Goal: Task Accomplishment & Management: Manage account settings

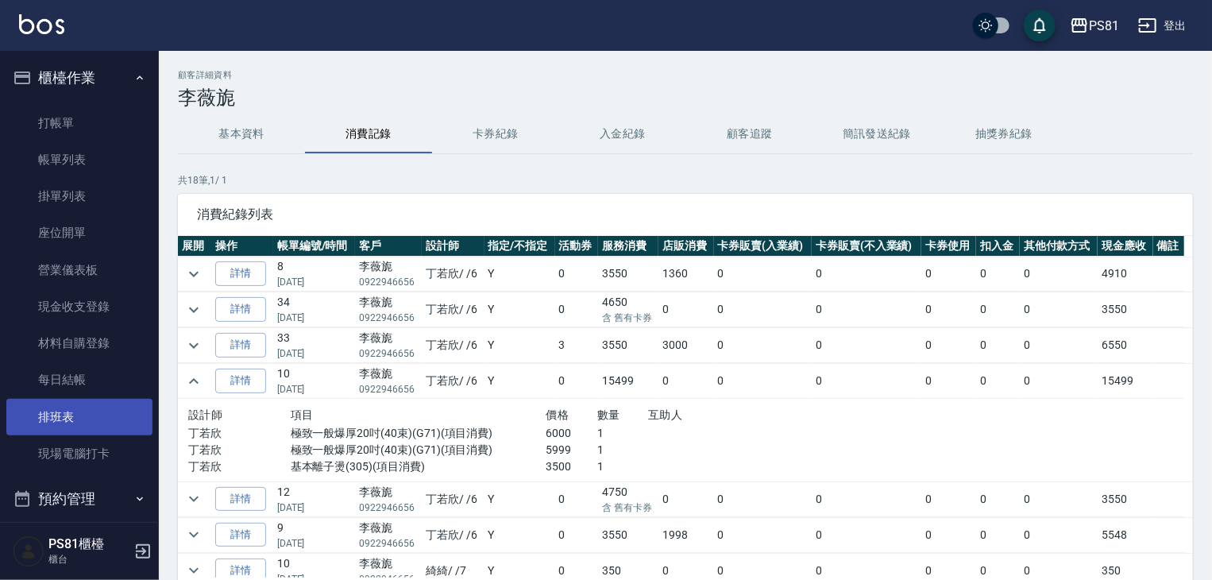
click at [76, 411] on link "排班表" at bounding box center [79, 417] width 146 height 37
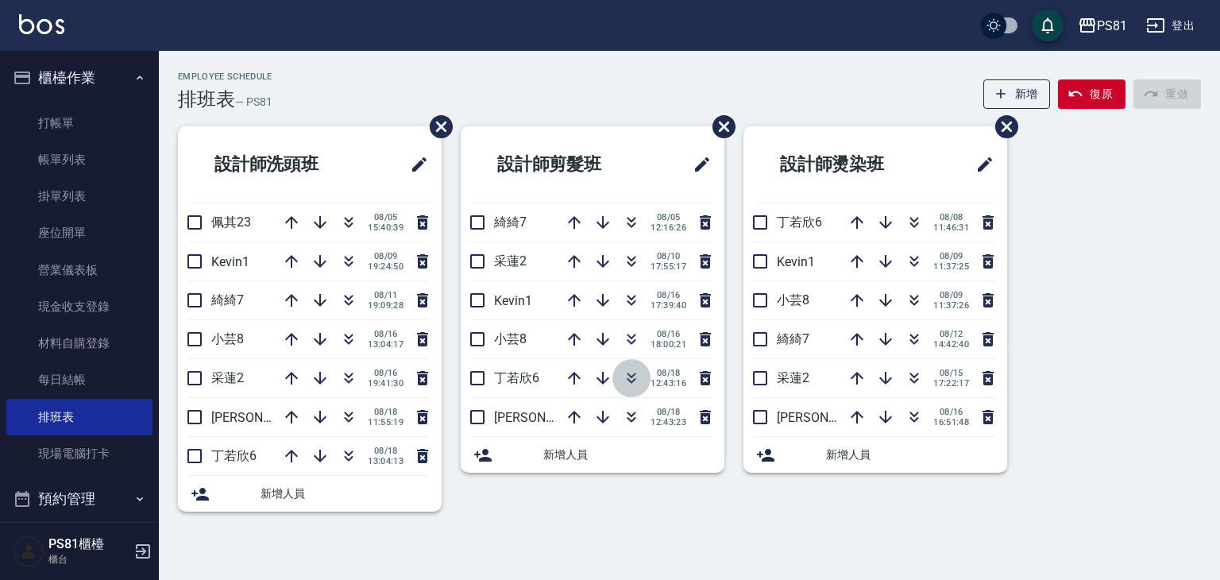
click at [630, 381] on icon "button" at bounding box center [631, 381] width 9 height 6
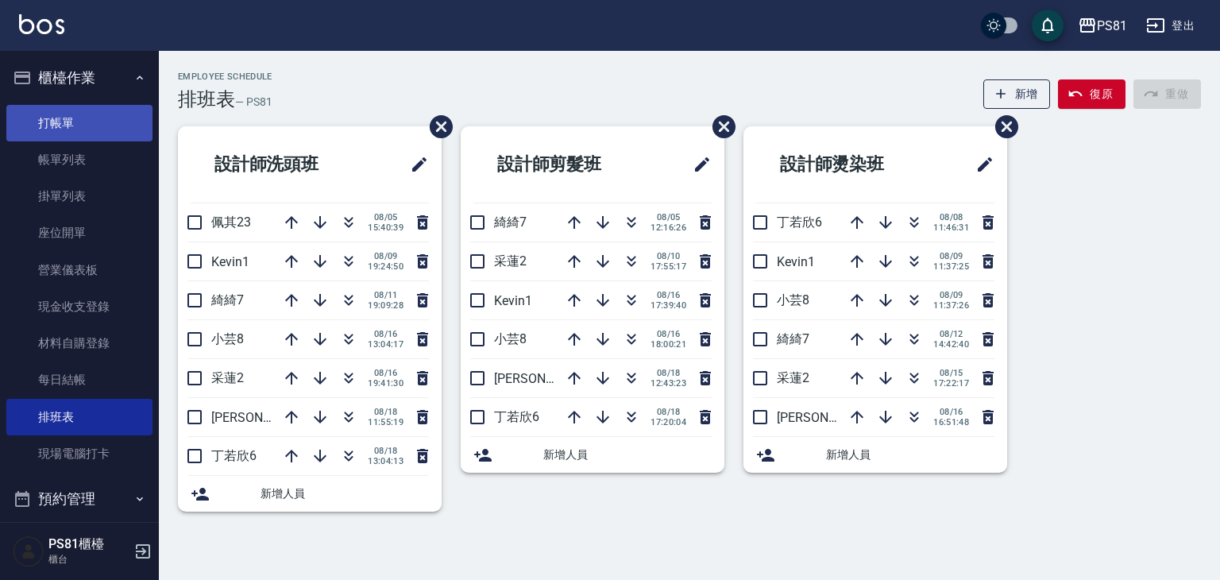
click at [79, 115] on link "打帳單" at bounding box center [79, 123] width 146 height 37
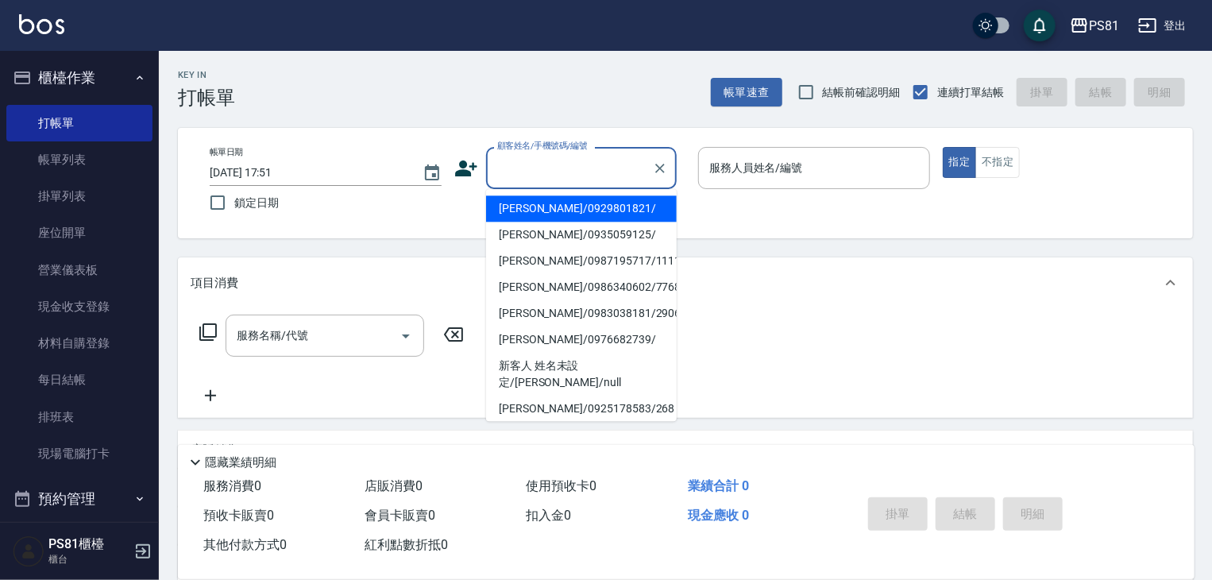
click at [563, 175] on input "顧客姓名/手機號碼/編號" at bounding box center [569, 168] width 152 height 28
click at [560, 261] on li "黃芳男/黃芳男3656/3656" at bounding box center [581, 261] width 191 height 26
type input "黃芳男/黃芳男3656/3656"
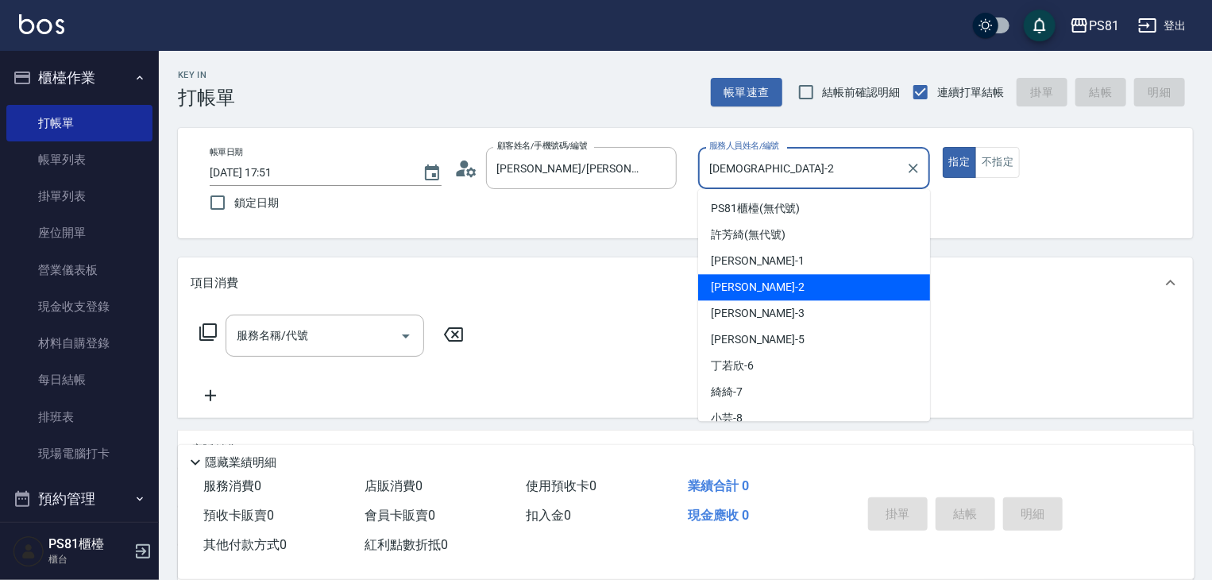
click at [816, 173] on input "采蓮-2" at bounding box center [802, 168] width 194 height 28
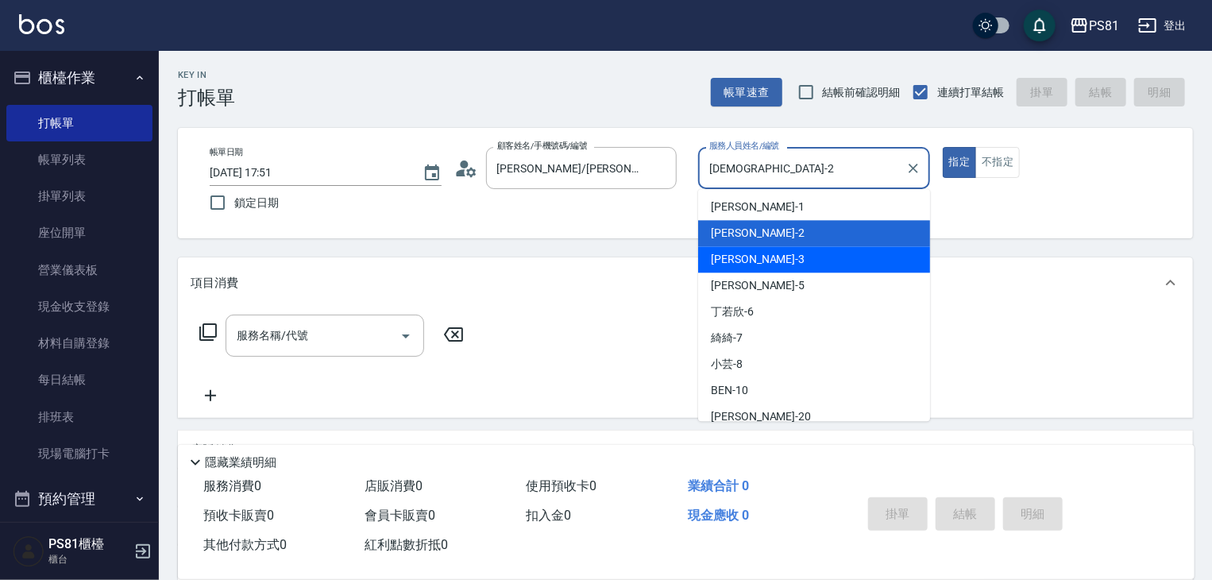
scroll to position [159, 0]
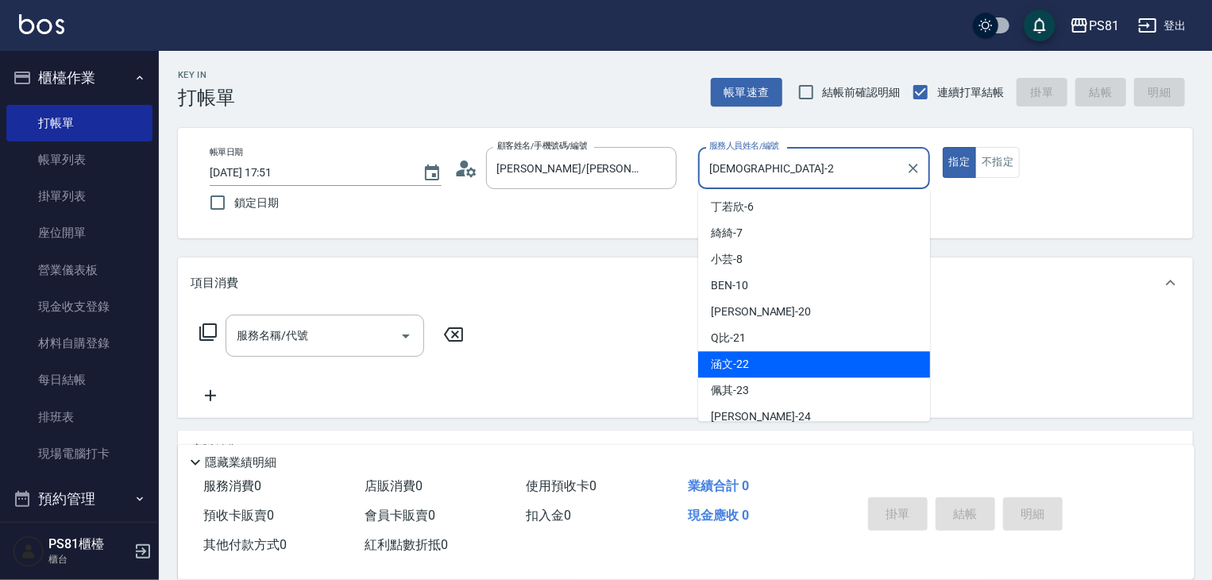
click at [775, 352] on div "涵文 -22" at bounding box center [814, 364] width 232 height 26
type input "涵文-22"
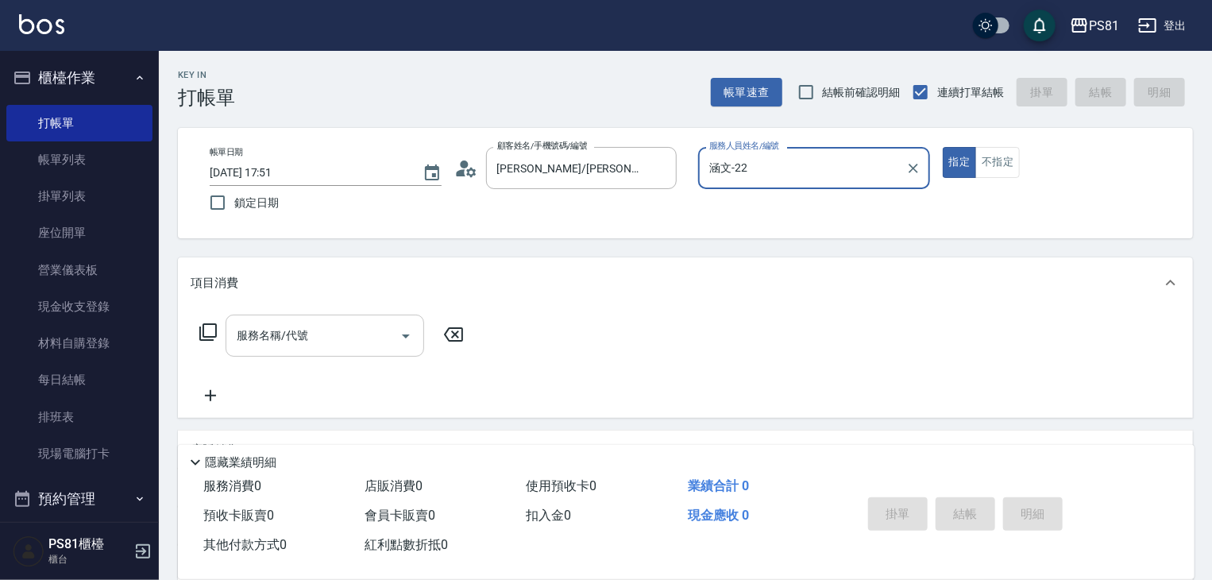
click at [354, 318] on div "服務名稱/代號" at bounding box center [325, 336] width 199 height 42
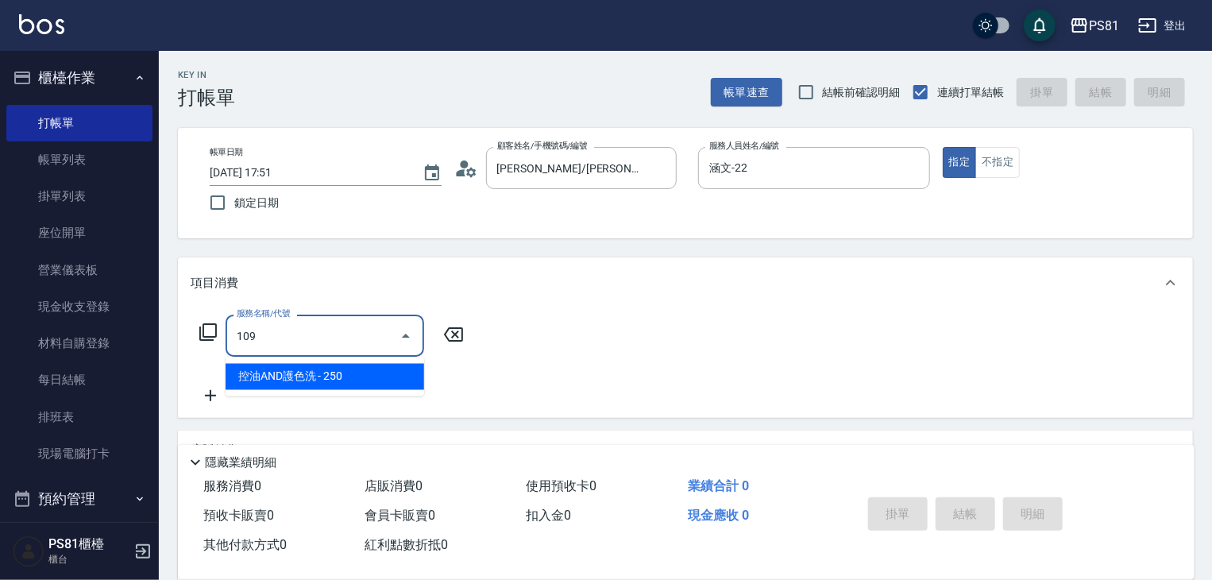
click at [275, 376] on span "控油AND護色洗 - 250" at bounding box center [325, 377] width 199 height 26
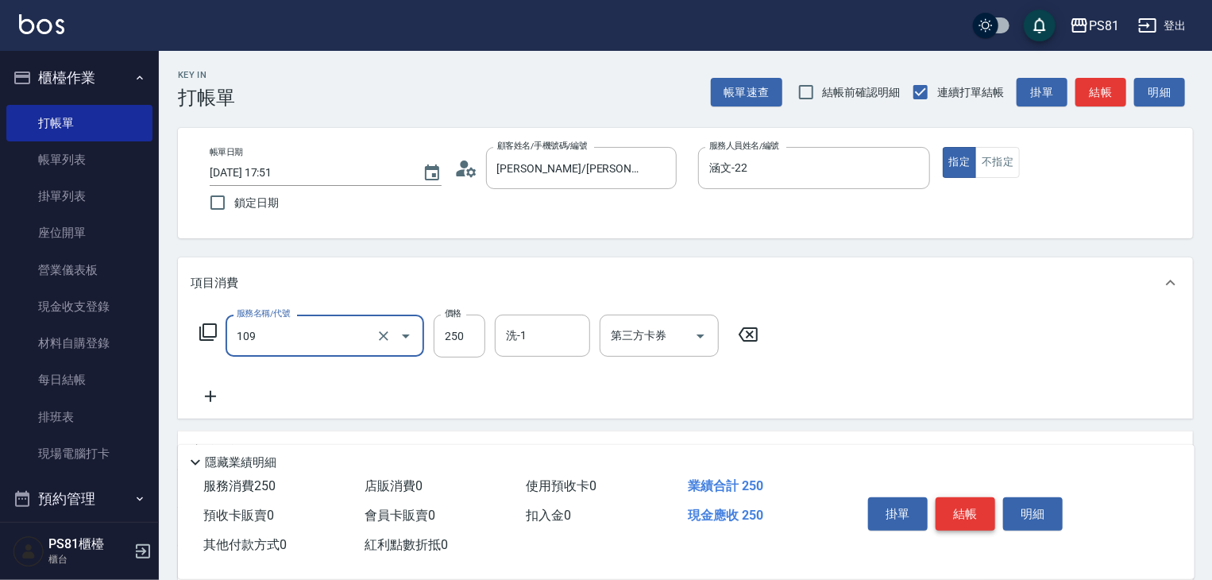
type input "控油AND護色洗(109)"
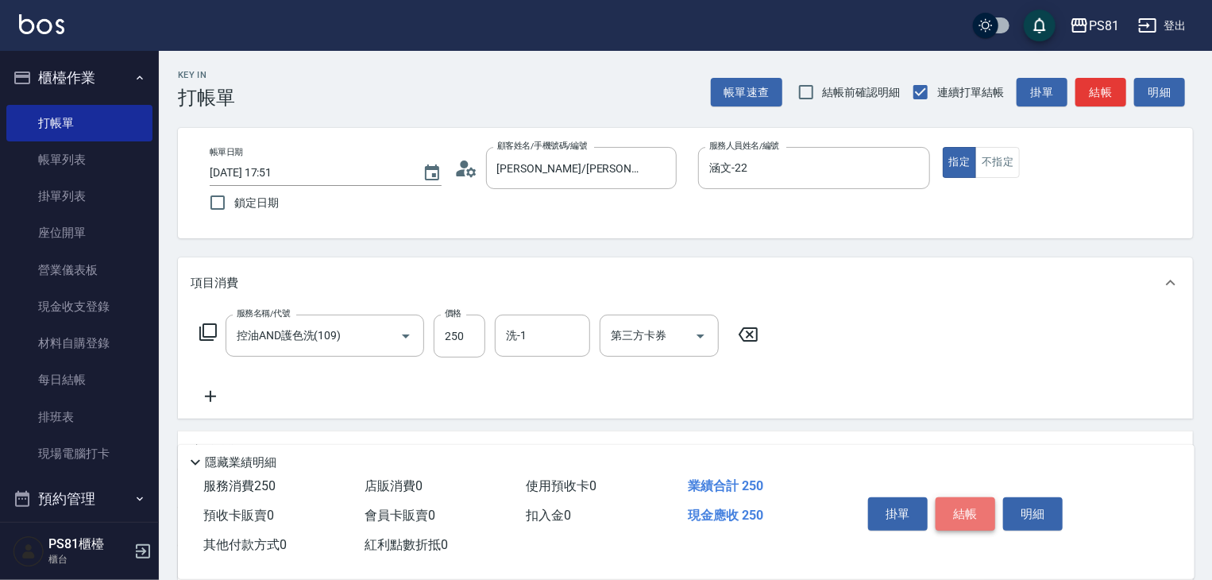
click at [953, 509] on button "結帳" at bounding box center [966, 513] width 60 height 33
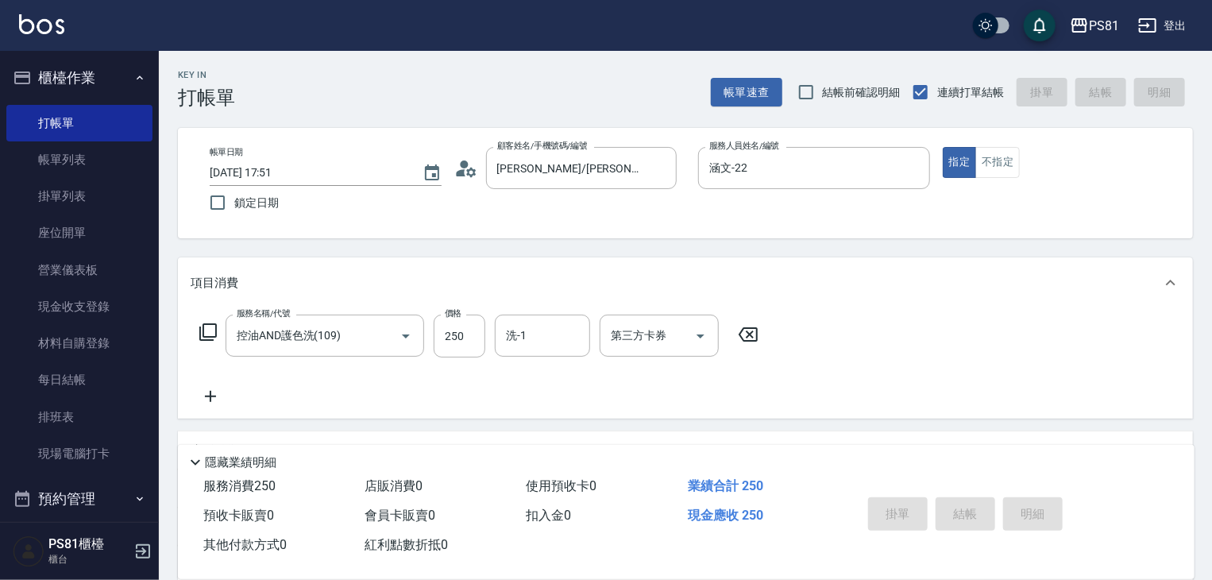
type input "2025/08/18 17:52"
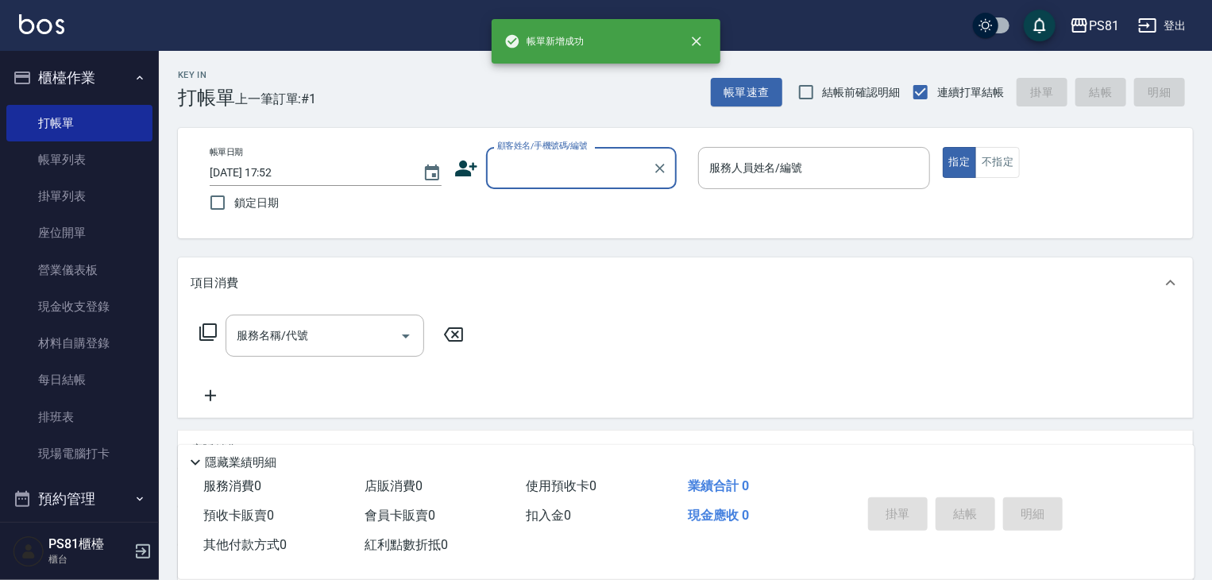
scroll to position [411, 0]
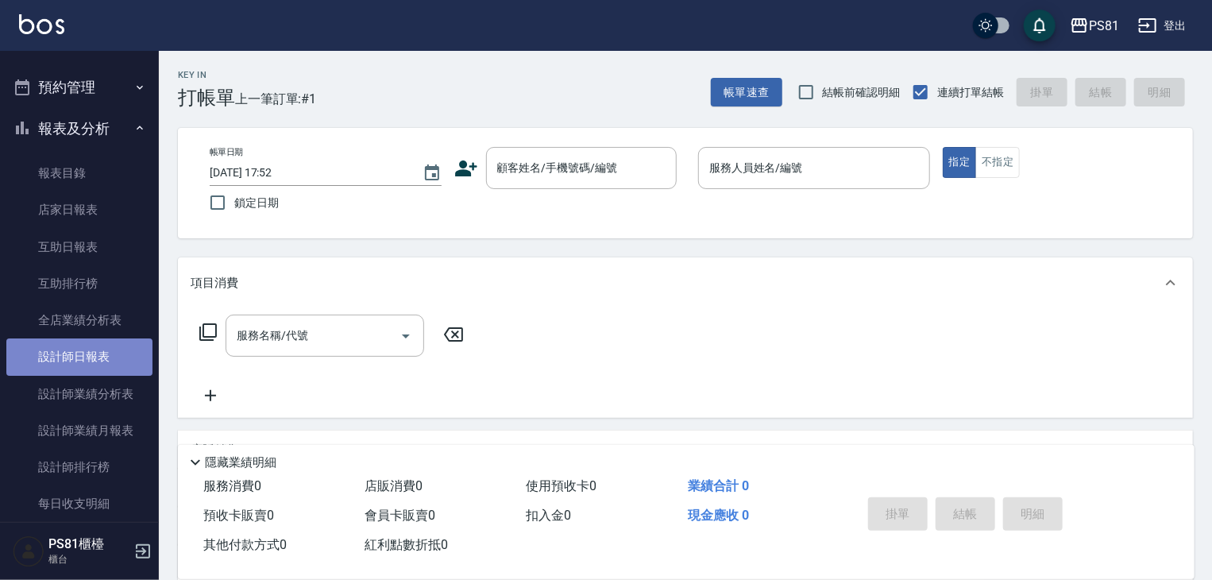
click at [111, 361] on link "設計師日報表" at bounding box center [79, 356] width 146 height 37
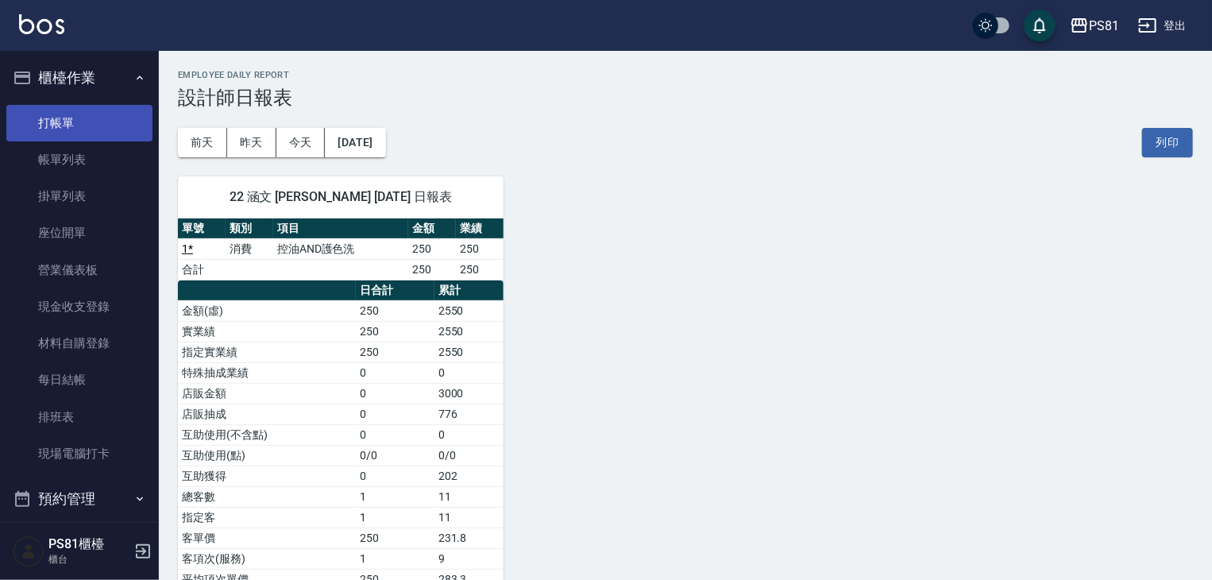
click at [68, 114] on link "打帳單" at bounding box center [79, 123] width 146 height 37
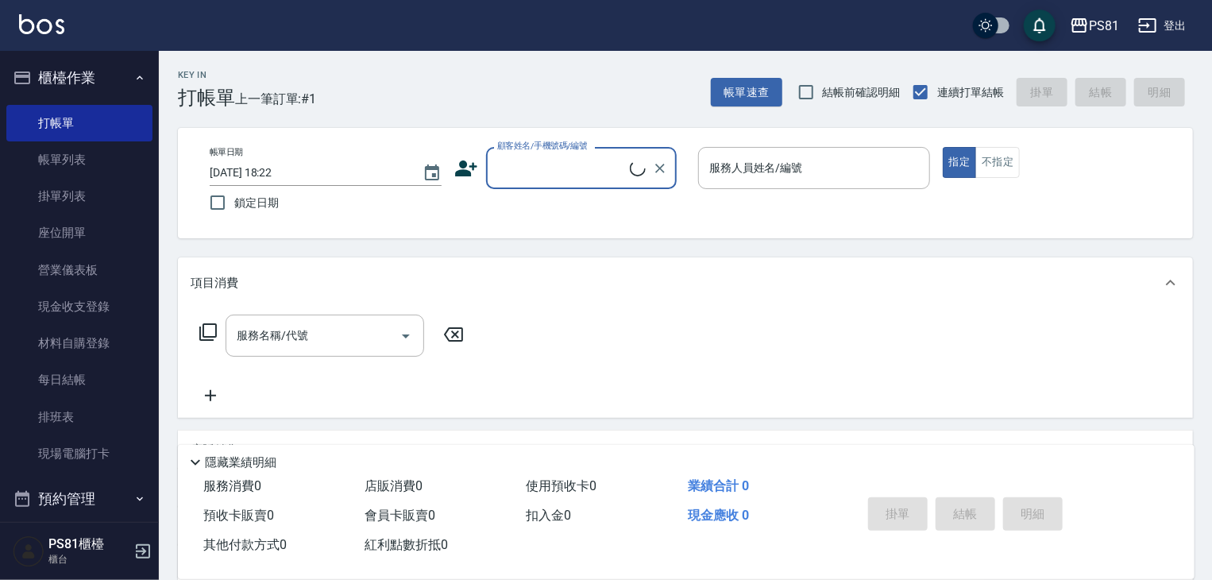
click at [543, 168] on input "顧客姓名/手機號碼/編號" at bounding box center [561, 168] width 137 height 28
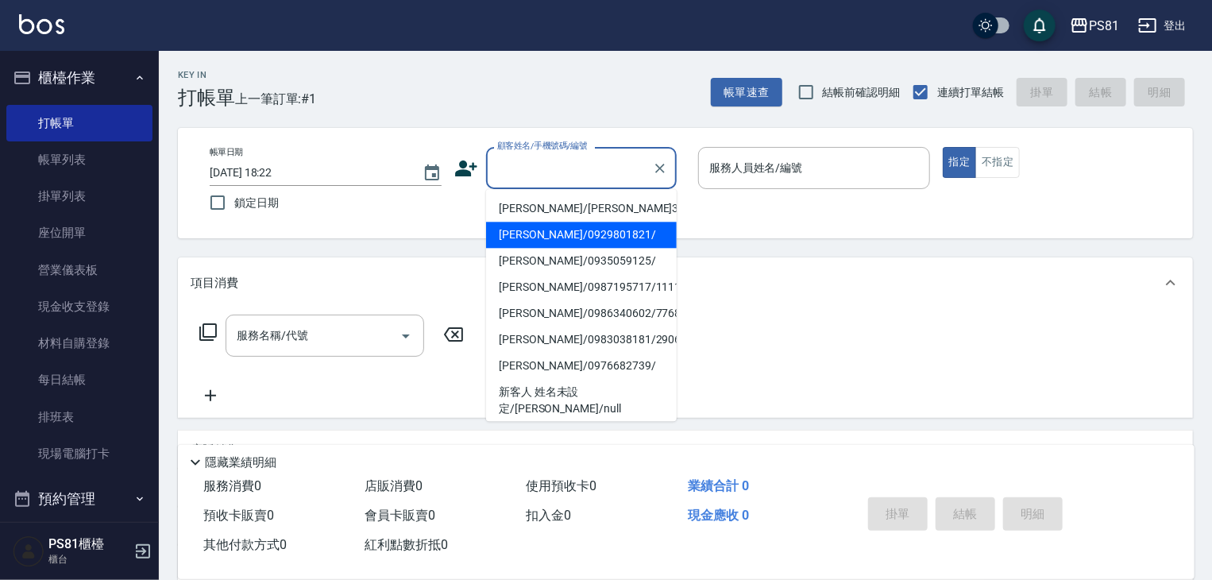
click at [569, 220] on li "黃芳男/黃芳男3656/3656" at bounding box center [581, 208] width 191 height 26
type input "黃芳男/黃芳男3656/3656"
type input "采蓮-2"
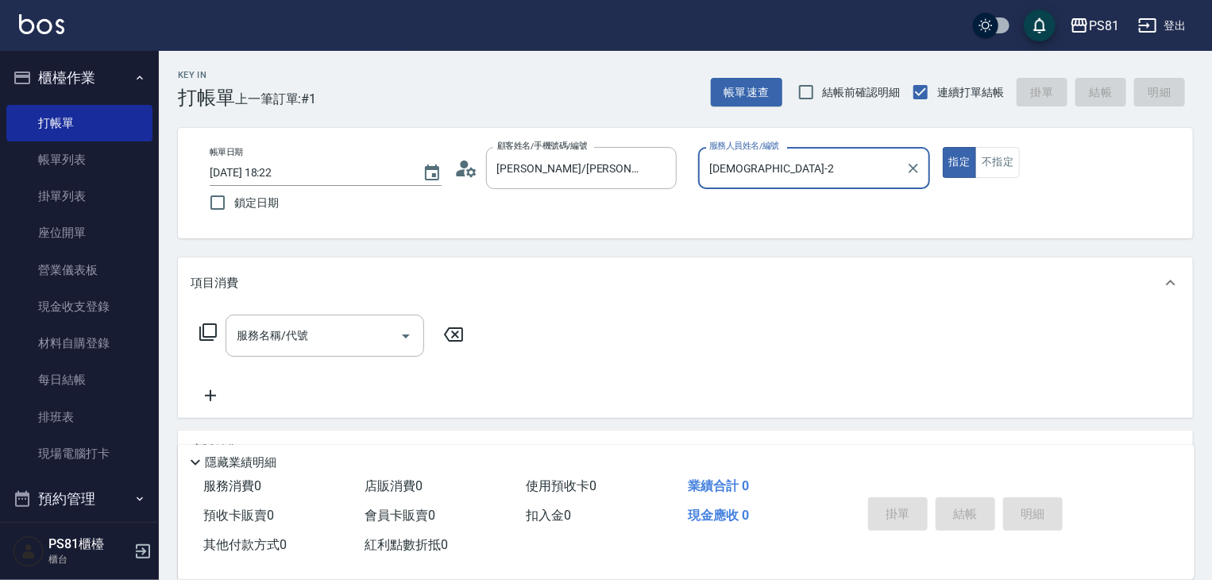
click at [813, 152] on div "采蓮-2 服務人員姓名/編號" at bounding box center [814, 168] width 232 height 42
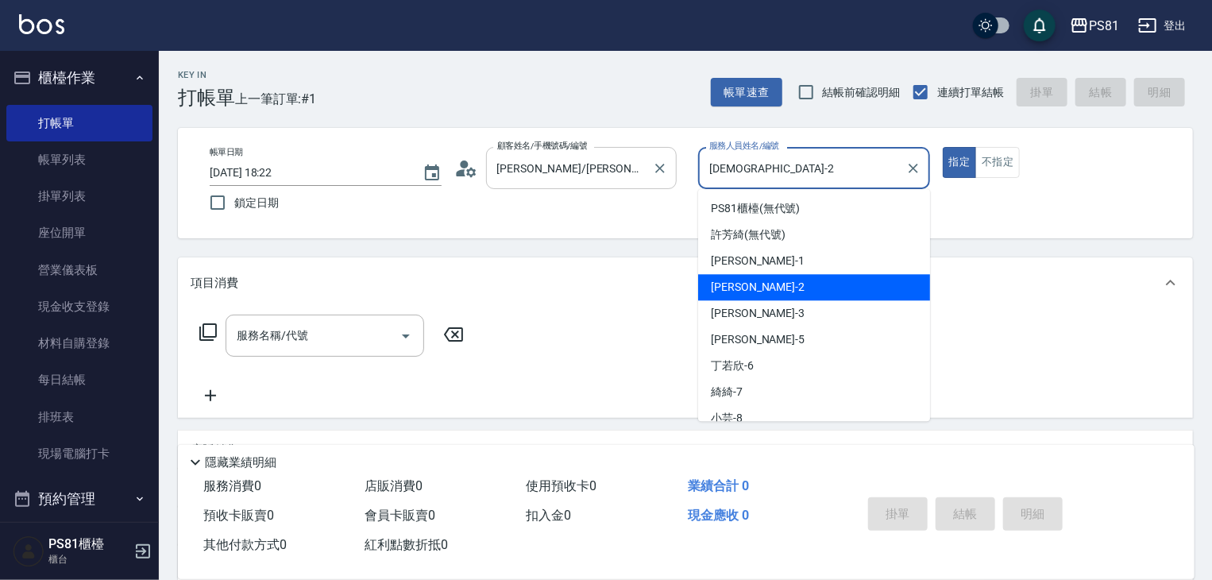
click at [673, 162] on div "黃芳男/黃芳男3656/3656 顧客姓名/手機號碼/編號" at bounding box center [581, 168] width 191 height 42
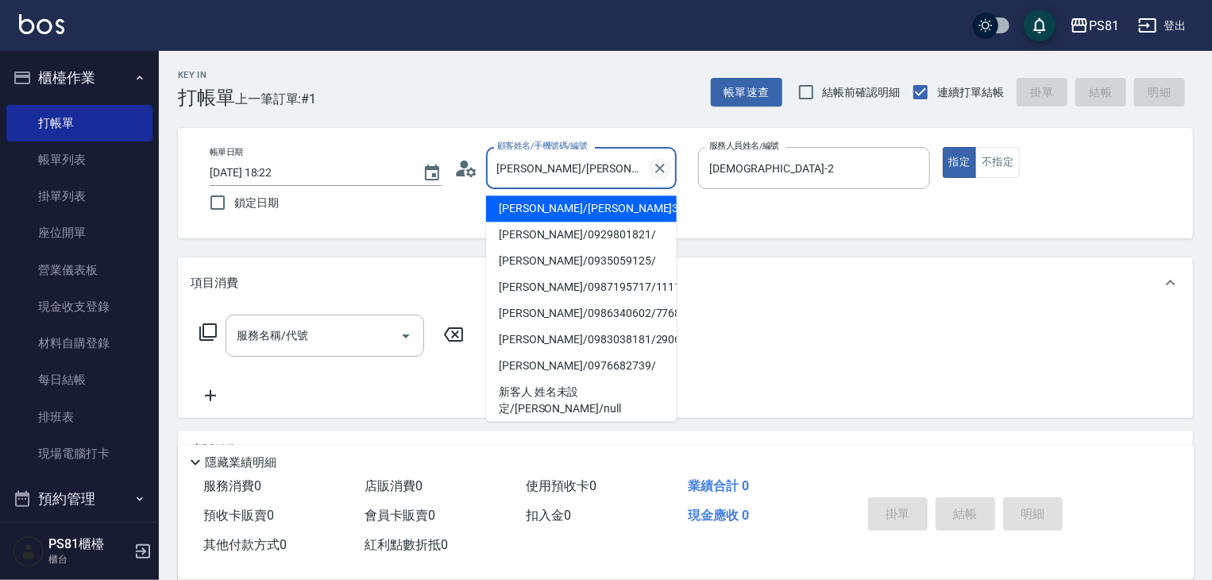
drag, startPoint x: 666, startPoint y: 169, endPoint x: 659, endPoint y: 173, distance: 8.2
click at [666, 169] on button "Clear" at bounding box center [660, 168] width 22 height 22
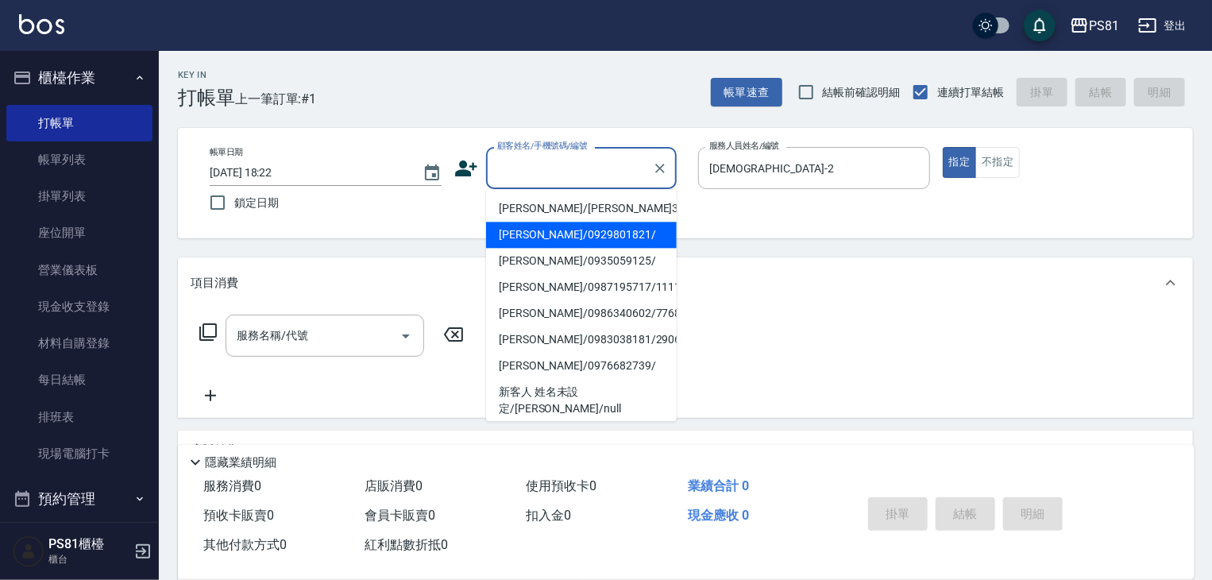
click at [563, 229] on li "林妙/0929801821/" at bounding box center [581, 235] width 191 height 26
type input "林妙/0929801821/"
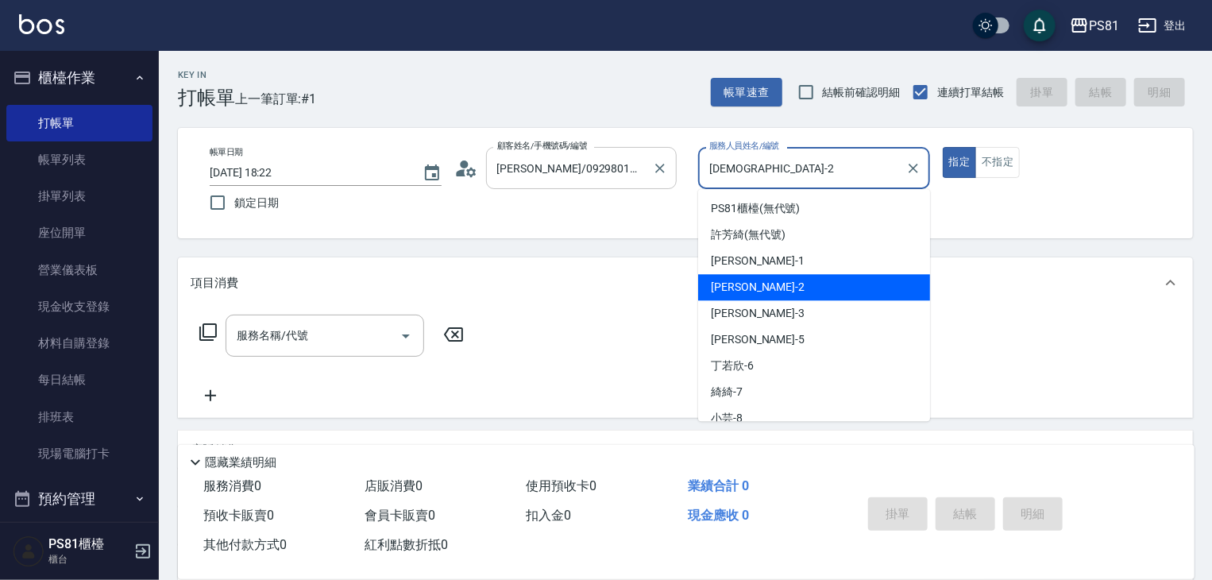
drag, startPoint x: 755, startPoint y: 160, endPoint x: 672, endPoint y: 179, distance: 84.6
click at [672, 179] on div "帳單日期 2025/08/18 18:22 鎖定日期 顧客姓名/手機號碼/編號 林妙/0929801821/ 顧客姓名/手機號碼/編號 服務人員姓名/編號 采…" at bounding box center [685, 183] width 977 height 72
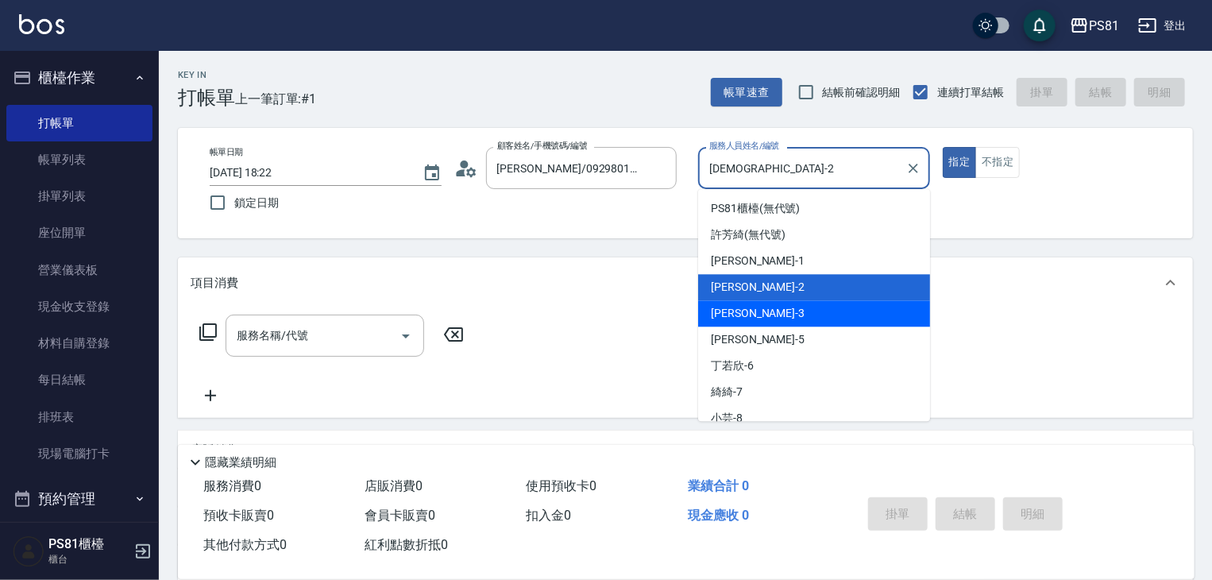
drag, startPoint x: 758, startPoint y: 313, endPoint x: 766, endPoint y: 309, distance: 8.2
click at [758, 313] on div "晏菱 -3" at bounding box center [814, 313] width 232 height 26
type input "晏菱-3"
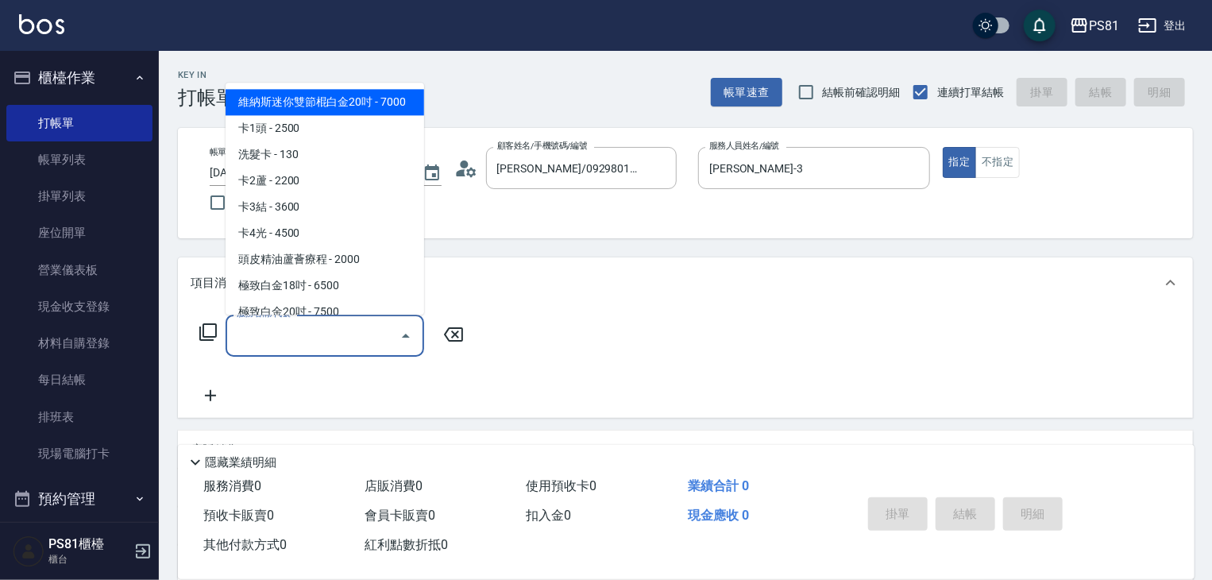
click at [375, 328] on input "服務名稱/代號" at bounding box center [313, 336] width 160 height 28
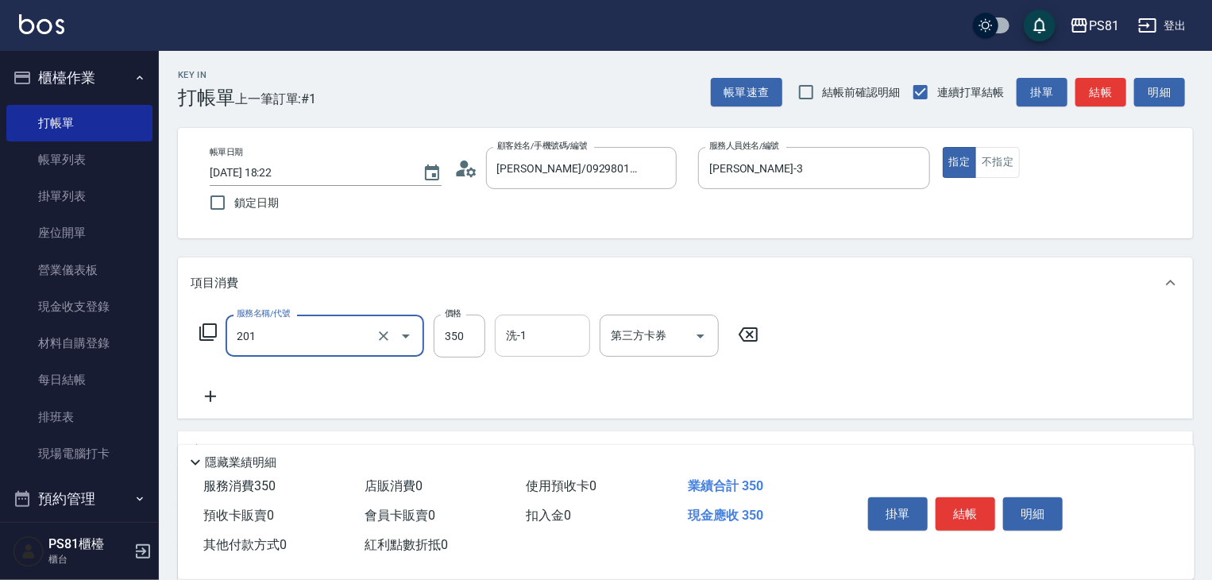
type input "洗剪350(201)"
click at [522, 330] on input "洗-1" at bounding box center [542, 336] width 81 height 28
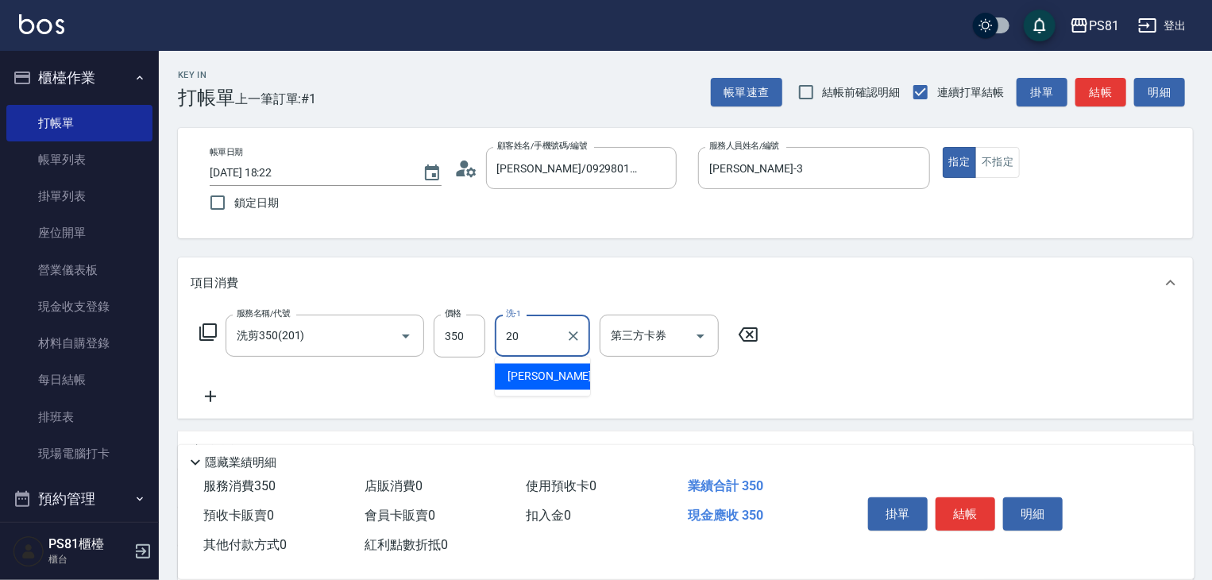
type input "妍妍-20"
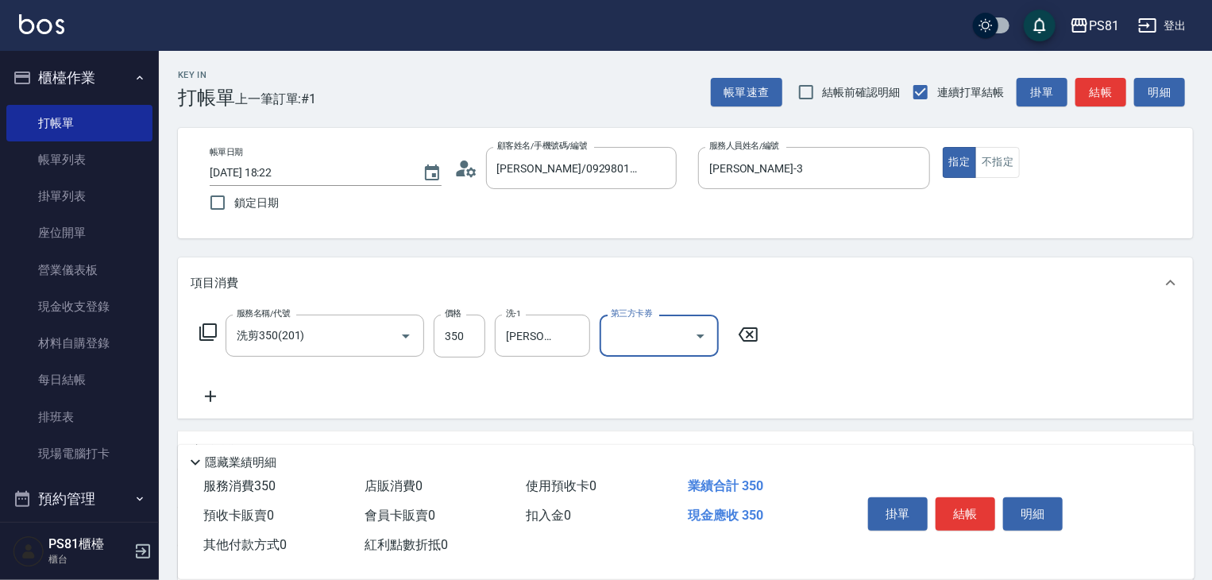
click at [970, 500] on button "結帳" at bounding box center [966, 513] width 60 height 33
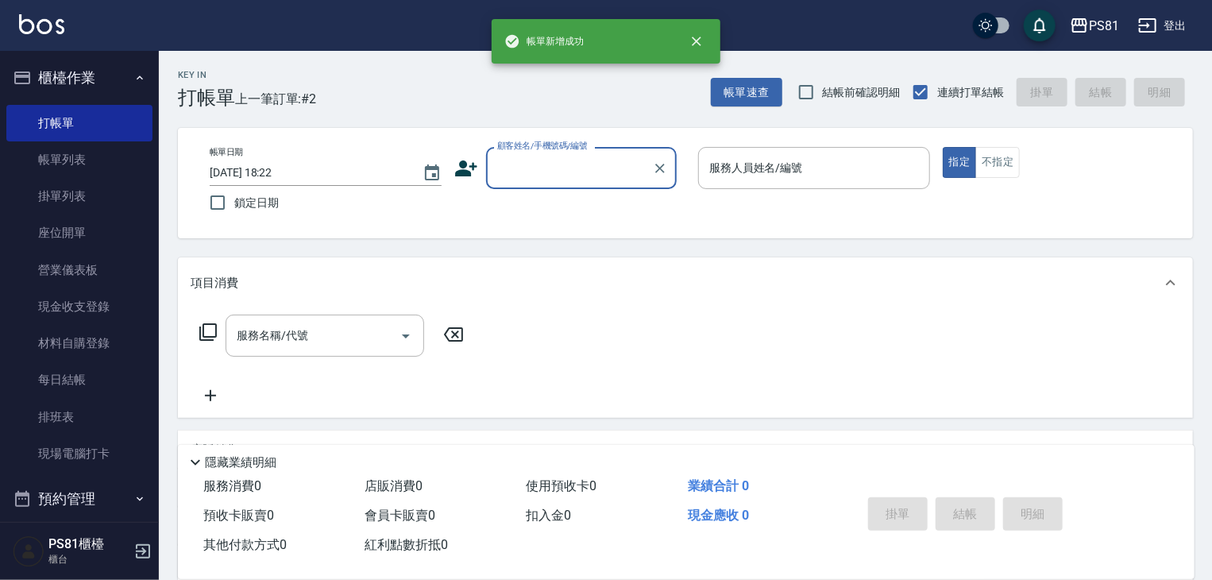
click at [546, 161] on input "顧客姓名/手機號碼/編號" at bounding box center [569, 168] width 152 height 28
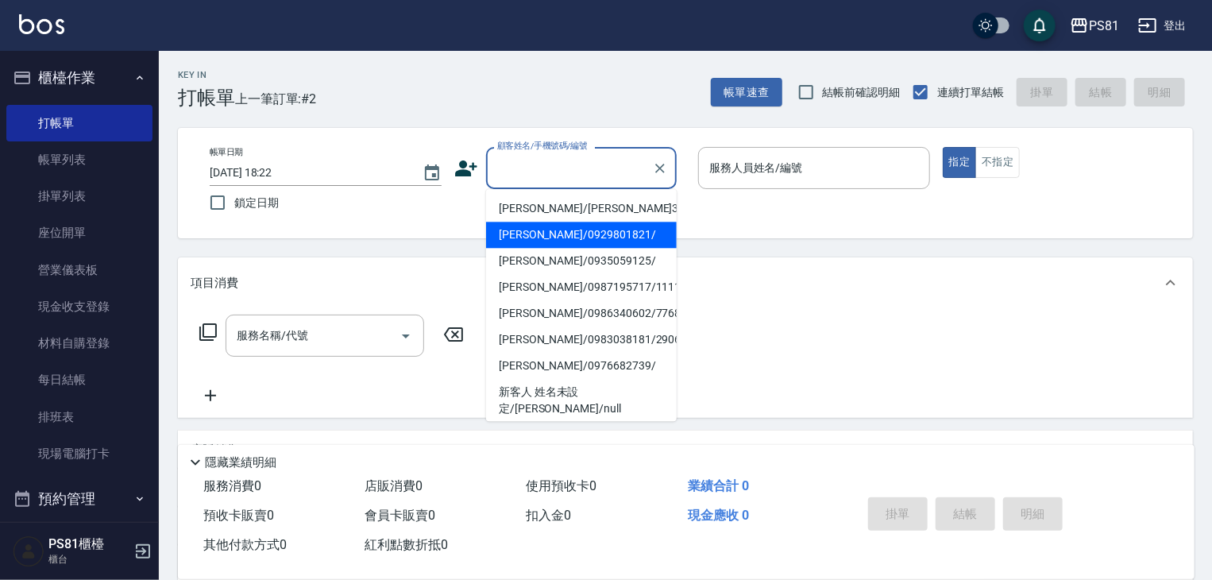
drag, startPoint x: 554, startPoint y: 233, endPoint x: 841, endPoint y: 242, distance: 287.7
click at [556, 233] on li "林妙/0929801821/" at bounding box center [581, 235] width 191 height 26
type input "林妙/0929801821/"
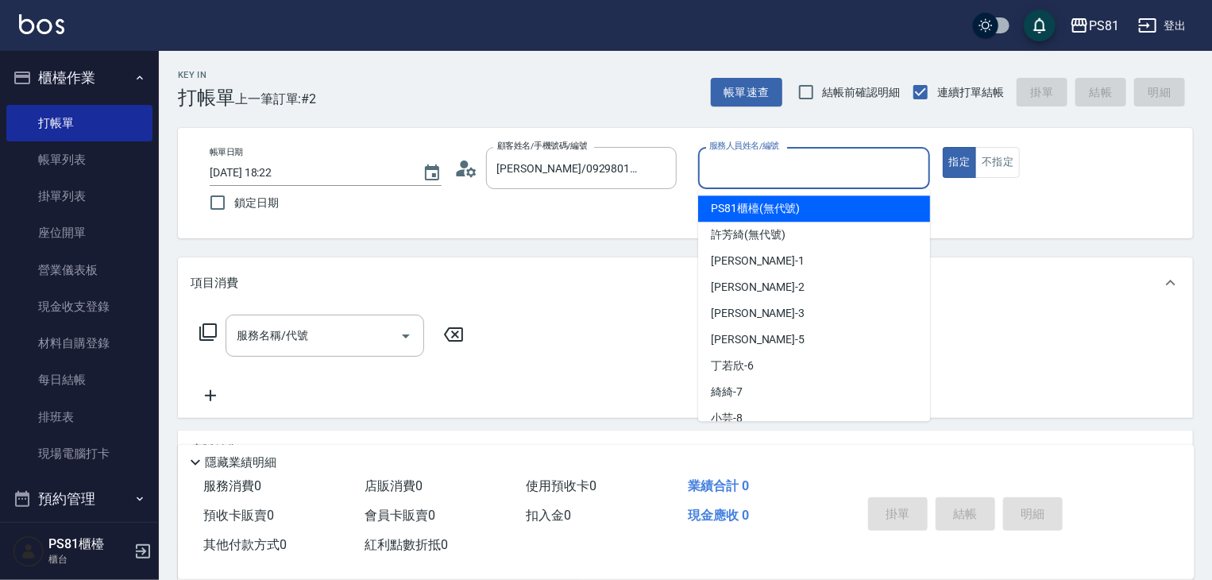
click at [784, 176] on input "服務人員姓名/編號" at bounding box center [814, 168] width 218 height 28
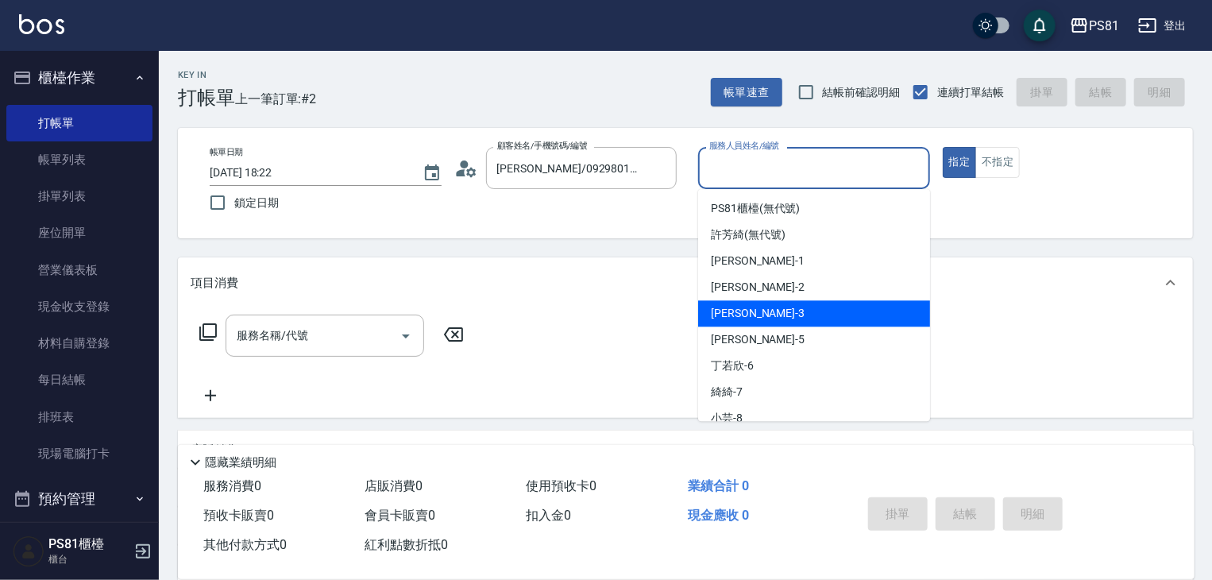
click at [741, 307] on span "晏菱 -3" at bounding box center [758, 313] width 94 height 17
type input "晏菱-3"
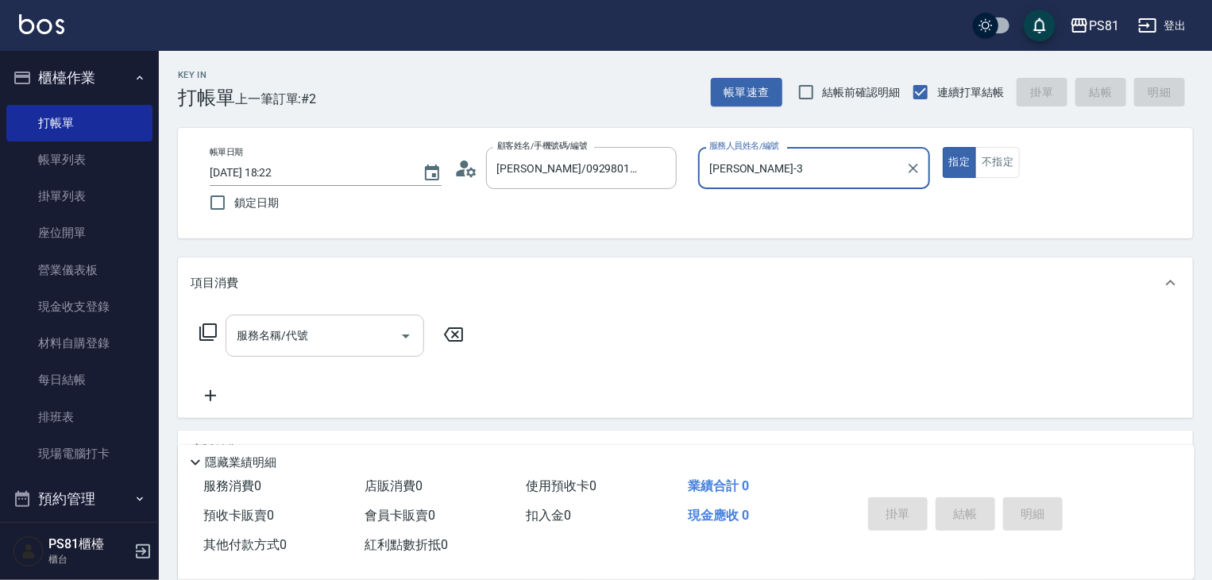
click at [267, 337] on input "服務名稱/代號" at bounding box center [313, 336] width 160 height 28
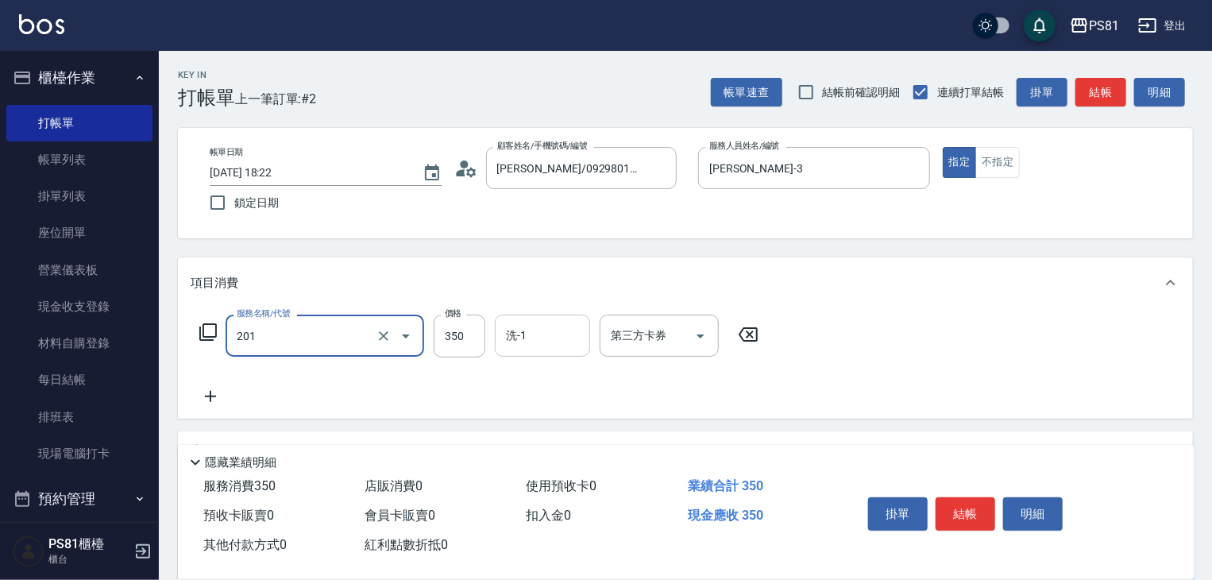
type input "洗剪350(201)"
click at [514, 341] on input "洗-1" at bounding box center [542, 336] width 81 height 28
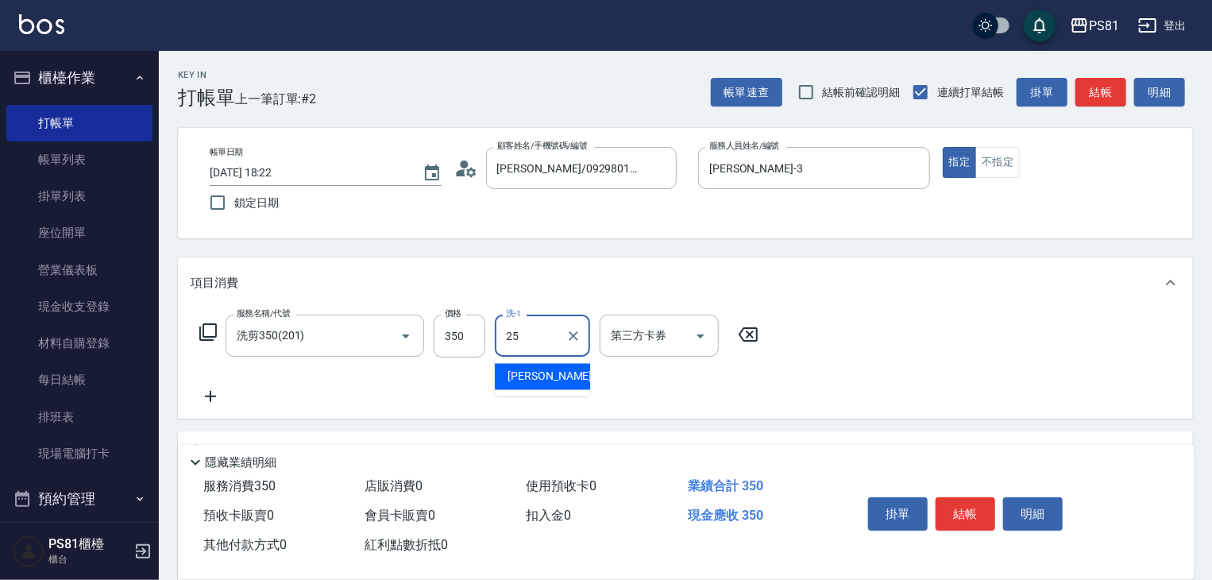
type input "妮可-25"
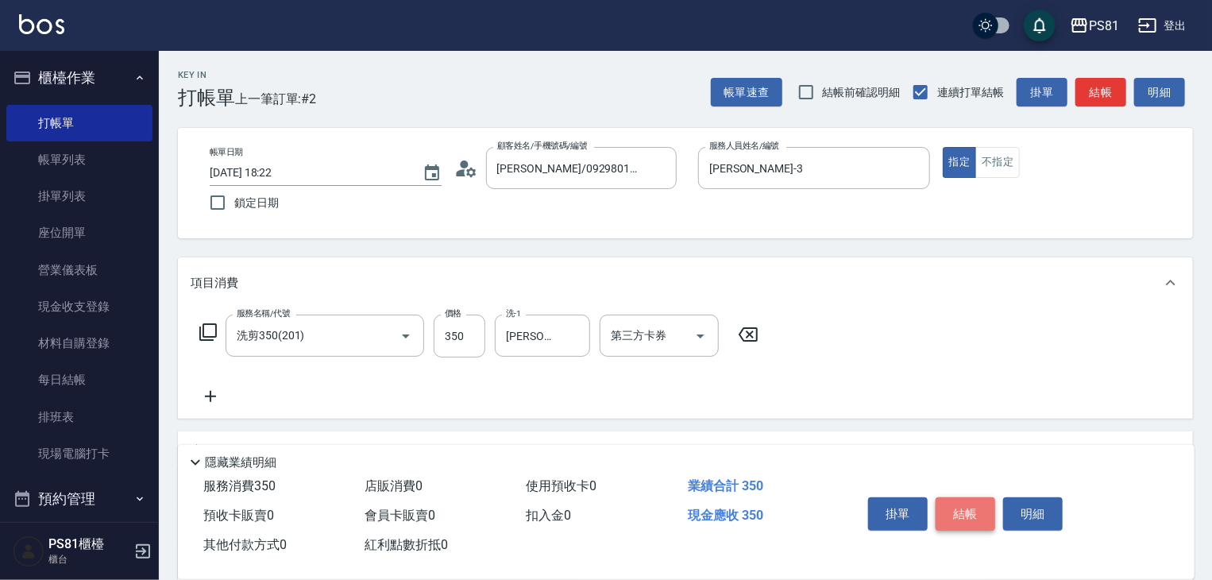
click at [948, 512] on button "結帳" at bounding box center [966, 513] width 60 height 33
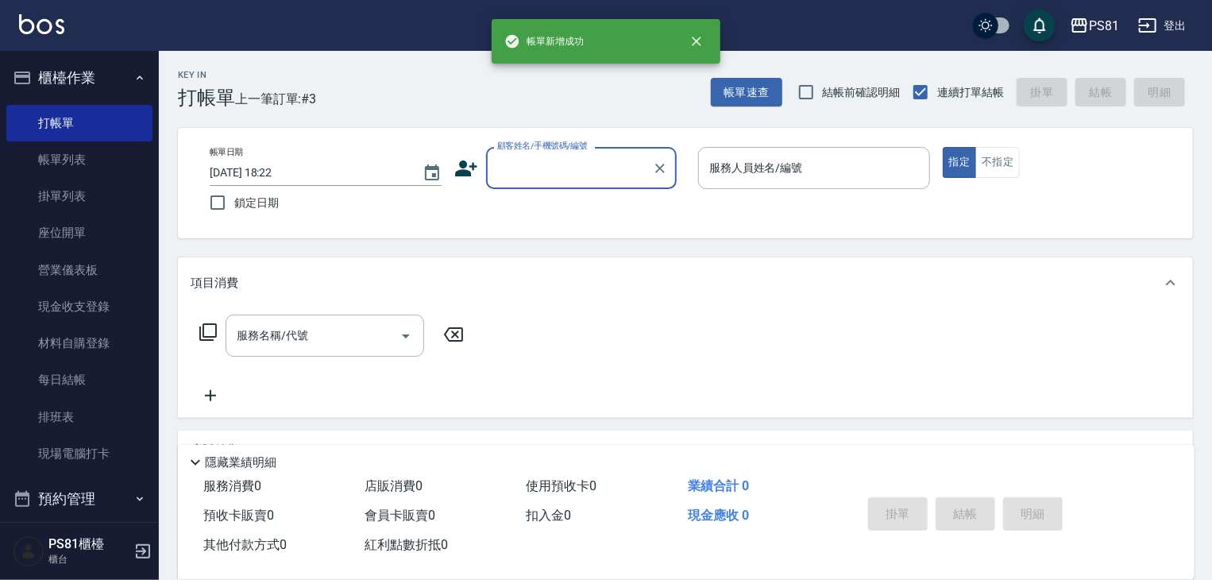
click at [579, 165] on input "顧客姓名/手機號碼/編號" at bounding box center [569, 168] width 152 height 28
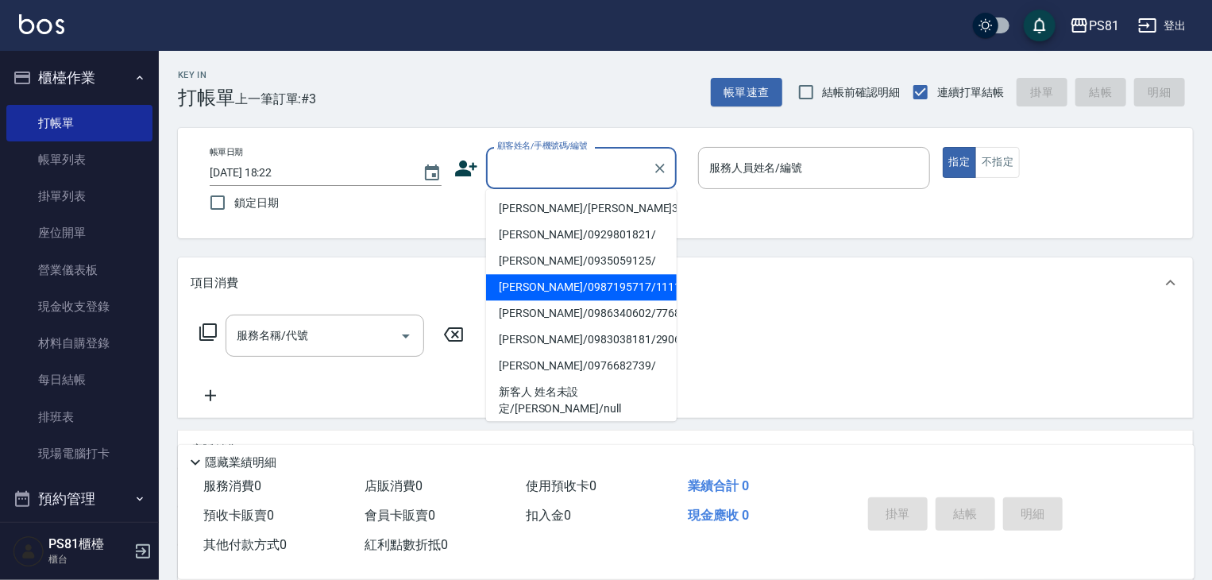
click at [527, 282] on li "張晏菱/0987195717/111111" at bounding box center [581, 287] width 191 height 26
type input "張晏菱/0987195717/111111"
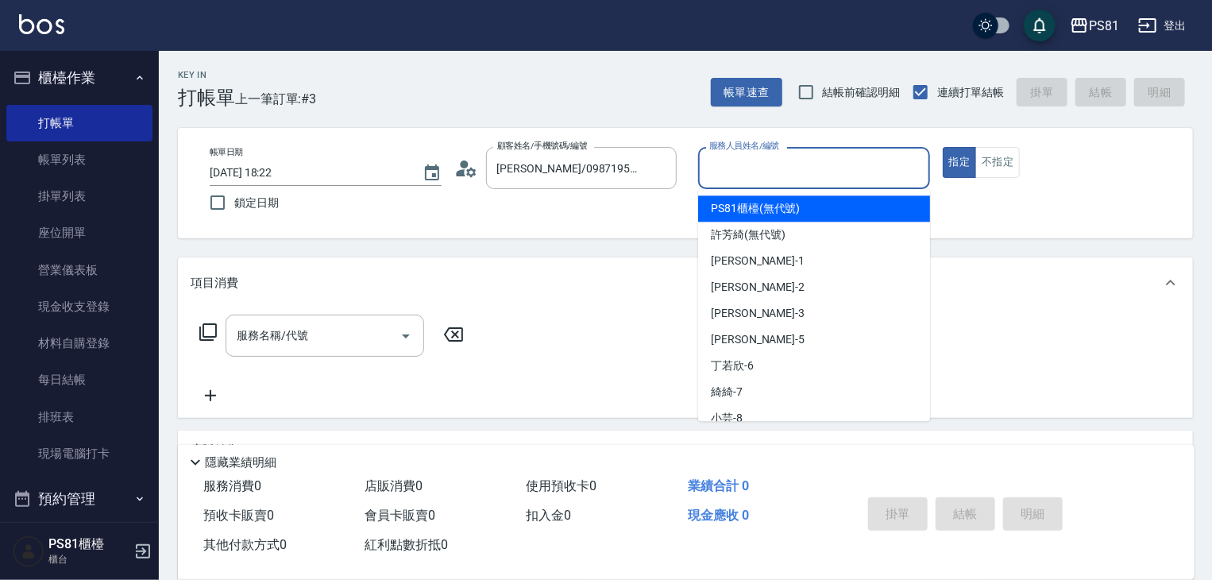
click at [715, 172] on input "服務人員姓名/編號" at bounding box center [814, 168] width 218 height 28
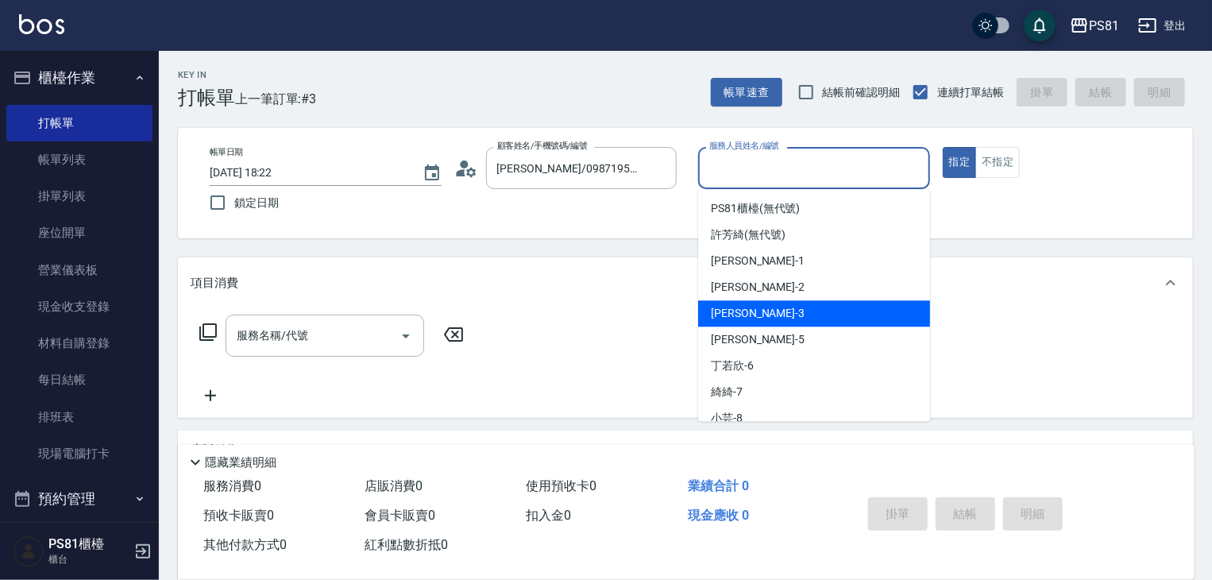
drag, startPoint x: 727, startPoint y: 305, endPoint x: 915, endPoint y: 216, distance: 208.2
click at [725, 308] on div "晏菱 -3" at bounding box center [814, 313] width 232 height 26
type input "晏菱-3"
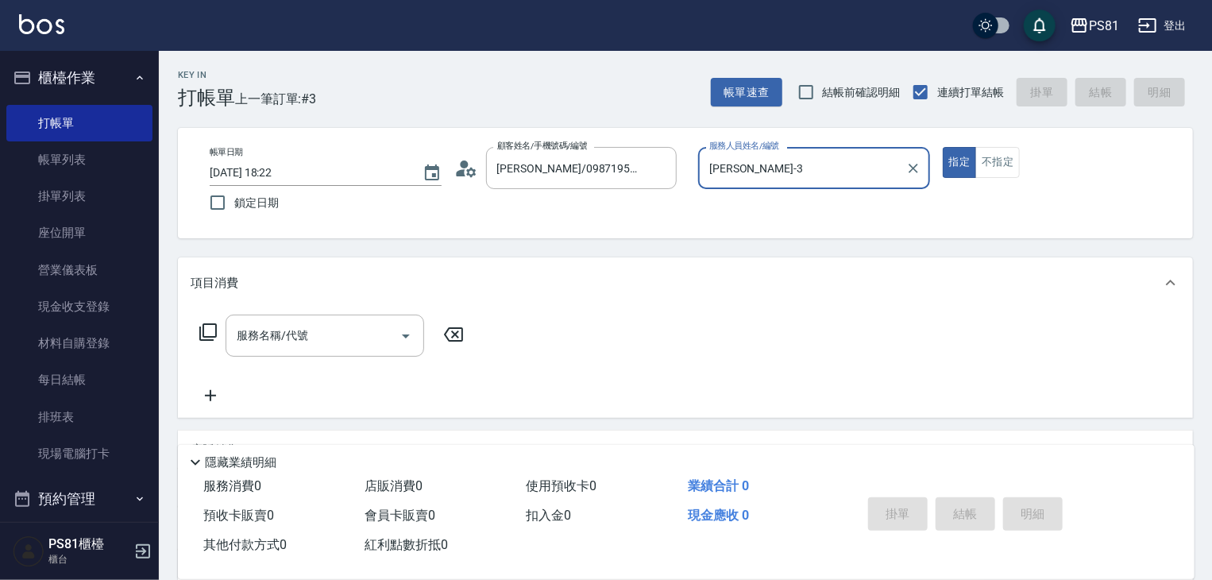
drag, startPoint x: 1013, startPoint y: 161, endPoint x: 921, endPoint y: 185, distance: 94.4
click at [1012, 162] on button "不指定" at bounding box center [997, 162] width 44 height 31
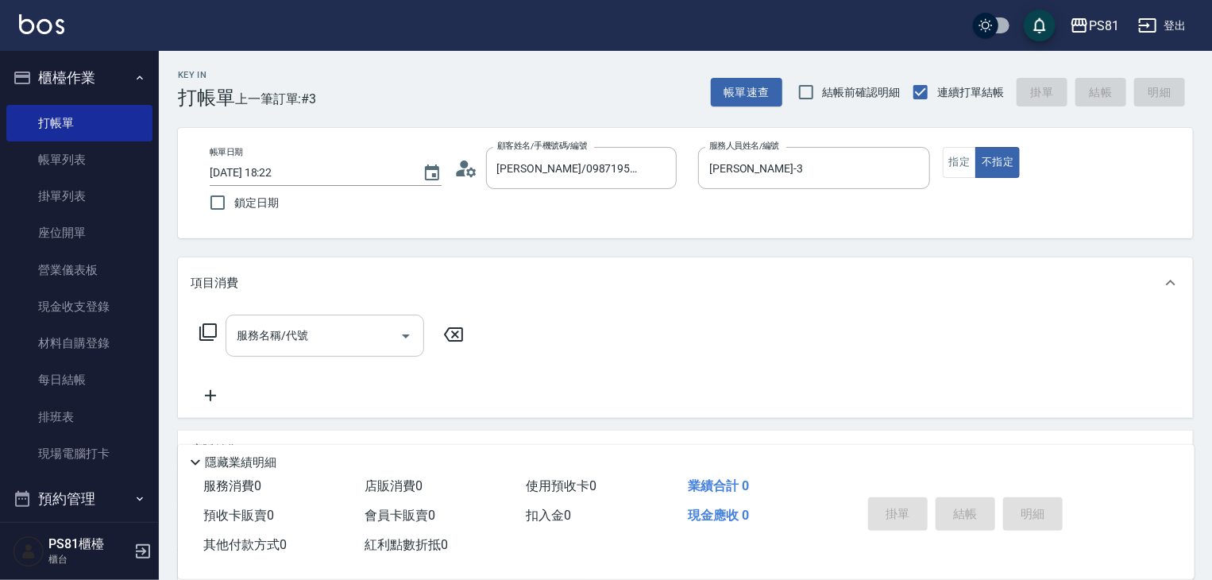
click at [277, 344] on input "服務名稱/代號" at bounding box center [313, 336] width 160 height 28
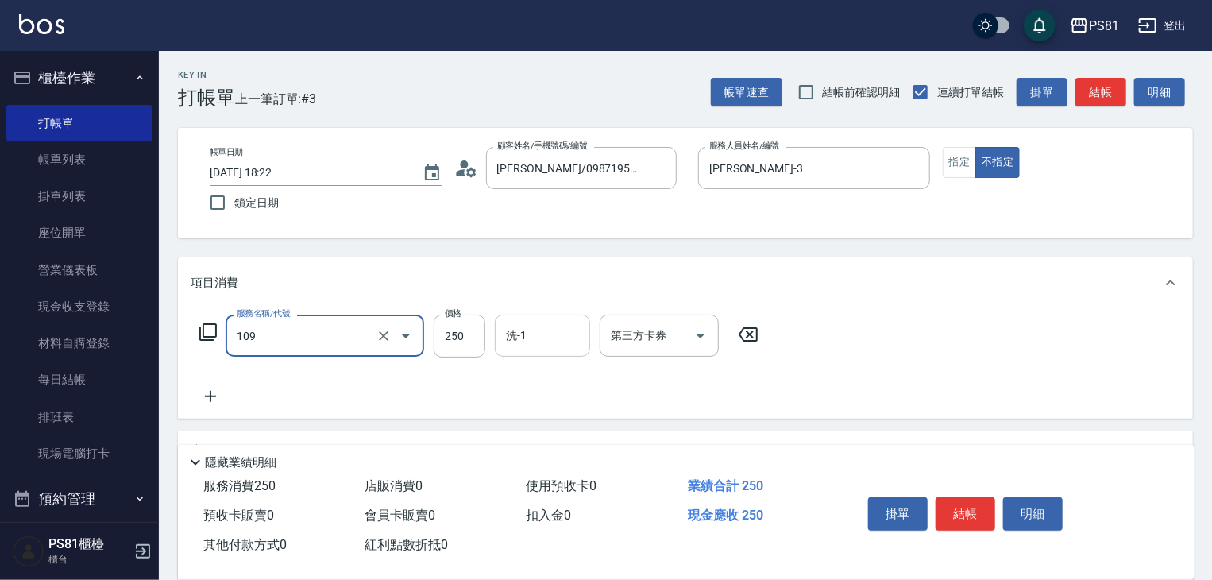
click at [581, 347] on div "洗-1" at bounding box center [542, 336] width 95 height 42
type input "控油AND護色洗(109)"
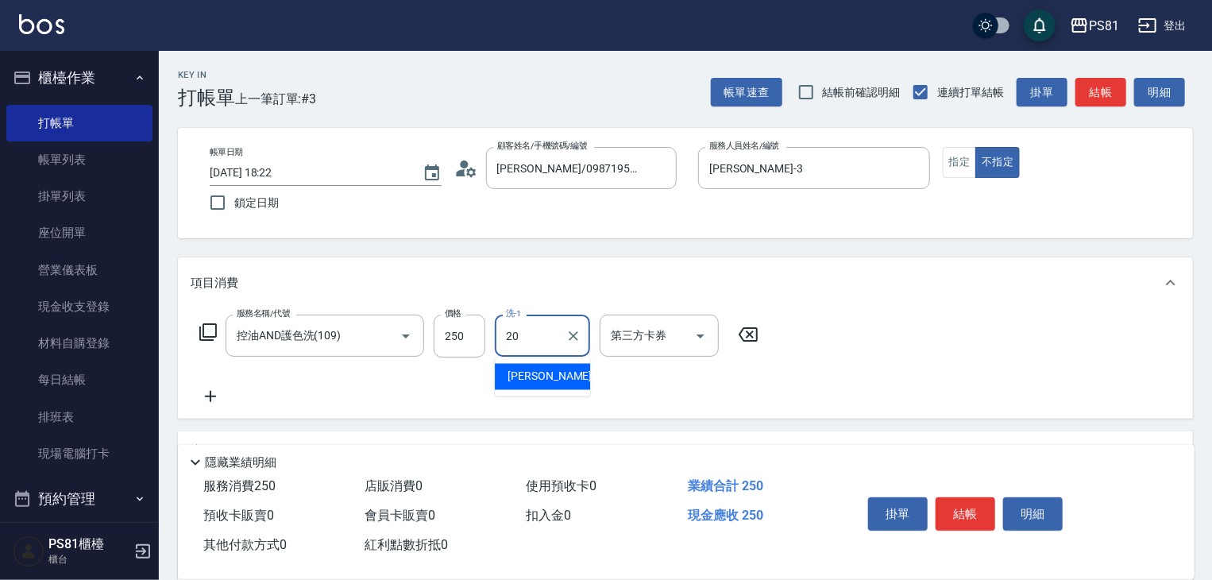
type input "妍妍-20"
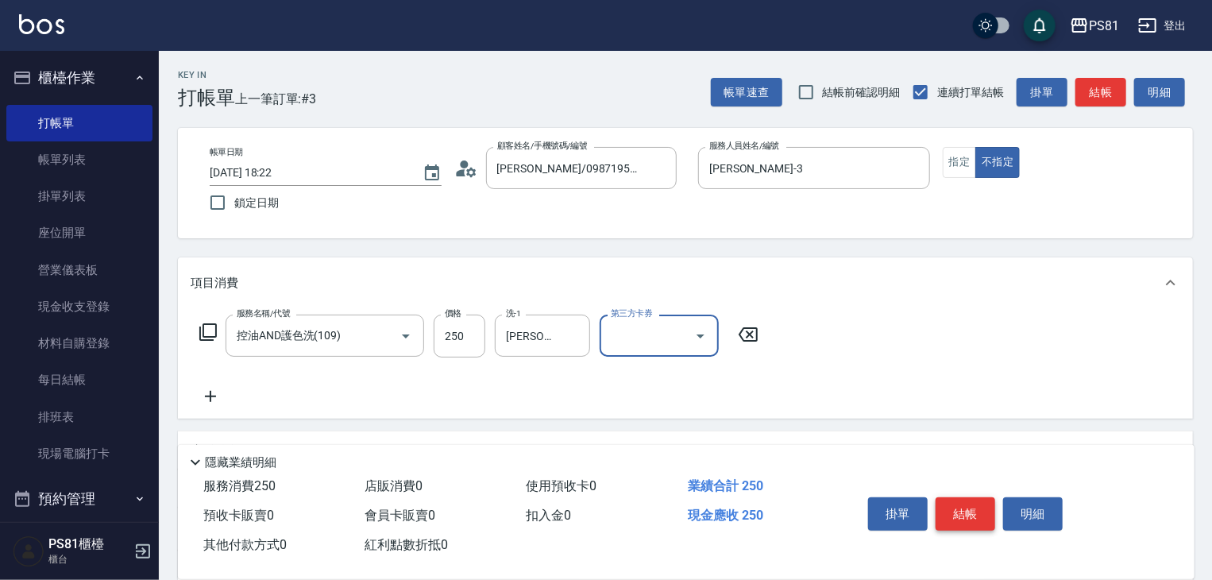
click at [963, 498] on button "結帳" at bounding box center [966, 513] width 60 height 33
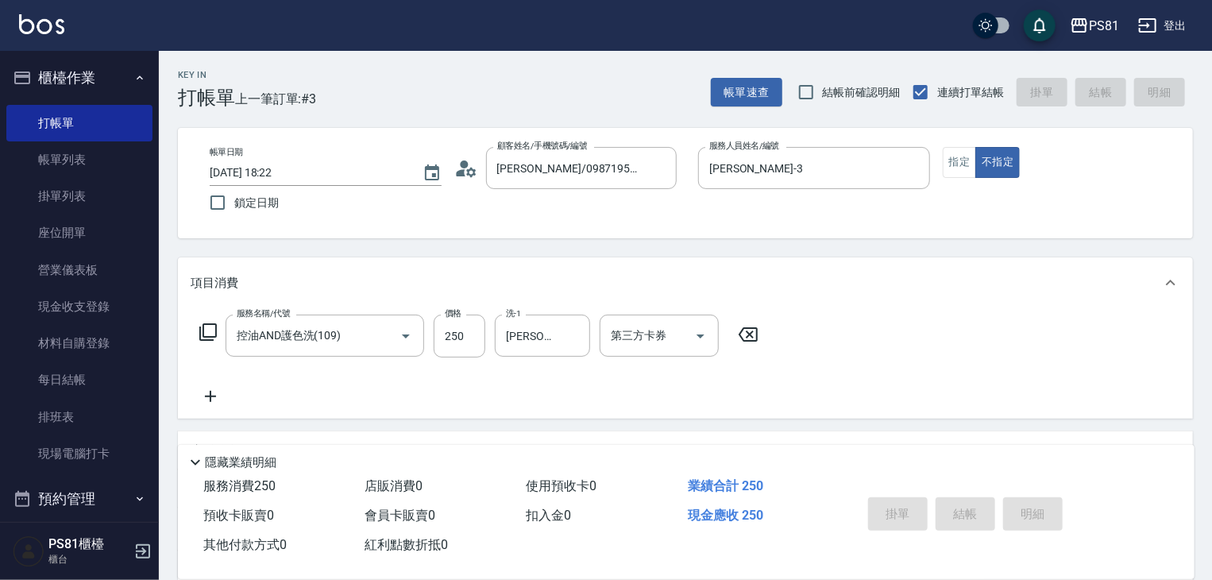
type input "2025/08/18 18:23"
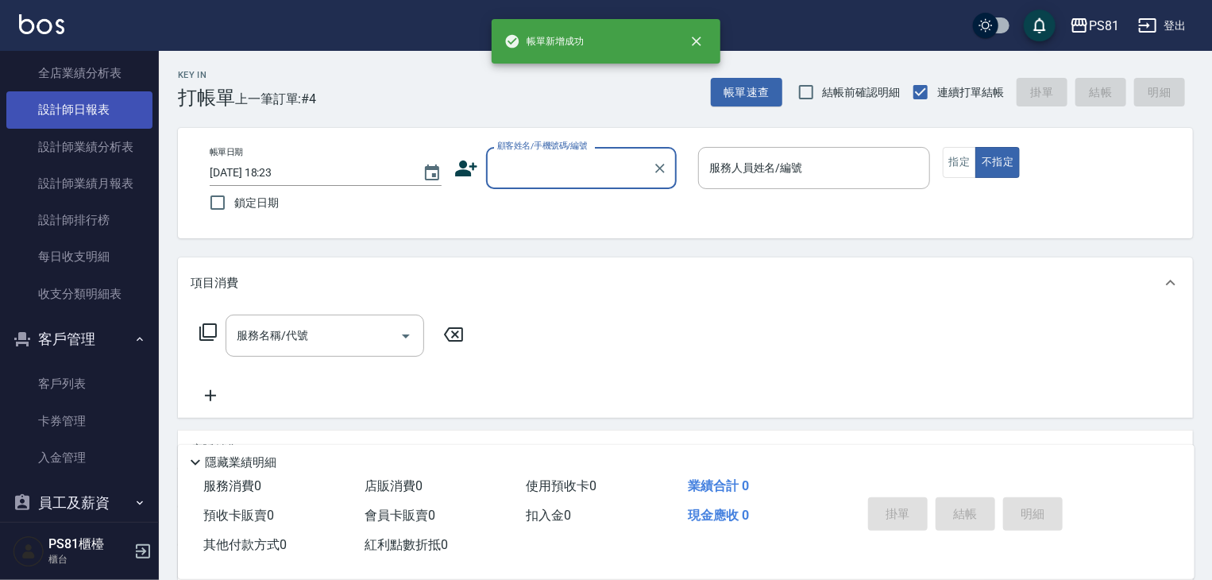
scroll to position [635, 0]
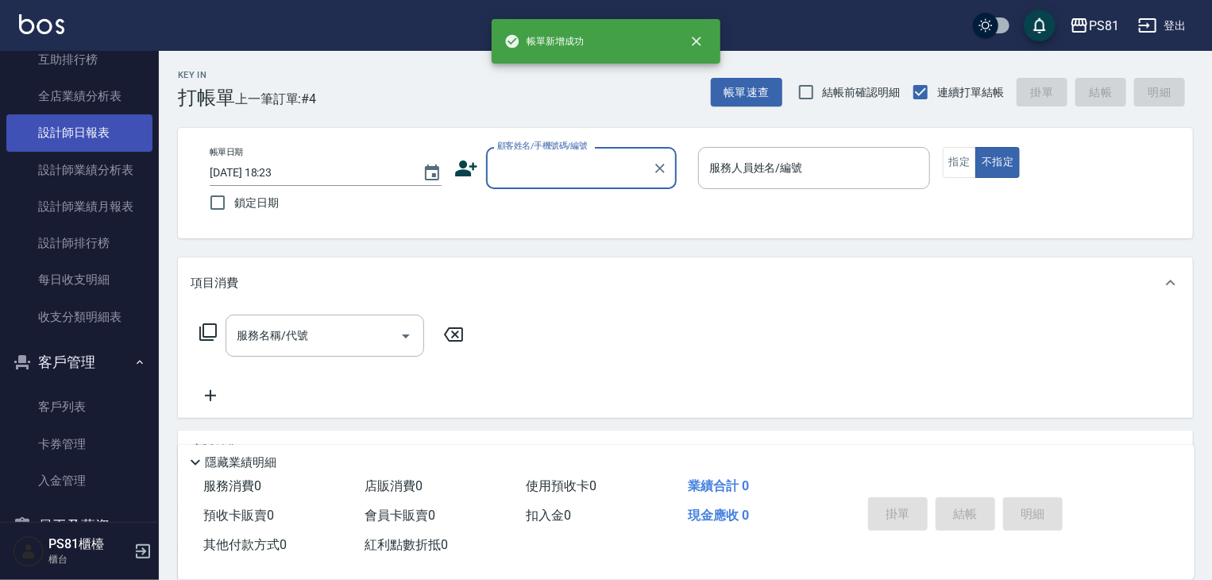
click at [80, 141] on link "設計師日報表" at bounding box center [79, 132] width 146 height 37
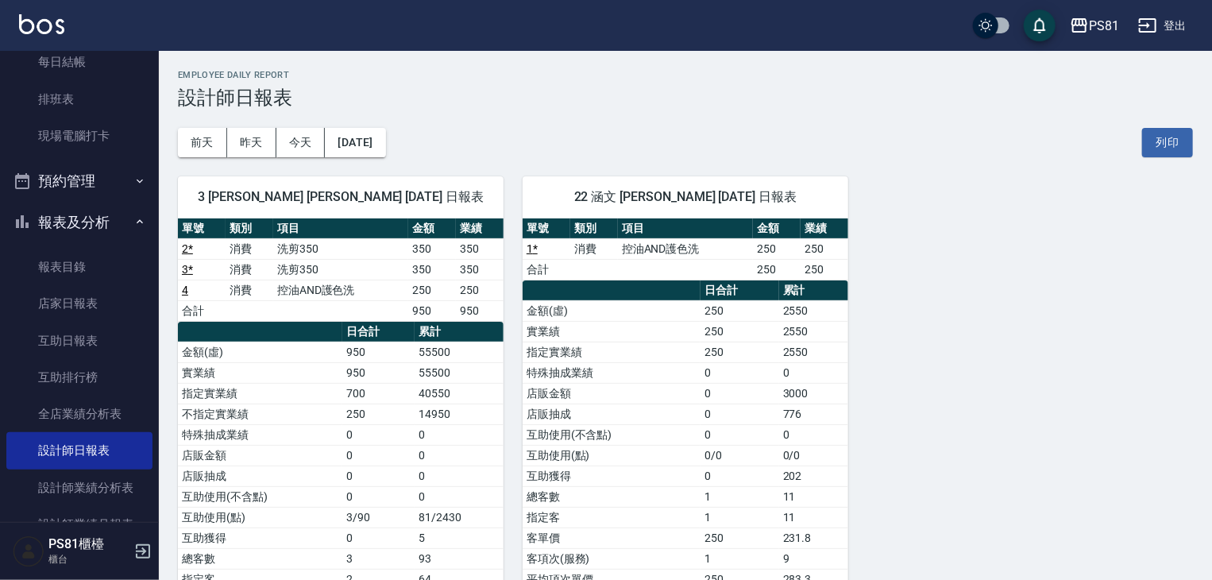
scroll to position [159, 0]
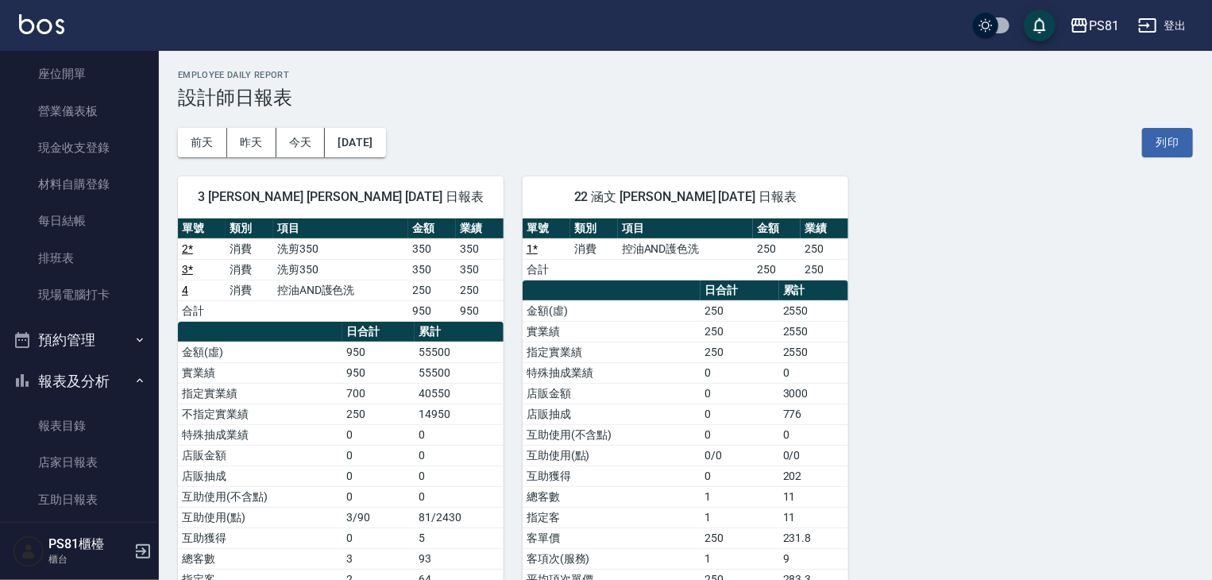
drag, startPoint x: 0, startPoint y: 332, endPoint x: 757, endPoint y: 156, distance: 777.0
click at [901, 184] on div "3 晏菱 張晏菱 08/18/2025 日報表 單號 類別 項目 金額 業績 2 * 消費 洗剪350 350 350 3 * 消費 洗剪350 350 35…" at bounding box center [676, 424] width 1034 height 535
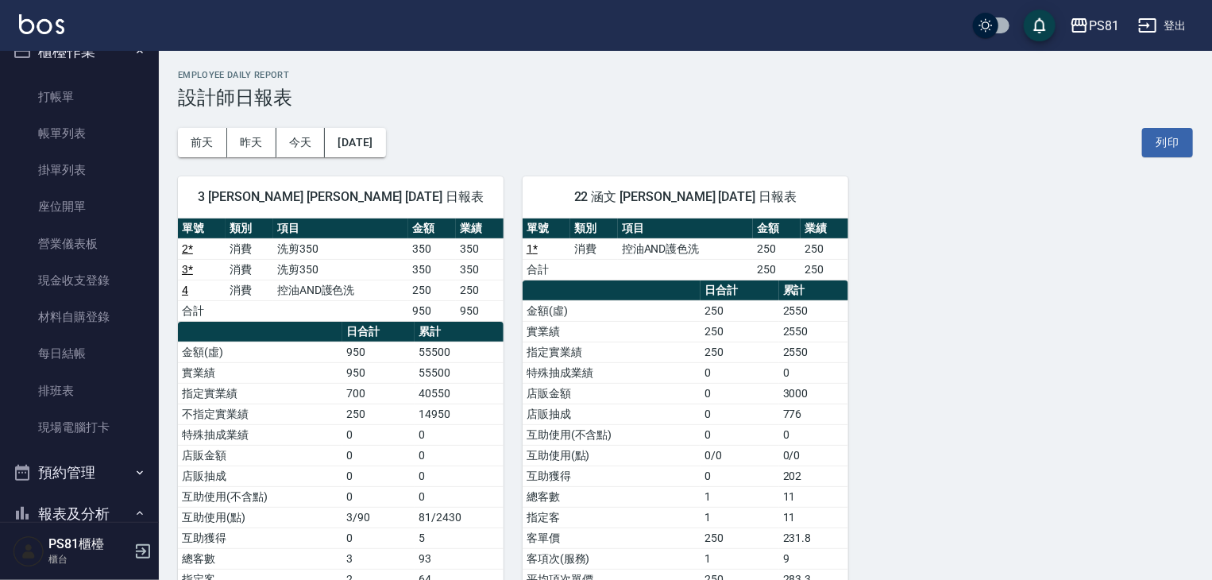
scroll to position [0, 0]
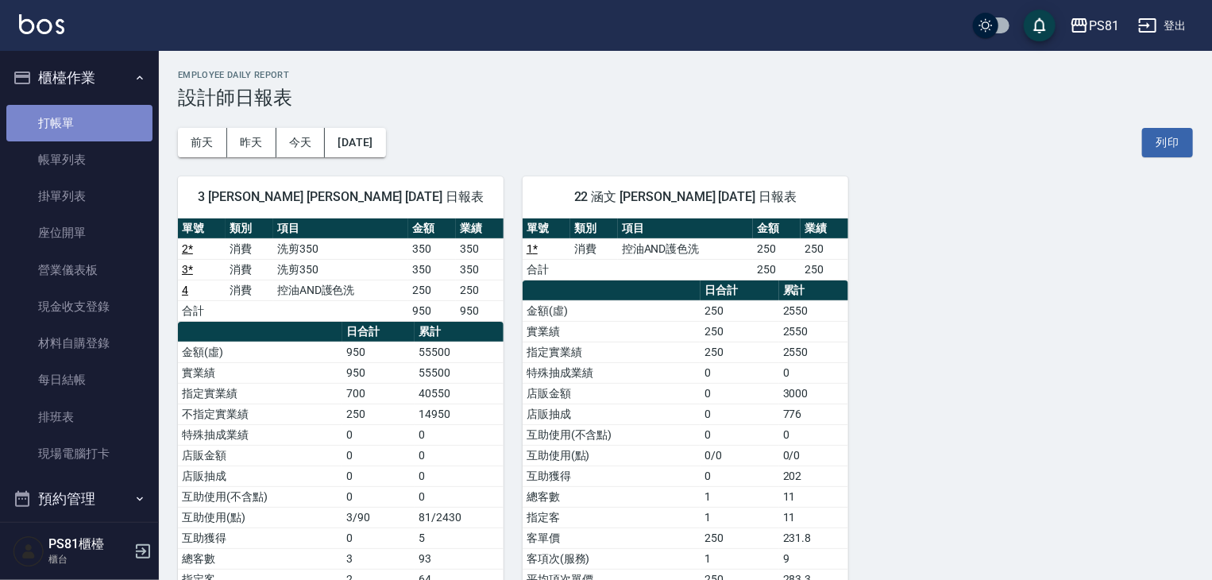
click at [89, 122] on link "打帳單" at bounding box center [79, 123] width 146 height 37
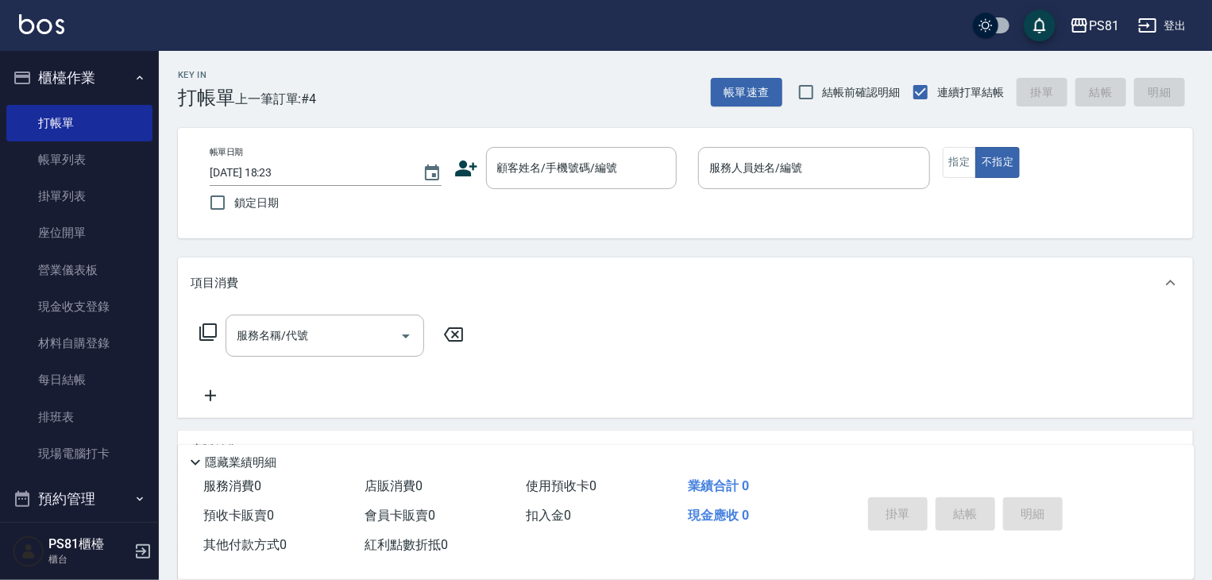
drag, startPoint x: 766, startPoint y: 317, endPoint x: 788, endPoint y: 338, distance: 30.9
click at [784, 342] on div "項目消費 服務名稱/代號 服務名稱/代號" at bounding box center [685, 337] width 1015 height 160
click at [794, 363] on div "服務名稱/代號 服務名稱/代號" at bounding box center [685, 363] width 1015 height 110
click at [794, 365] on div "服務名稱/代號 服務名稱/代號" at bounding box center [685, 363] width 1015 height 110
click at [797, 363] on div "服務名稱/代號 服務名稱/代號" at bounding box center [685, 363] width 1015 height 110
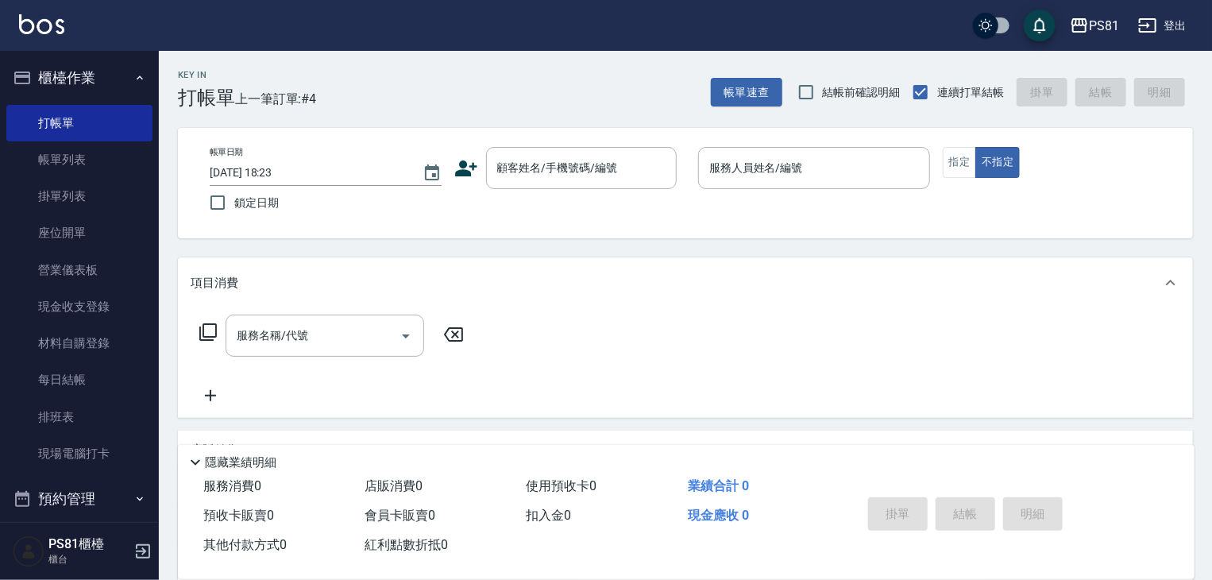
drag, startPoint x: 797, startPoint y: 363, endPoint x: 658, endPoint y: 330, distance: 143.7
click at [667, 331] on div "服務名稱/代號 服務名稱/代號" at bounding box center [685, 363] width 1015 height 110
click at [562, 317] on div "服務名稱/代號 服務名稱/代號" at bounding box center [685, 363] width 1015 height 110
drag, startPoint x: 563, startPoint y: 316, endPoint x: 572, endPoint y: 307, distance: 12.4
click at [569, 310] on div "服務名稱/代號 服務名稱/代號" at bounding box center [685, 363] width 1015 height 110
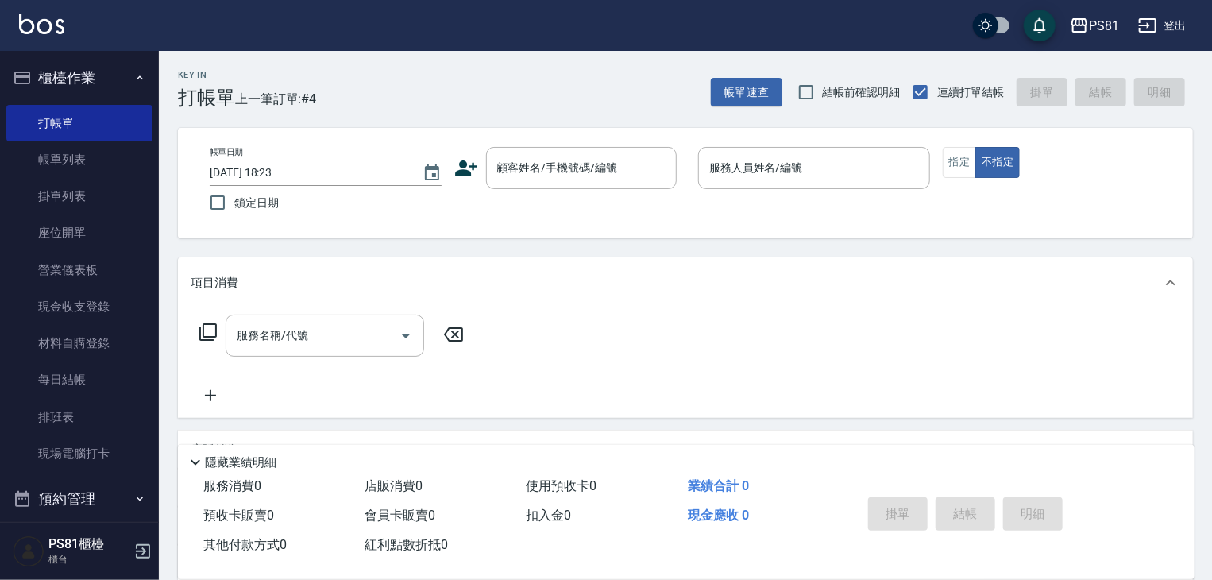
drag, startPoint x: 349, startPoint y: 343, endPoint x: 359, endPoint y: 378, distance: 36.4
click at [353, 350] on div "服務名稱/代號 服務名稱/代號" at bounding box center [332, 336] width 283 height 42
drag, startPoint x: 359, startPoint y: 378, endPoint x: 393, endPoint y: 342, distance: 50.0
click at [376, 365] on div "服務名稱/代號 服務名稱/代號" at bounding box center [332, 360] width 283 height 91
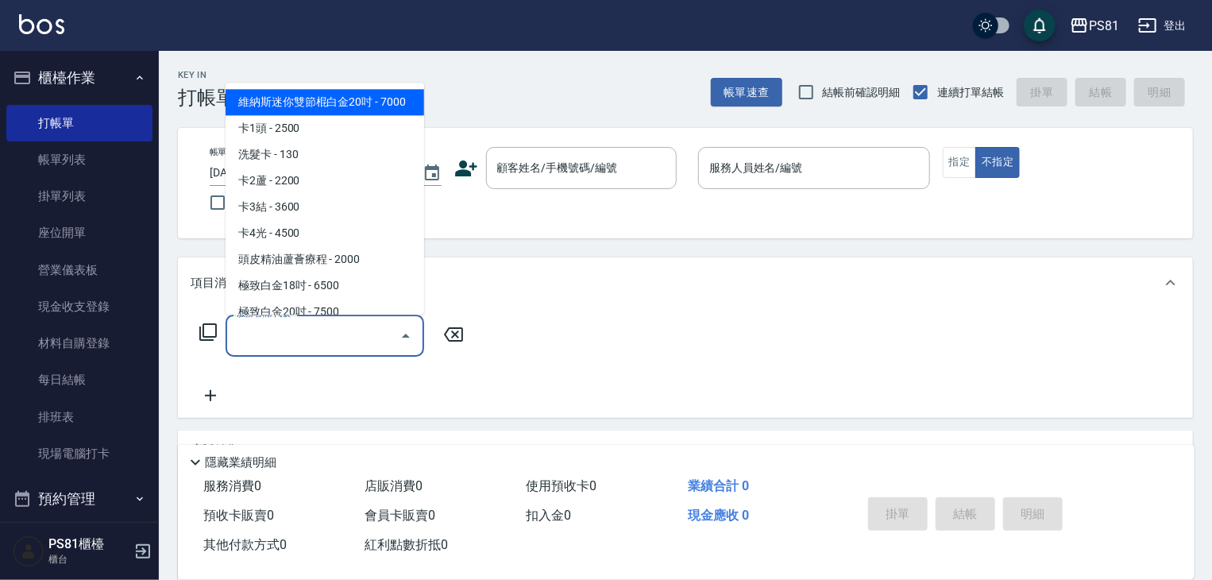
click at [395, 345] on div at bounding box center [405, 336] width 24 height 42
click at [400, 340] on icon "Close" at bounding box center [405, 335] width 19 height 19
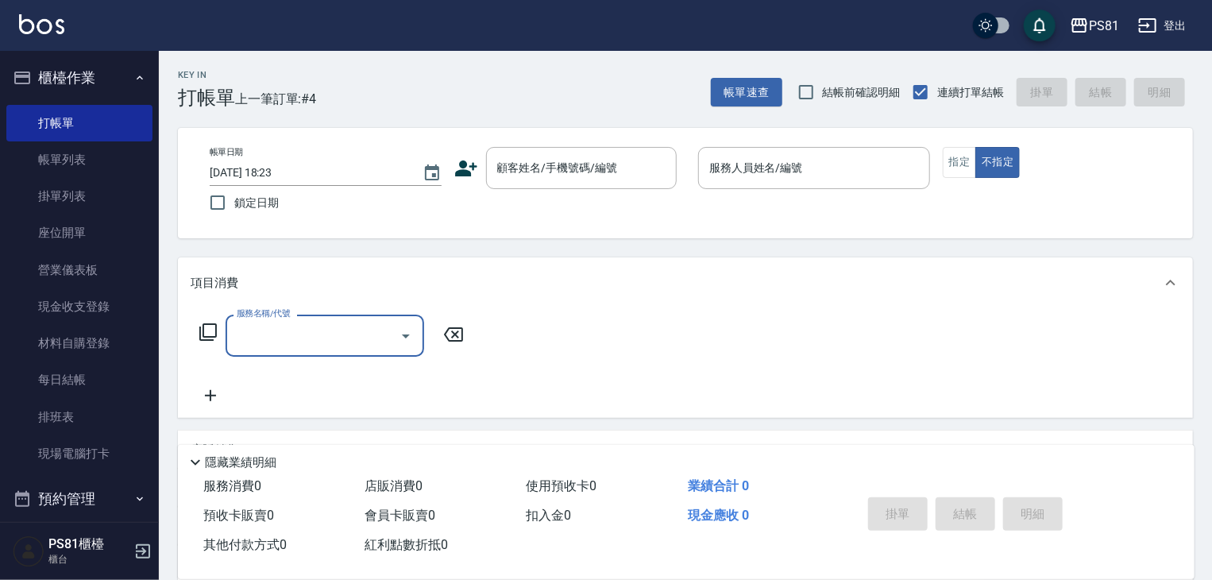
click at [401, 338] on icon "Open" at bounding box center [405, 335] width 19 height 19
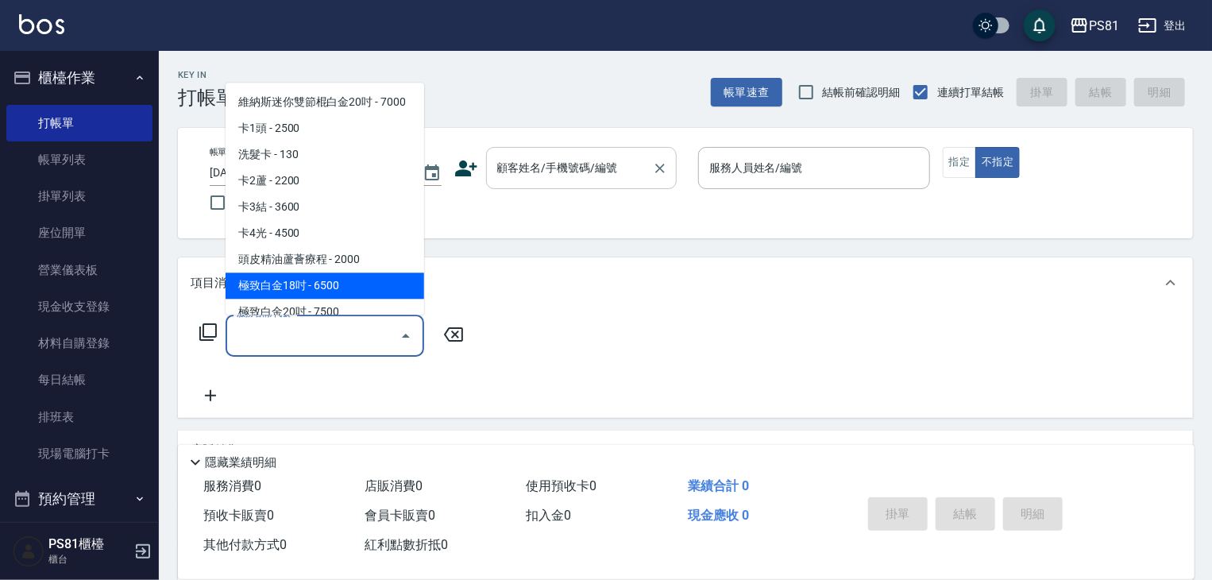
drag, startPoint x: 578, startPoint y: 150, endPoint x: 577, endPoint y: 160, distance: 9.7
click at [581, 153] on div "顧客姓名/手機號碼/編號" at bounding box center [581, 168] width 191 height 42
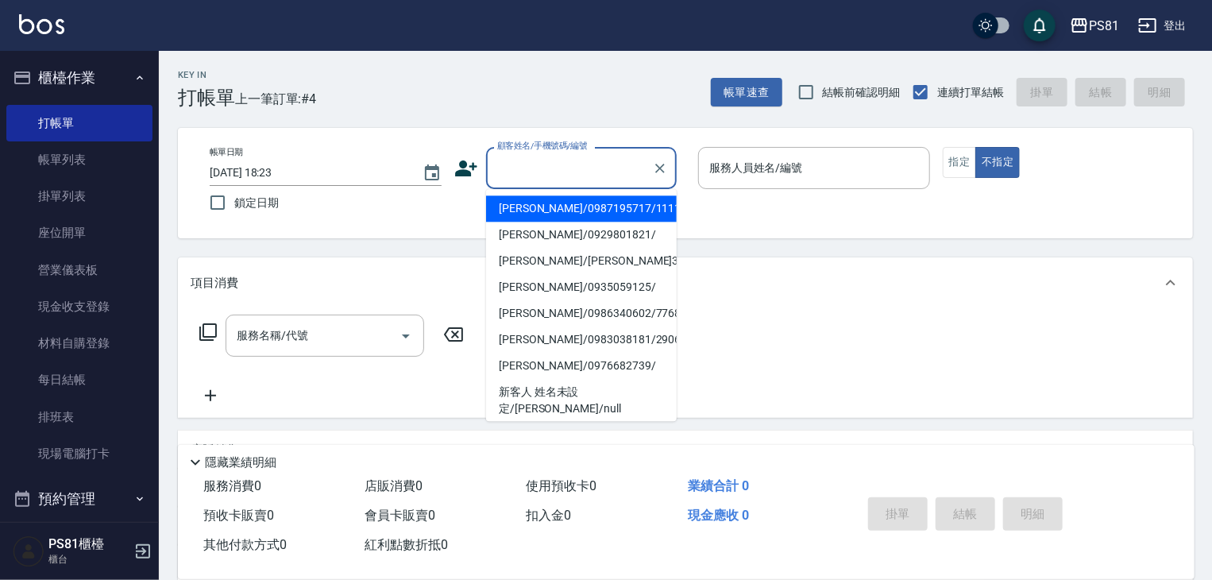
click at [572, 163] on input "顧客姓名/手機號碼/編號" at bounding box center [569, 168] width 152 height 28
click at [567, 175] on input "顧客姓名/手機號碼/編號" at bounding box center [569, 168] width 152 height 28
drag, startPoint x: 573, startPoint y: 212, endPoint x: 694, endPoint y: 197, distance: 121.7
click at [607, 206] on li "張晏菱/0987195717/111111" at bounding box center [581, 208] width 191 height 26
type input "張晏菱/0987195717/111111"
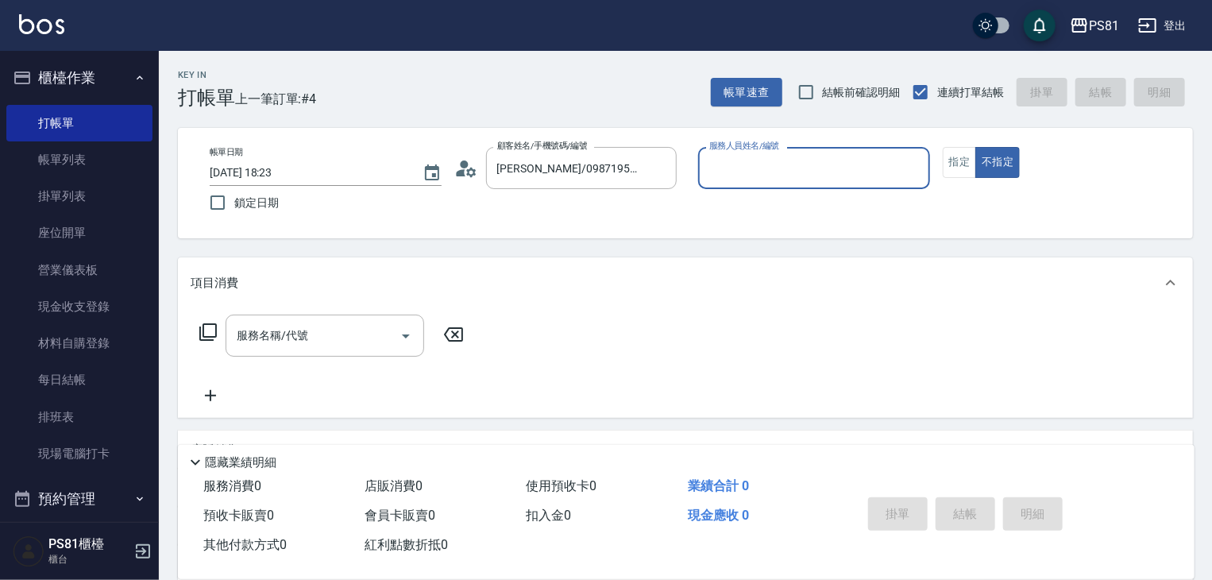
click at [701, 176] on div "服務人員姓名/編號" at bounding box center [814, 168] width 232 height 42
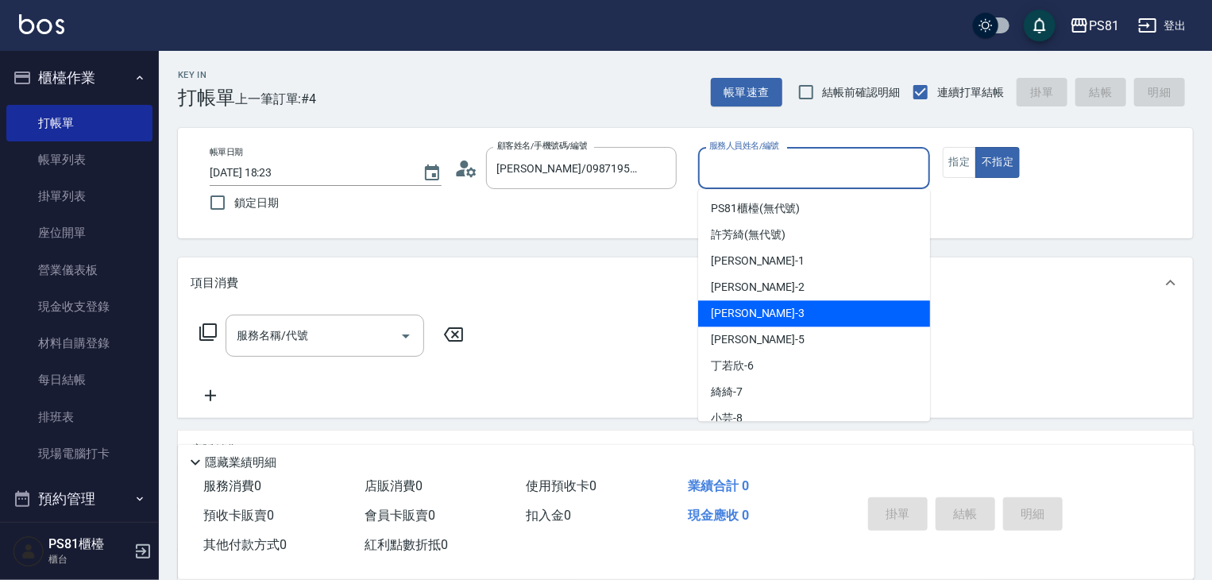
click at [804, 303] on div "晏菱 -3" at bounding box center [814, 313] width 232 height 26
type input "晏菱-3"
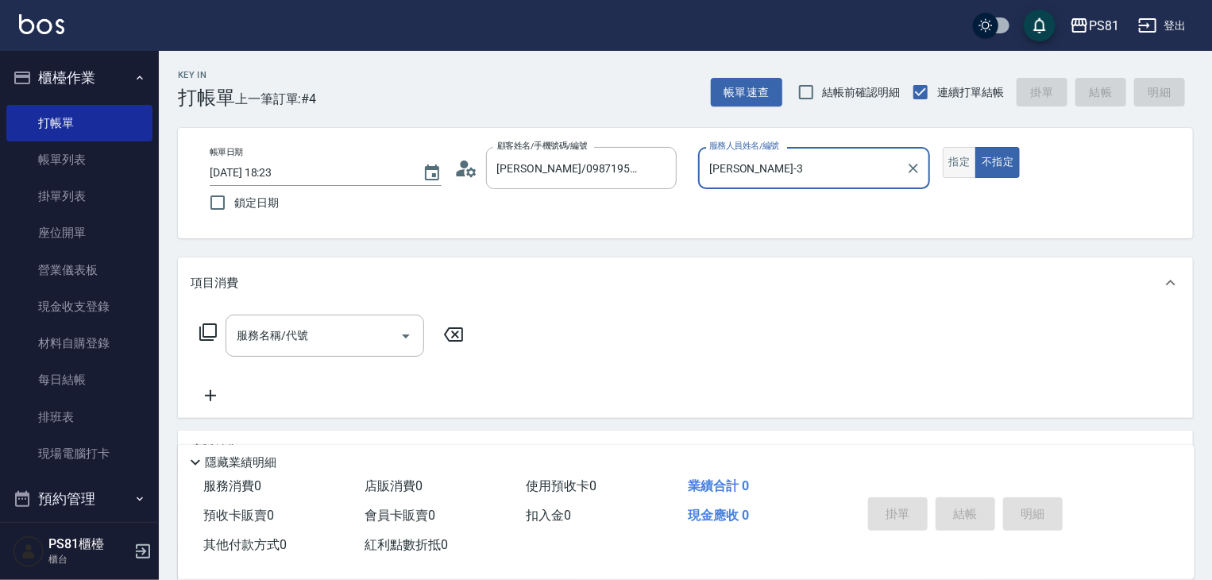
click at [967, 154] on button "指定" at bounding box center [960, 162] width 34 height 31
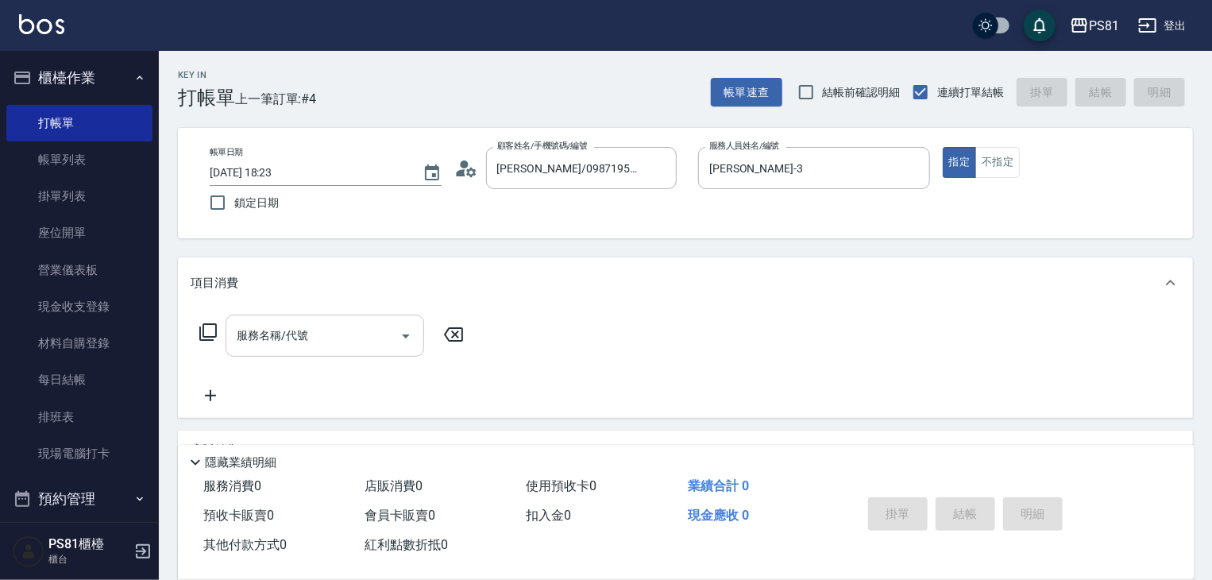
click at [233, 332] on div "服務名稱/代號" at bounding box center [325, 336] width 199 height 42
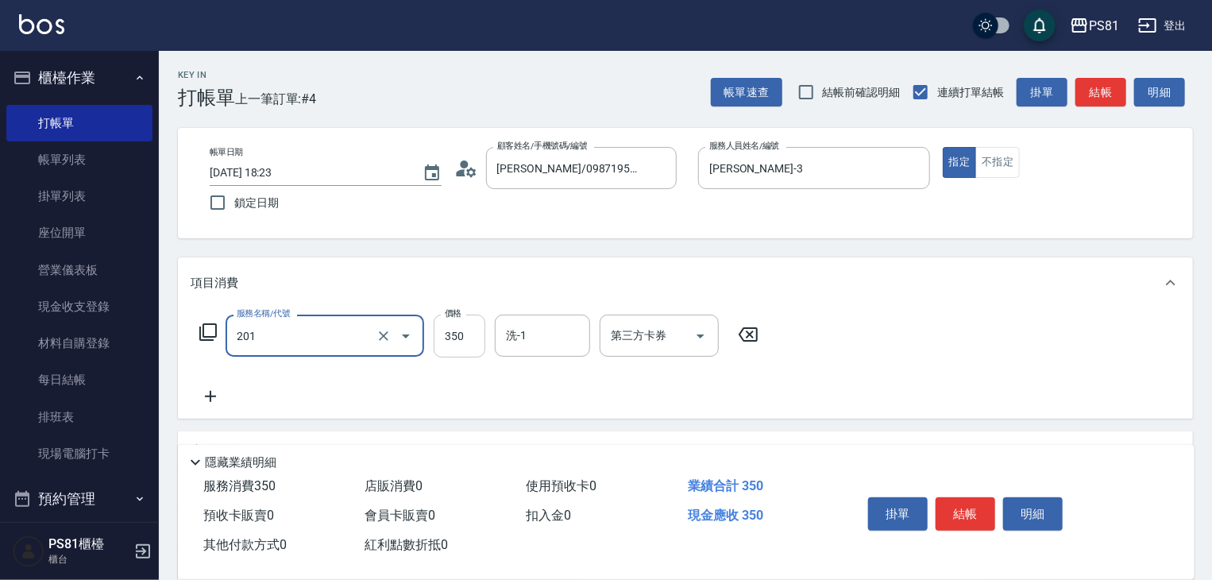
type input "洗剪350(201)"
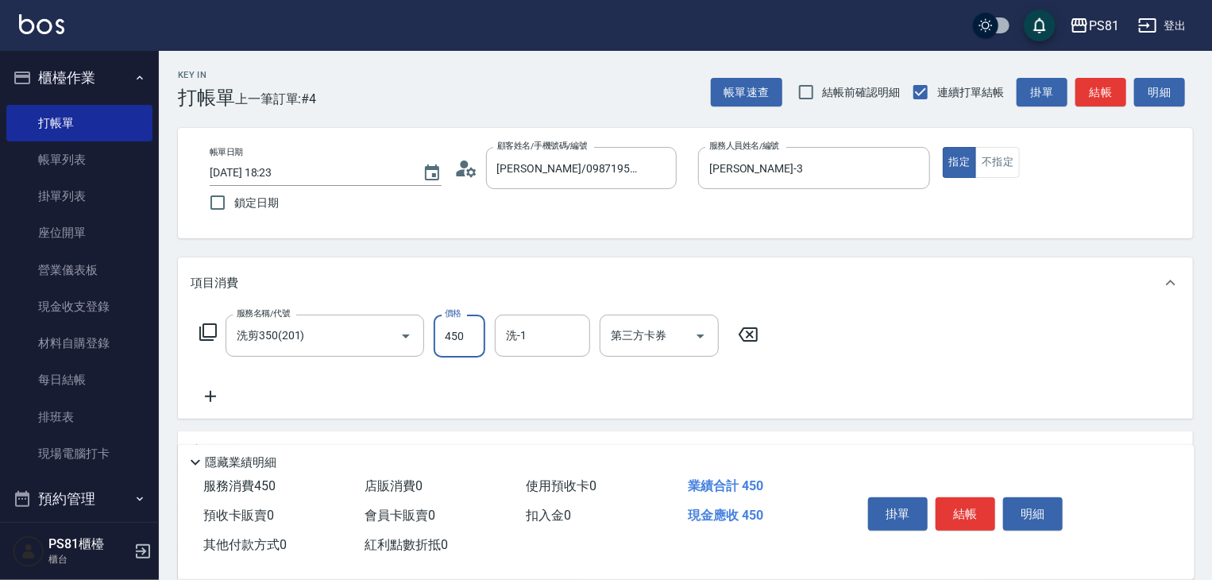
type input "450"
type input "妍妍-20"
click at [964, 504] on button "結帳" at bounding box center [966, 513] width 60 height 33
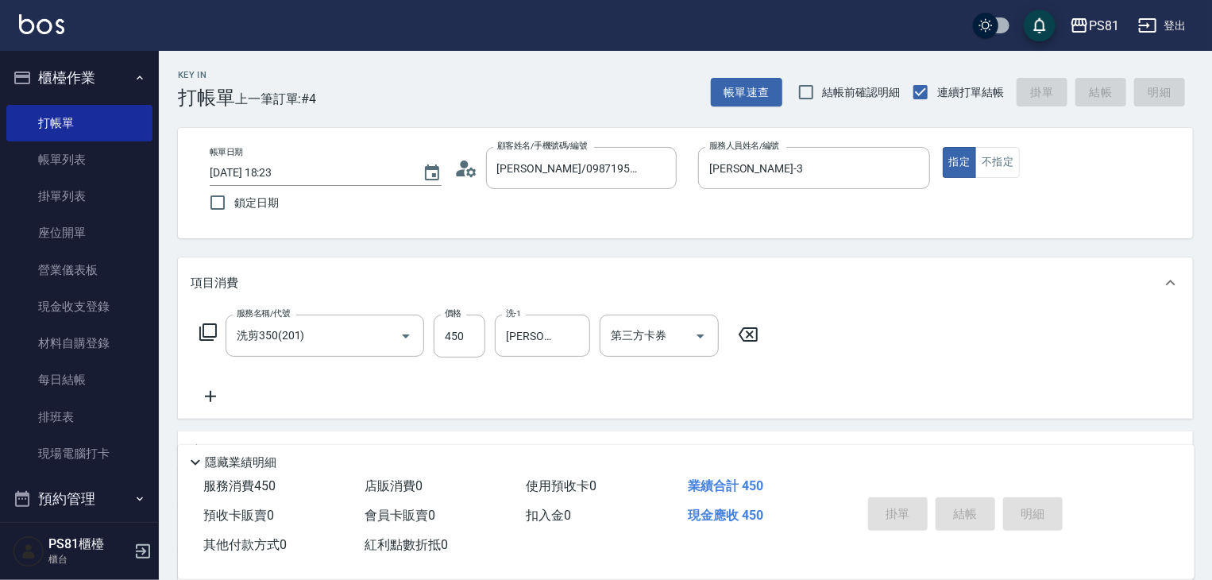
type input "2025/08/18 18:38"
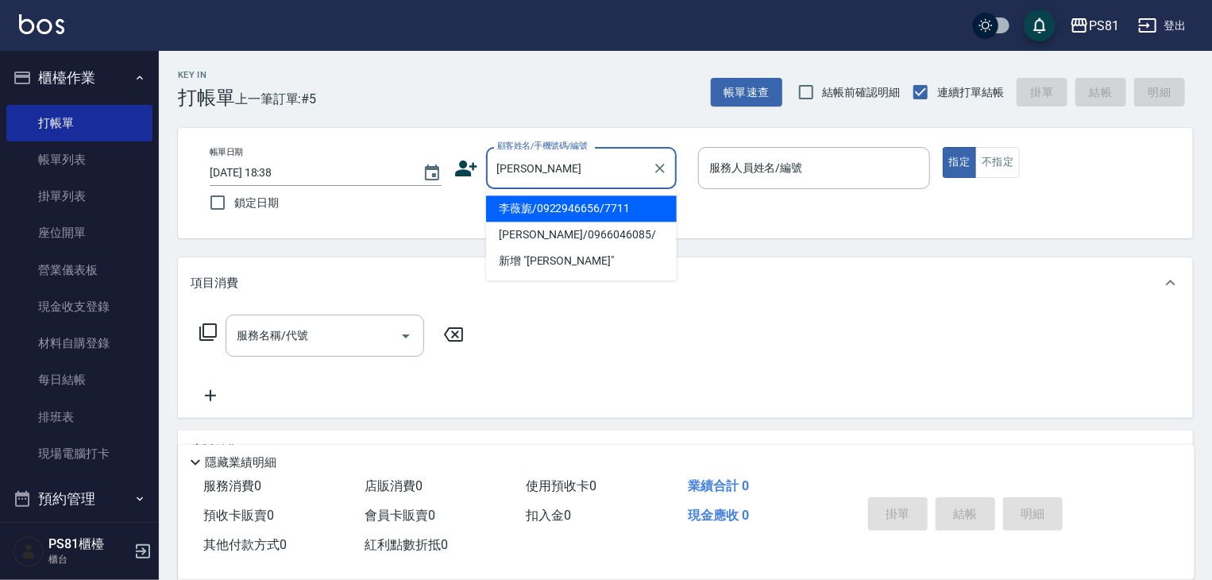
click at [523, 208] on li "李薇旎/0922946656/7711" at bounding box center [581, 208] width 191 height 26
type input "李薇旎/0922946656/7711"
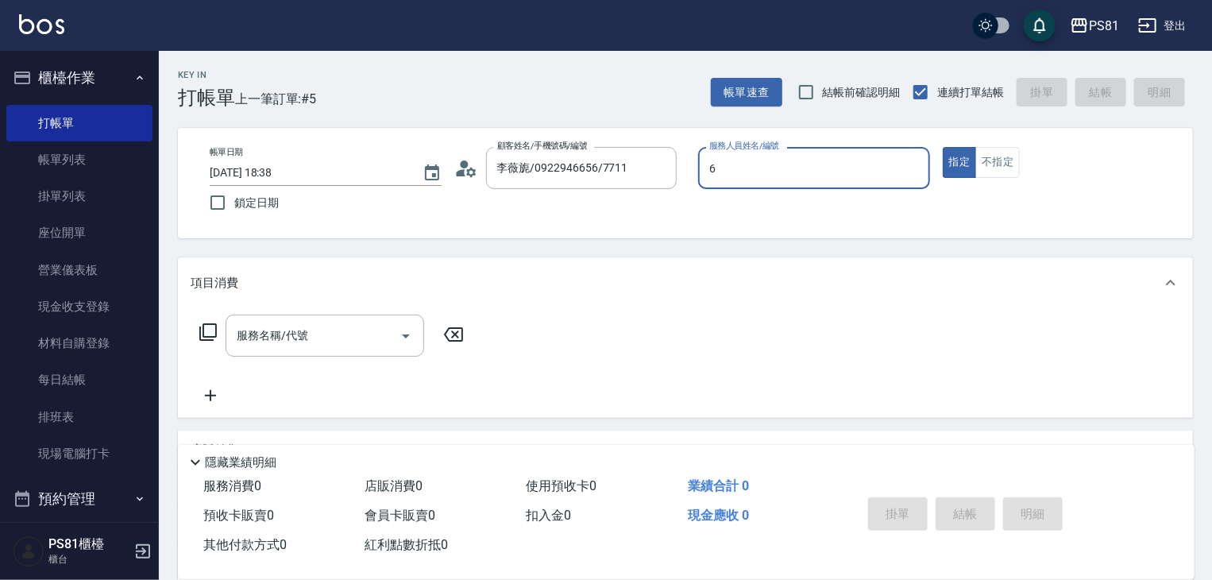
type input "丁若欣-6"
type button "true"
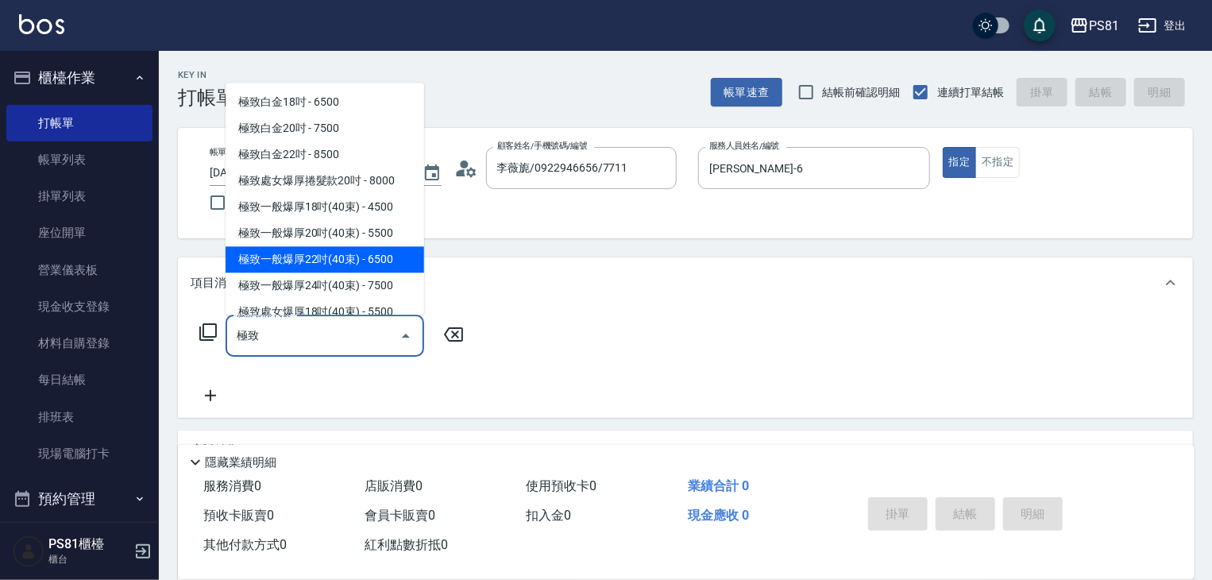
click at [384, 263] on span "極致一般爆厚22吋(40束) - 6500" at bounding box center [325, 259] width 199 height 26
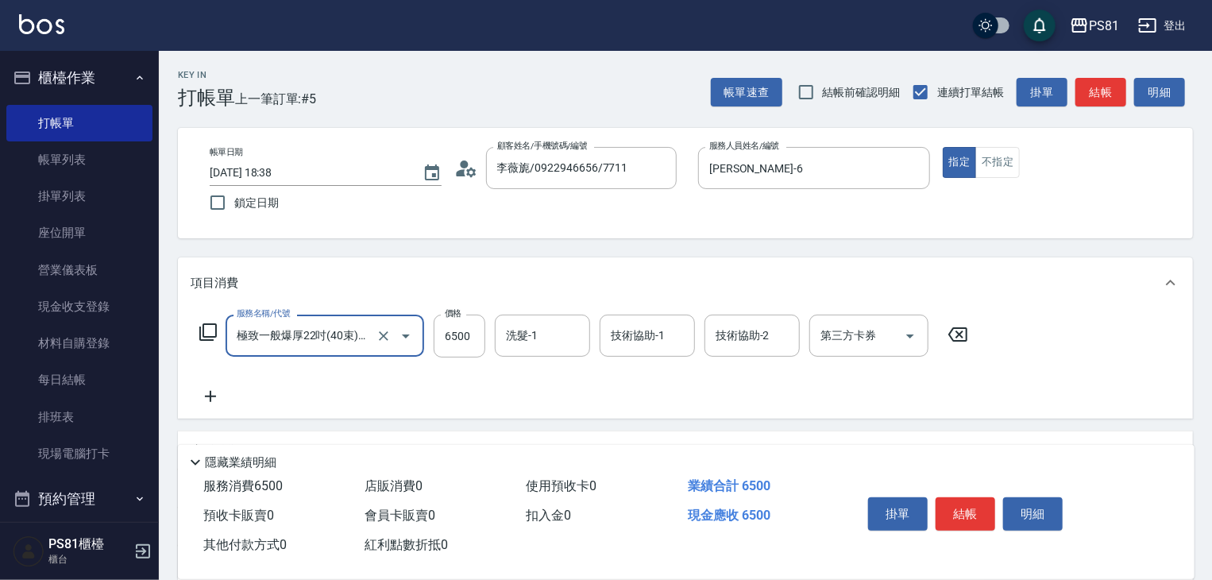
type input "極致一般爆厚22吋(40束)(G72)"
click at [209, 403] on icon at bounding box center [211, 396] width 40 height 19
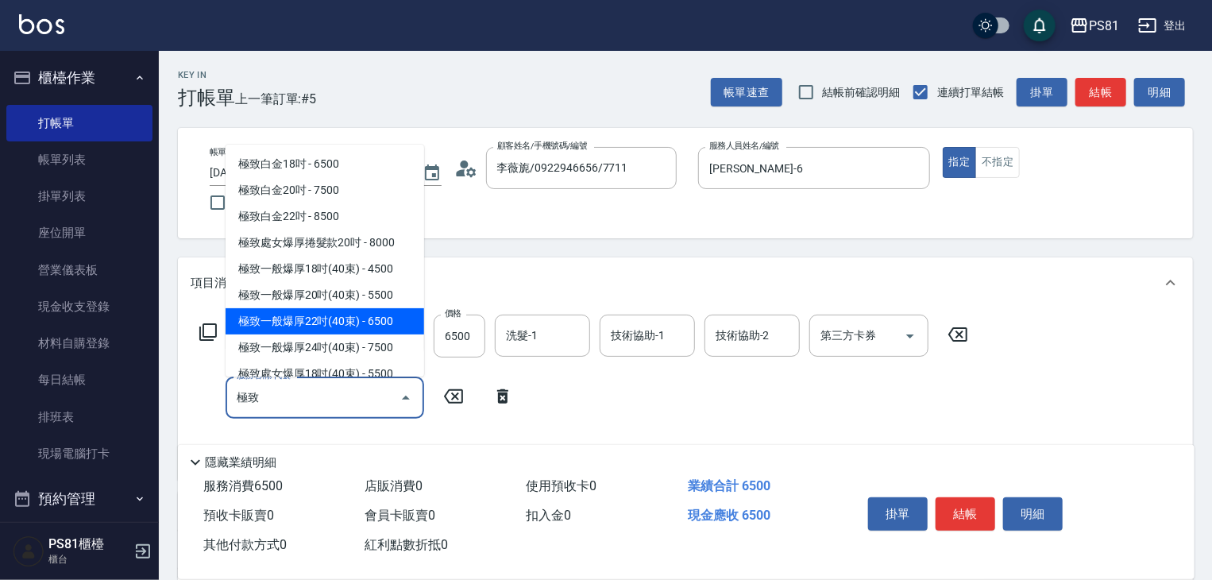
drag, startPoint x: 331, startPoint y: 290, endPoint x: 330, endPoint y: 315, distance: 25.4
click at [330, 315] on ul "極致白金18吋 - 6500 極致白金20吋 - 7500 極致白金22吋 - 8500 極致處女爆厚捲髮款20吋 - 8000 極致一般爆厚18吋(40束)…" at bounding box center [325, 261] width 199 height 232
click at [329, 315] on span "極致一般爆厚22吋(40束) - 6500" at bounding box center [325, 321] width 199 height 26
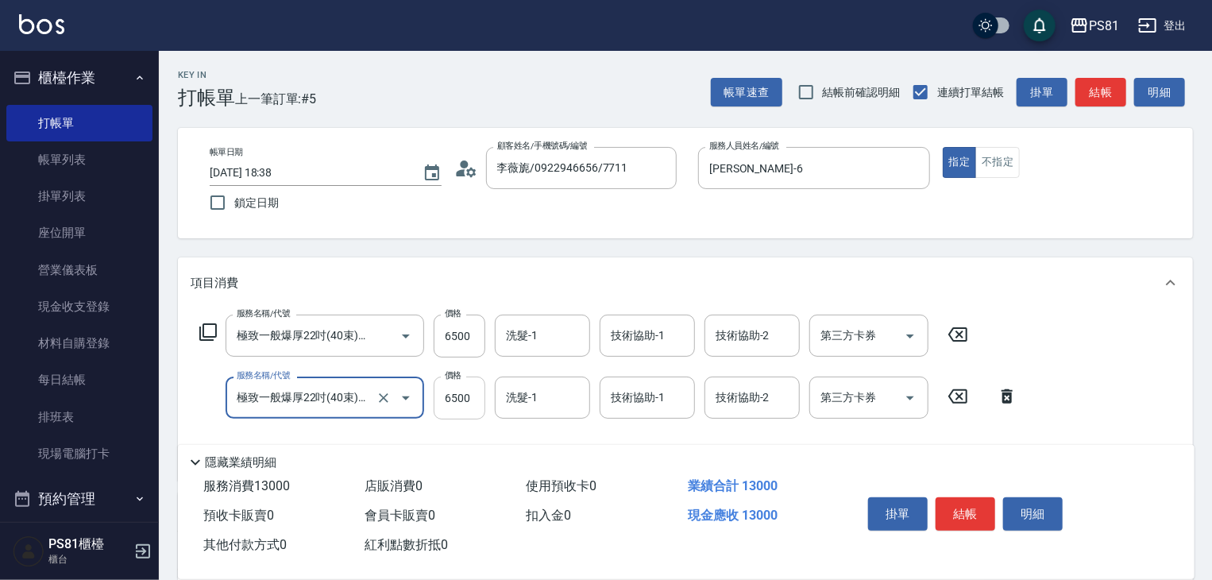
type input "極致一般爆厚22吋(40束)(G72)"
click at [461, 397] on input "6500" at bounding box center [460, 397] width 52 height 43
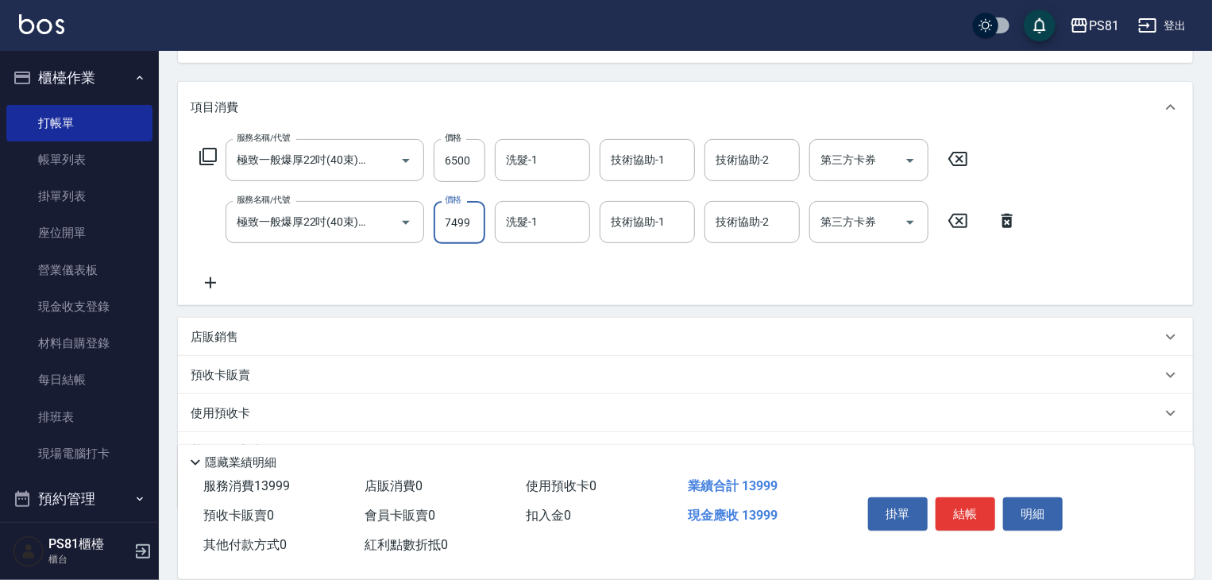
scroll to position [178, 0]
type input "7499"
click at [218, 284] on icon at bounding box center [211, 280] width 40 height 19
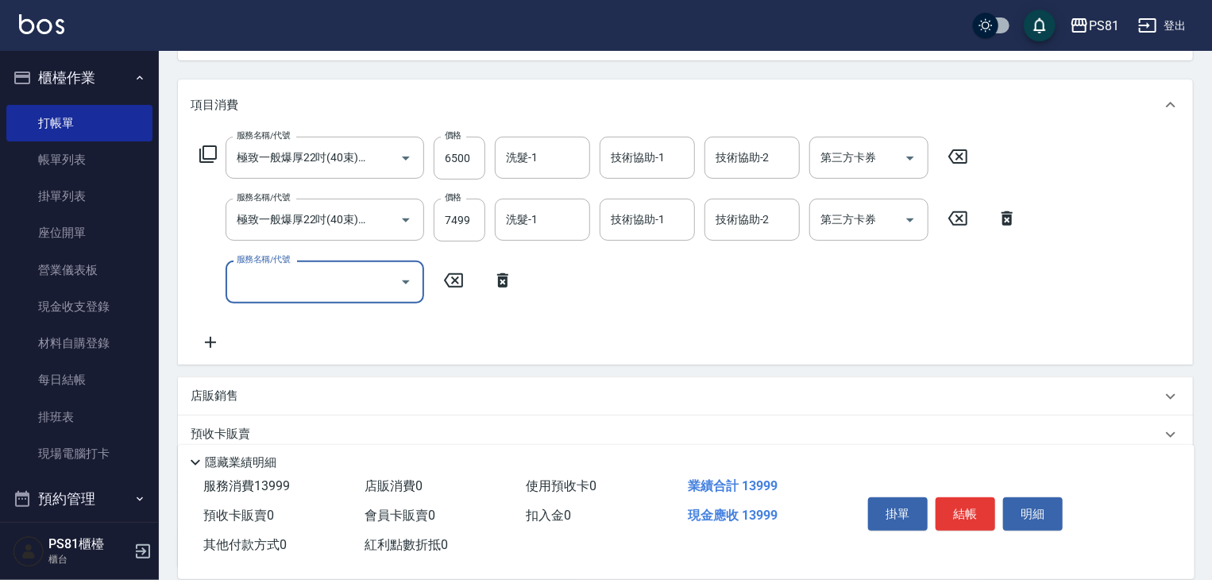
scroll to position [0, 0]
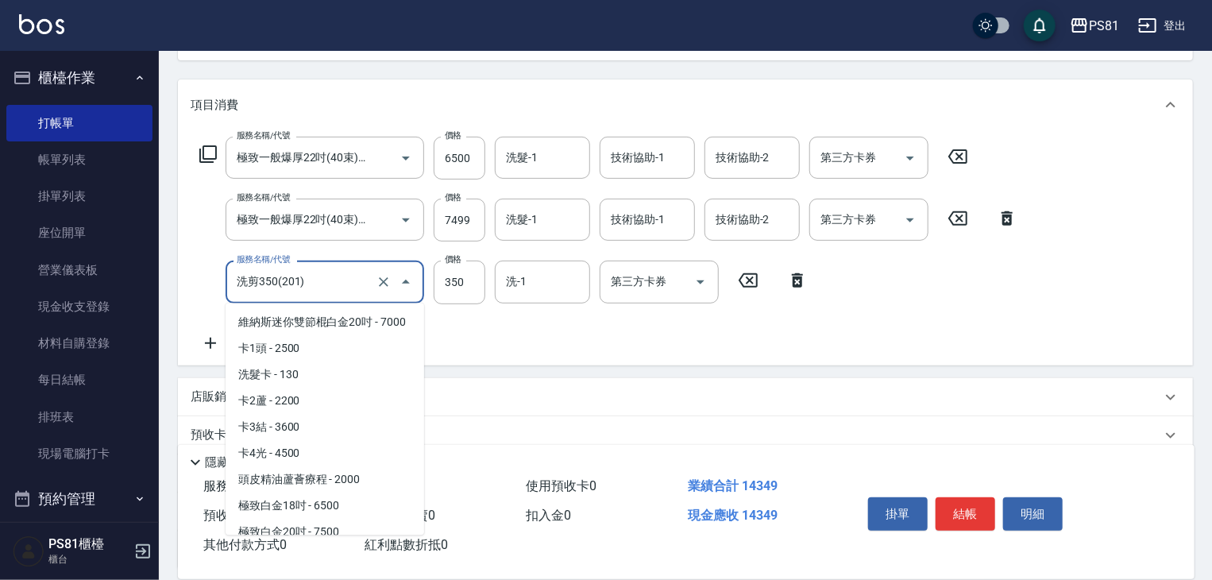
click at [289, 281] on input "洗剪350(201)" at bounding box center [303, 282] width 140 height 28
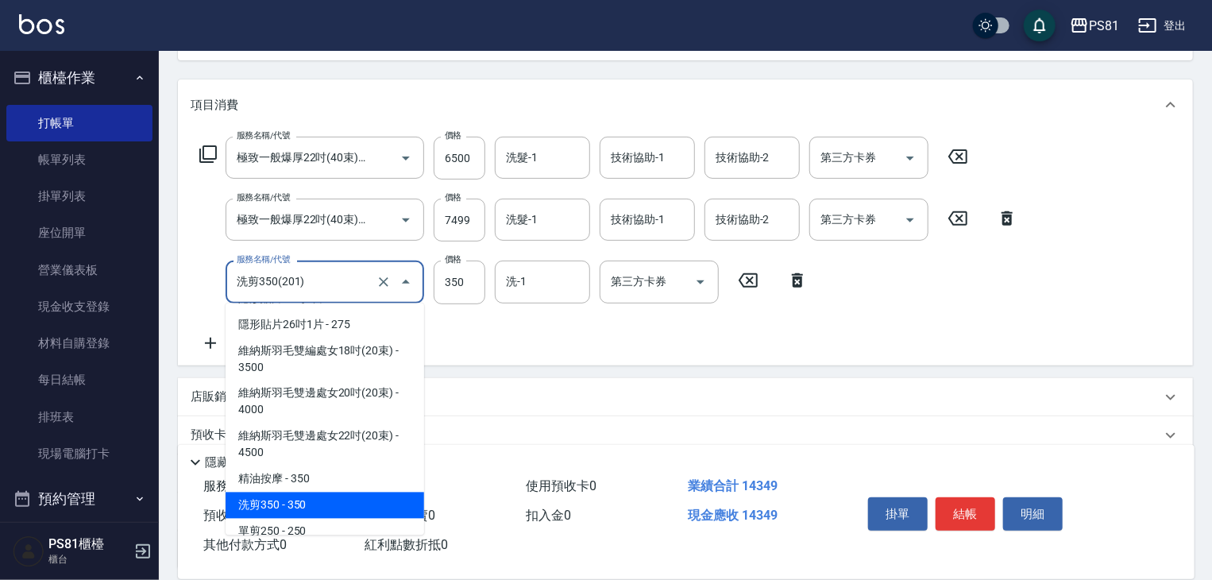
click at [289, 281] on input "洗剪350(201)" at bounding box center [303, 282] width 140 height 28
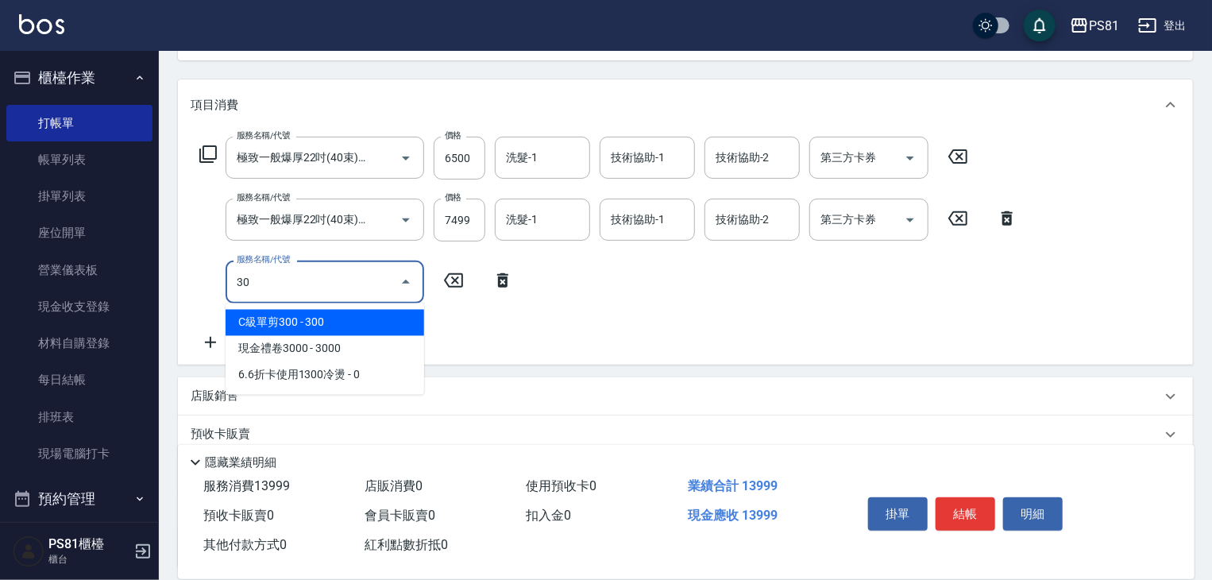
scroll to position [0, 0]
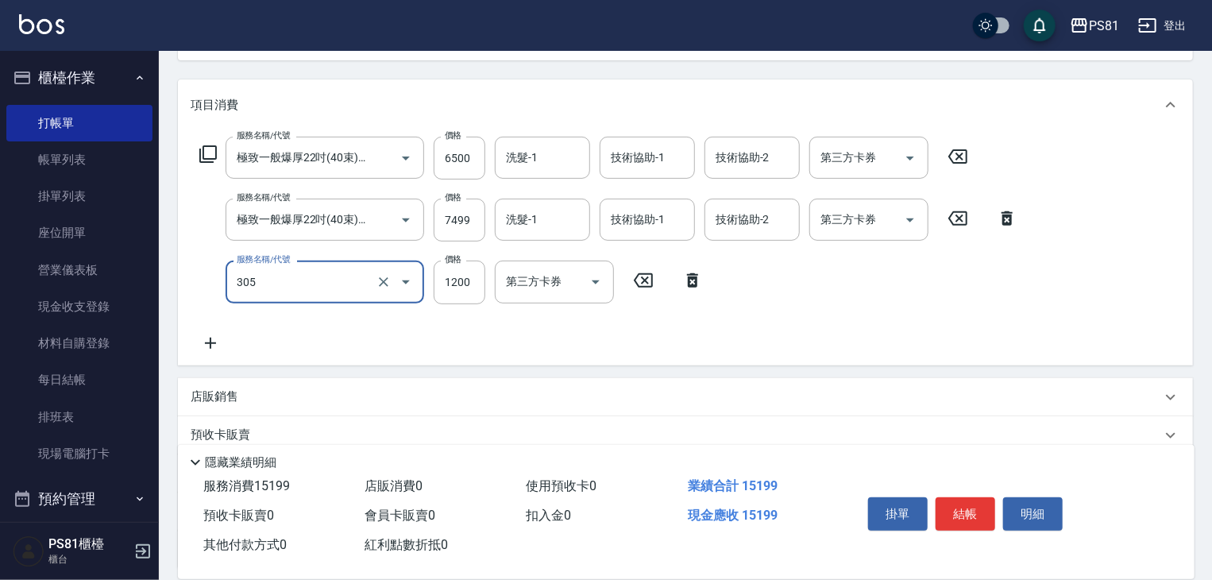
type input "基本離子燙(305)"
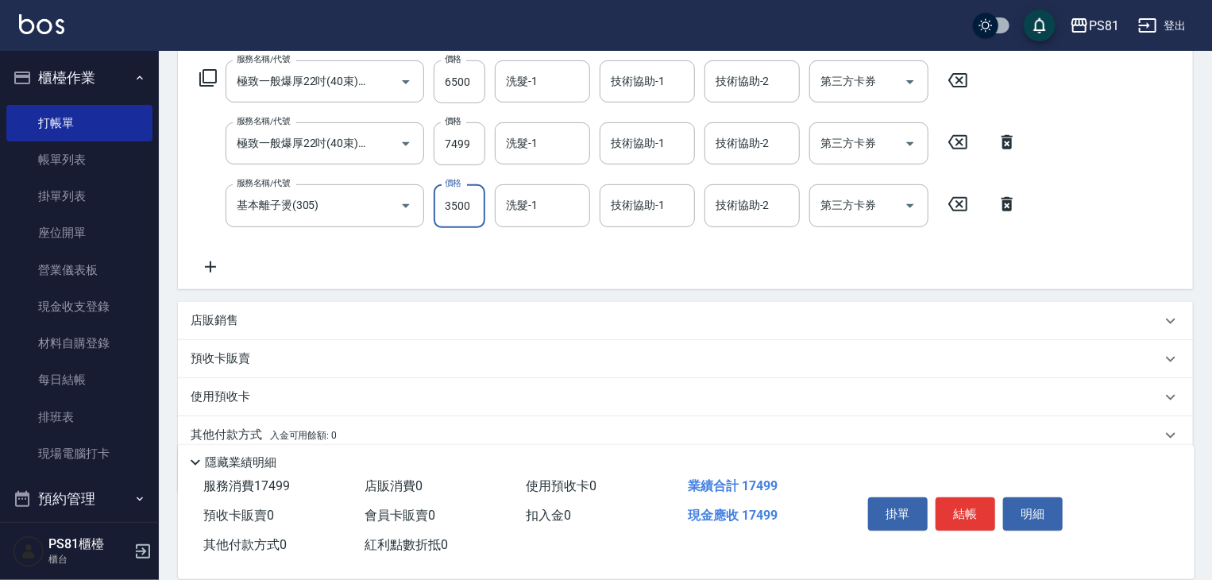
scroll to position [261, 0]
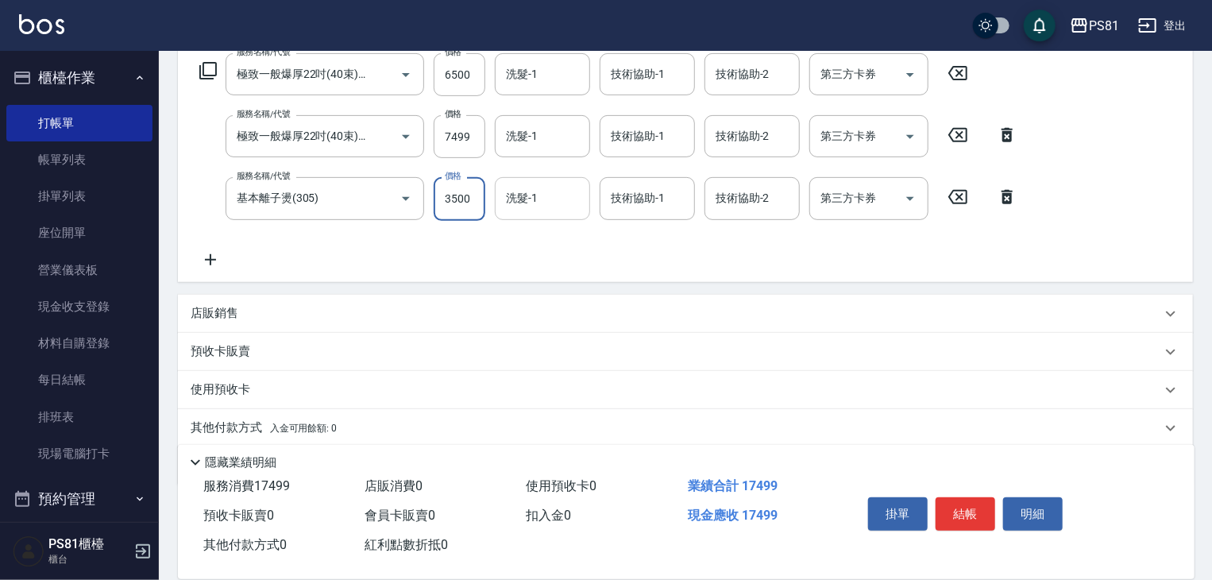
type input "3500"
click at [535, 193] on input "洗髮-1" at bounding box center [542, 198] width 81 height 28
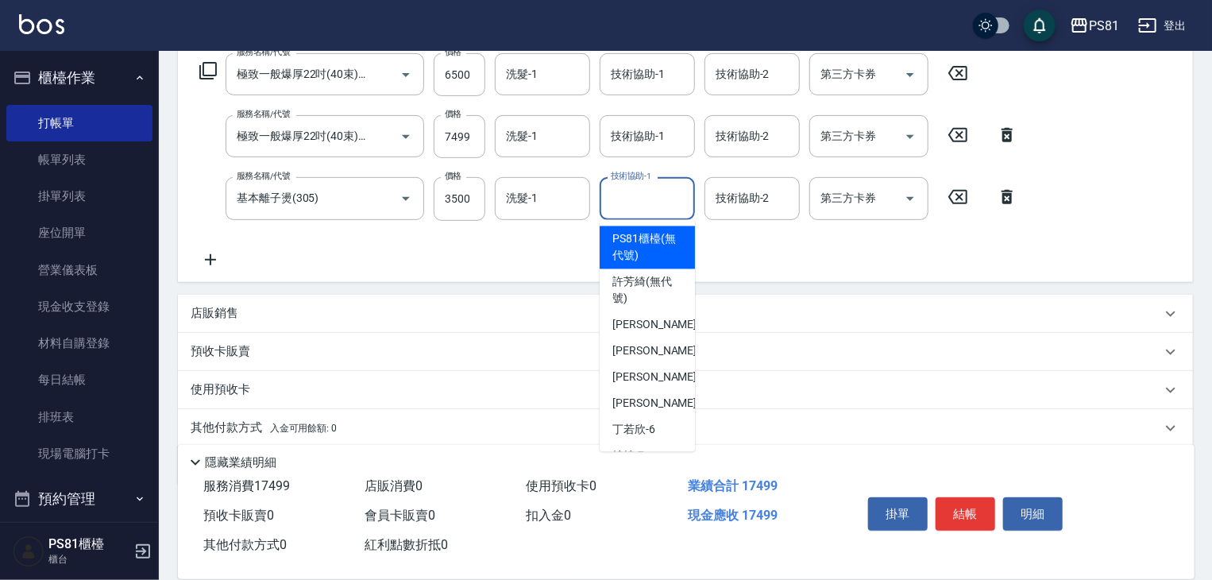
click at [629, 204] on input "技術協助-1" at bounding box center [647, 198] width 81 height 28
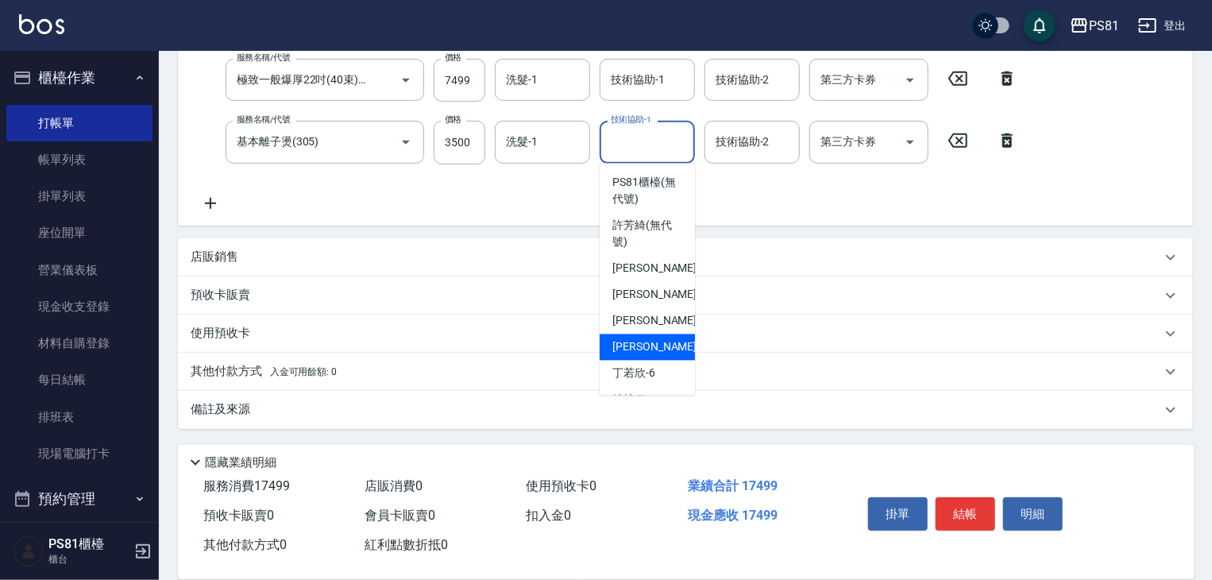
click at [207, 210] on icon at bounding box center [211, 203] width 40 height 19
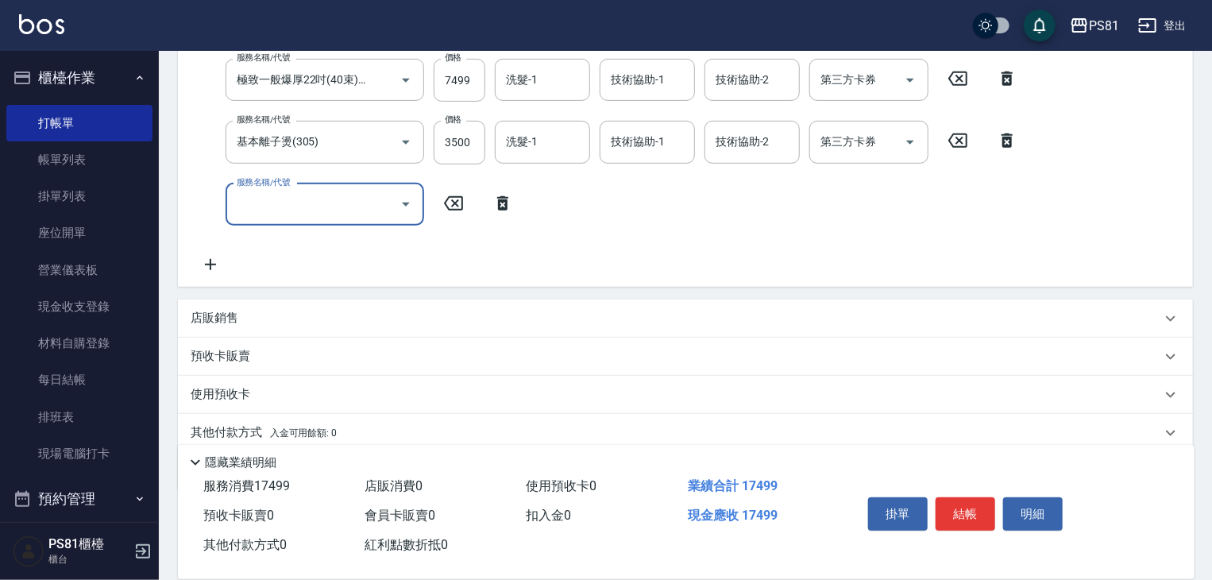
scroll to position [0, 0]
type input "洗髮卡(001)"
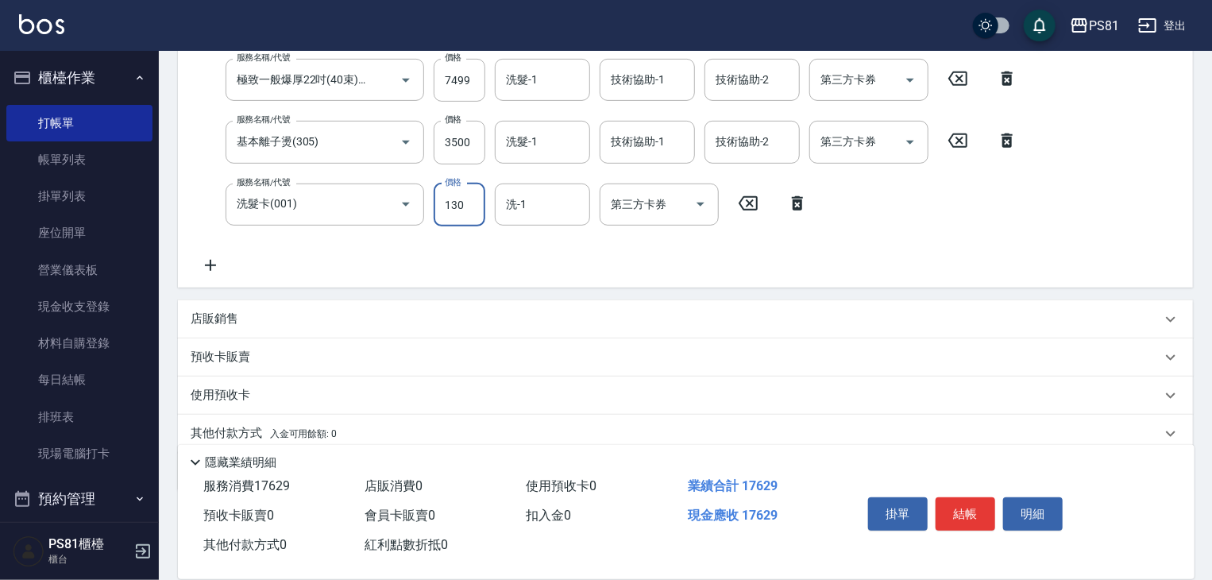
scroll to position [315, 0]
click at [702, 211] on icon "Open" at bounding box center [700, 207] width 19 height 19
type input "1200"
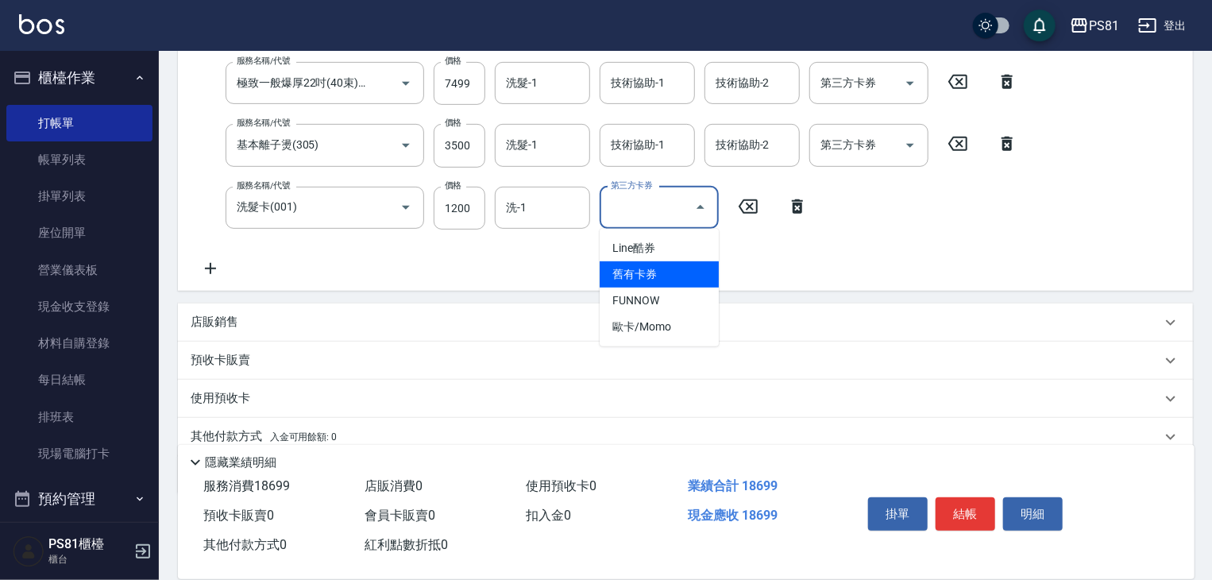
click at [673, 276] on span "舊有卡券" at bounding box center [659, 274] width 119 height 26
type input "舊有卡券"
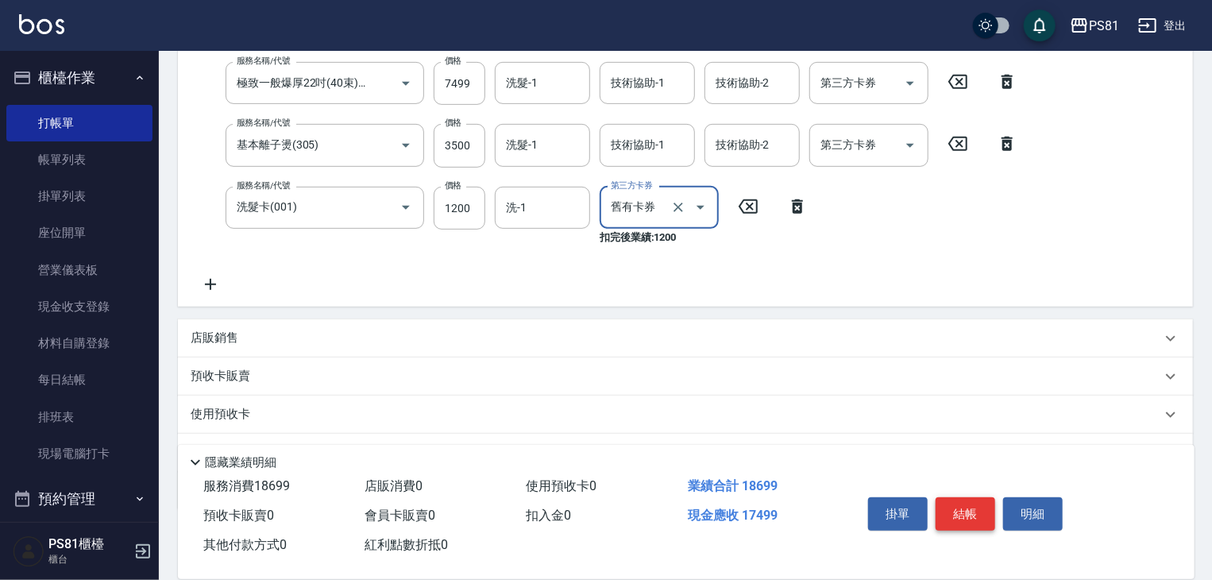
click at [970, 515] on button "結帳" at bounding box center [966, 513] width 60 height 33
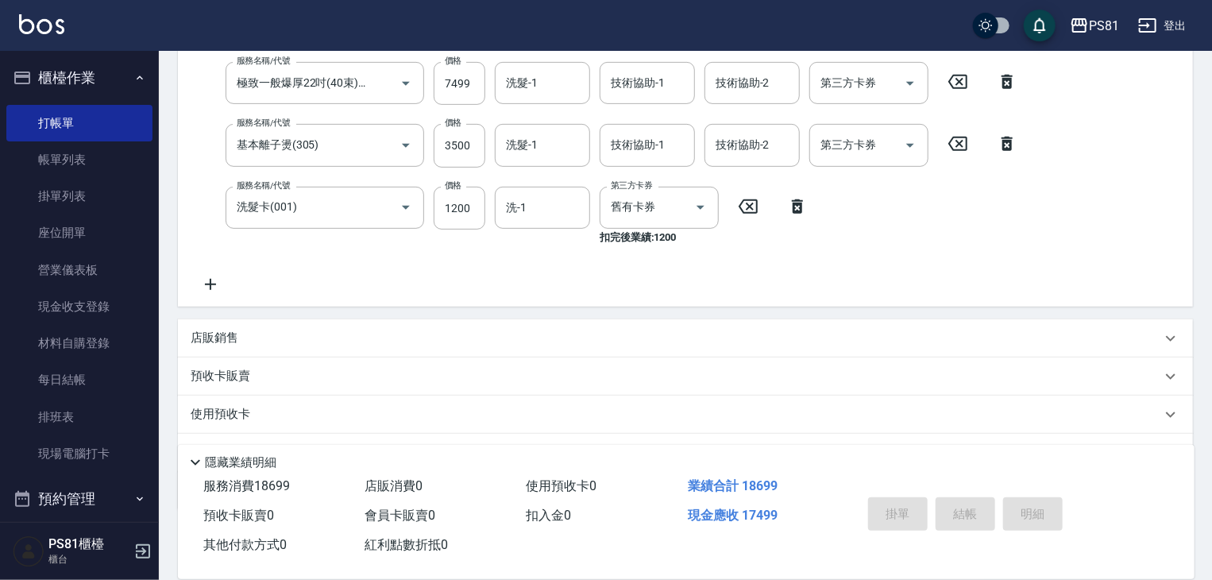
type input "2025/08/18 18:42"
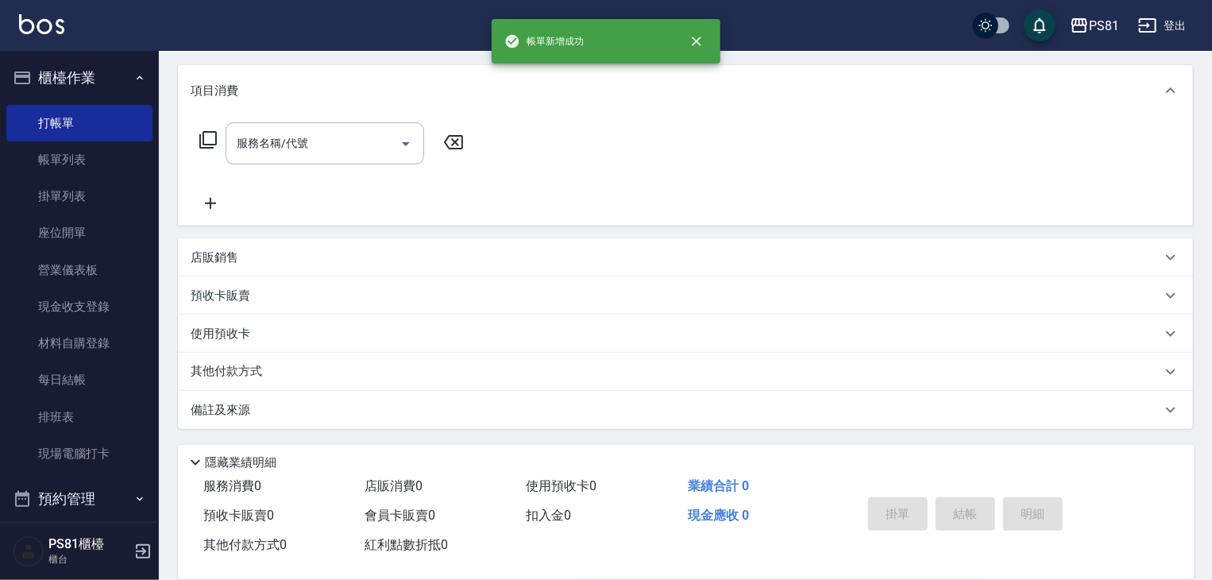
scroll to position [0, 0]
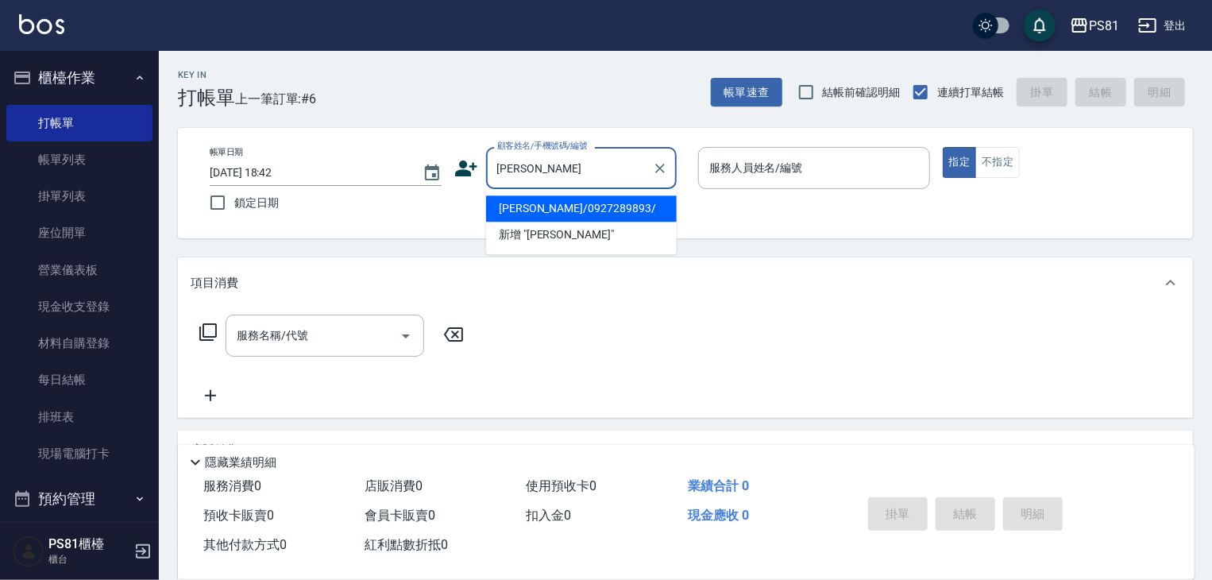
click at [531, 206] on li "邱筠婷/0927289893/" at bounding box center [581, 208] width 191 height 26
type input "邱筠婷/0927289893/"
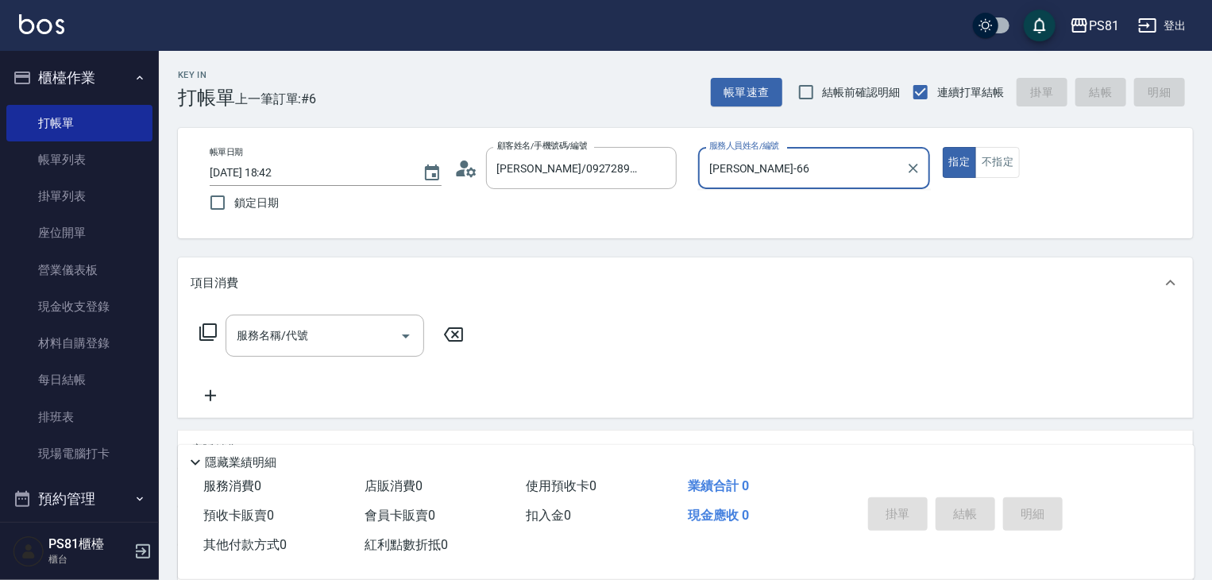
type input "丁若欣-6"
click at [943, 147] on button "指定" at bounding box center [960, 162] width 34 height 31
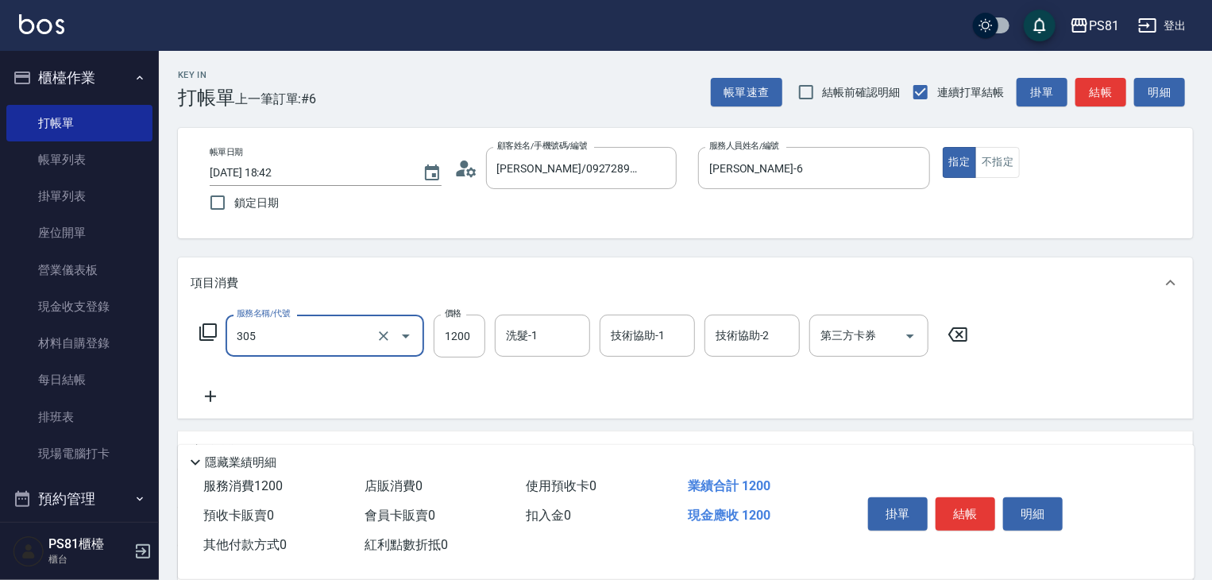
type input "基本離子燙(305)"
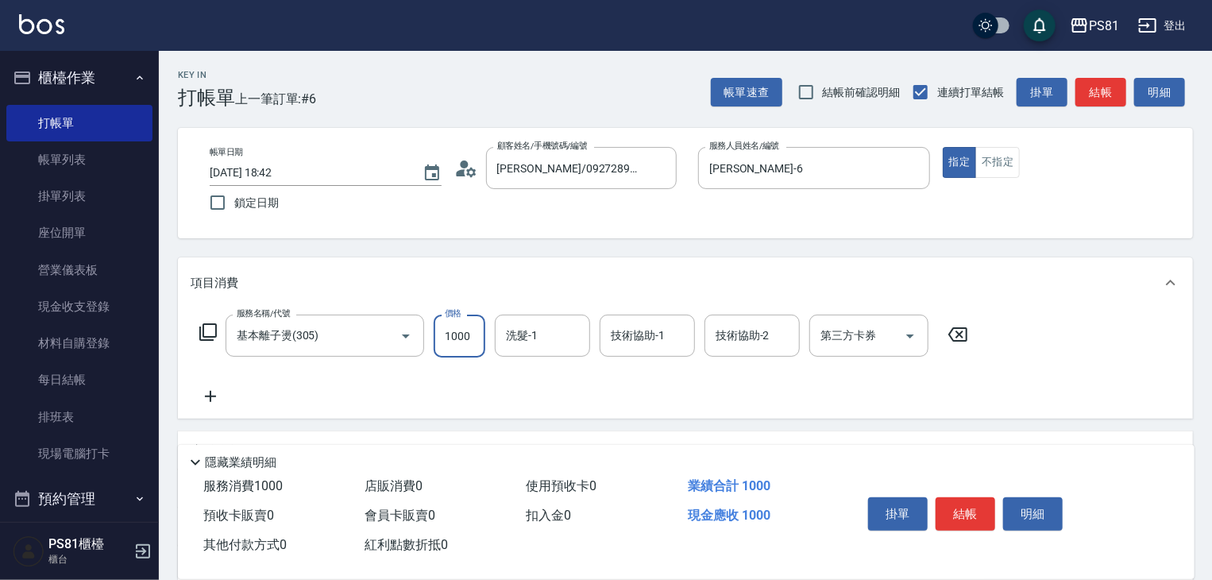
type input "1000"
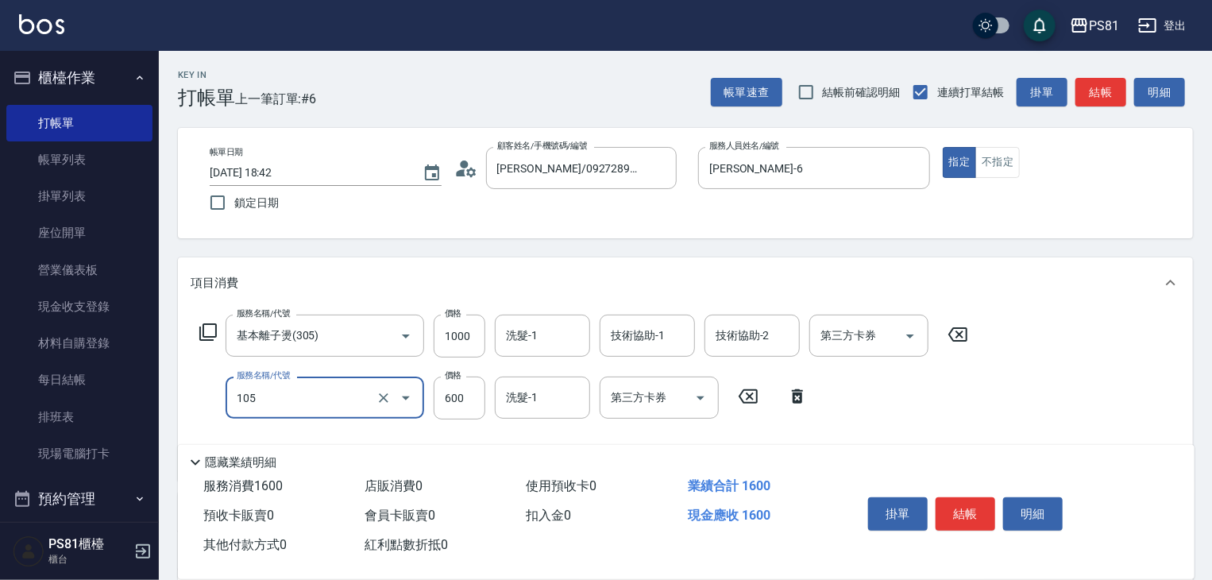
type input "A級洗剪600(105)"
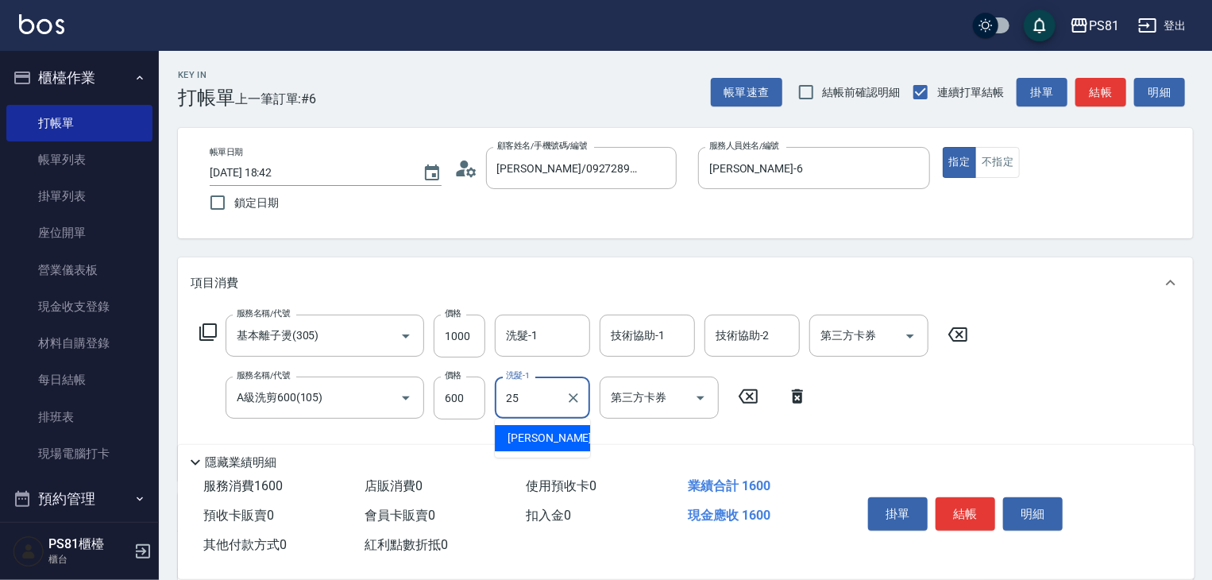
type input "妮可-25"
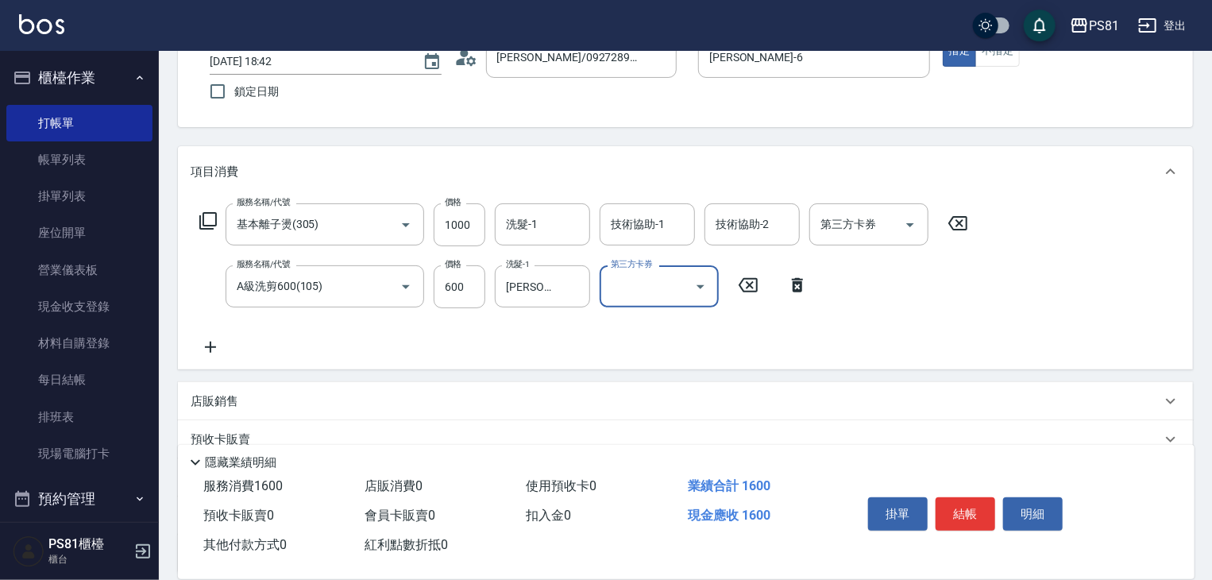
scroll to position [255, 0]
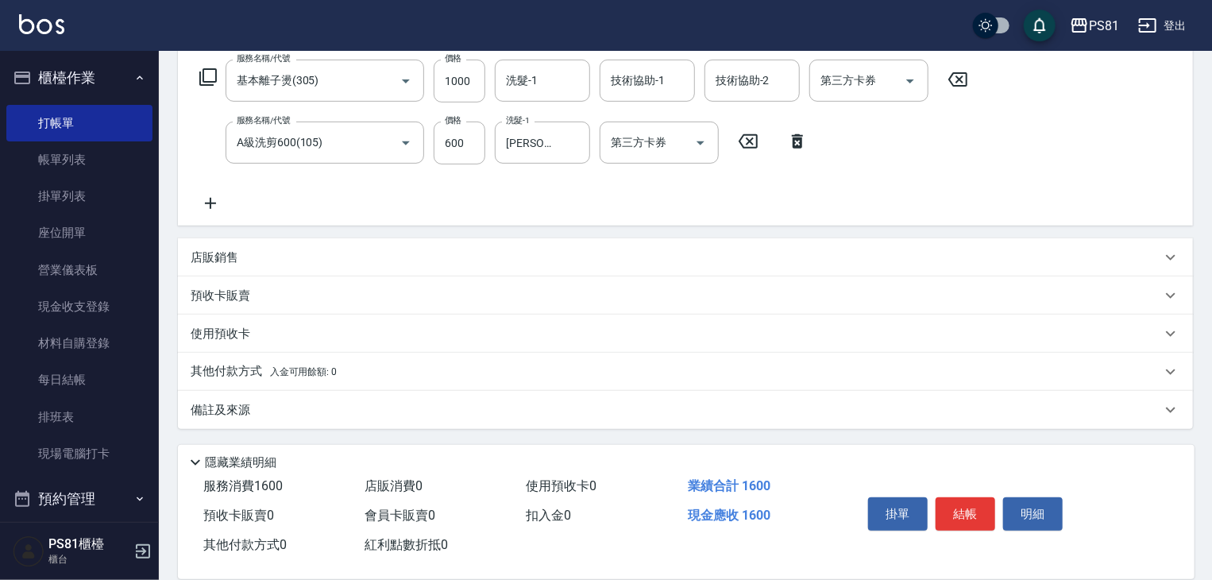
click at [346, 372] on div "其他付款方式 入金可用餘額: 0" at bounding box center [676, 371] width 971 height 17
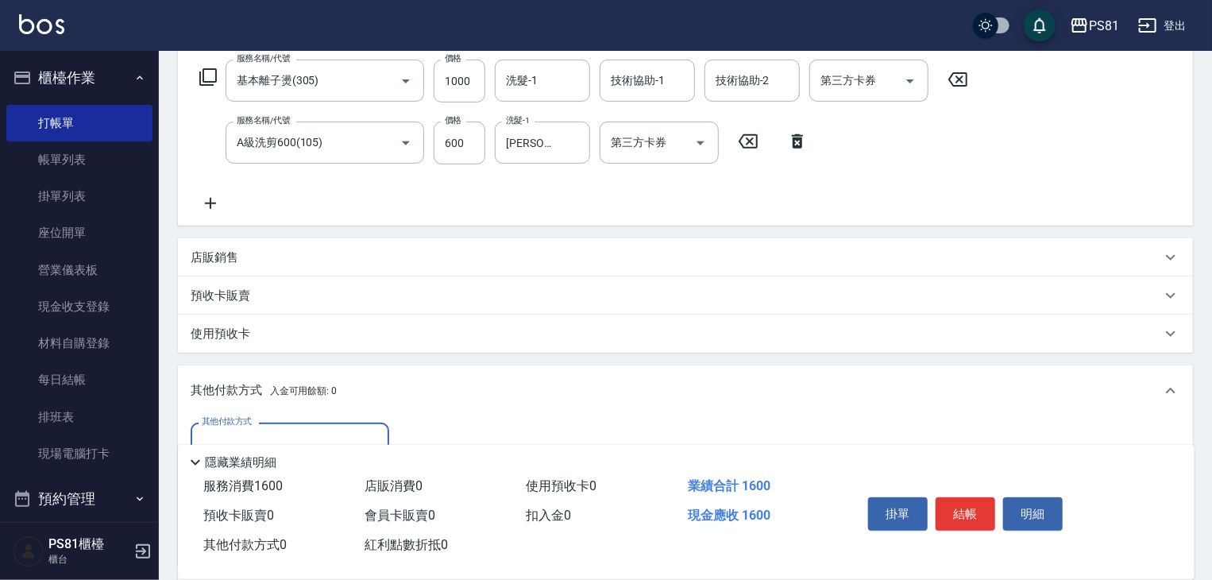
scroll to position [0, 0]
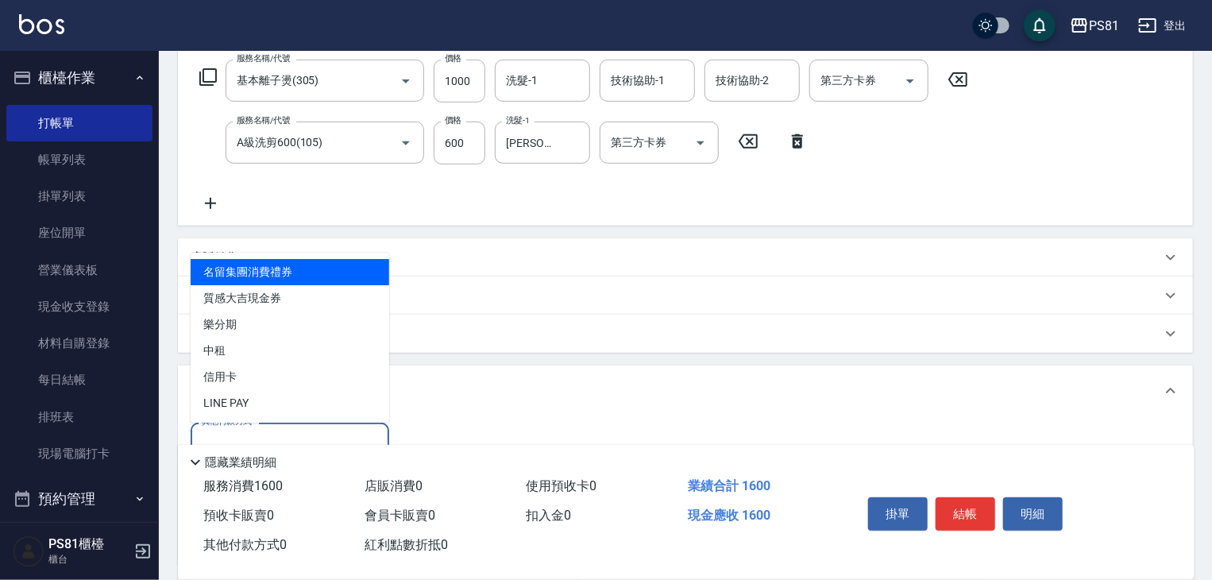
click at [238, 436] on input "其他付款方式" at bounding box center [290, 444] width 184 height 28
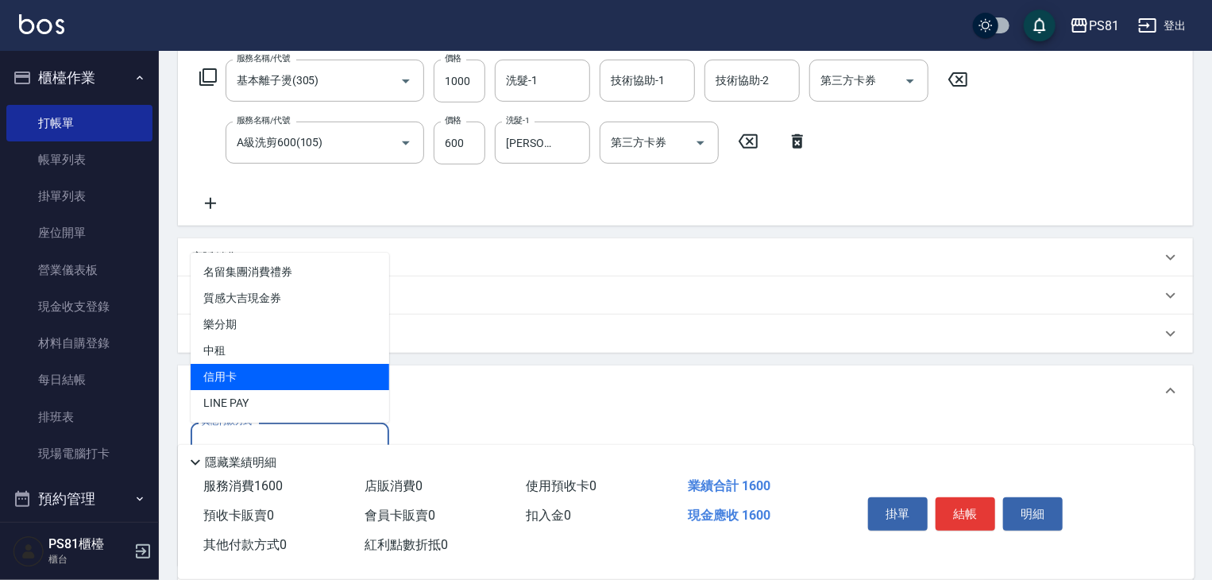
click at [238, 384] on span "信用卡" at bounding box center [290, 377] width 199 height 26
type input "信用卡"
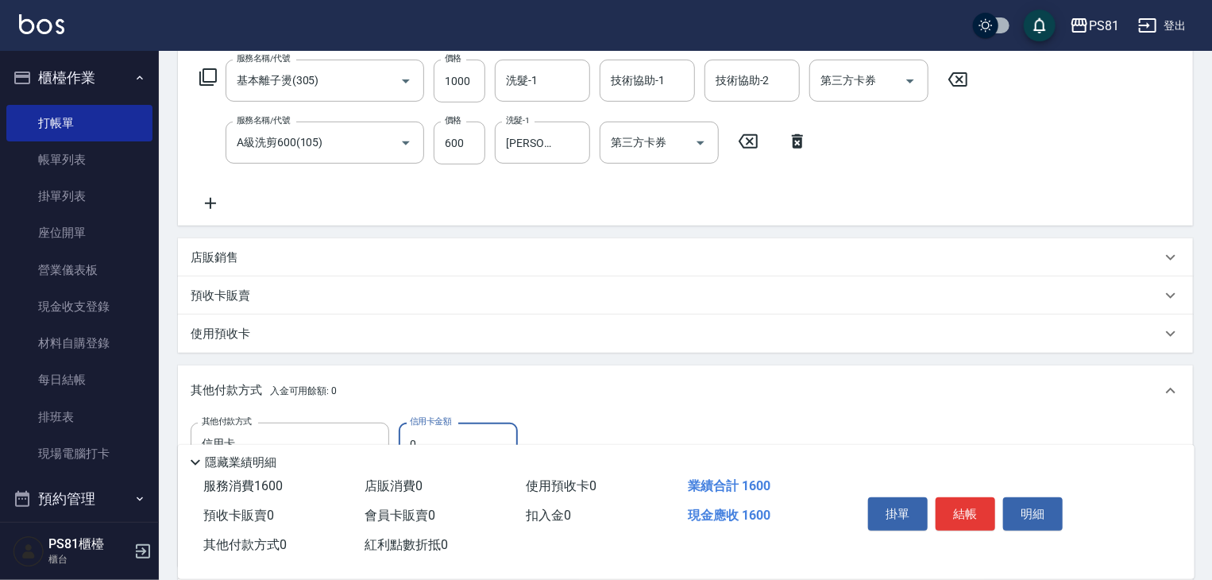
click at [450, 426] on div "信用卡金額 0 信用卡金額" at bounding box center [458, 444] width 119 height 43
click at [450, 426] on label "信用卡金額" at bounding box center [430, 421] width 41 height 12
click at [450, 426] on input "0" at bounding box center [458, 444] width 119 height 43
click at [451, 435] on input "0" at bounding box center [458, 444] width 119 height 43
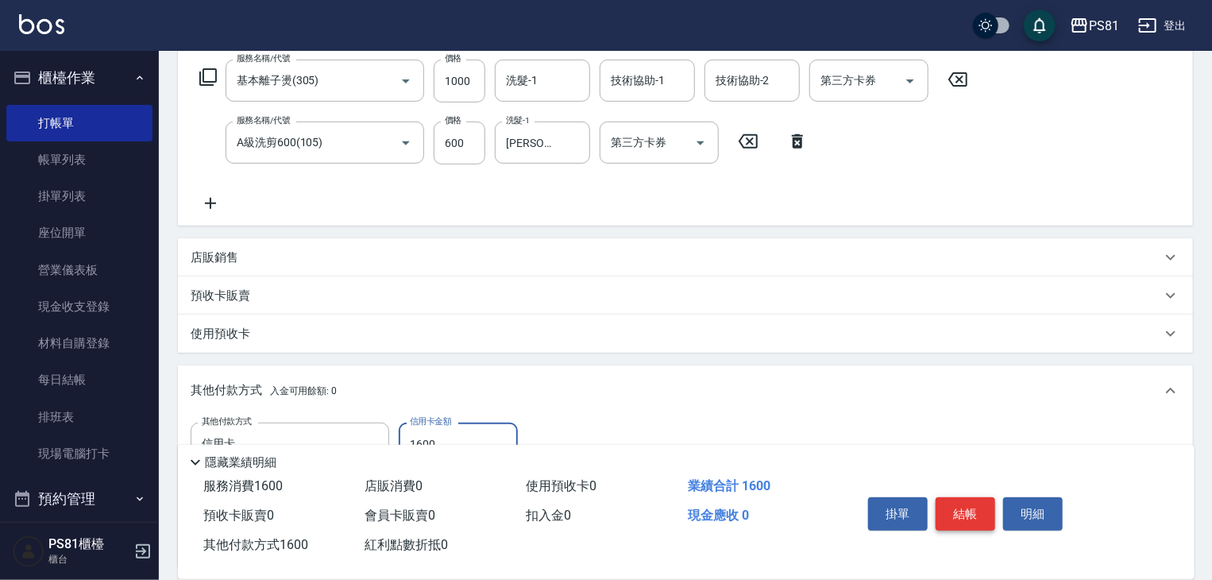
type input "1600"
click at [975, 509] on button "結帳" at bounding box center [966, 513] width 60 height 33
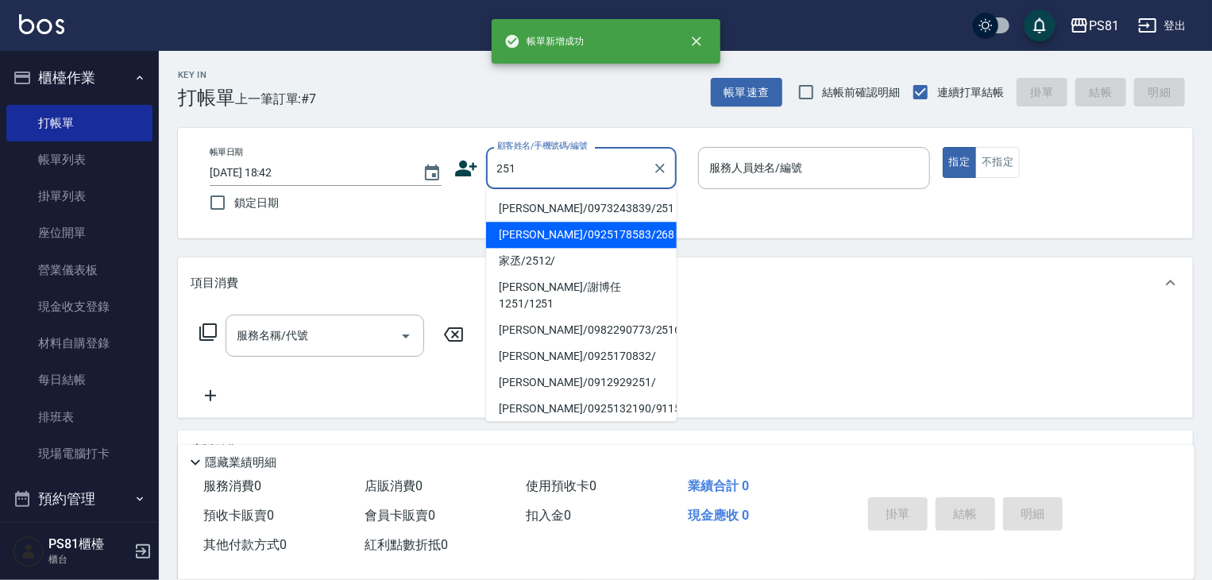
click at [588, 226] on li "謝誼婷/0925178583/268" at bounding box center [581, 235] width 191 height 26
type input "謝誼婷/0925178583/268"
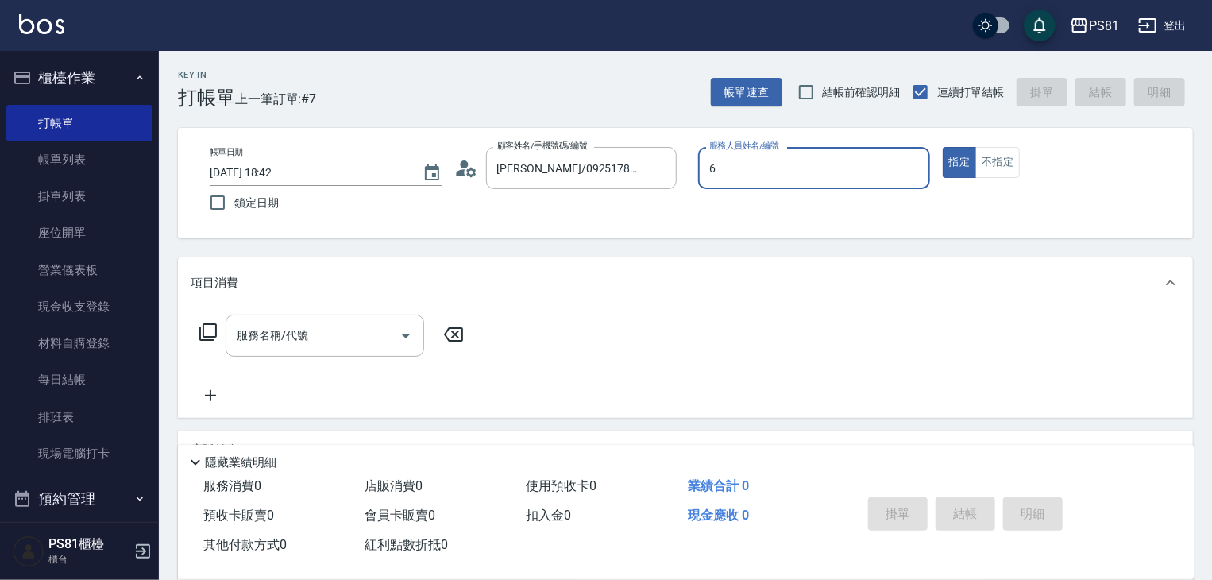
type input "丁若欣-6"
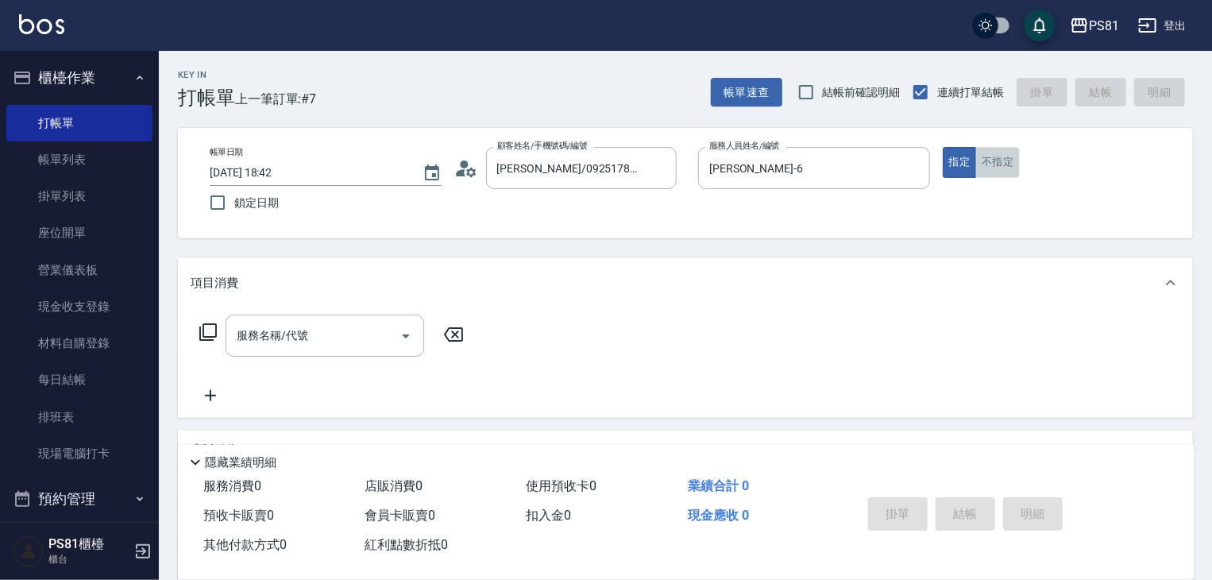
drag, startPoint x: 1007, startPoint y: 159, endPoint x: 772, endPoint y: 213, distance: 241.2
click at [1005, 160] on button "不指定" at bounding box center [997, 162] width 44 height 31
click at [269, 338] on input "服務名稱/代號" at bounding box center [313, 336] width 160 height 28
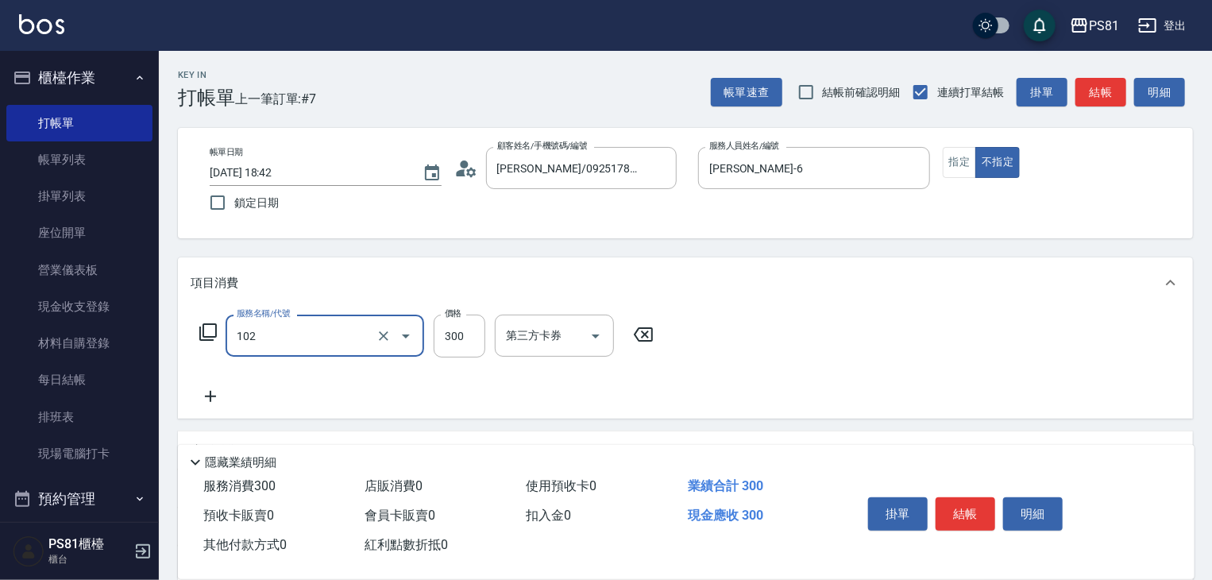
type input "保濕洗(102)"
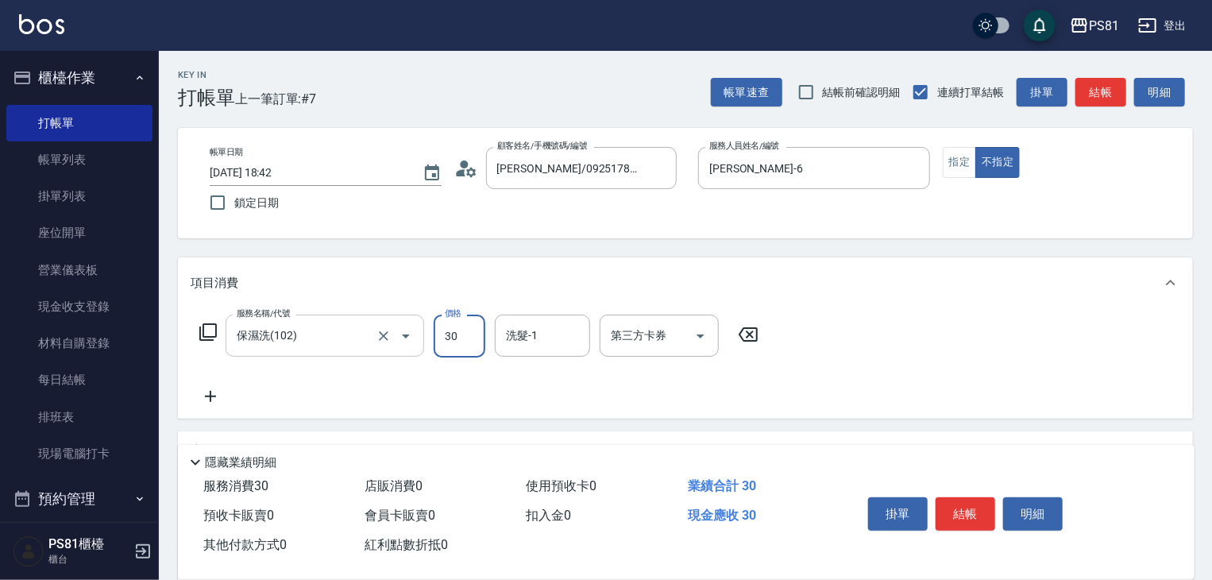
type input "300"
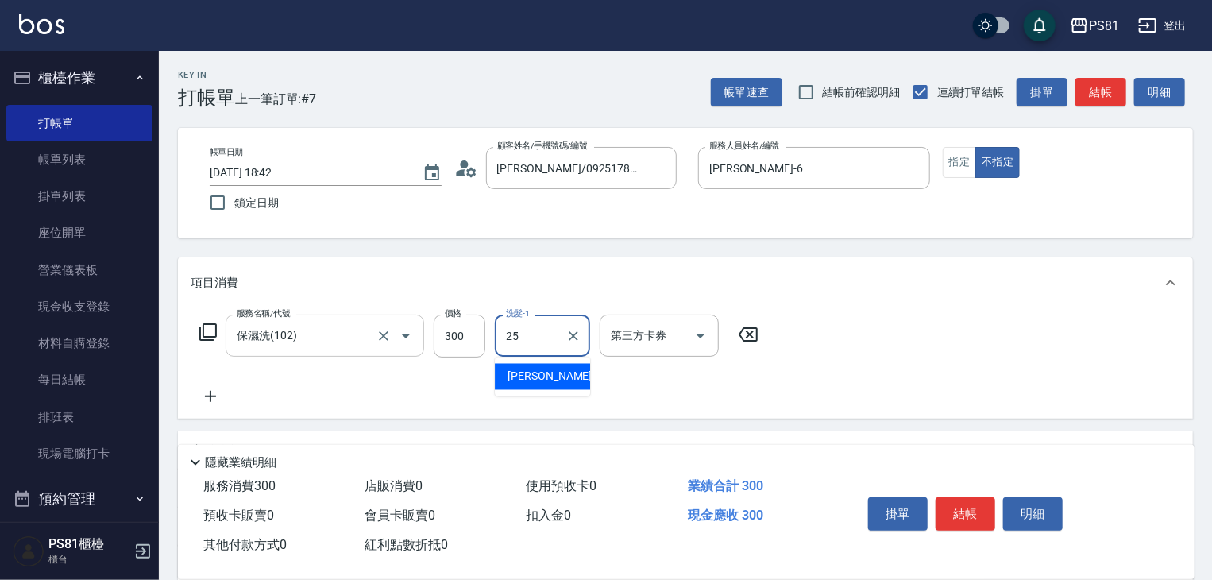
type input "妮可-25"
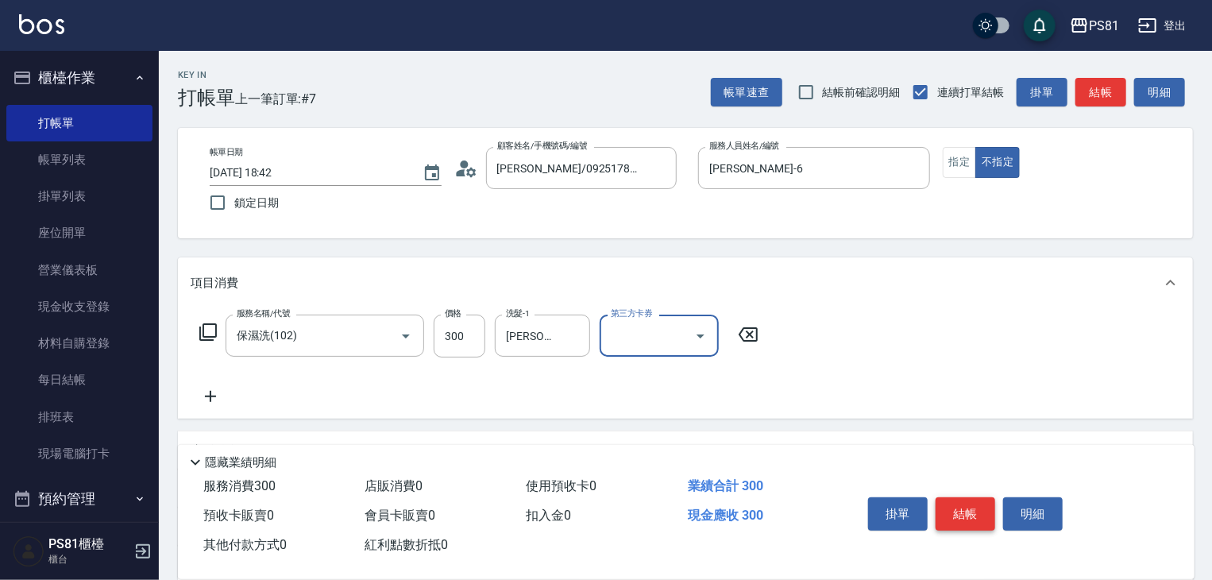
click at [963, 514] on button "結帳" at bounding box center [966, 513] width 60 height 33
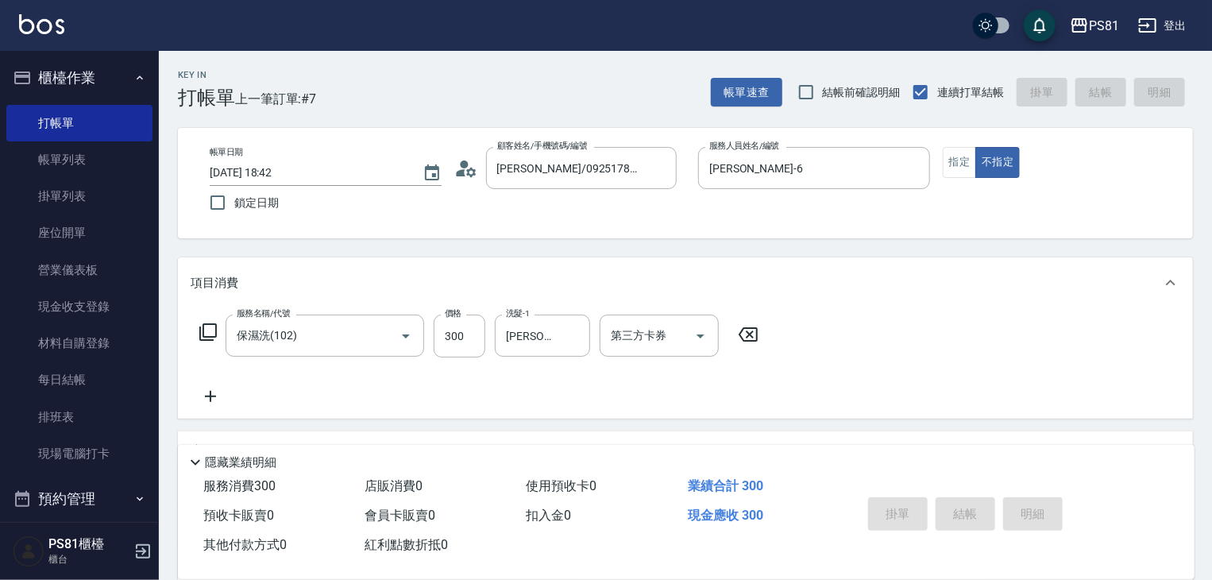
type input "2025/08/18 18:43"
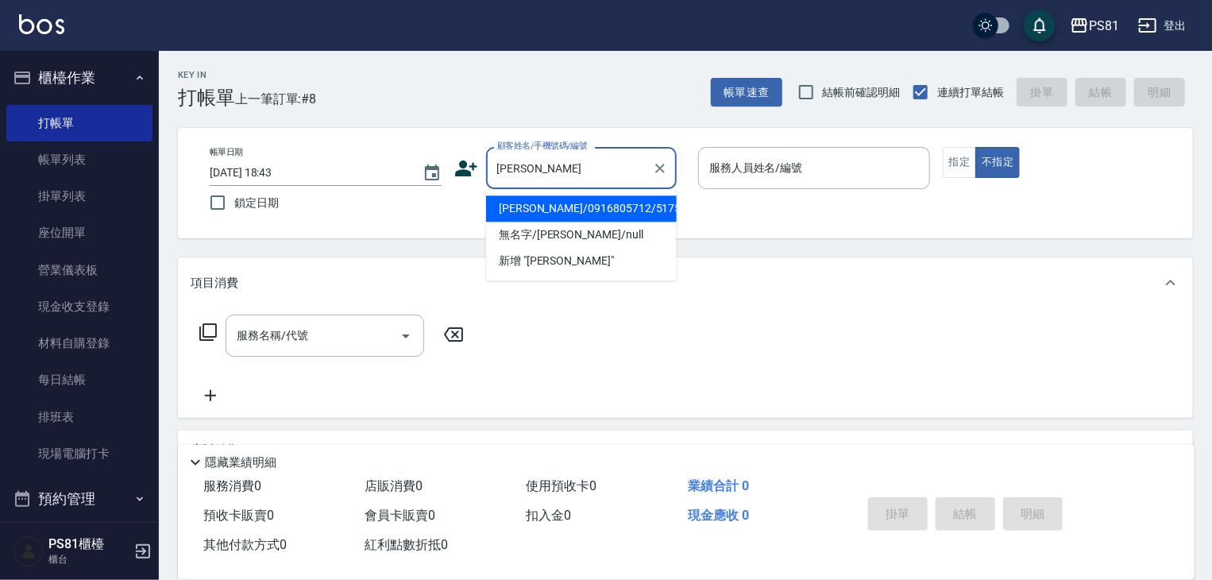
click at [562, 200] on li "黃凡嘉/0916805712/5175" at bounding box center [581, 208] width 191 height 26
type input "黃凡嘉/0916805712/5175"
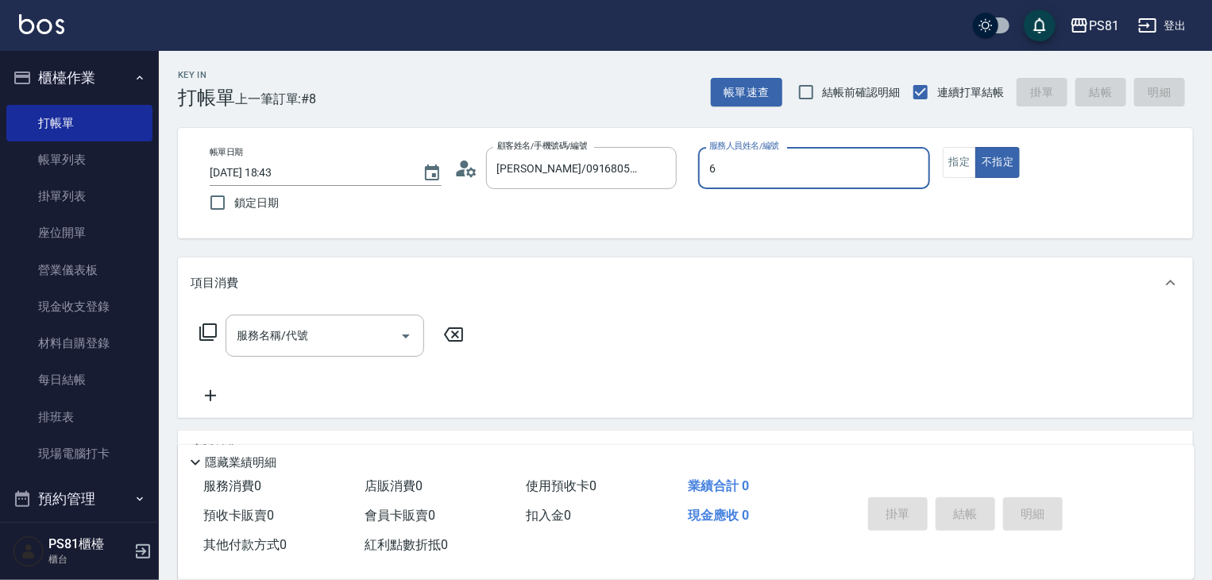
type input "丁若欣-6"
type button "false"
click at [972, 164] on button "指定" at bounding box center [960, 162] width 34 height 31
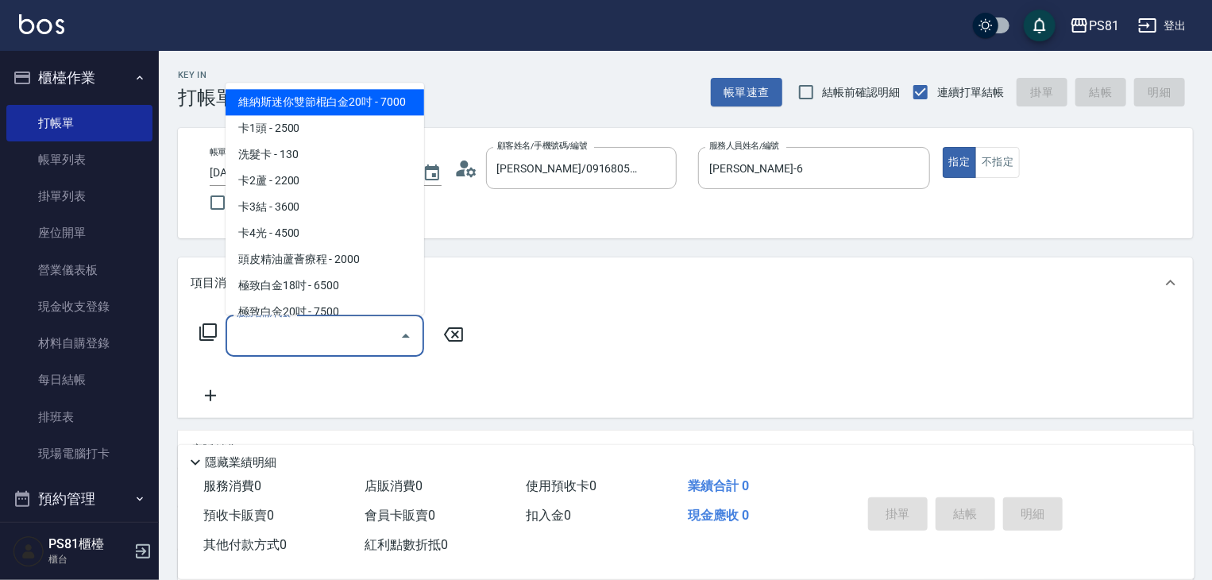
click at [290, 331] on input "服務名稱/代號" at bounding box center [313, 336] width 160 height 28
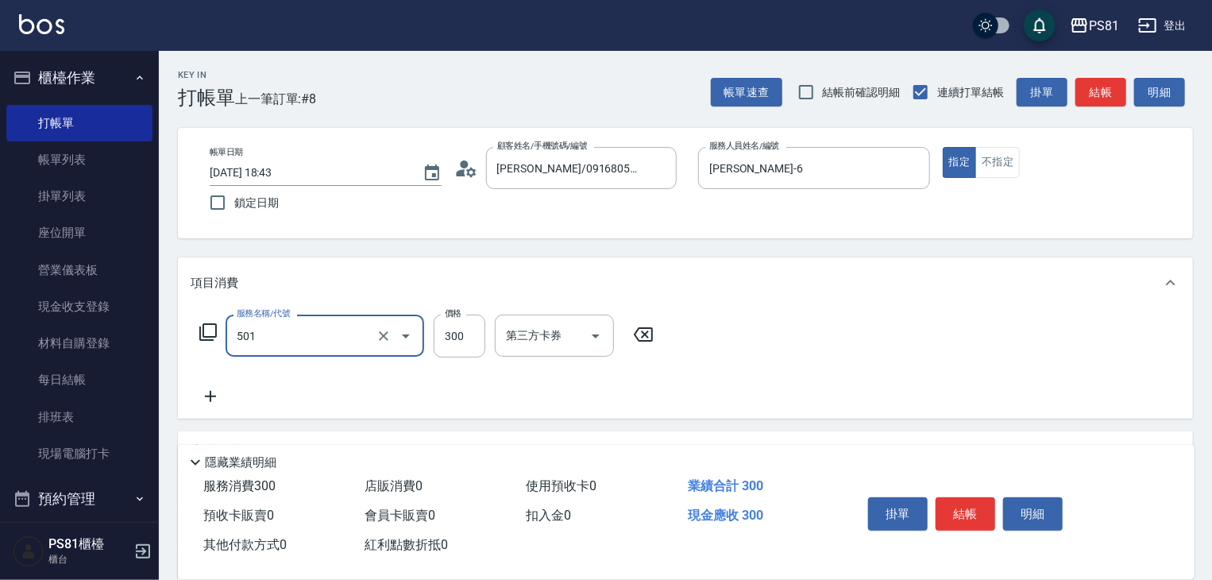
type input "自備護髮(501)"
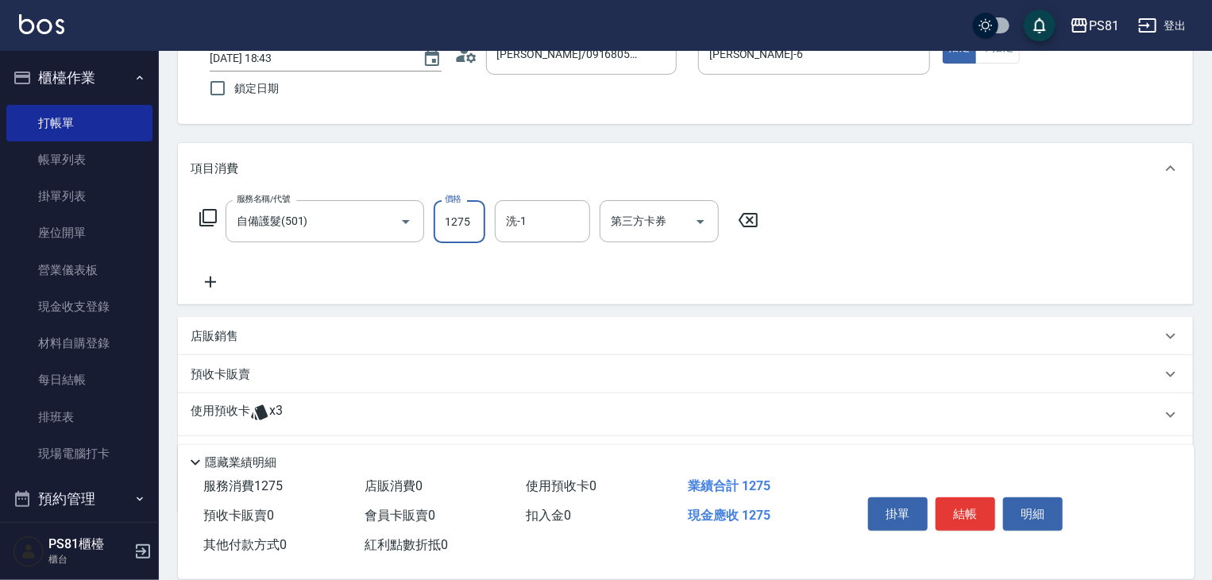
scroll to position [141, 0]
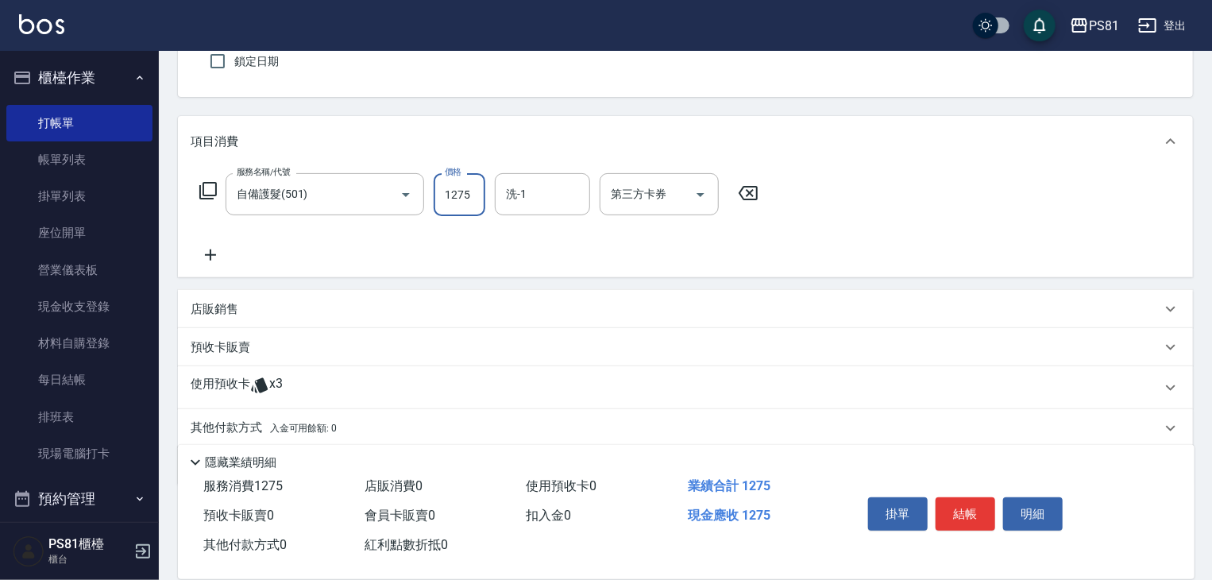
type input "1275"
click at [214, 252] on icon at bounding box center [211, 254] width 40 height 19
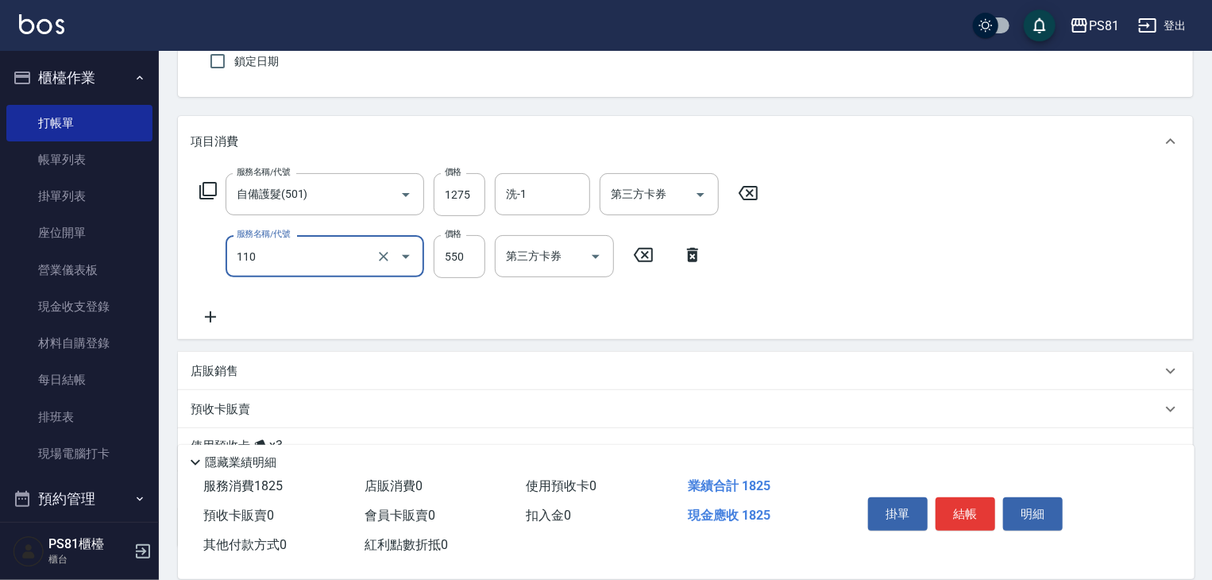
type input "去角質(抗油)(110)"
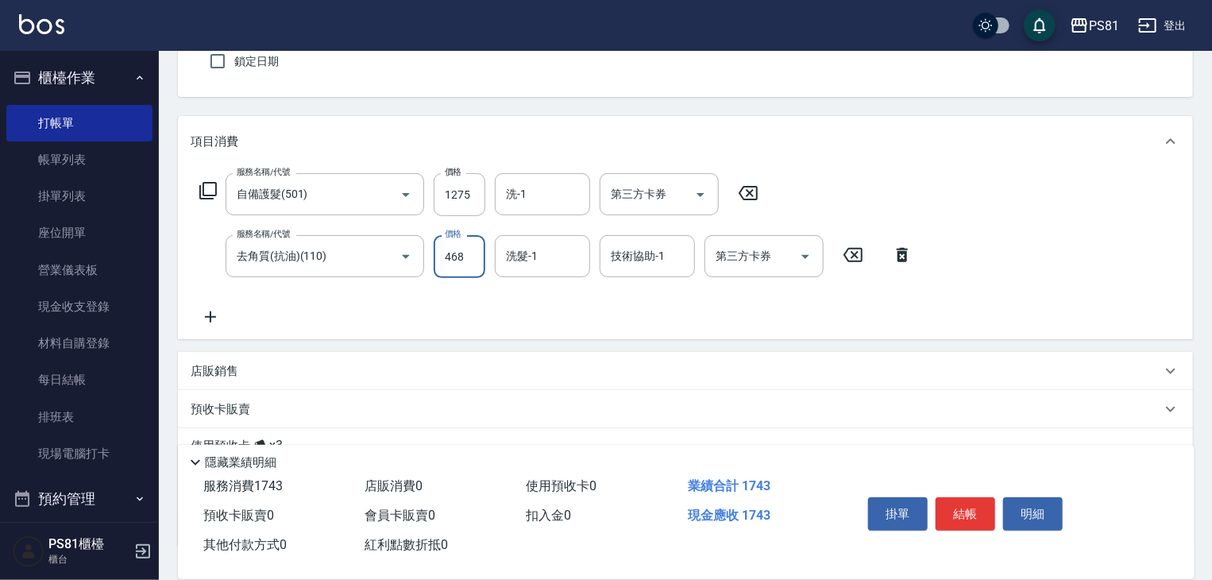
type input "468"
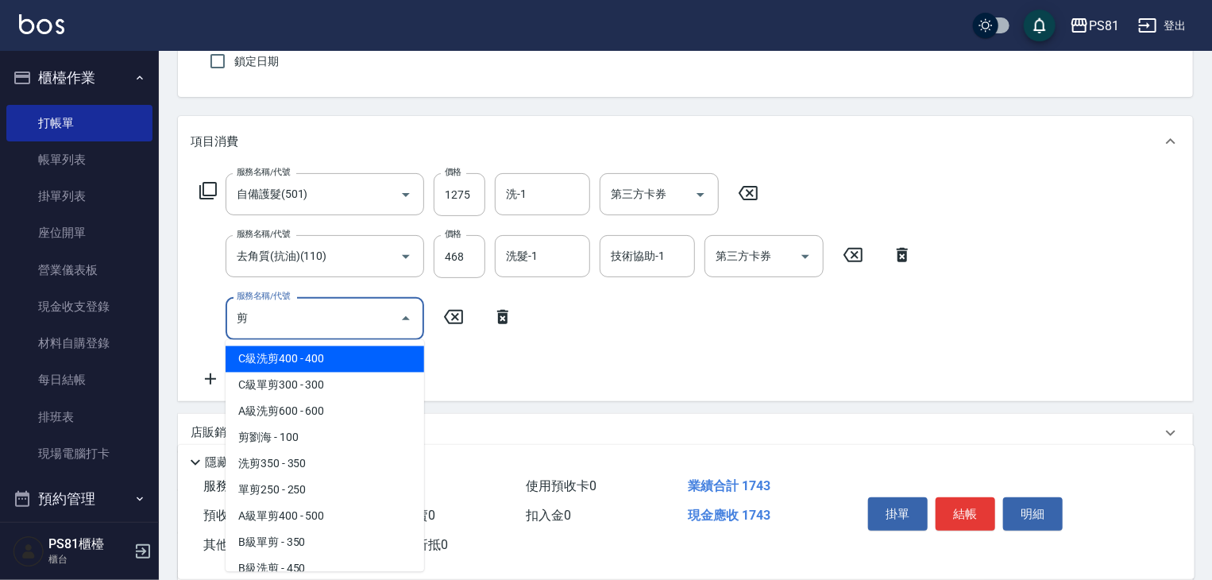
click at [293, 426] on span "剪劉海 - 100" at bounding box center [325, 438] width 199 height 26
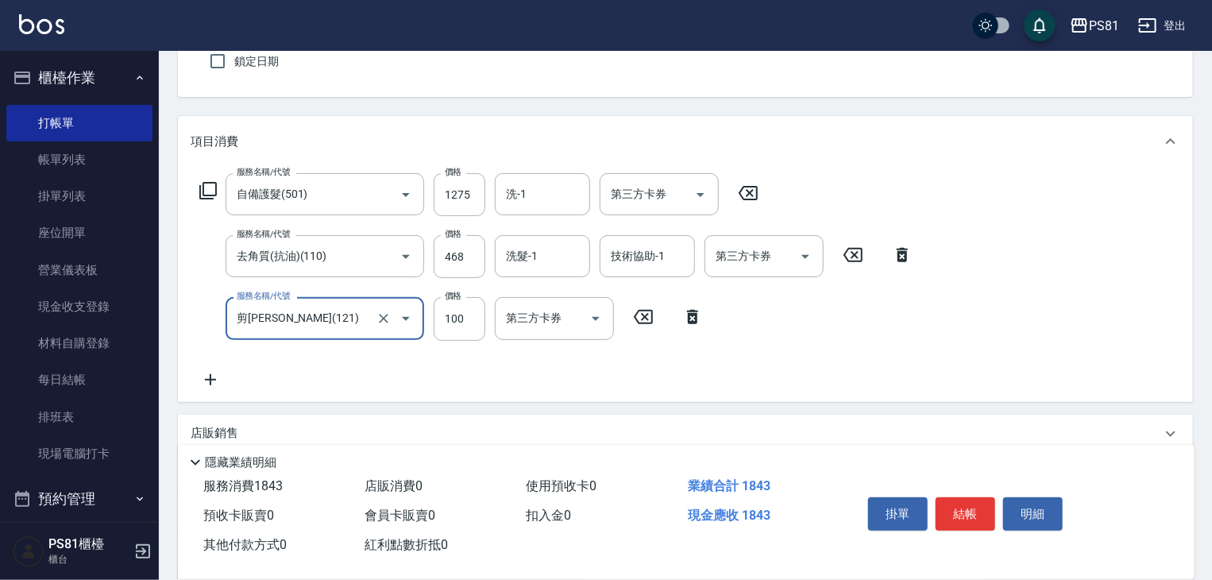
type input "剪劉海(121)"
type input "85"
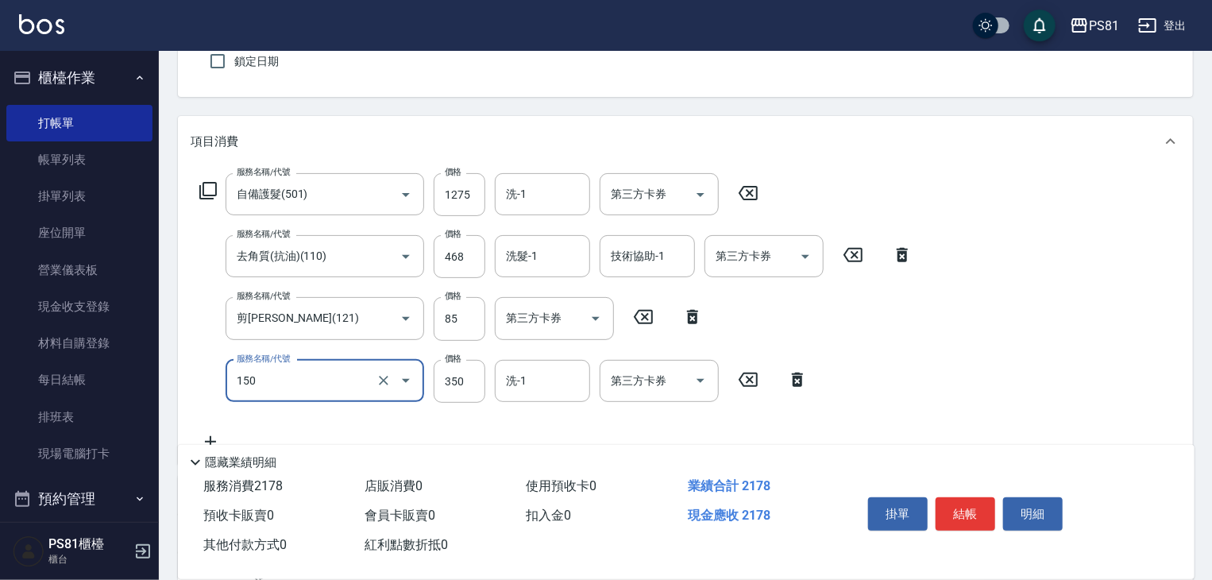
type input "精油按摩(150)"
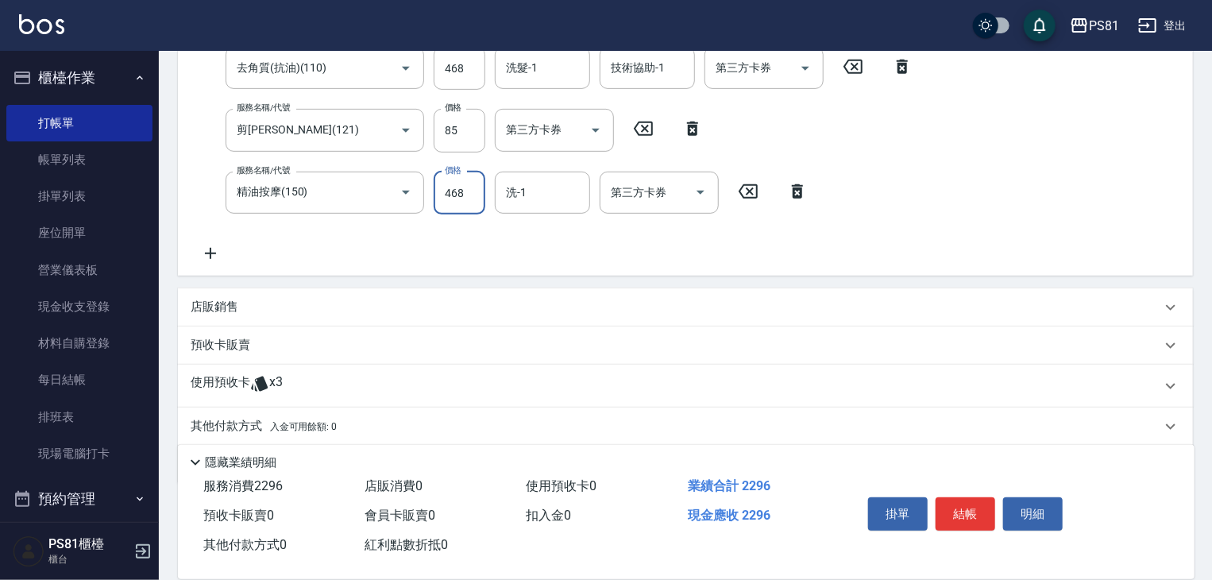
scroll to position [384, 0]
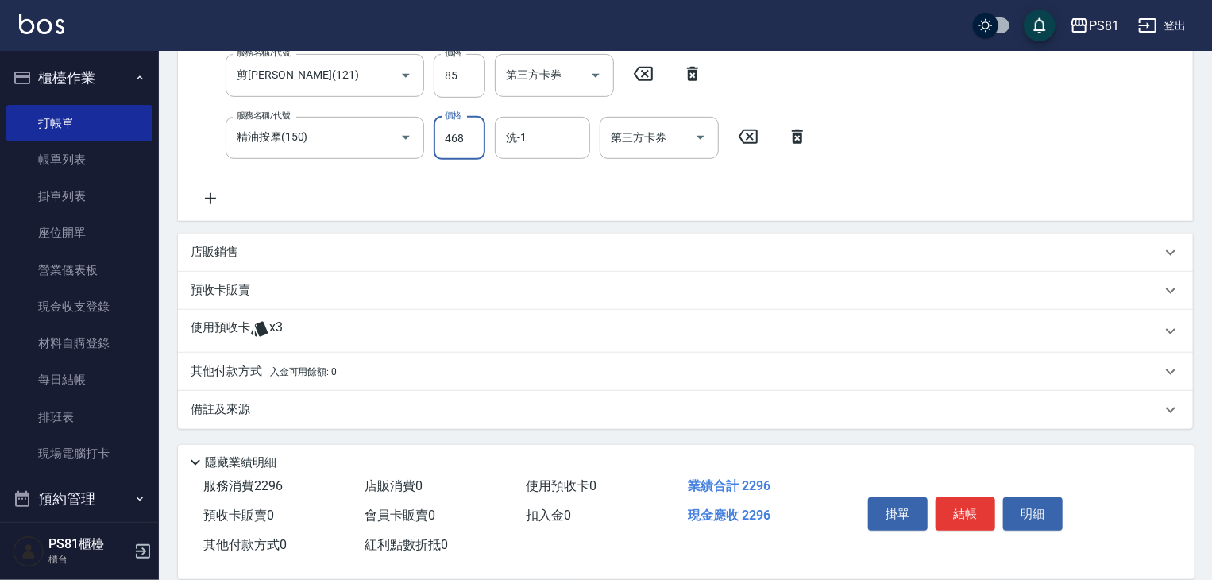
click at [454, 140] on input "468" at bounding box center [460, 138] width 52 height 43
type input "467"
click at [200, 361] on div "其他付款方式 入金可用餘額: 0" at bounding box center [685, 372] width 1015 height 38
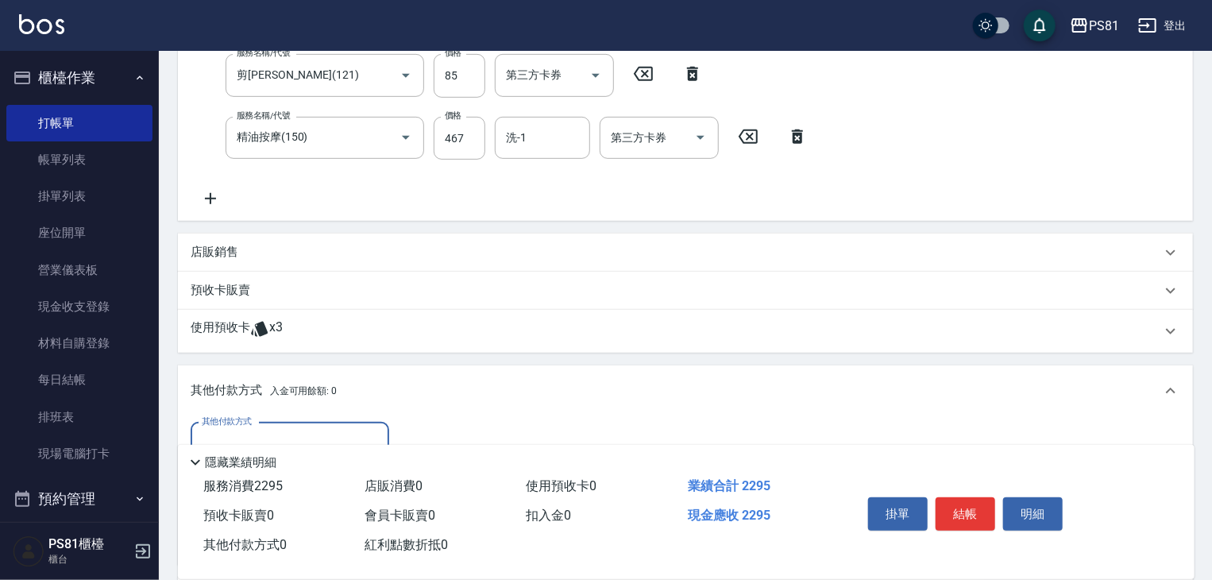
scroll to position [0, 0]
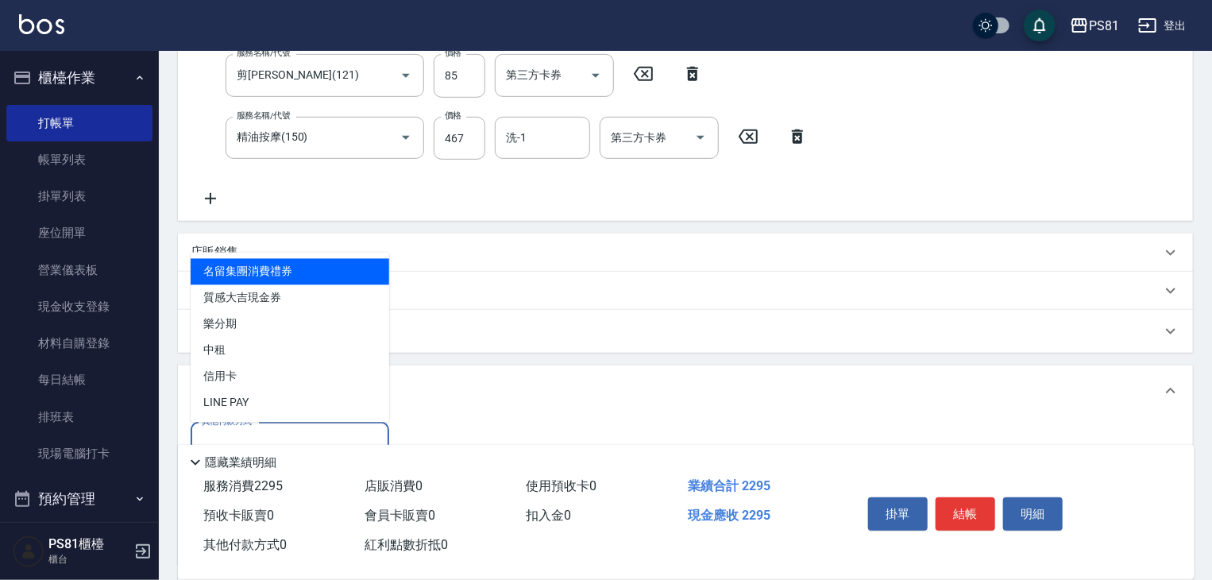
drag, startPoint x: 291, startPoint y: 433, endPoint x: 264, endPoint y: 410, distance: 35.5
click at [289, 434] on input "其他付款方式" at bounding box center [290, 444] width 184 height 28
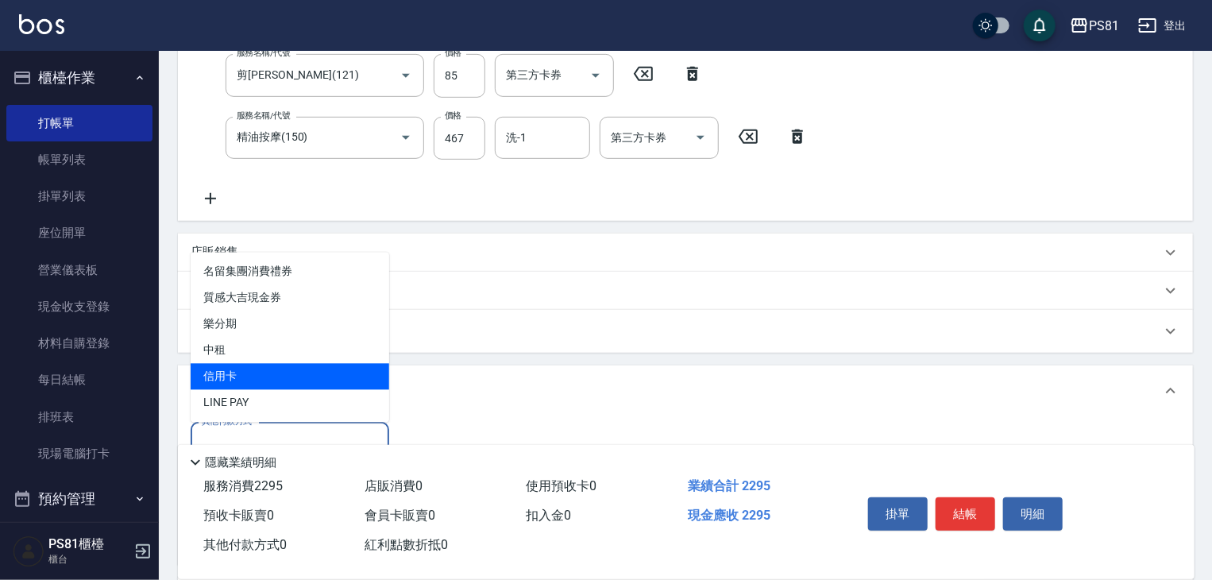
click at [256, 377] on span "信用卡" at bounding box center [290, 377] width 199 height 26
type input "信用卡"
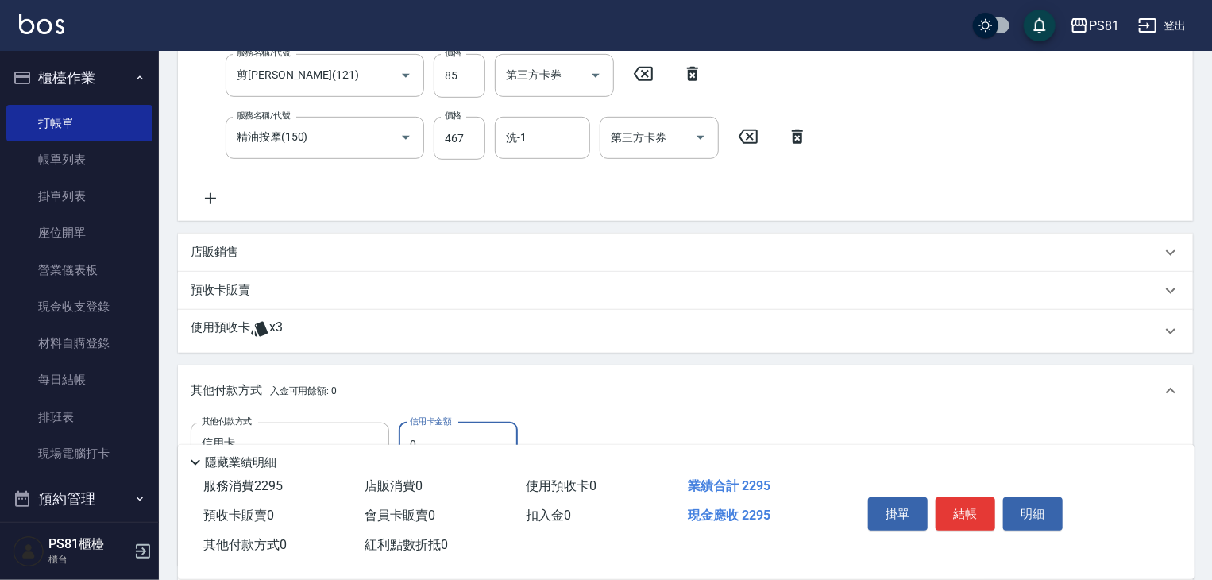
click at [446, 433] on input "0" at bounding box center [458, 444] width 119 height 43
type input "2295"
click at [978, 514] on button "結帳" at bounding box center [966, 513] width 60 height 33
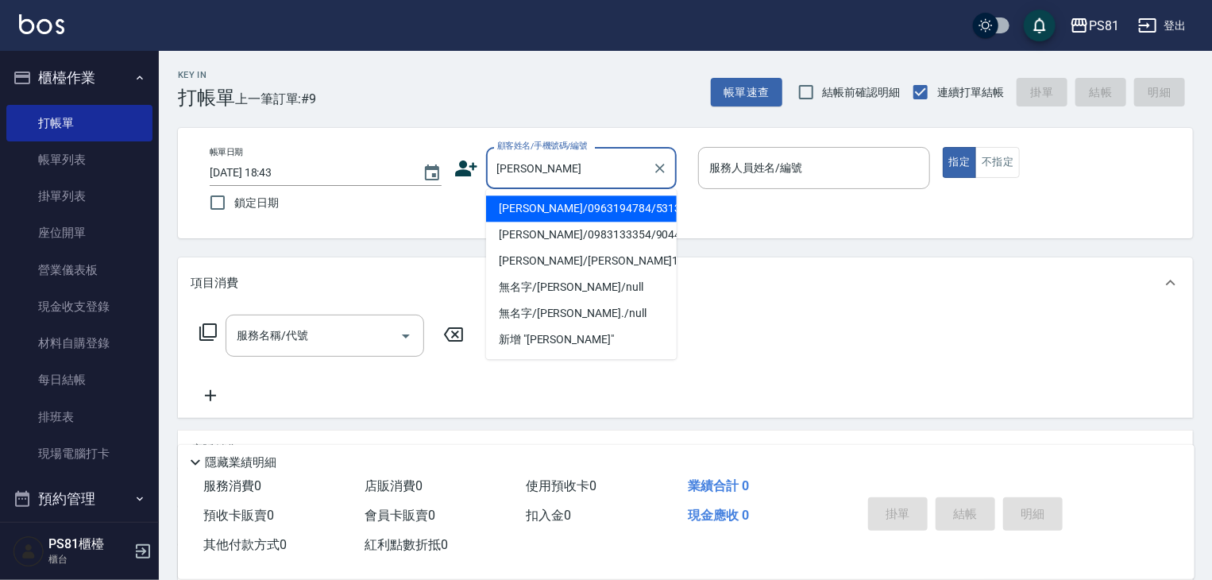
click at [583, 210] on li "洪雪華/0963194784/5313" at bounding box center [581, 208] width 191 height 26
type input "洪雪華/0963194784/5313"
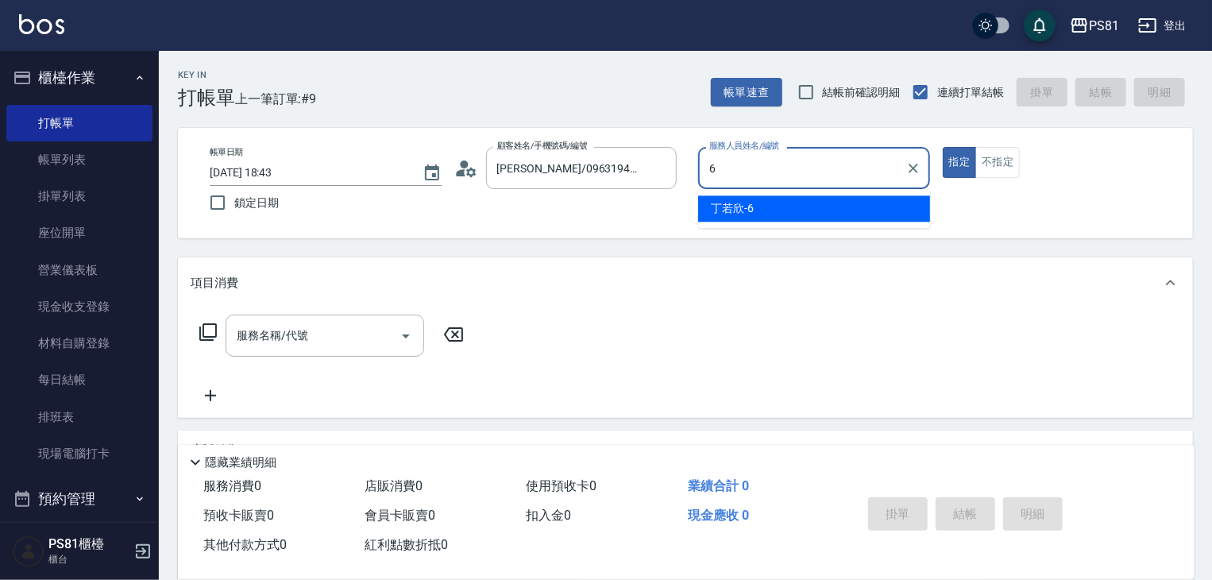
type input "丁若欣-6"
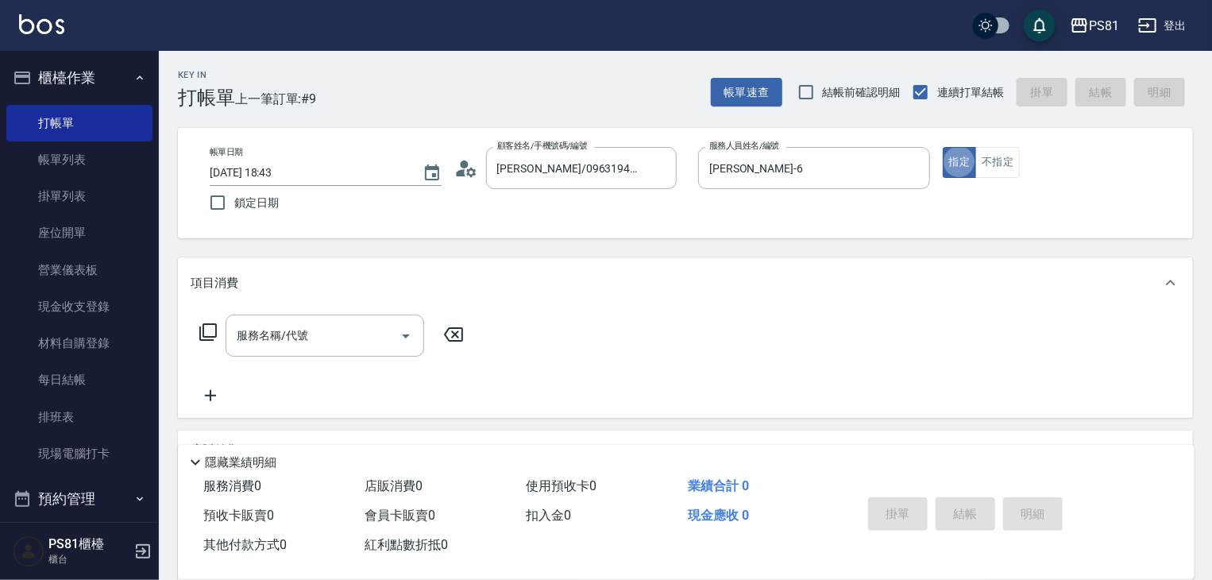
scroll to position [192, 0]
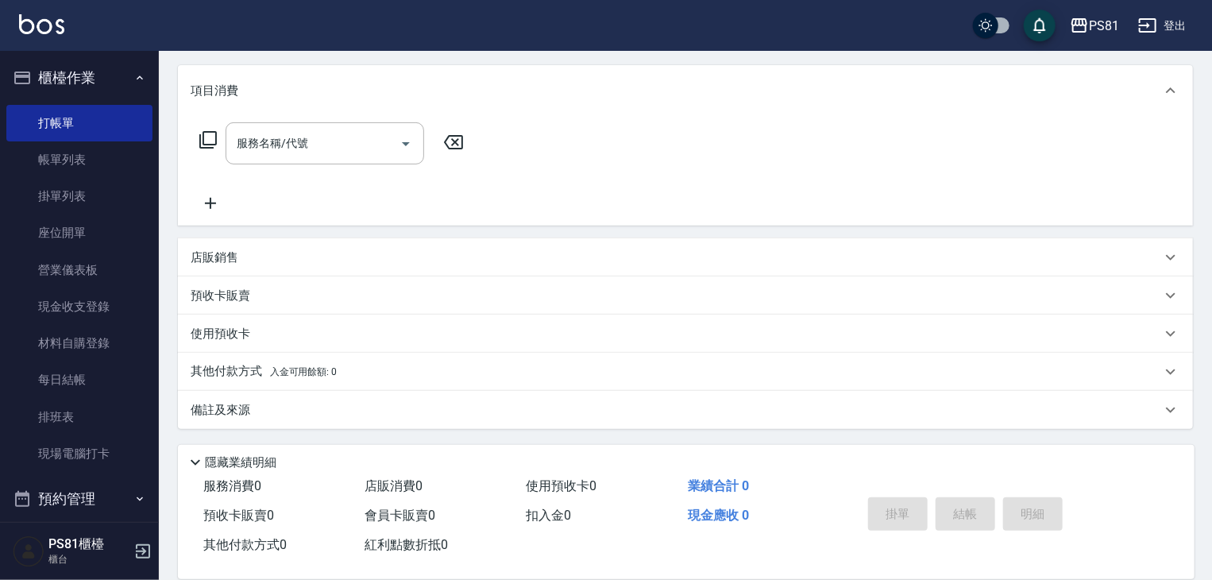
click at [290, 246] on div "店販銷售" at bounding box center [685, 257] width 1015 height 38
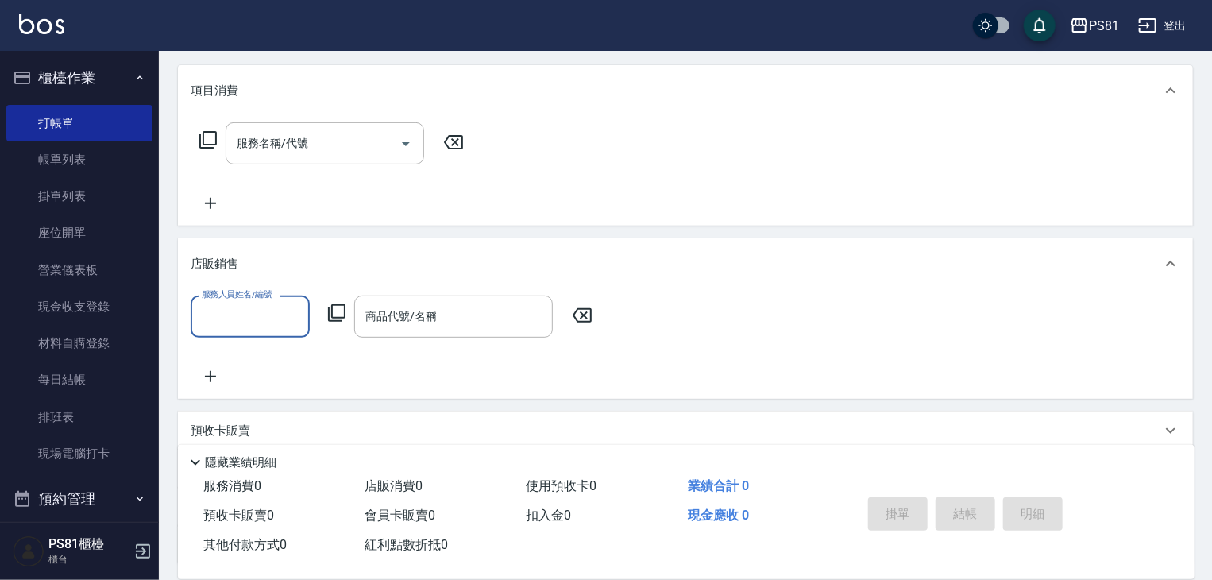
scroll to position [0, 0]
type input "丁若欣-6"
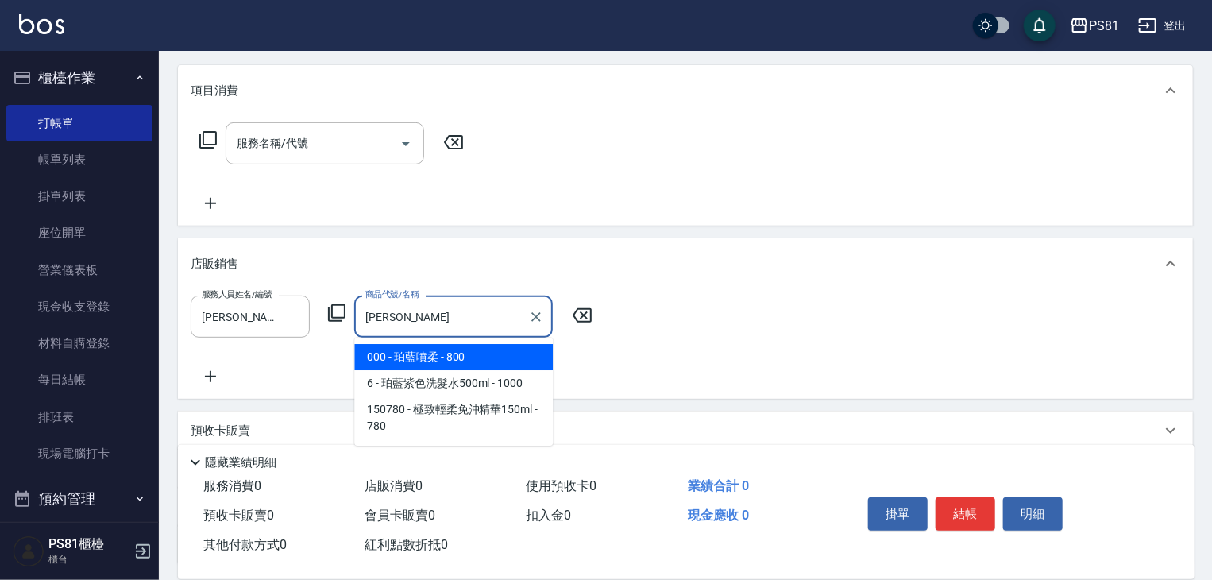
click at [379, 351] on span "000 - 珀藍噴柔 - 800" at bounding box center [453, 357] width 199 height 26
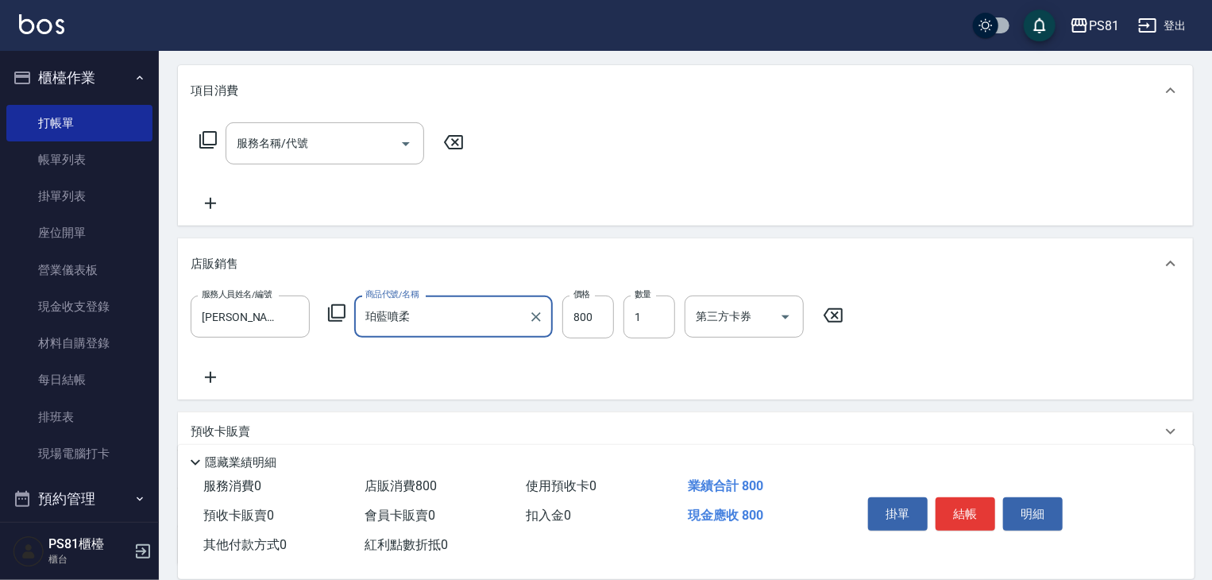
type input "珀藍噴柔"
click at [209, 374] on icon at bounding box center [211, 377] width 40 height 19
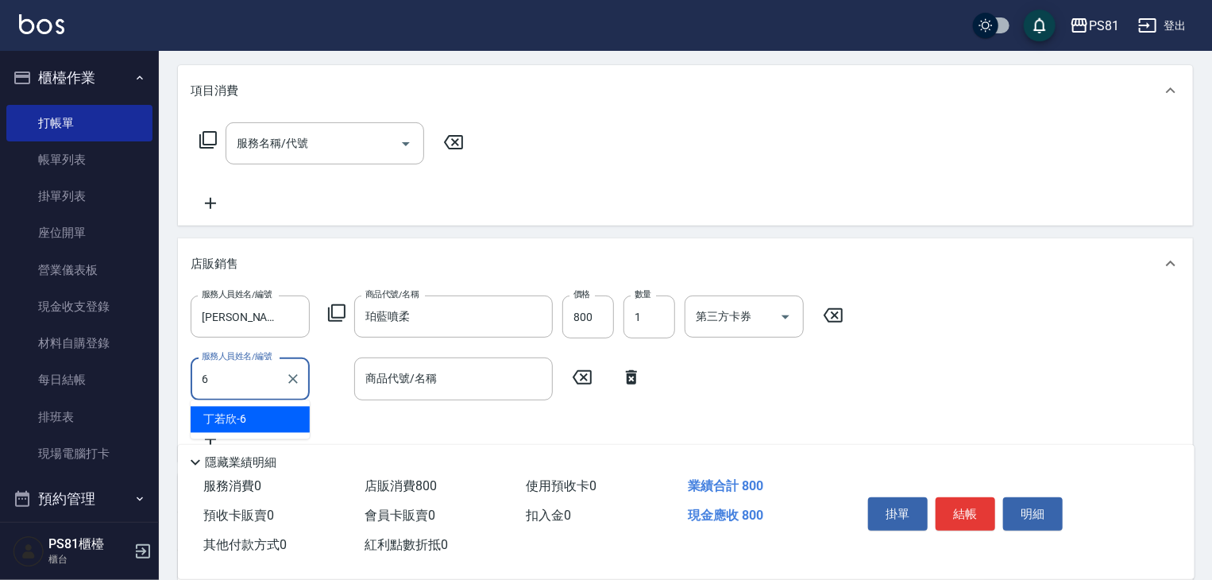
type input "丁若欣-6"
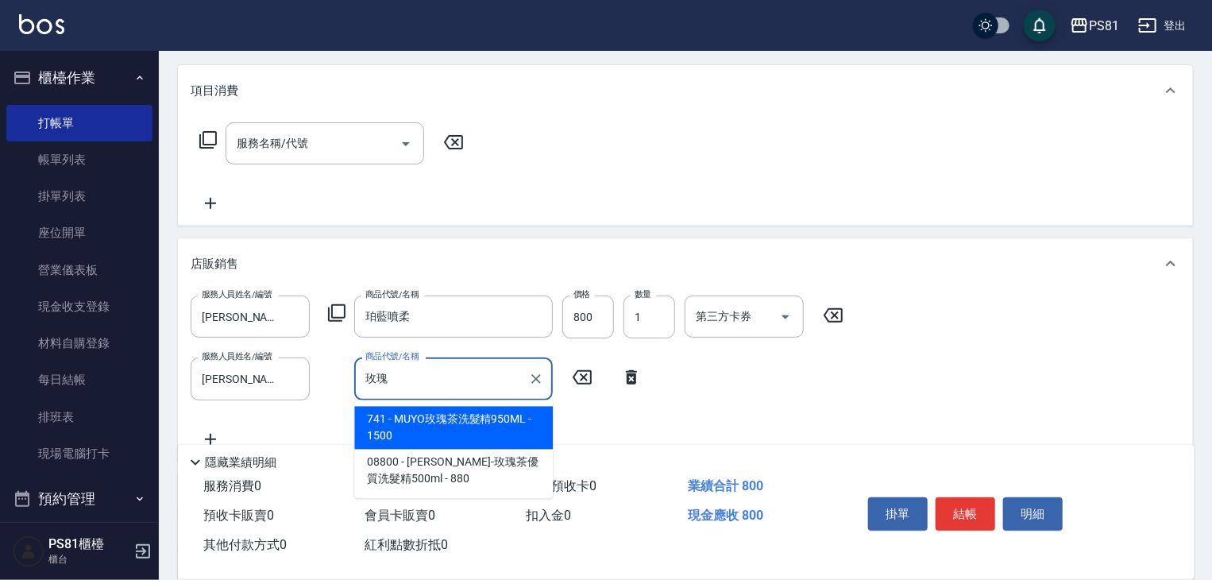
click at [505, 411] on span "741 - MUYO玫瑰茶洗髮精950ML - 1500" at bounding box center [453, 428] width 199 height 43
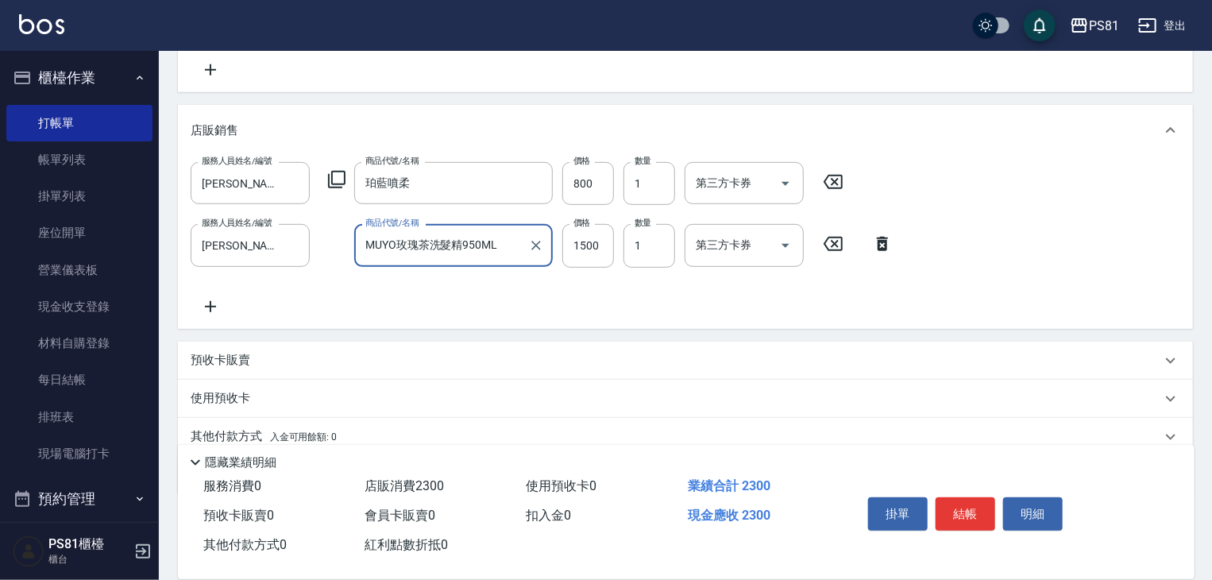
scroll to position [391, 0]
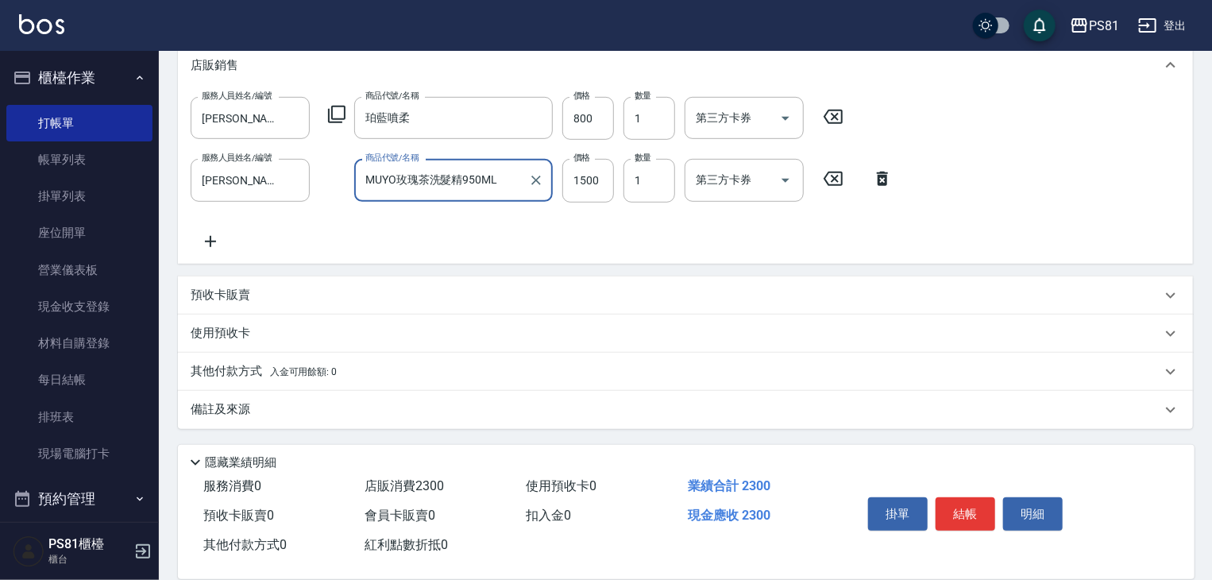
type input "MUYO玫瑰茶洗髮精950ML"
drag, startPoint x: 436, startPoint y: 369, endPoint x: 369, endPoint y: 392, distance: 71.1
click at [435, 369] on div "其他付款方式 入金可用餘額: 0" at bounding box center [676, 371] width 971 height 17
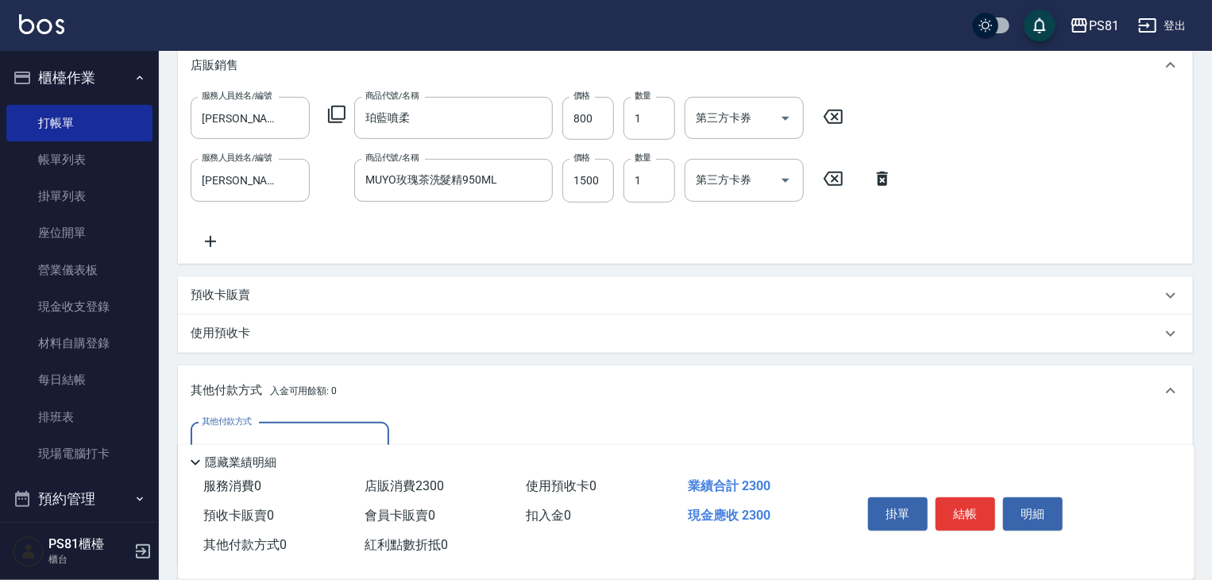
scroll to position [0, 0]
click at [237, 434] on input "其他付款方式" at bounding box center [290, 444] width 184 height 28
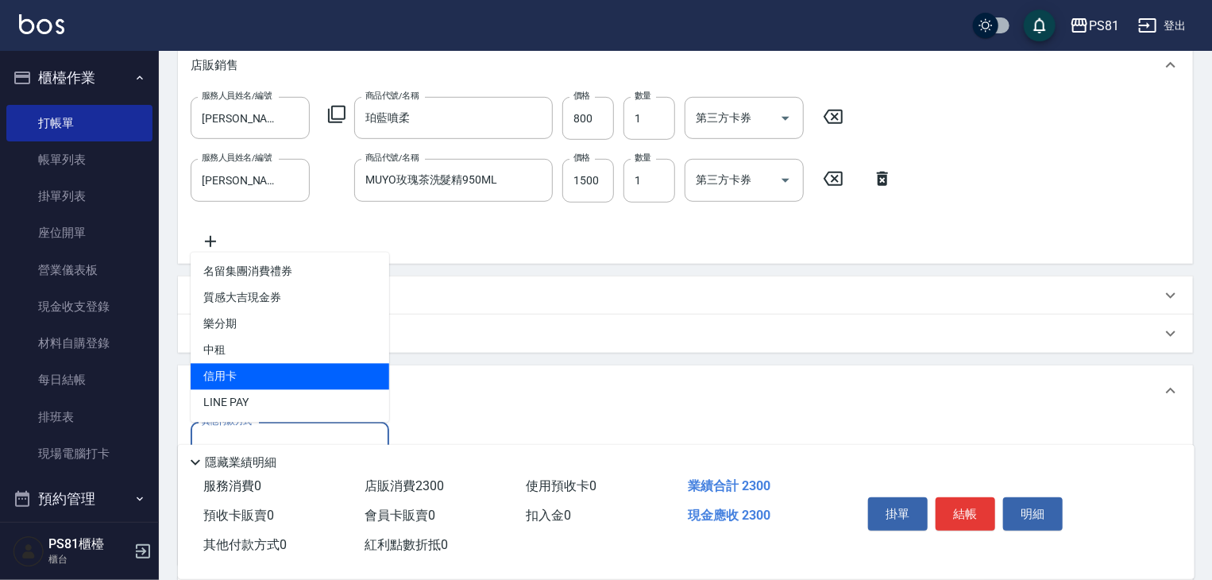
click at [240, 381] on span "信用卡" at bounding box center [290, 377] width 199 height 26
type input "信用卡"
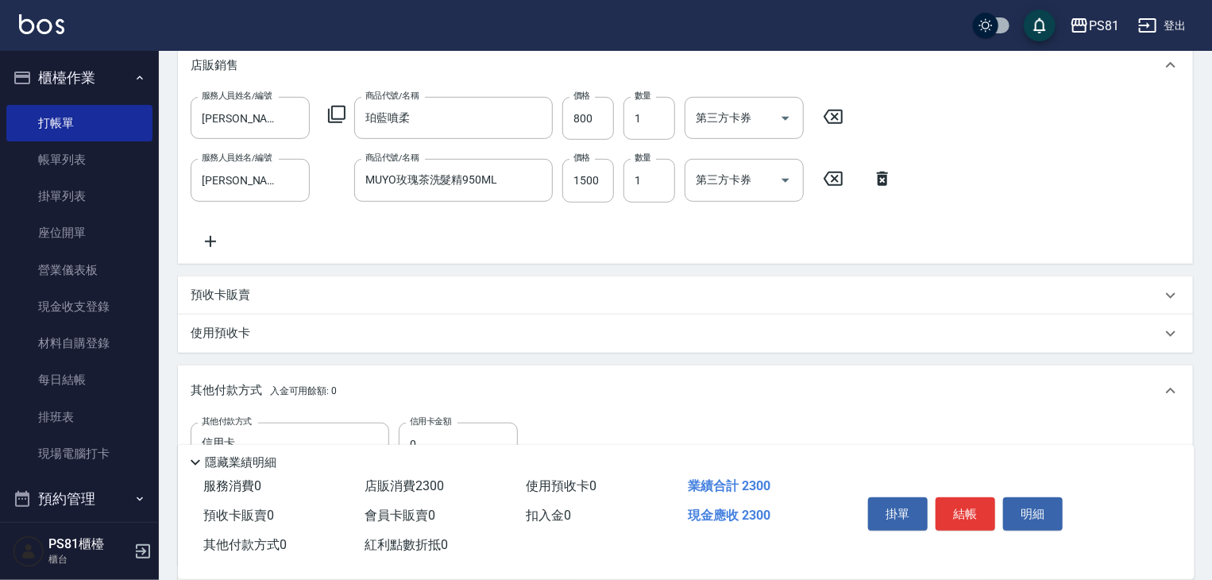
click at [457, 445] on div "隱藏業績明細" at bounding box center [686, 458] width 1017 height 27
click at [456, 437] on div "Key In 打帳單 上一筆訂單:#9 帳單速查 結帳前確認明細 連續打單結帳 掛單 結帳 明細 帳單日期 2025/08/18 18:43 鎖定日期 顧客姓…" at bounding box center [685, 213] width 1053 height 1107
click at [456, 436] on input "0" at bounding box center [458, 444] width 119 height 43
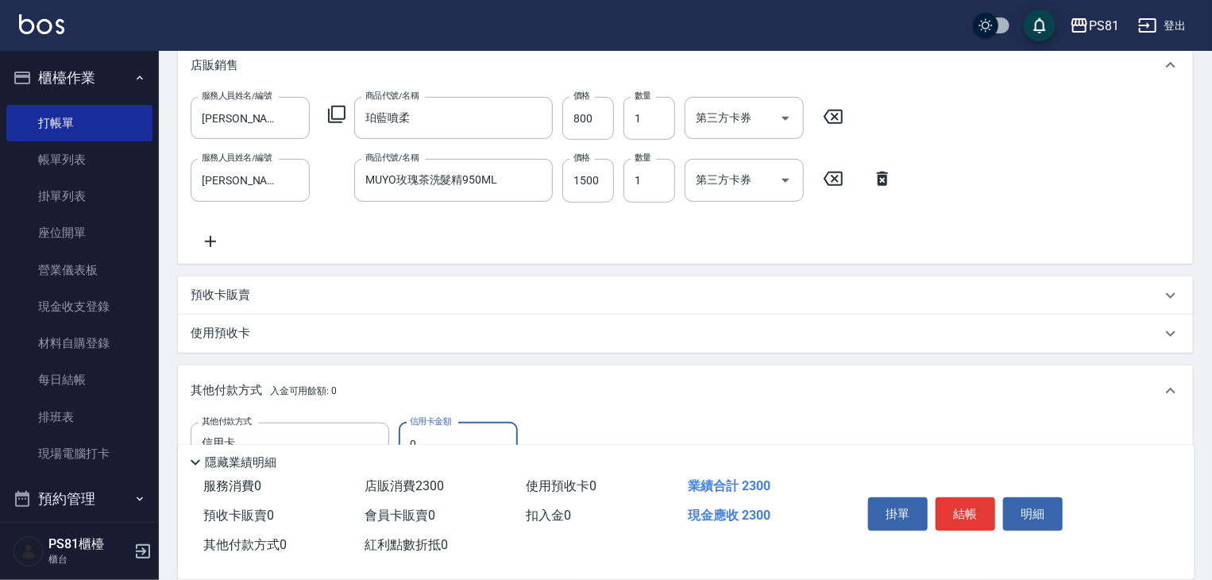
drag, startPoint x: 456, startPoint y: 436, endPoint x: 448, endPoint y: 443, distance: 10.7
click at [448, 443] on div "Key In 打帳單 上一筆訂單:#9 帳單速查 結帳前確認明細 連續打單結帳 掛單 結帳 明細 帳單日期 2025/08/18 18:43 鎖定日期 顧客姓…" at bounding box center [685, 213] width 1053 height 1107
type input "2300"
click at [978, 510] on button "結帳" at bounding box center [966, 513] width 60 height 33
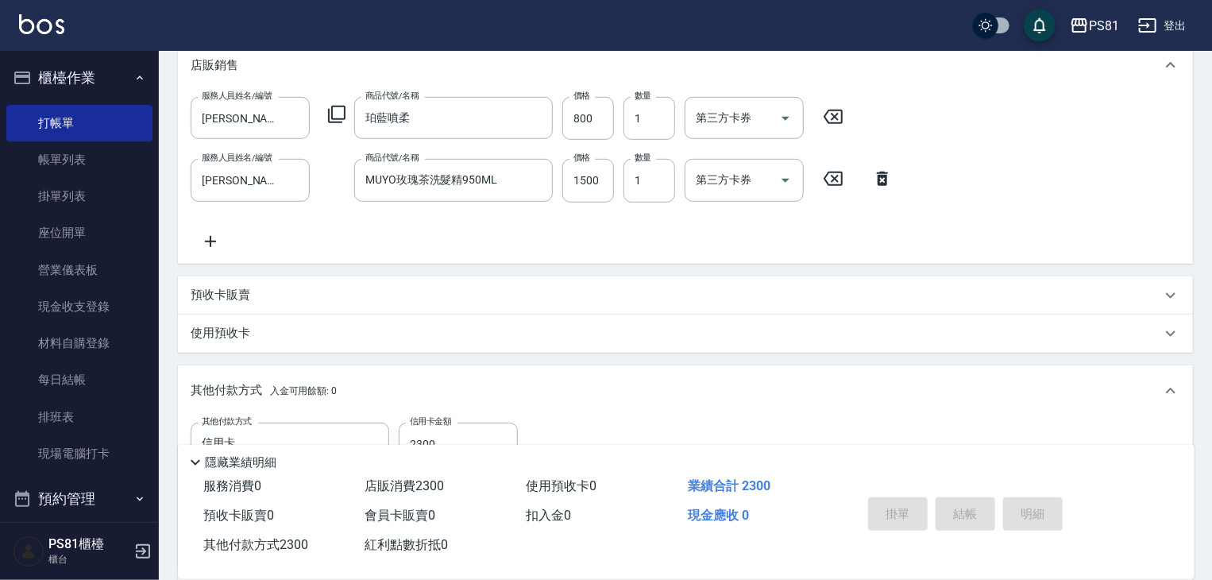
type input "2025/08/18 18:44"
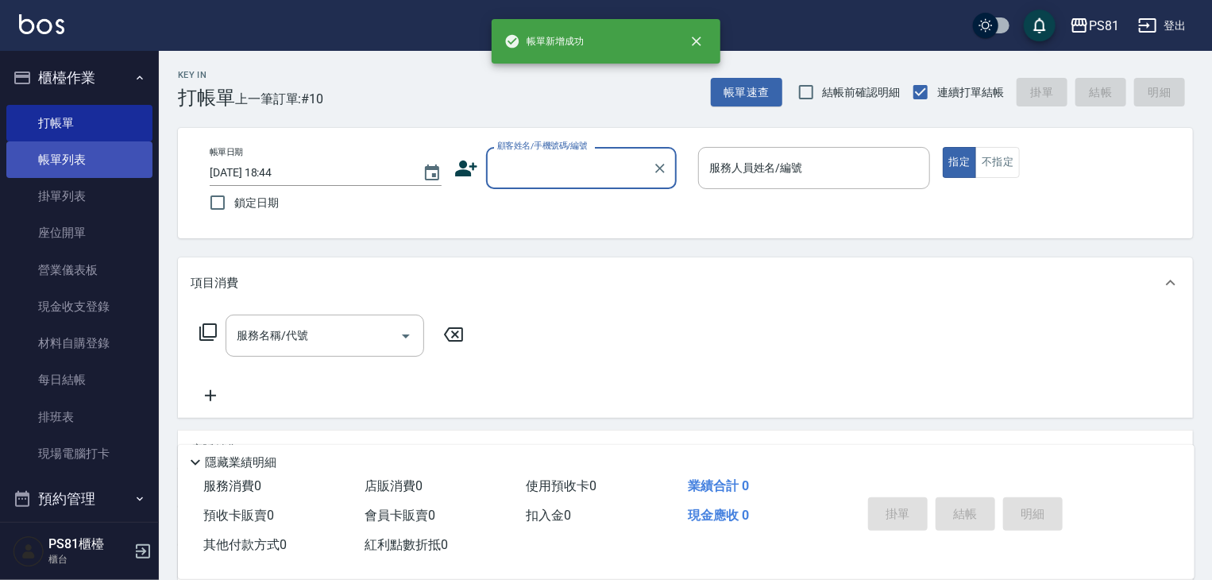
click at [108, 171] on link "帳單列表" at bounding box center [79, 159] width 146 height 37
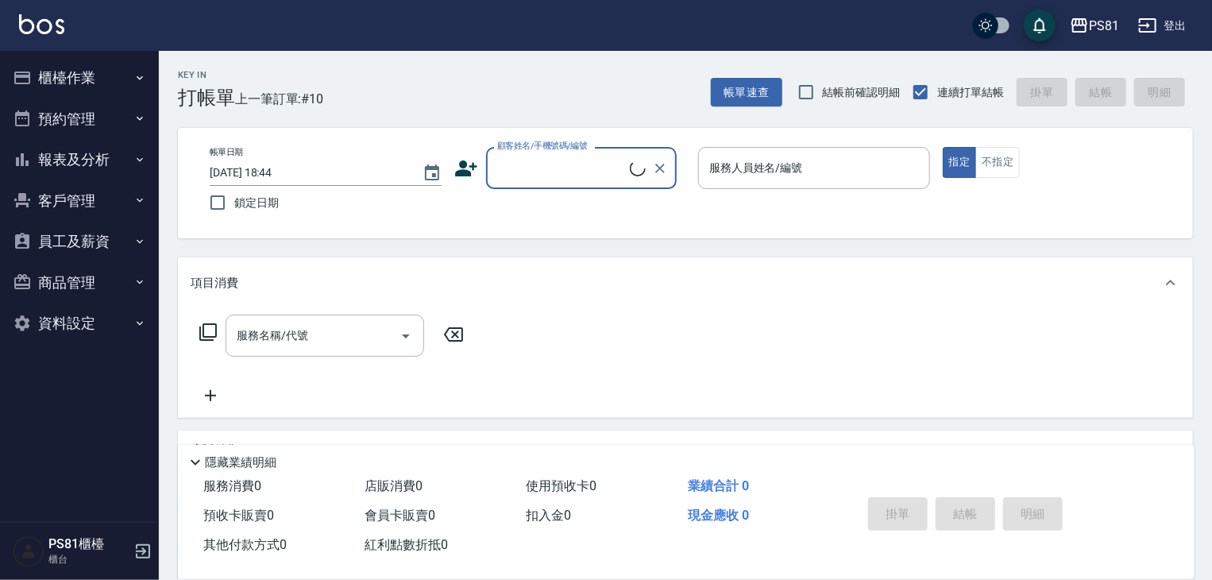
click at [107, 156] on button "報表及分析" at bounding box center [79, 159] width 146 height 41
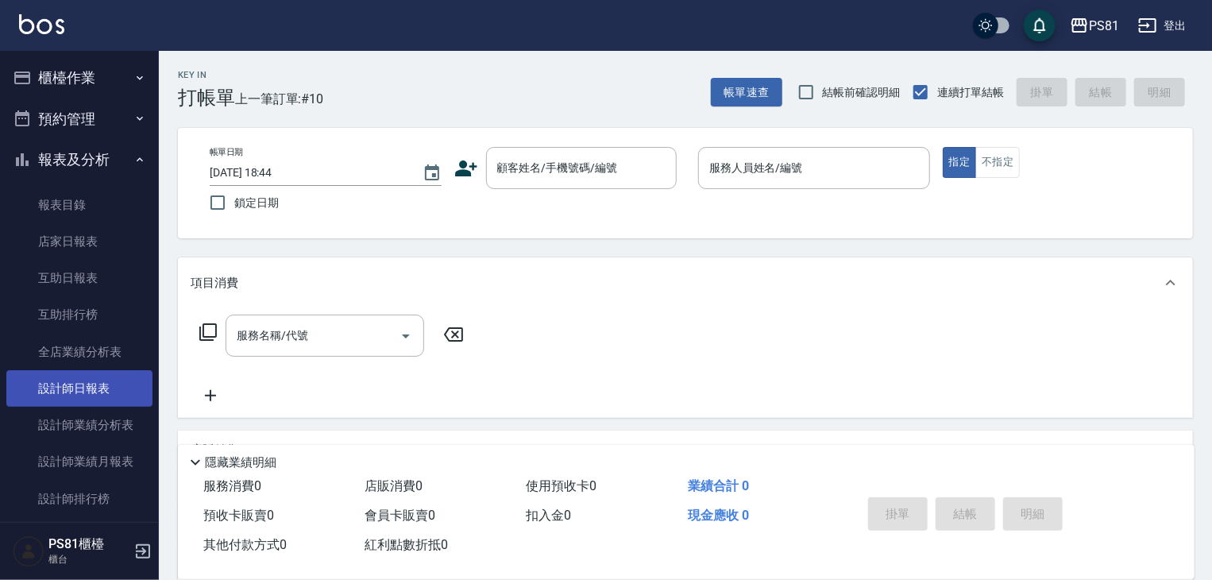
click at [102, 392] on link "設計師日報表" at bounding box center [79, 388] width 146 height 37
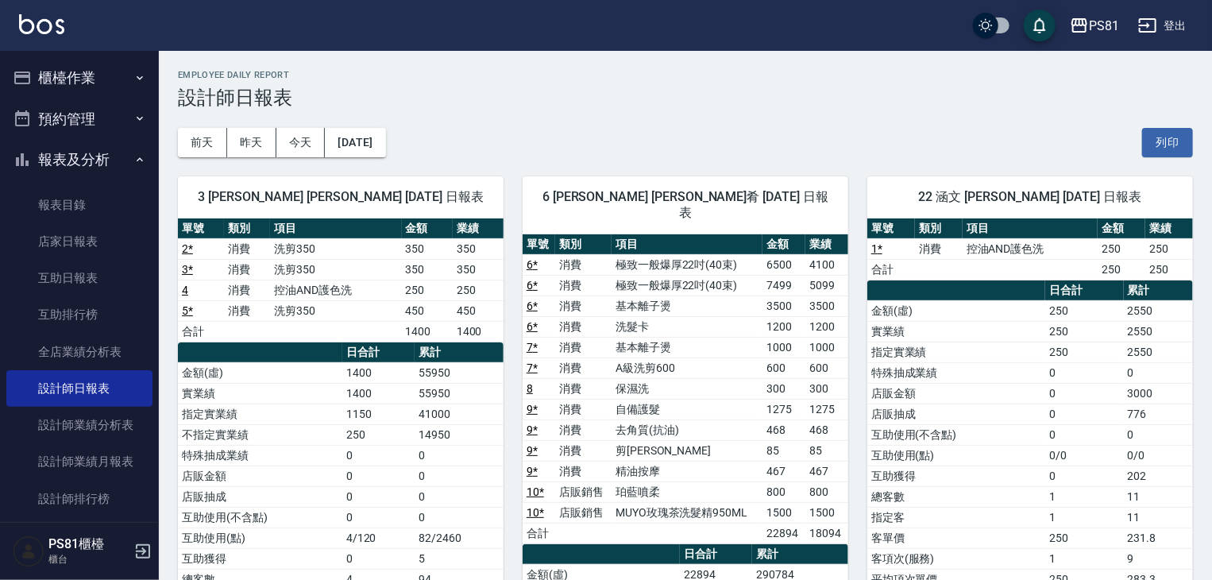
click at [114, 87] on button "櫃檯作業" at bounding box center [79, 77] width 146 height 41
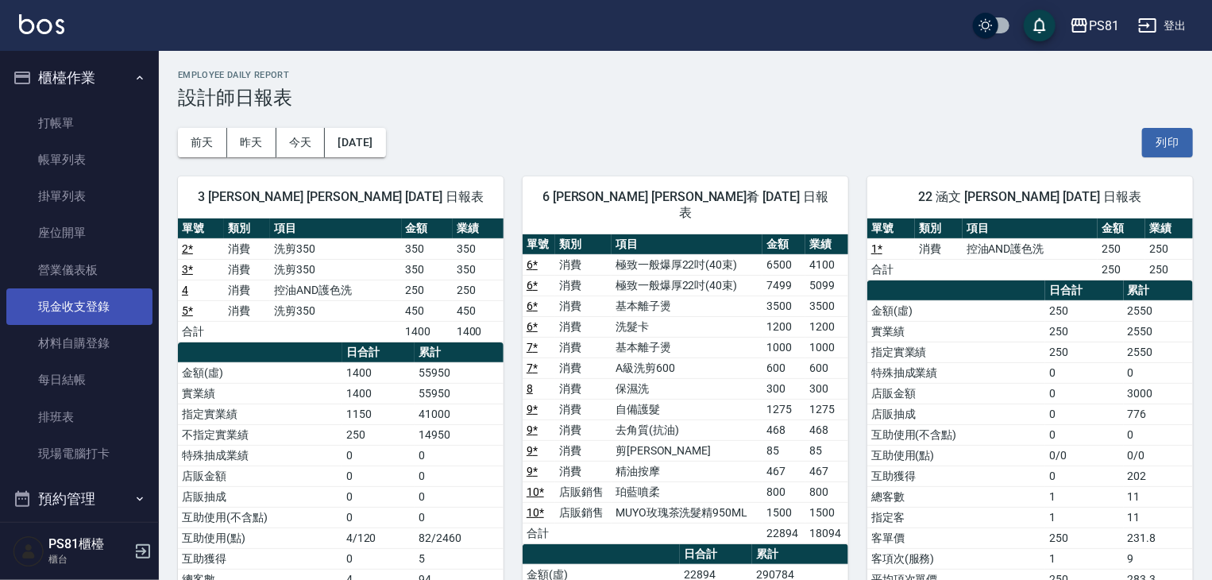
click at [98, 318] on link "現金收支登錄" at bounding box center [79, 306] width 146 height 37
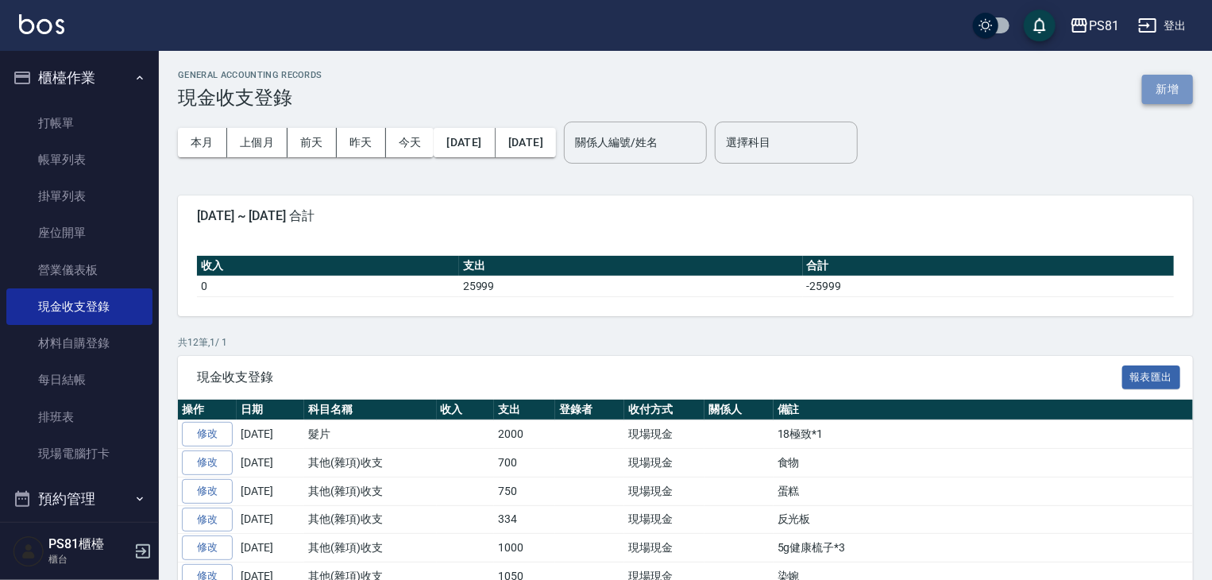
click at [1153, 86] on button "新增" at bounding box center [1167, 89] width 51 height 29
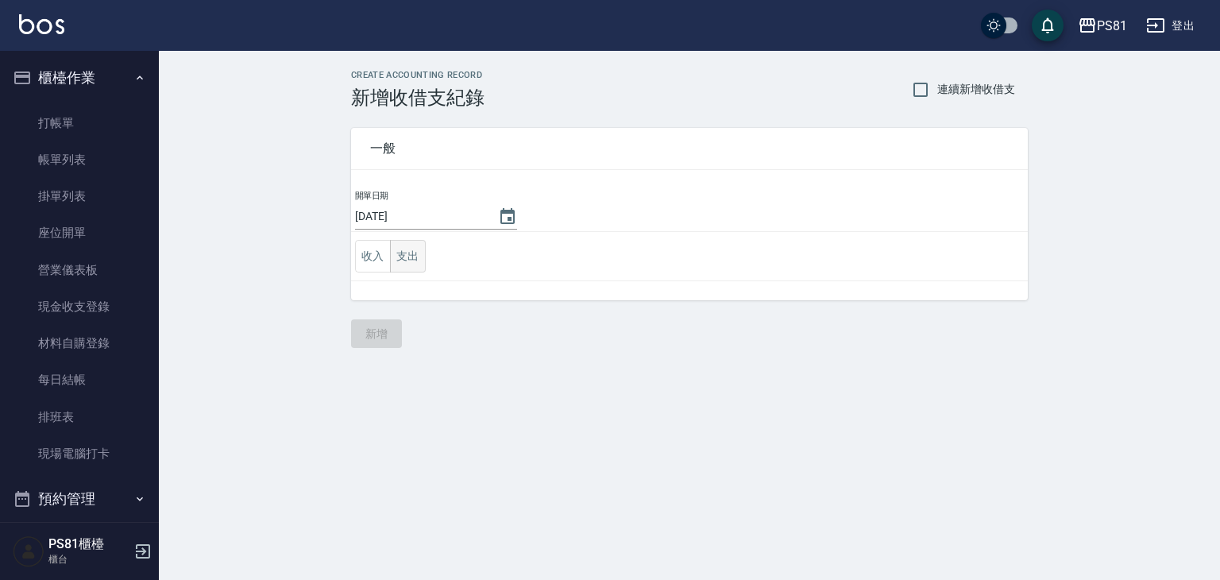
click at [411, 262] on button "支出" at bounding box center [408, 256] width 36 height 33
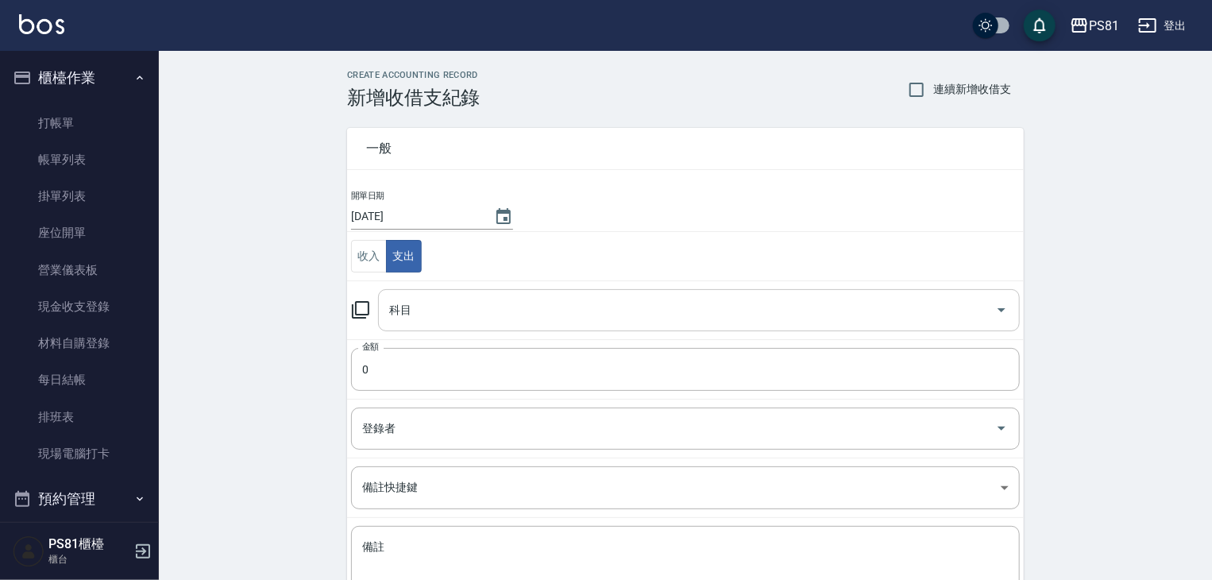
click at [433, 323] on div "科目" at bounding box center [699, 310] width 642 height 42
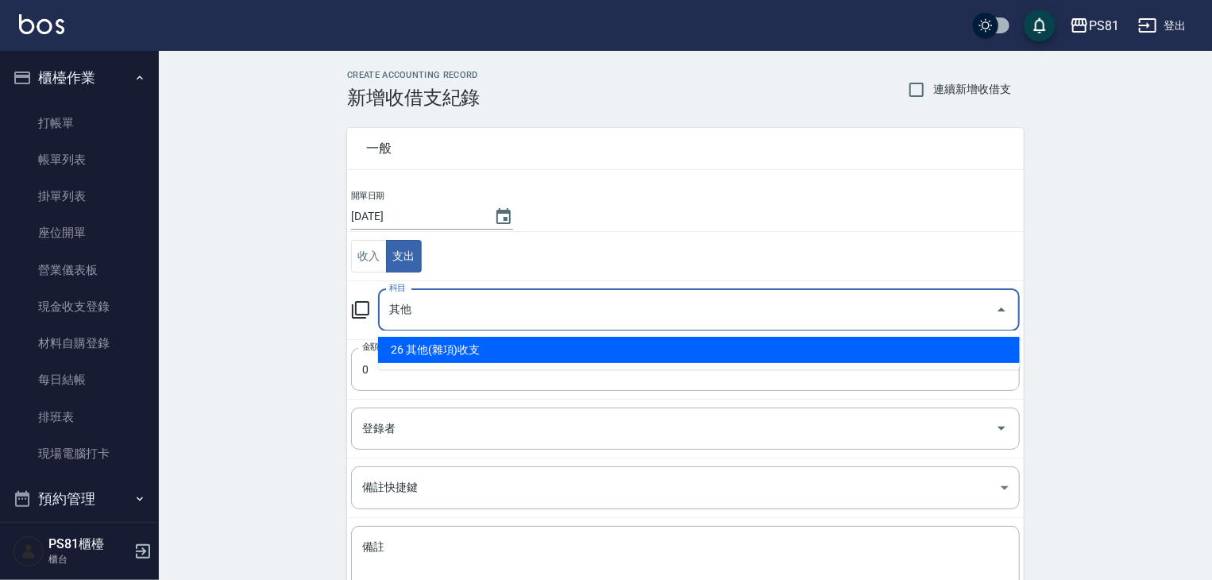
click at [432, 347] on li "26 其他(雜項)收支" at bounding box center [699, 350] width 642 height 26
type input "26 其他(雜項)收支"
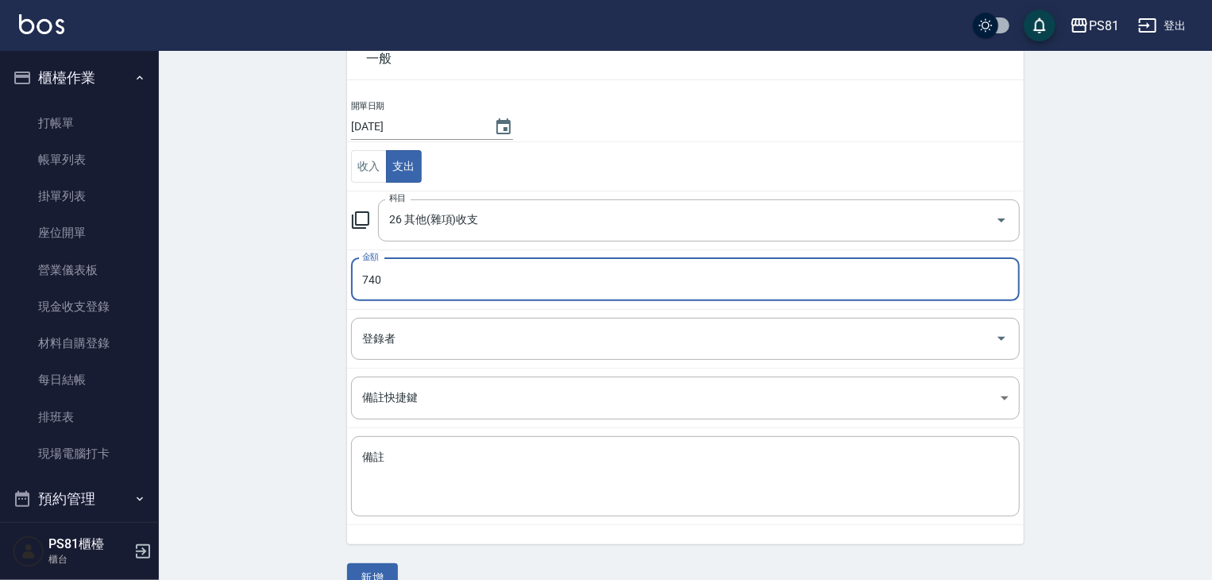
scroll to position [120, 0]
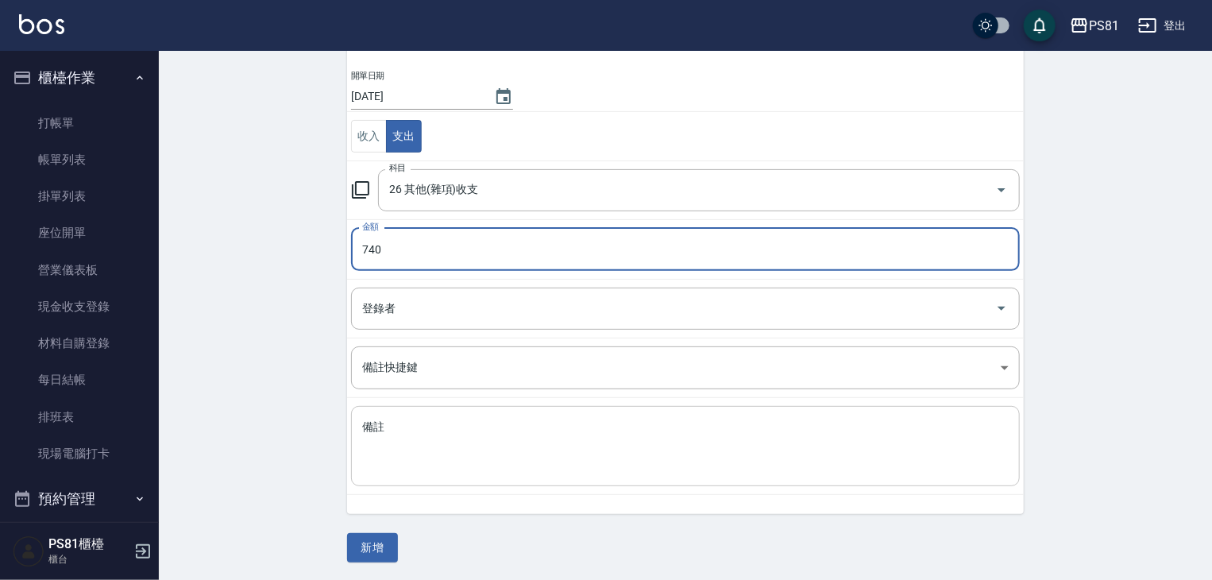
type input "740"
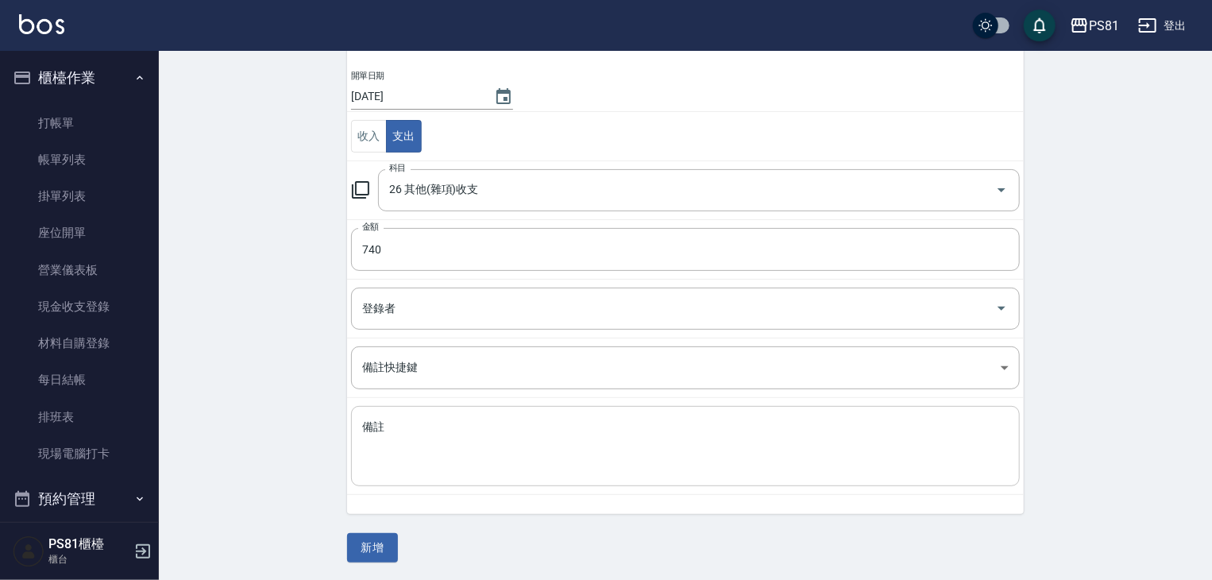
click at [521, 414] on div "x 備註" at bounding box center [685, 446] width 669 height 80
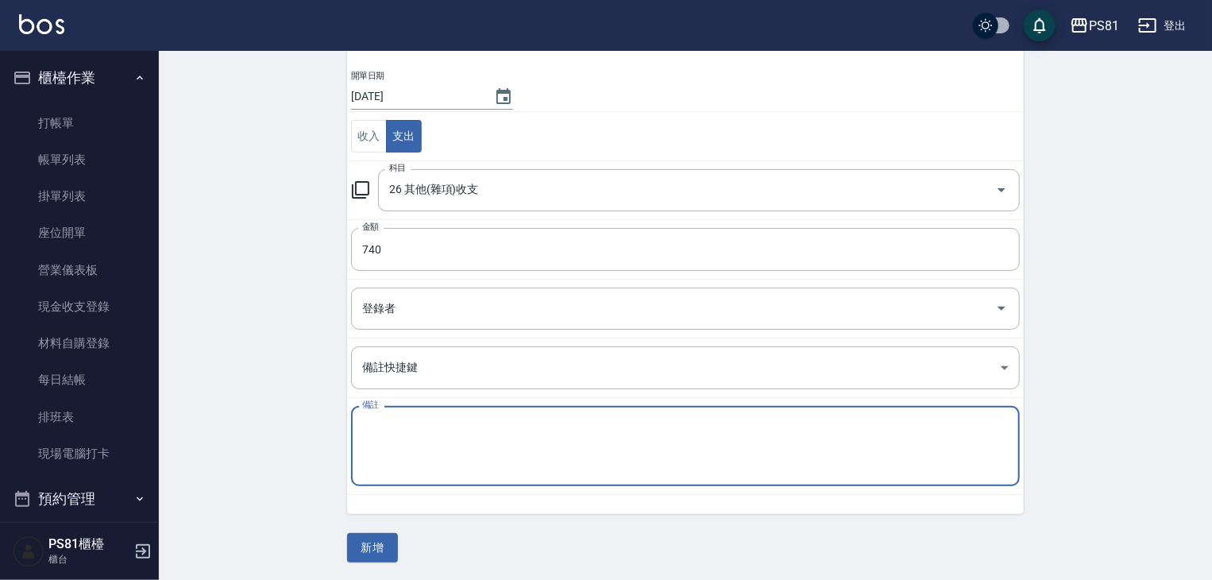
type textarea "D"
type textarea "餅乾"
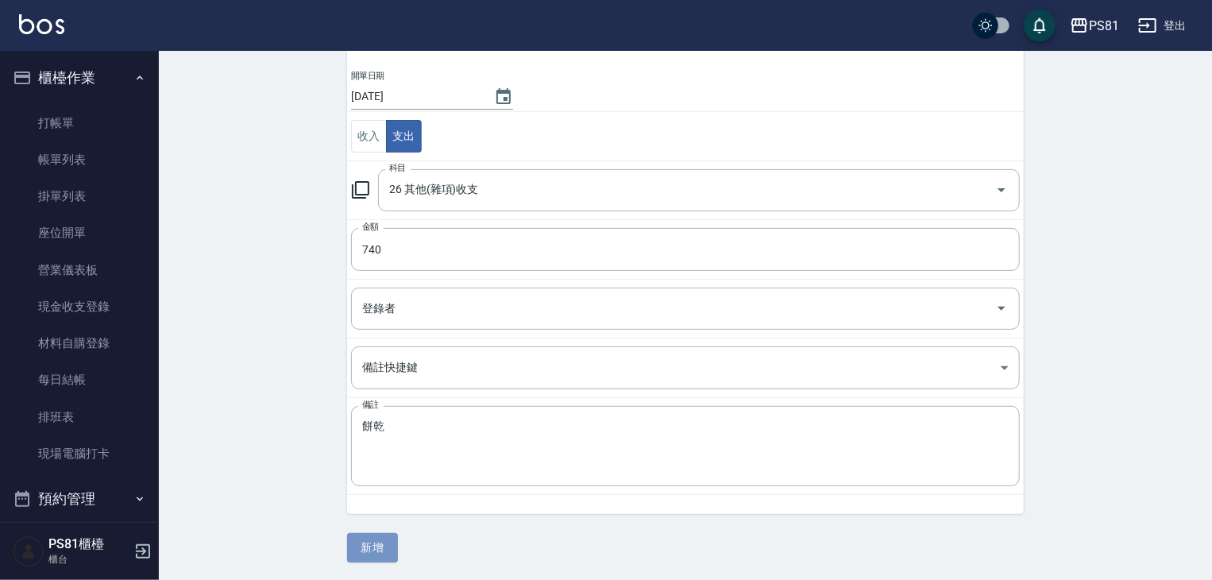
drag, startPoint x: 375, startPoint y: 553, endPoint x: 336, endPoint y: 560, distance: 39.6
click at [372, 552] on button "新增" at bounding box center [372, 547] width 51 height 29
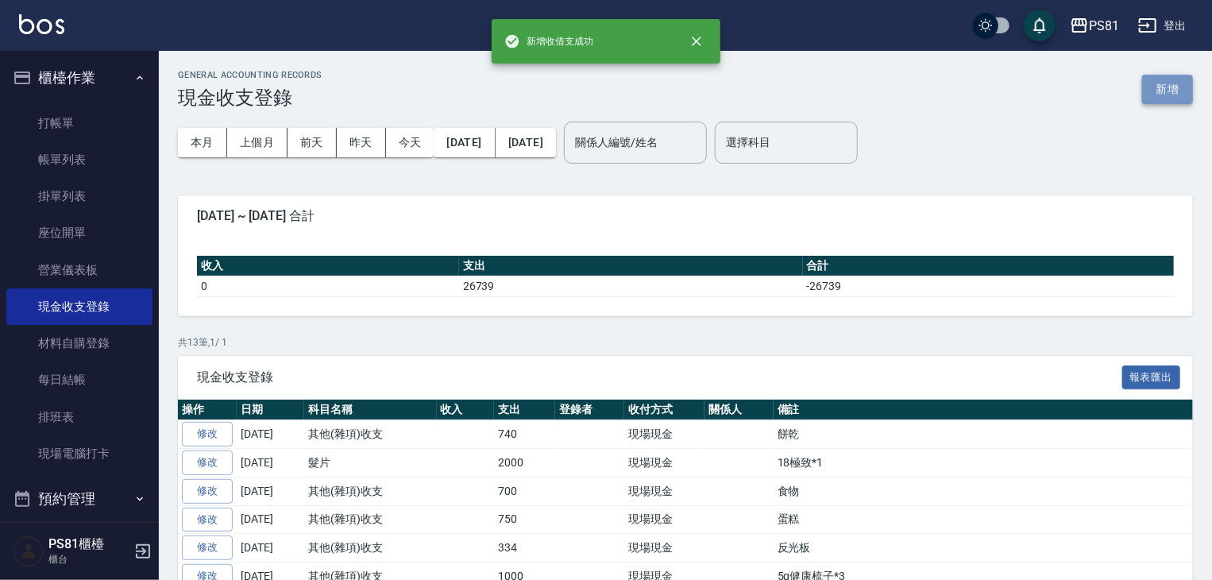
click at [1175, 95] on button "新增" at bounding box center [1167, 89] width 51 height 29
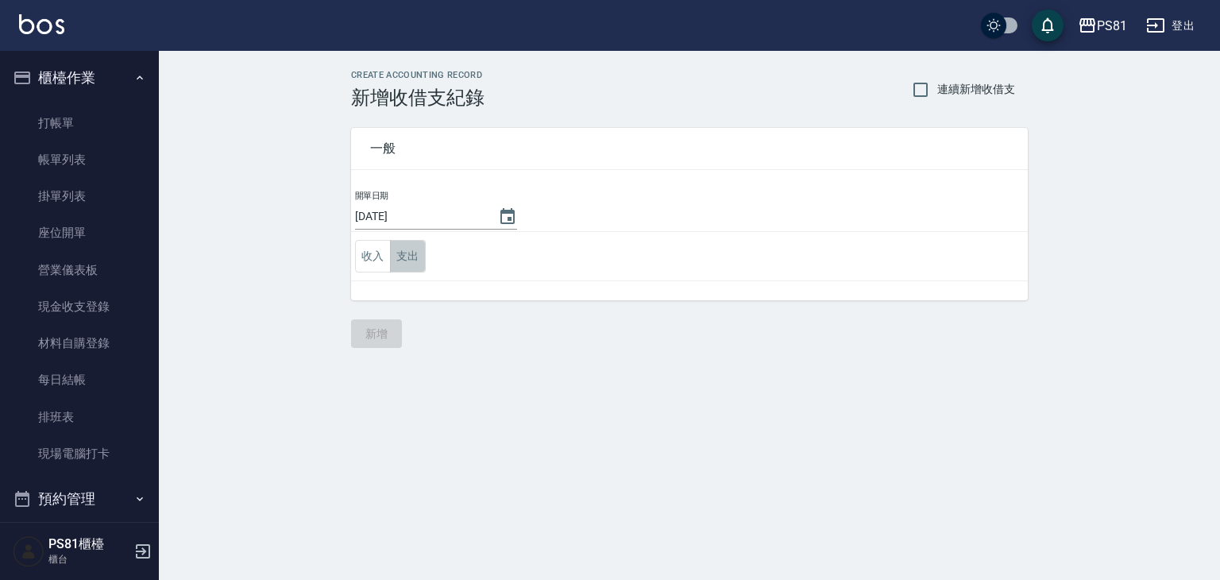
click at [419, 261] on button "支出" at bounding box center [408, 256] width 36 height 33
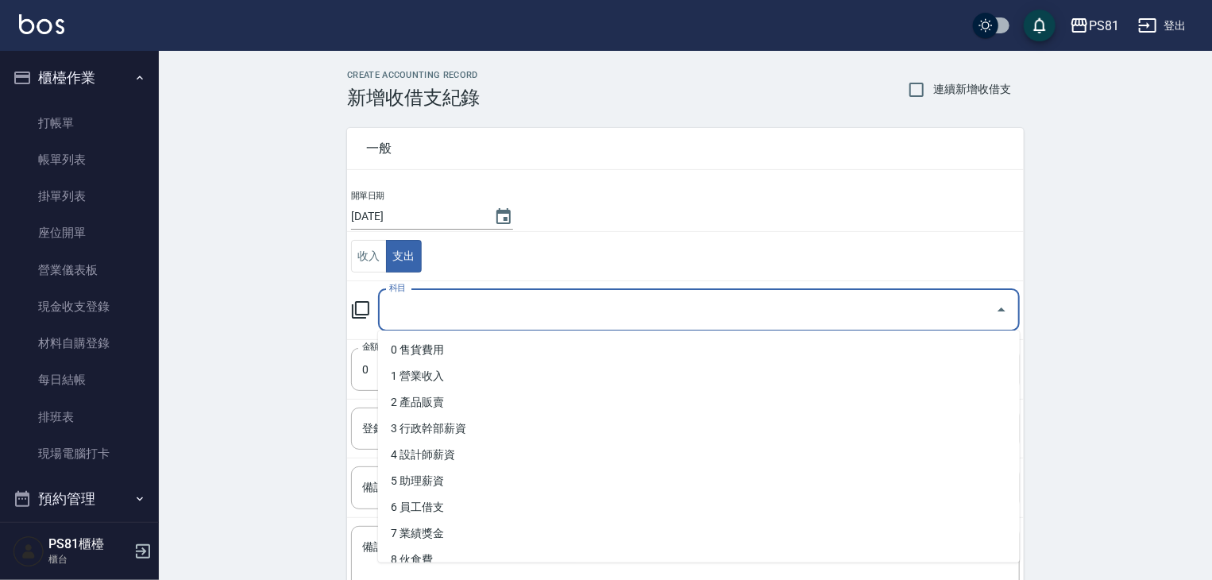
click at [432, 310] on input "科目" at bounding box center [687, 310] width 604 height 28
type input "ㄎ"
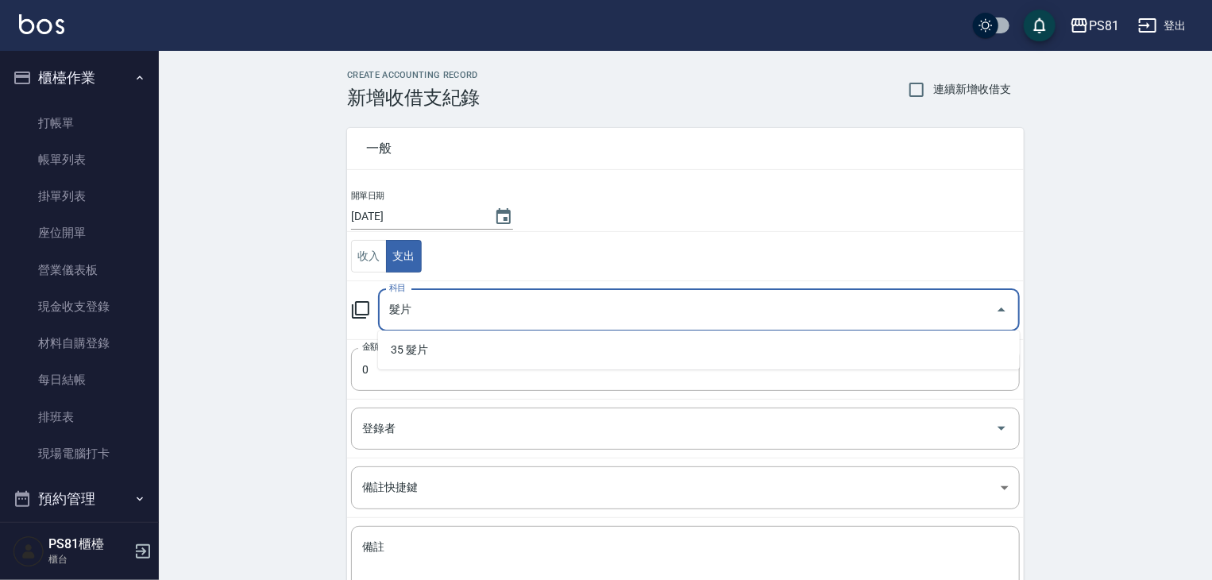
click at [438, 353] on li "35 髮片" at bounding box center [699, 350] width 642 height 26
type input "35 髮片"
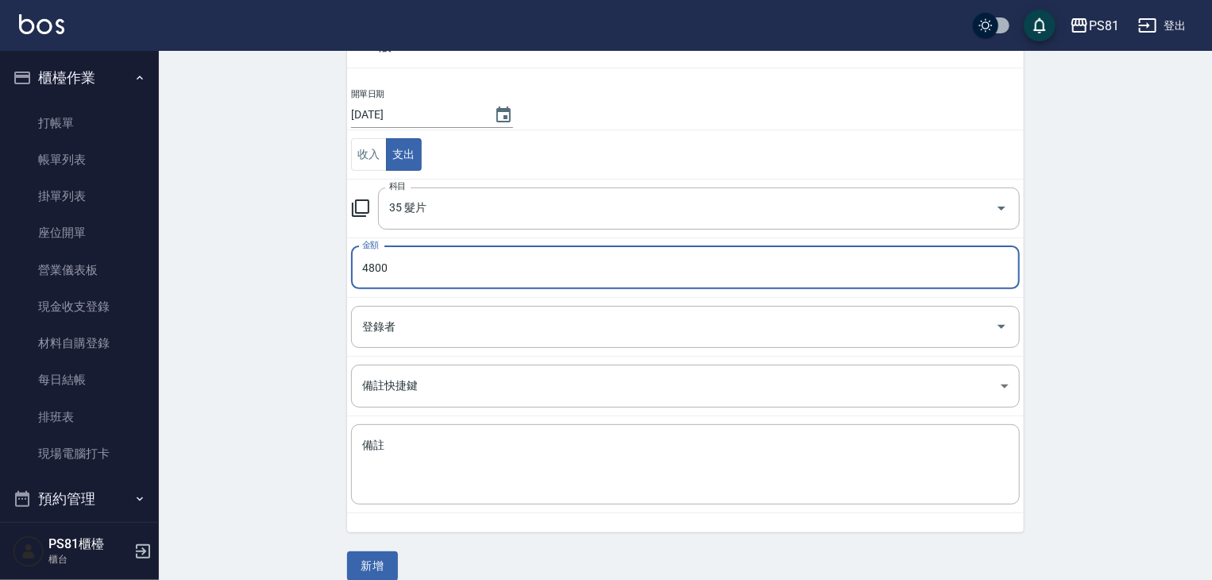
scroll to position [120, 0]
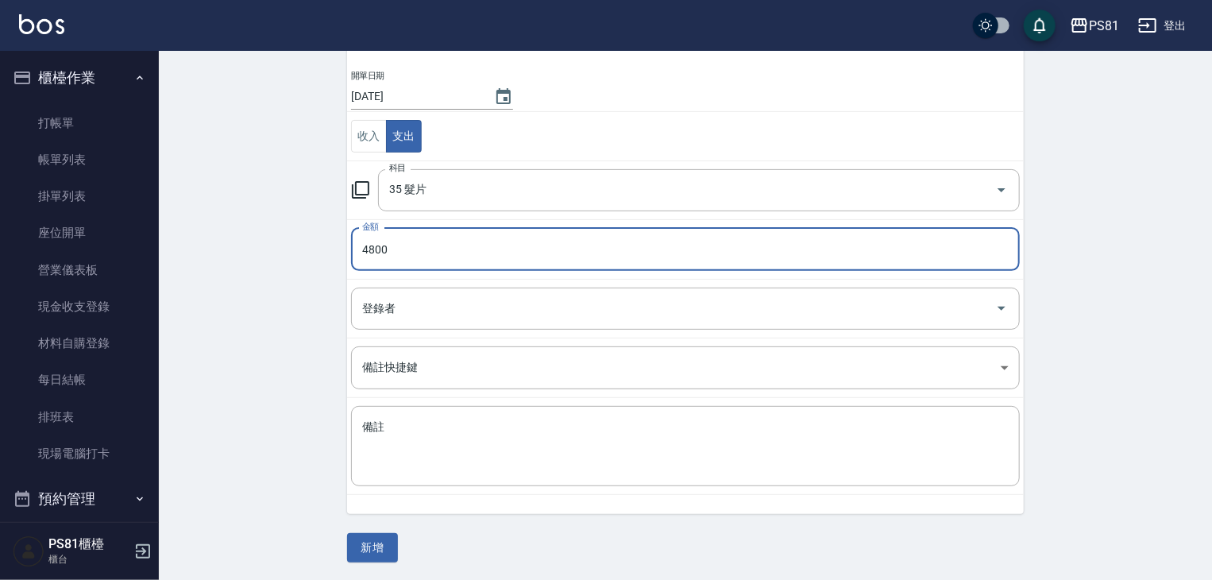
type input "4800"
click at [595, 409] on td "備註 x 備註" at bounding box center [685, 446] width 677 height 97
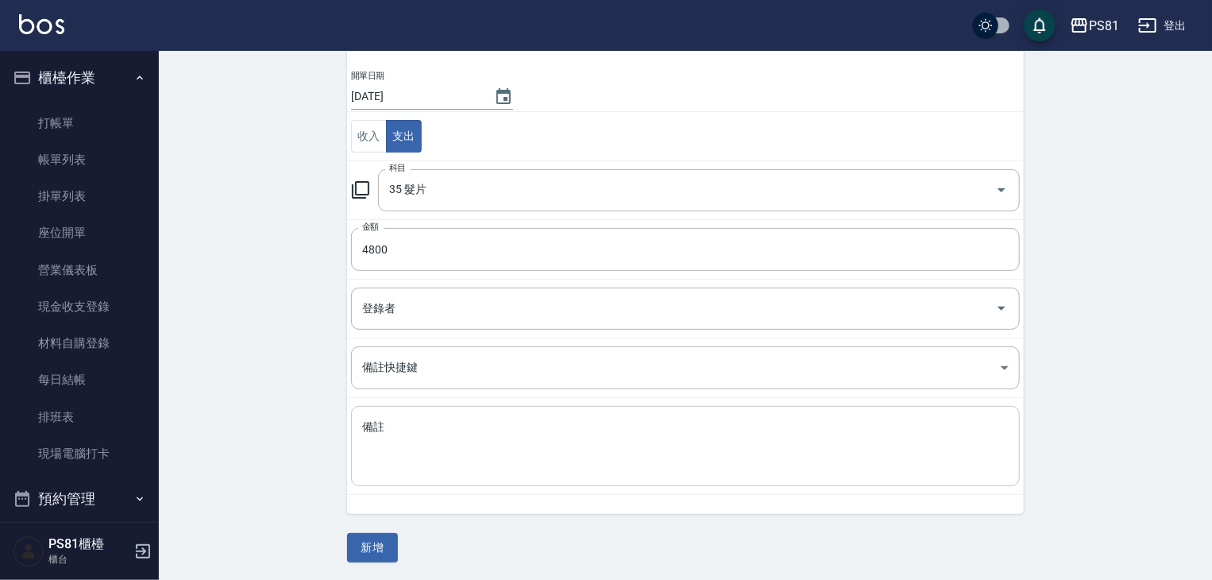
click at [593, 411] on div "x 備註" at bounding box center [685, 446] width 669 height 80
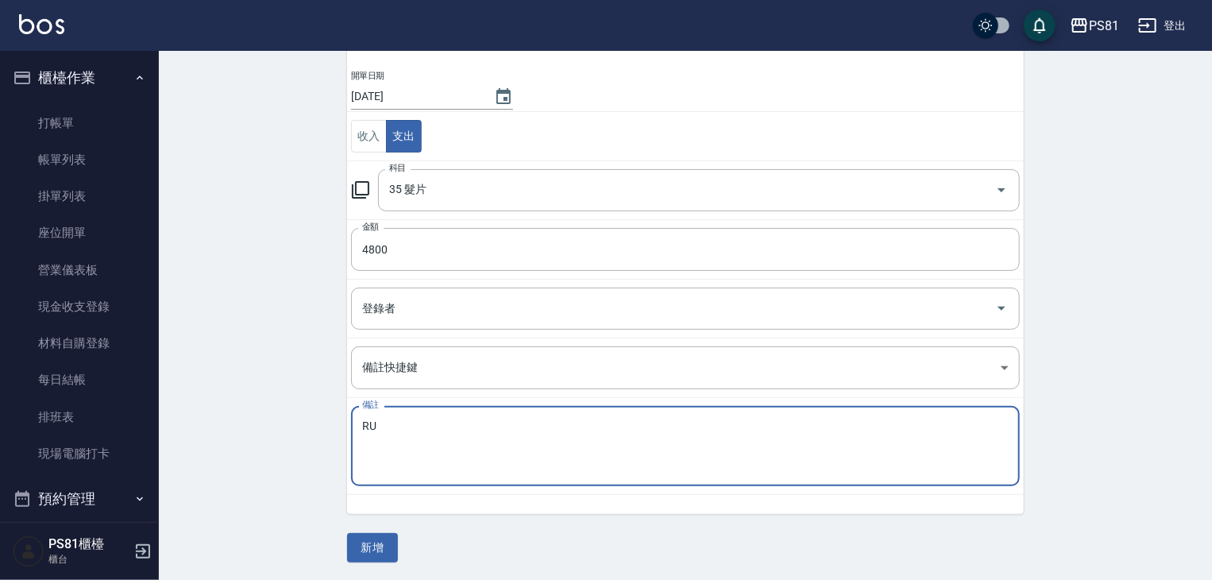
type textarea "R"
type textarea "極致珍珠22*2"
click at [369, 552] on button "新增" at bounding box center [372, 547] width 51 height 29
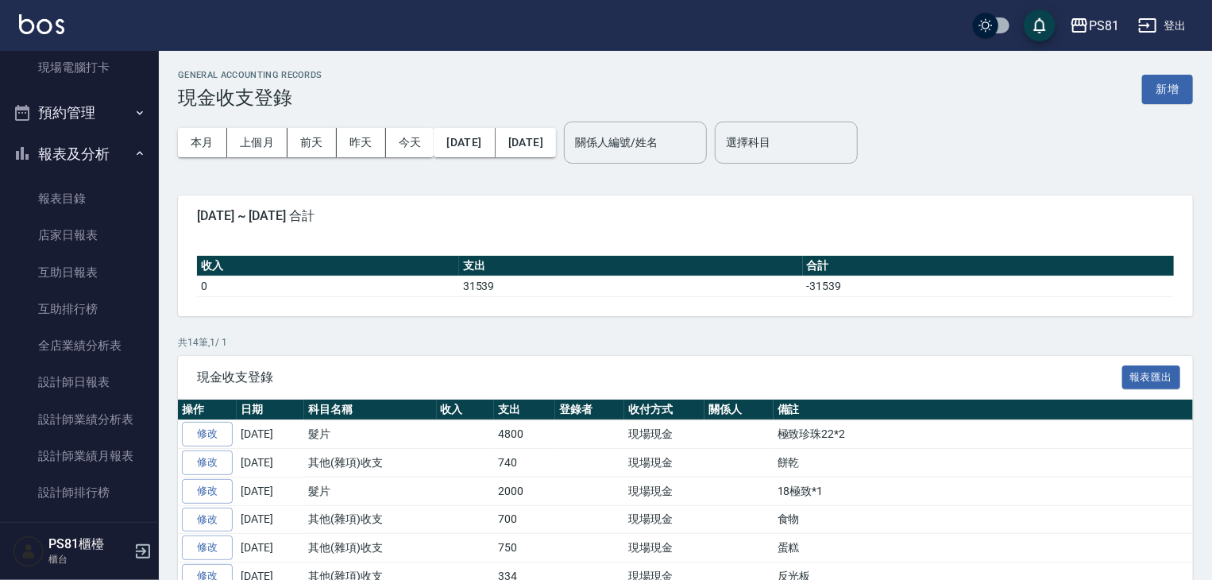
scroll to position [381, 0]
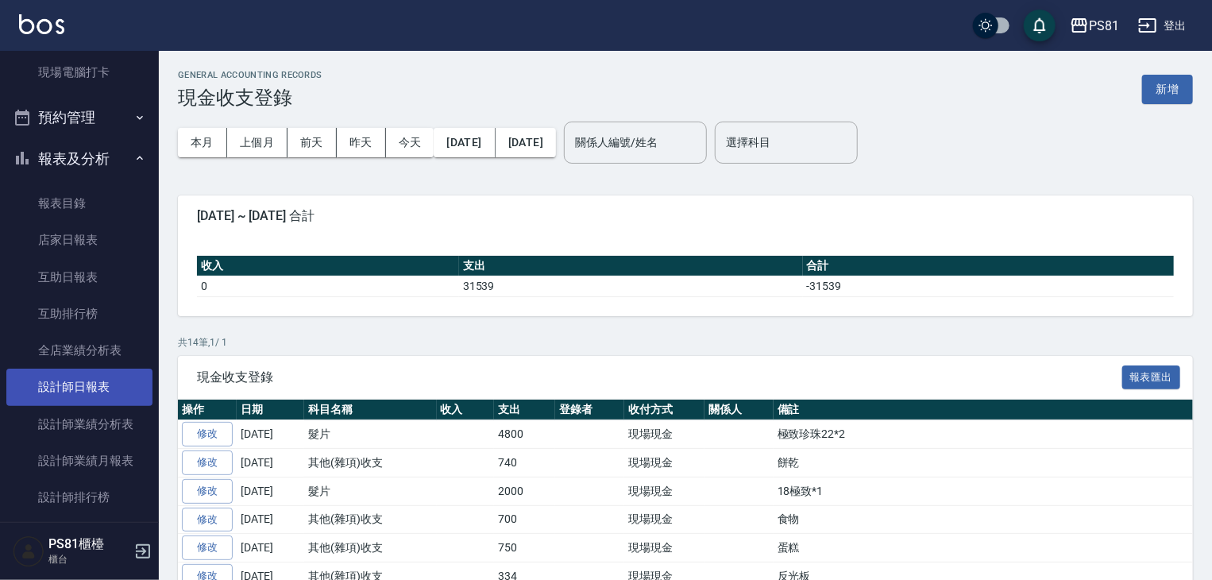
click at [109, 383] on link "設計師日報表" at bounding box center [79, 387] width 146 height 37
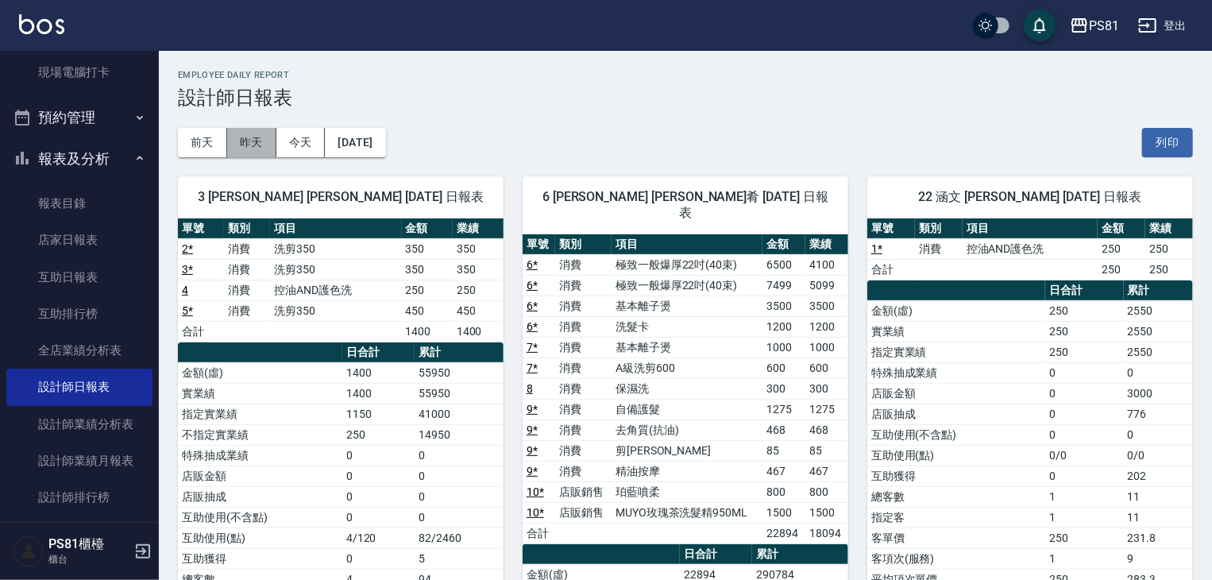
click at [241, 149] on button "昨天" at bounding box center [251, 142] width 49 height 29
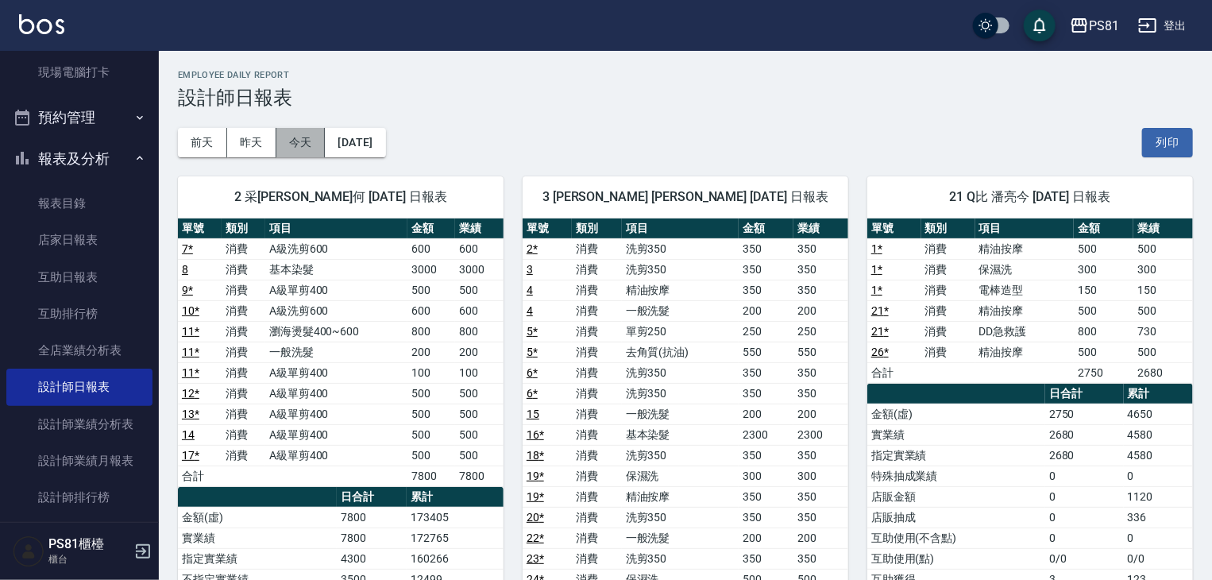
click at [291, 134] on button "今天" at bounding box center [300, 142] width 49 height 29
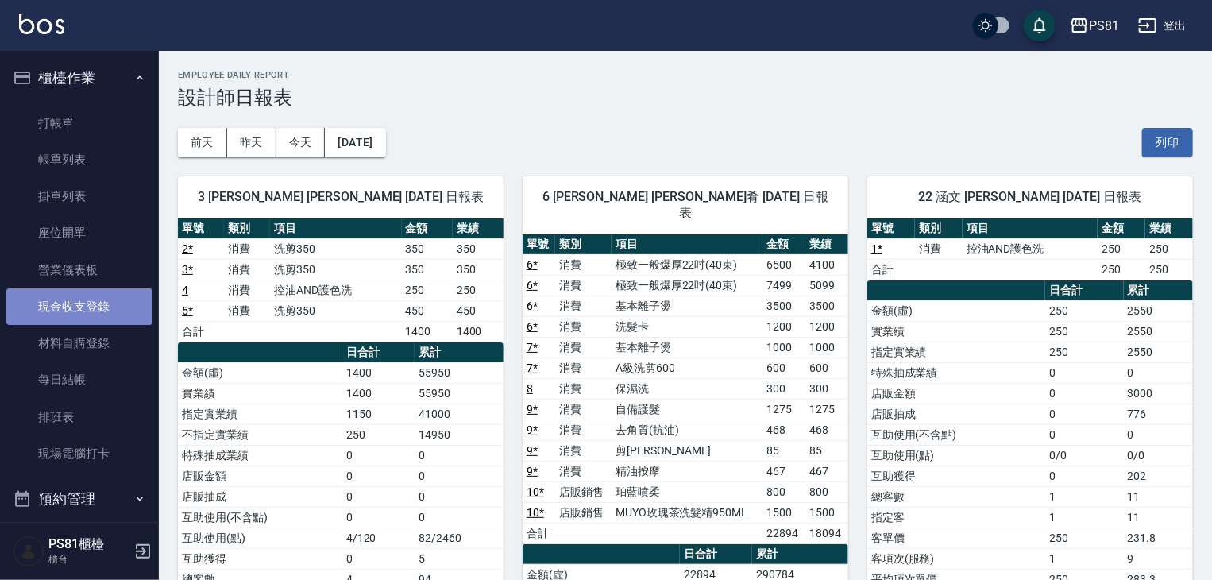
click at [124, 306] on link "現金收支登錄" at bounding box center [79, 306] width 146 height 37
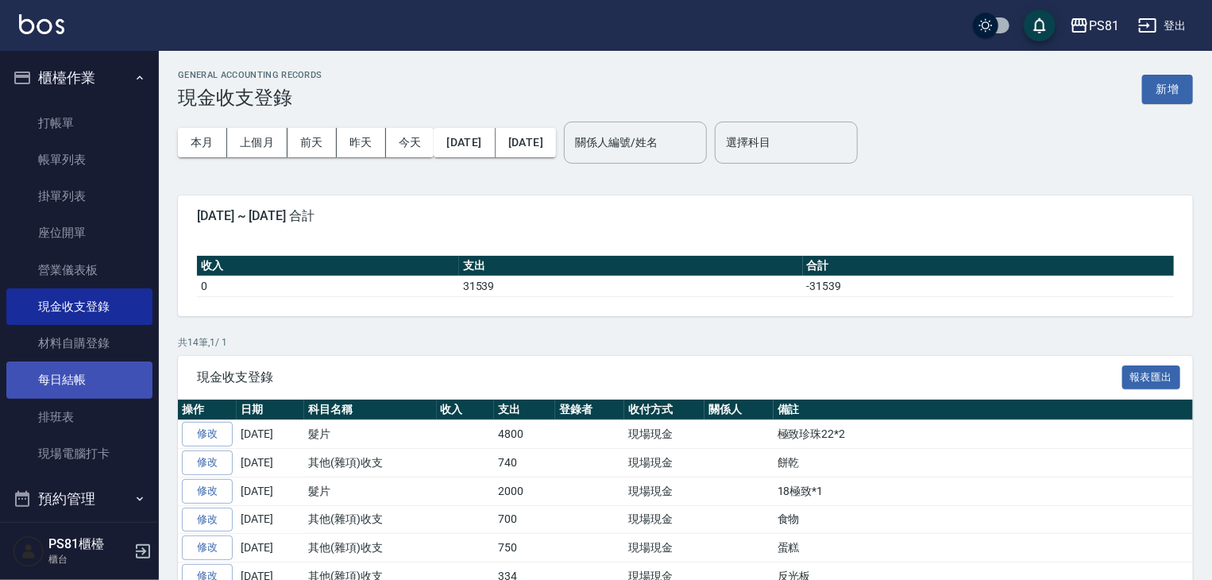
click at [91, 381] on link "每日結帳" at bounding box center [79, 379] width 146 height 37
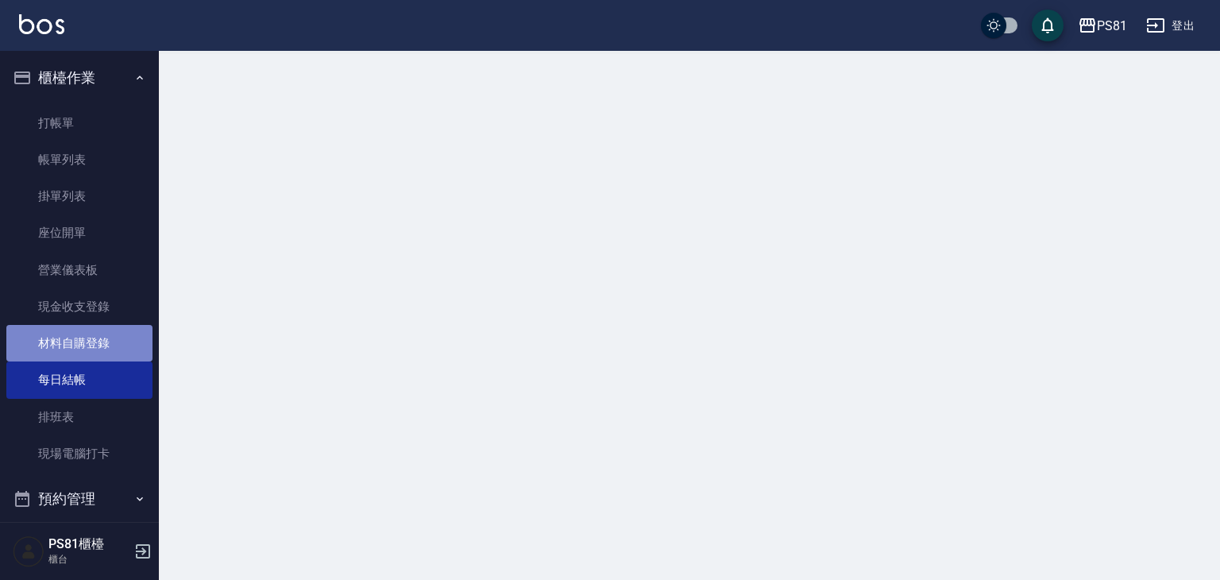
click at [105, 353] on link "材料自購登錄" at bounding box center [79, 343] width 146 height 37
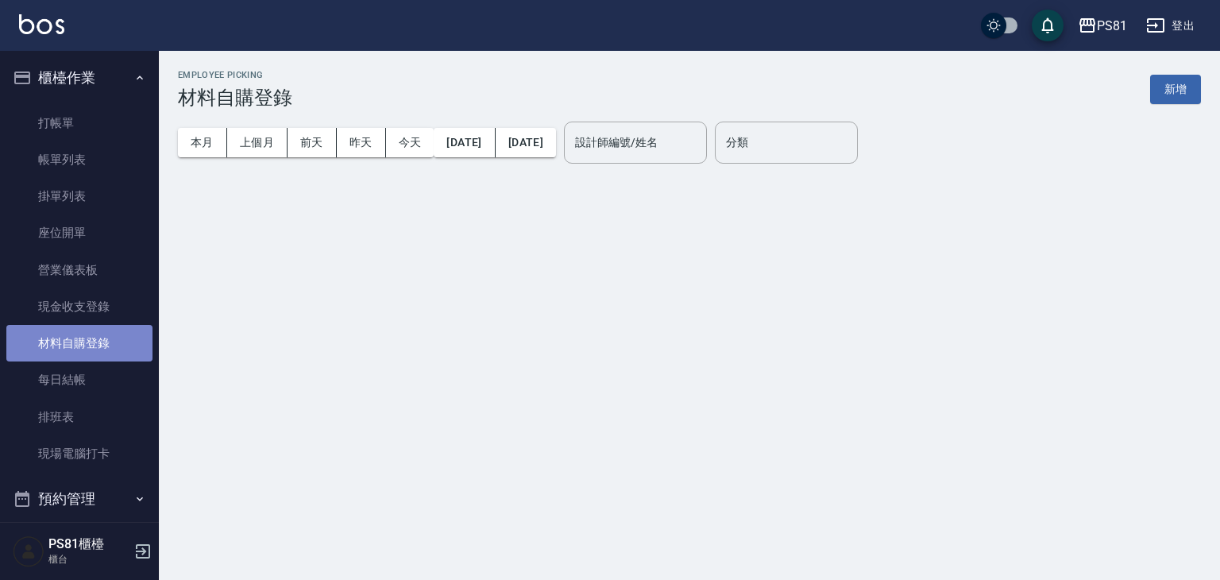
click at [114, 343] on link "材料自購登錄" at bounding box center [79, 343] width 146 height 37
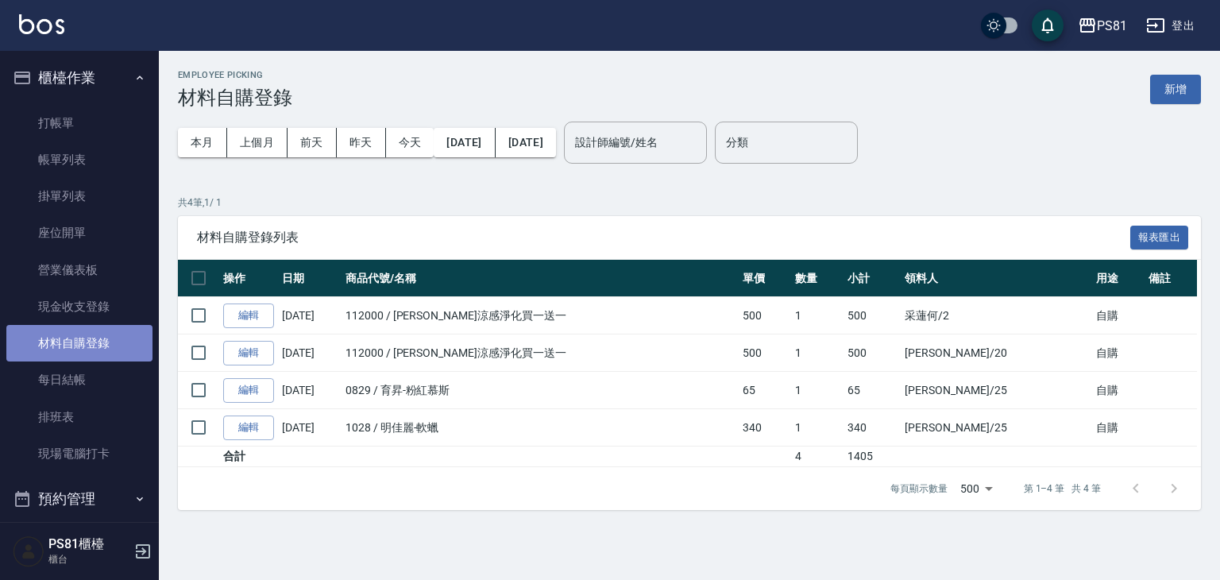
click at [114, 344] on link "材料自購登錄" at bounding box center [79, 343] width 146 height 37
click at [1169, 98] on button "新增" at bounding box center [1175, 89] width 51 height 29
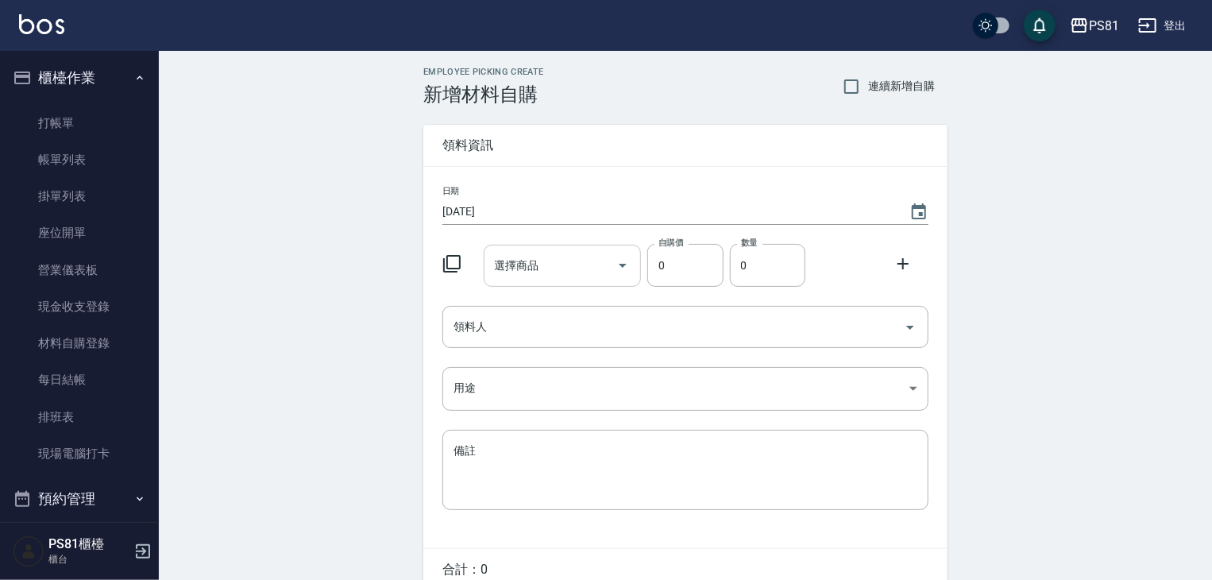
click at [604, 270] on input "選擇商品" at bounding box center [551, 266] width 120 height 28
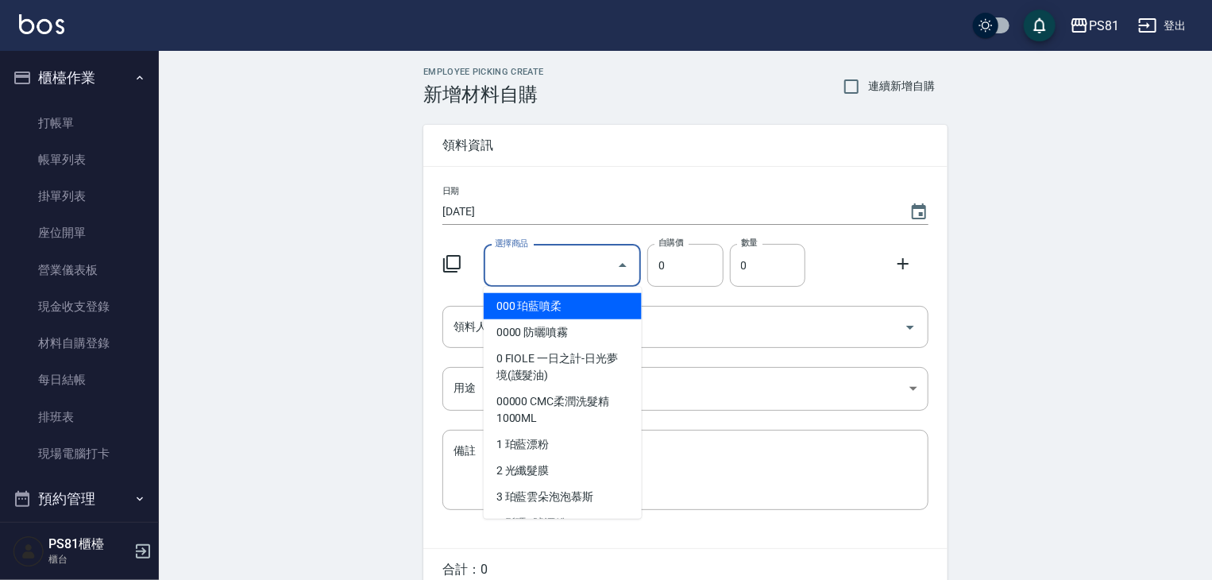
type input "ㄎ"
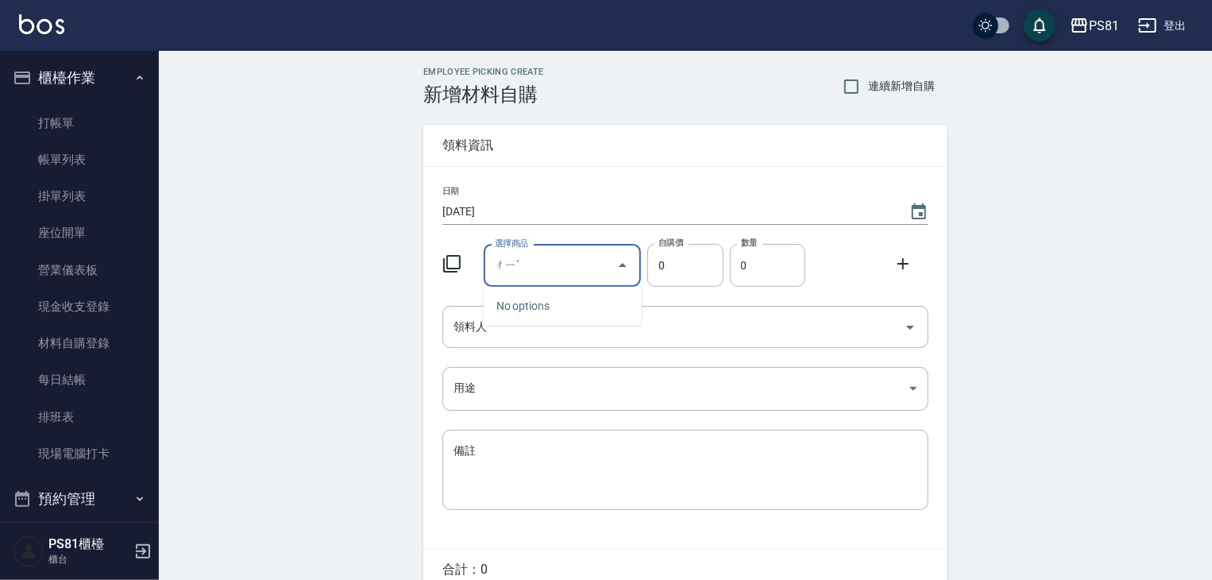
type input "ㄔ"
click at [562, 277] on input "選擇商品" at bounding box center [551, 266] width 120 height 28
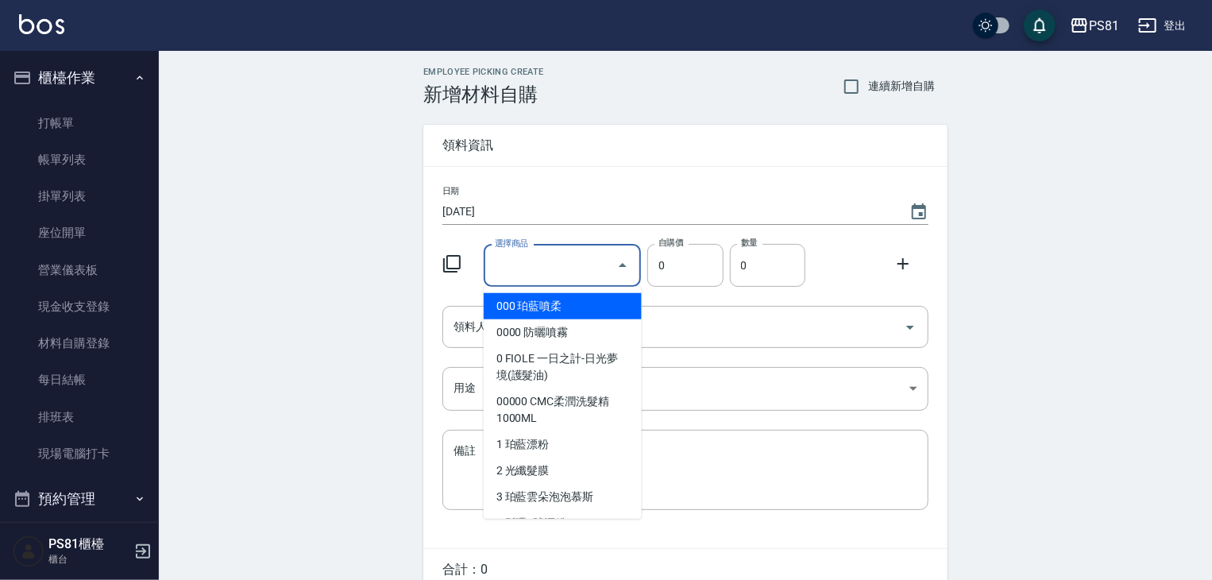
type input "ㄎ"
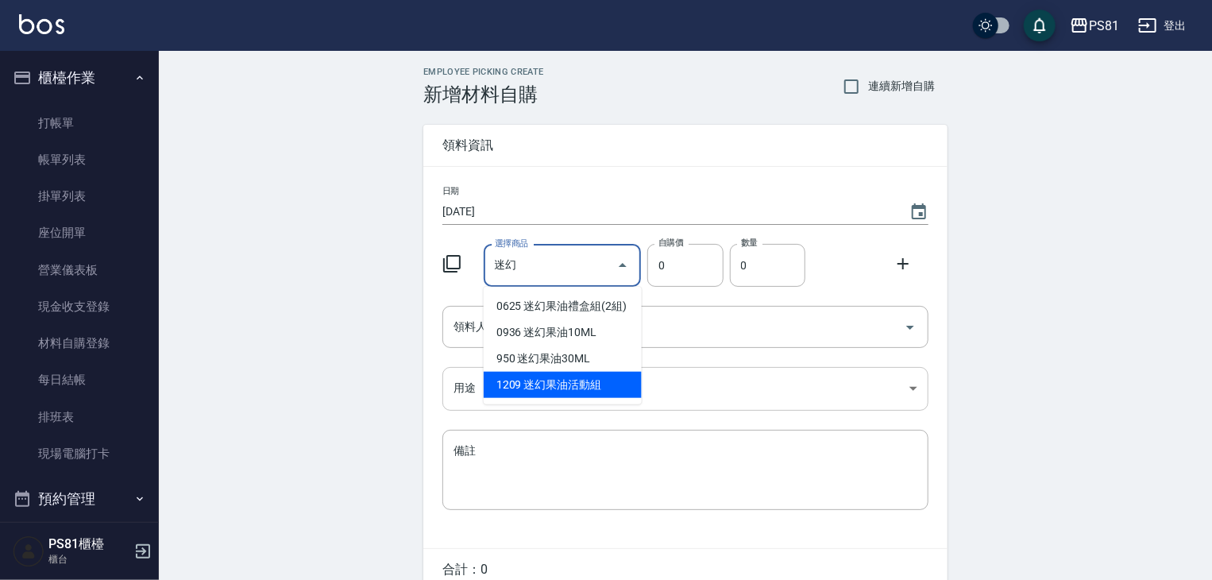
click at [571, 378] on li "1209 迷幻果油活動組" at bounding box center [563, 385] width 158 height 26
type input "迷幻果油活動組"
type input "330"
type input "1"
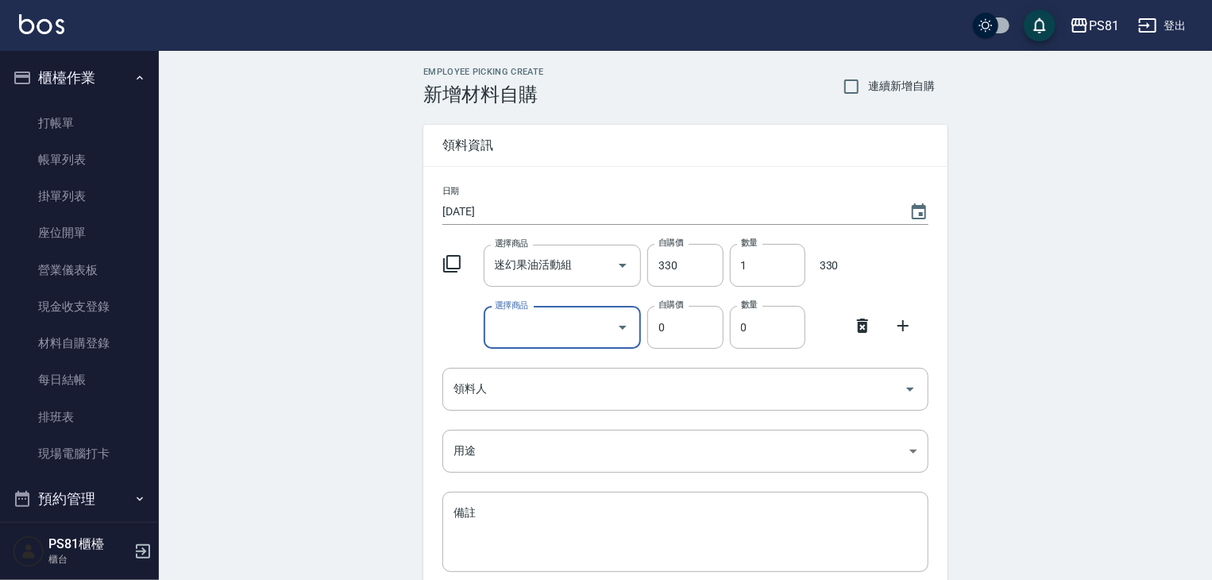
type input "J"
type input "條"
click at [562, 327] on input "條" at bounding box center [551, 328] width 120 height 28
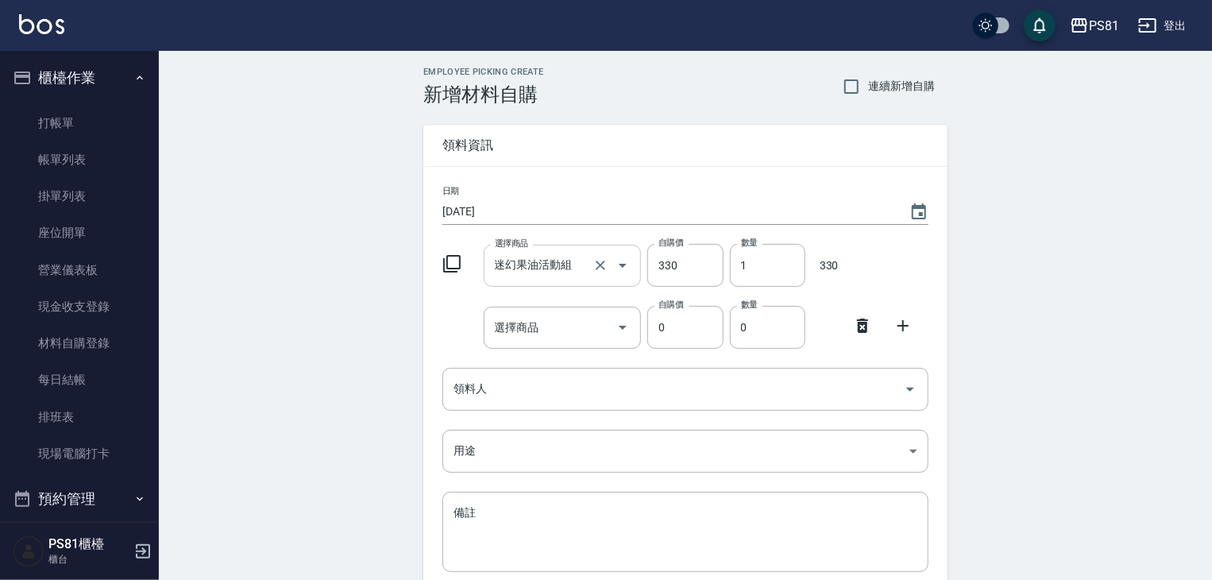
drag, startPoint x: 396, startPoint y: 310, endPoint x: 521, endPoint y: 269, distance: 131.9
click at [396, 309] on div "Employee Picking Create 新增材料自購 連續新增自購 領料資訊 日期 2025/08/18 選擇商品 迷幻果油活動組 選擇商品 自購價 …" at bounding box center [685, 384] width 1053 height 666
click at [534, 278] on input "迷幻果油活動組" at bounding box center [540, 266] width 99 height 28
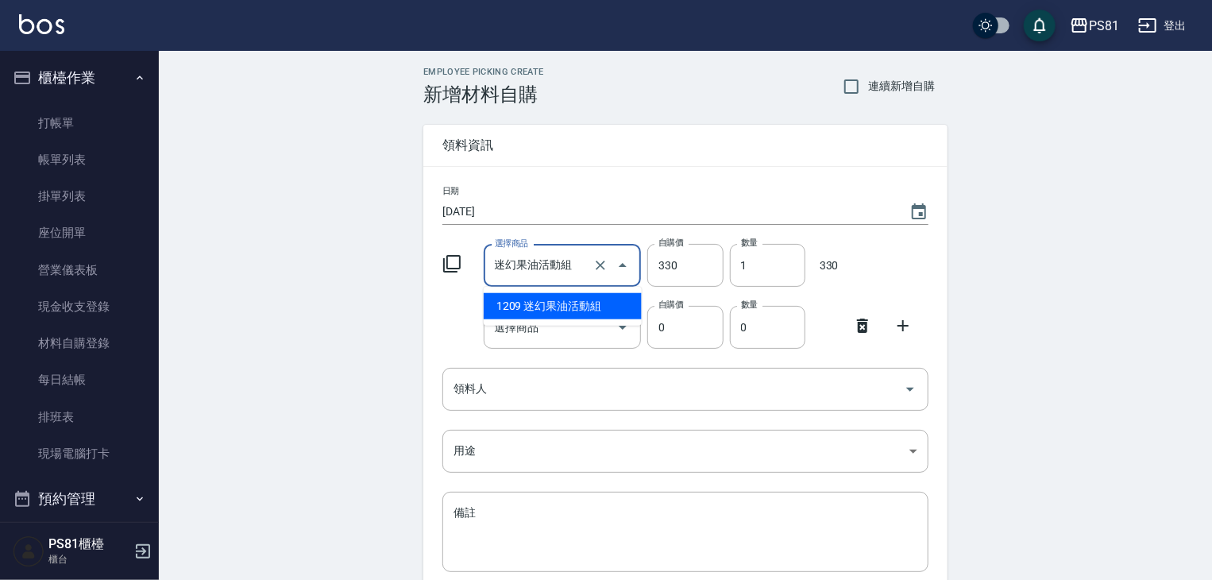
click at [534, 278] on input "迷幻果油活動組" at bounding box center [540, 266] width 99 height 28
click at [534, 279] on input "迷幻果油活動組" at bounding box center [540, 266] width 99 height 28
type input "ㄑ"
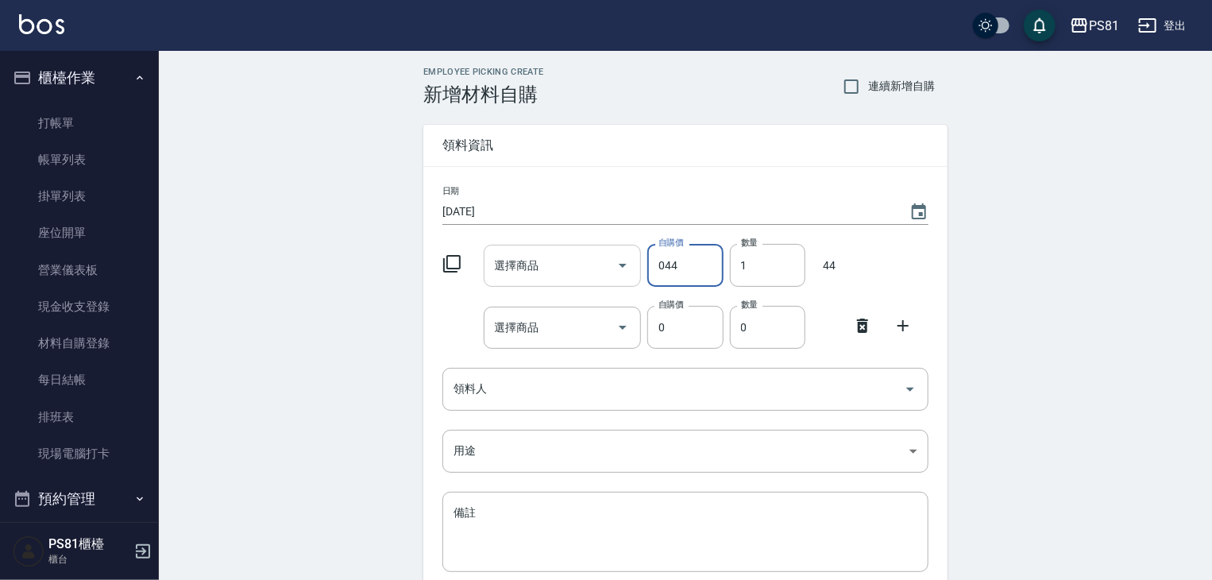
type input "044"
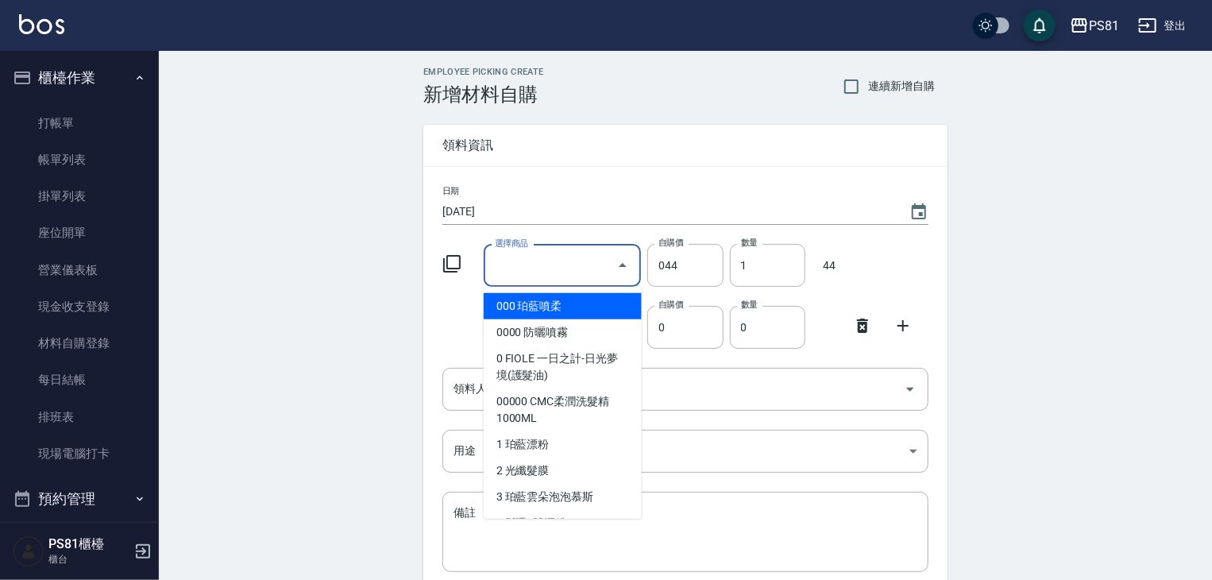
click at [519, 268] on input "選擇商品" at bounding box center [551, 266] width 120 height 28
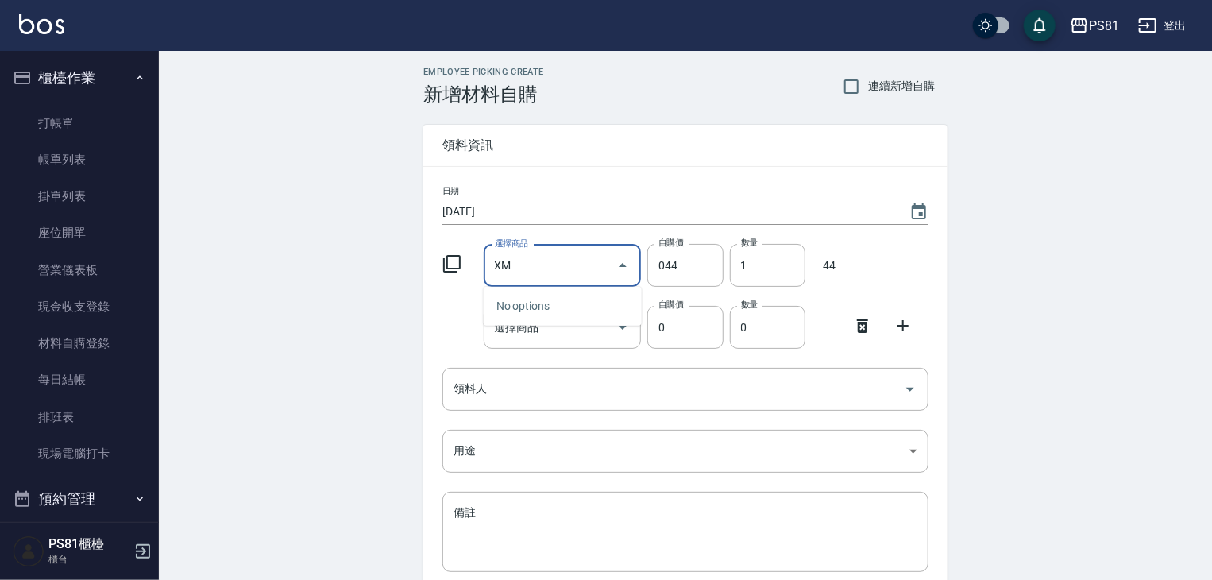
type input "X"
click at [571, 262] on input "綠意" at bounding box center [551, 266] width 120 height 28
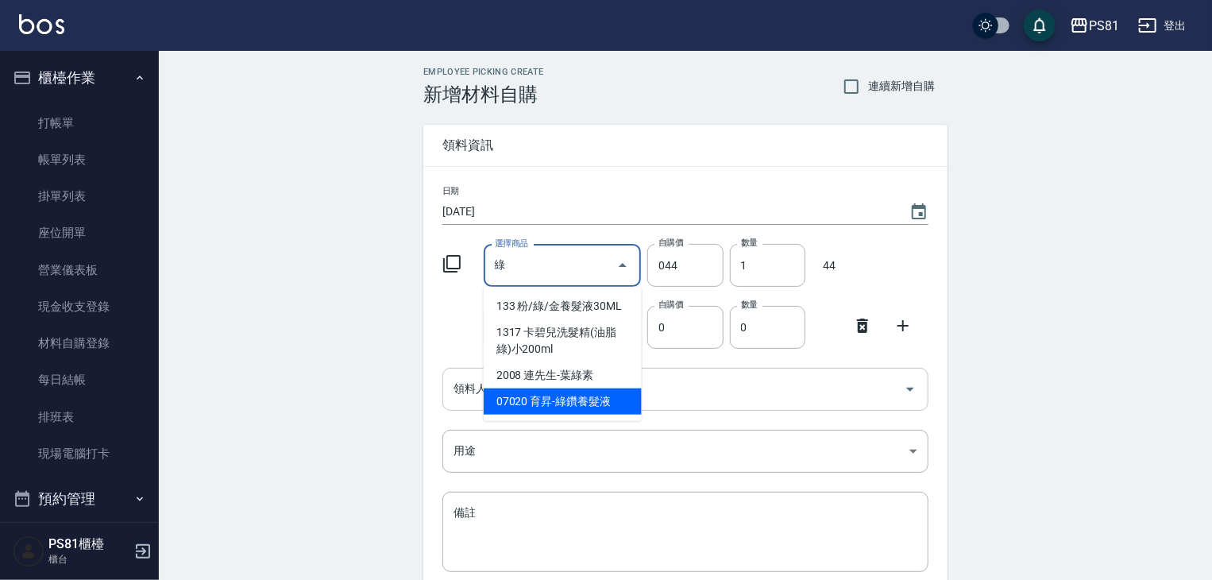
click at [546, 392] on li "07020 育昇-綠鑽養髮液" at bounding box center [563, 401] width 158 height 26
type input "育昇-綠鑽養髮液"
type input "310"
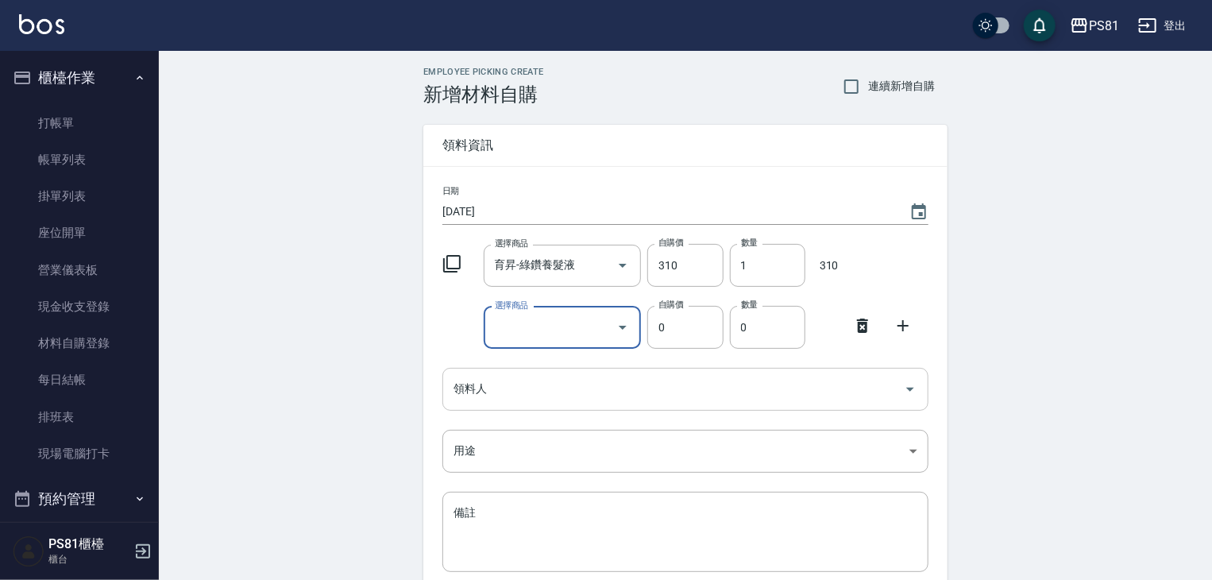
type input "F"
click at [558, 369] on li "10 育昇-粉鑽養髮液" at bounding box center [563, 367] width 158 height 26
type input "育昇-粉鑽養髮液"
type input "310"
type input "1"
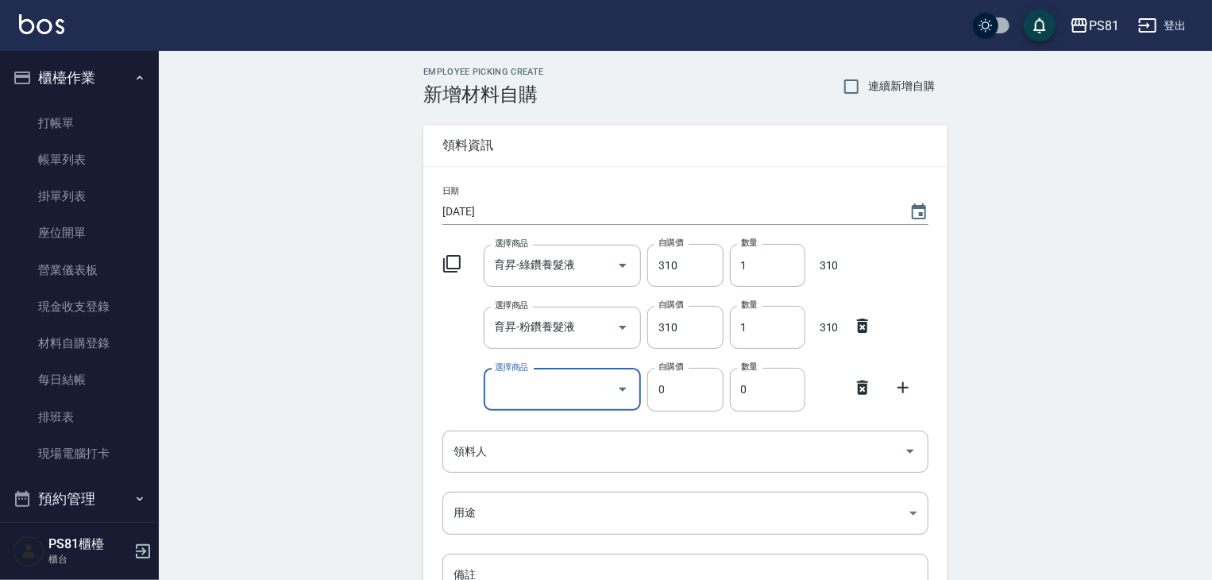
type input "R"
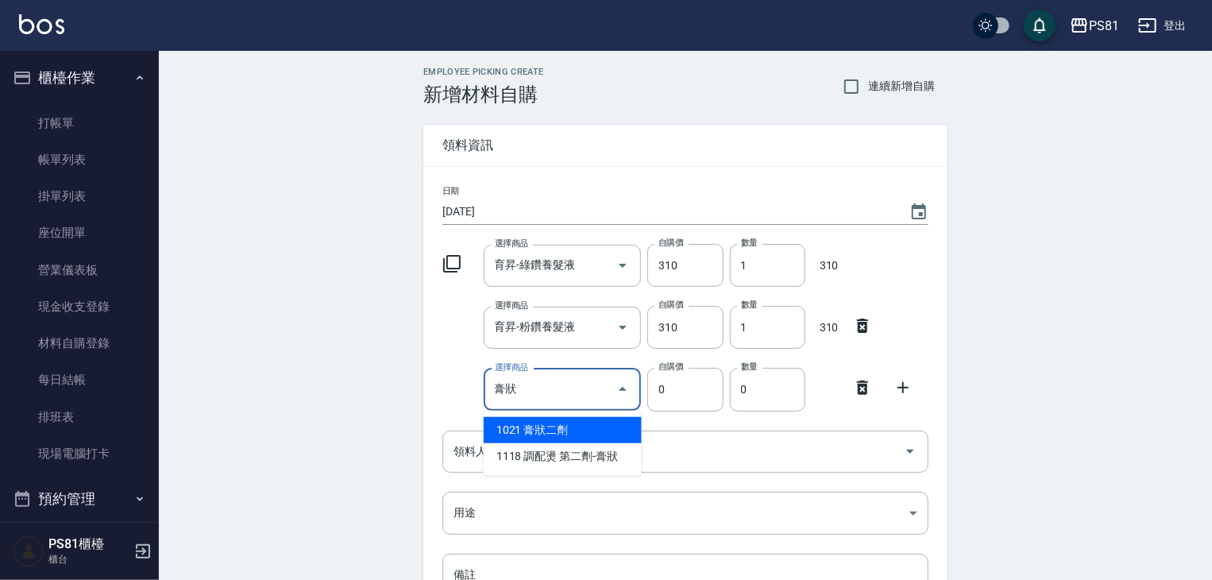
type input "膏狀狀"
click at [562, 400] on input "膏狀狀" at bounding box center [551, 390] width 120 height 28
click at [511, 430] on li "1021 膏狀二劑" at bounding box center [563, 430] width 158 height 26
type input "膏狀二劑"
type input "160"
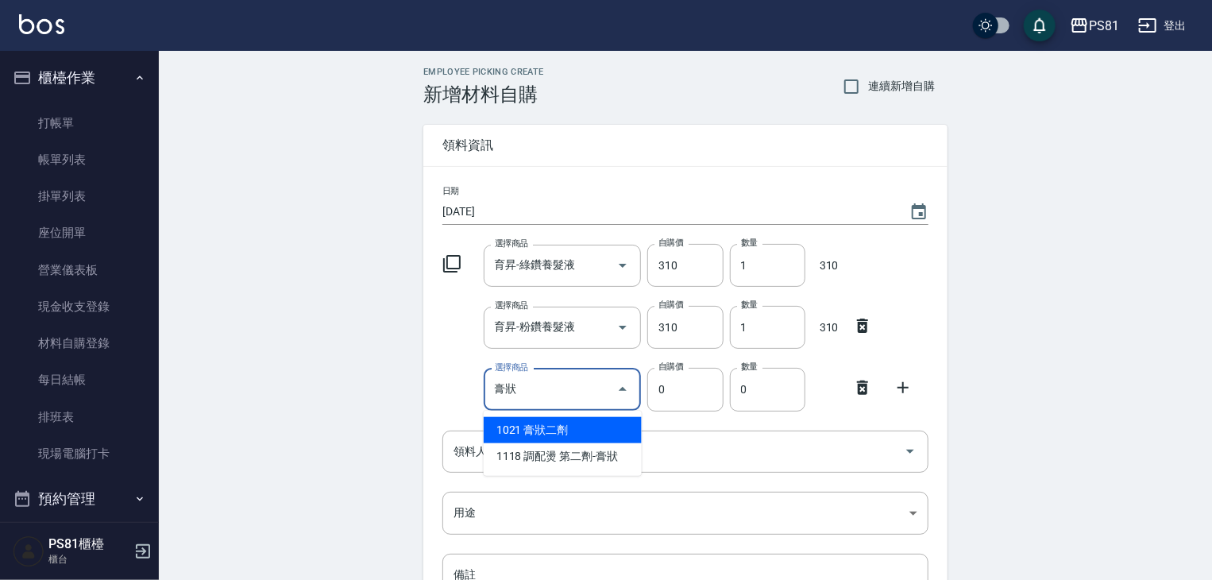
type input "1"
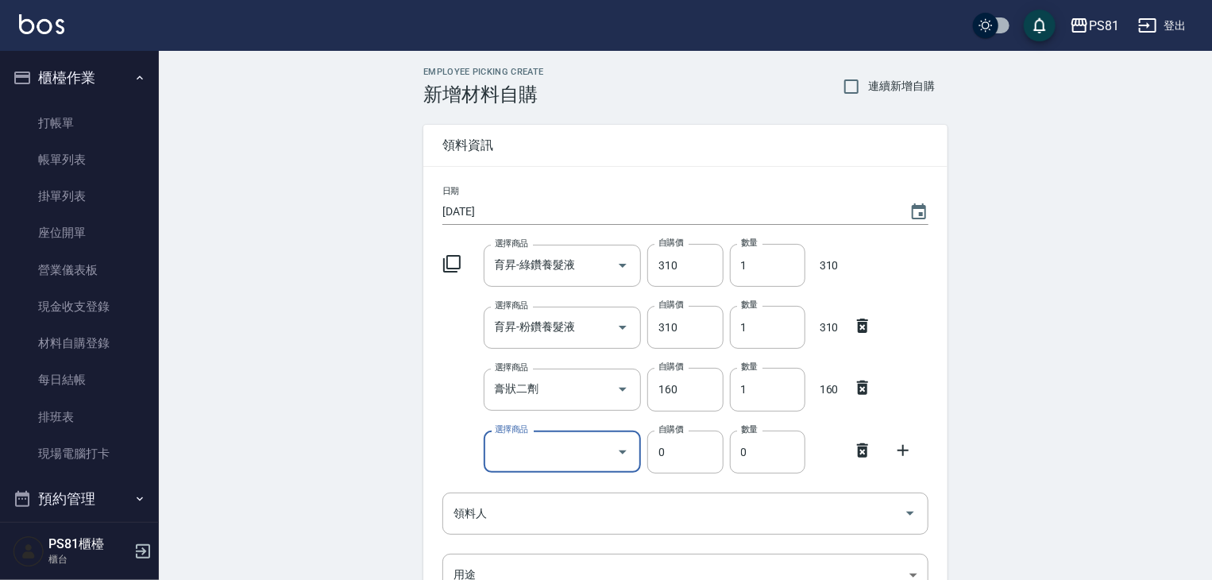
type input "K"
type input "包"
click at [643, 261] on div "自購價 310 自購價" at bounding box center [682, 261] width 82 height 49
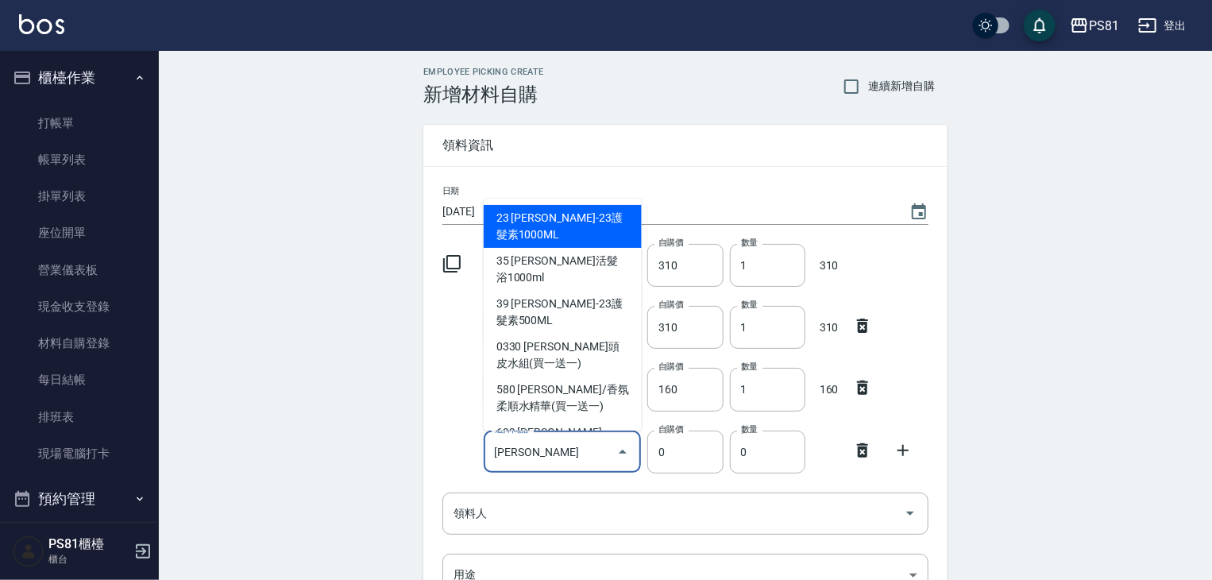
drag, startPoint x: 566, startPoint y: 449, endPoint x: 602, endPoint y: 411, distance: 52.3
click at [565, 446] on input "華旭" at bounding box center [551, 452] width 120 height 28
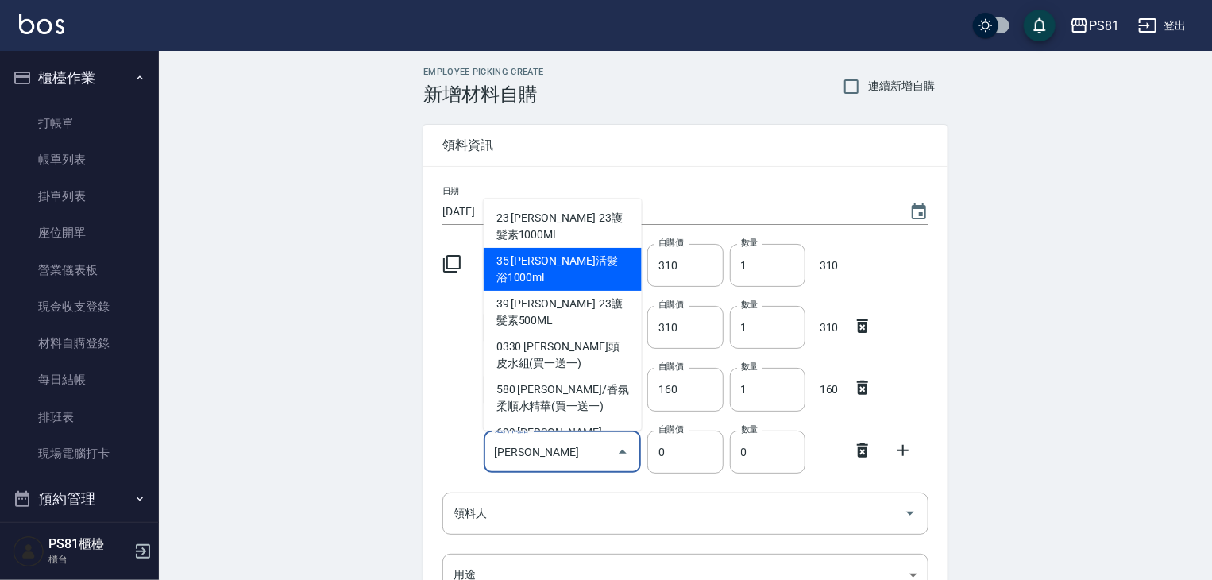
click at [598, 266] on li "35 華旭-舒活髮浴1000ml" at bounding box center [563, 269] width 158 height 43
type input "華旭-舒活髮浴1000ml"
type input "448"
type input "1"
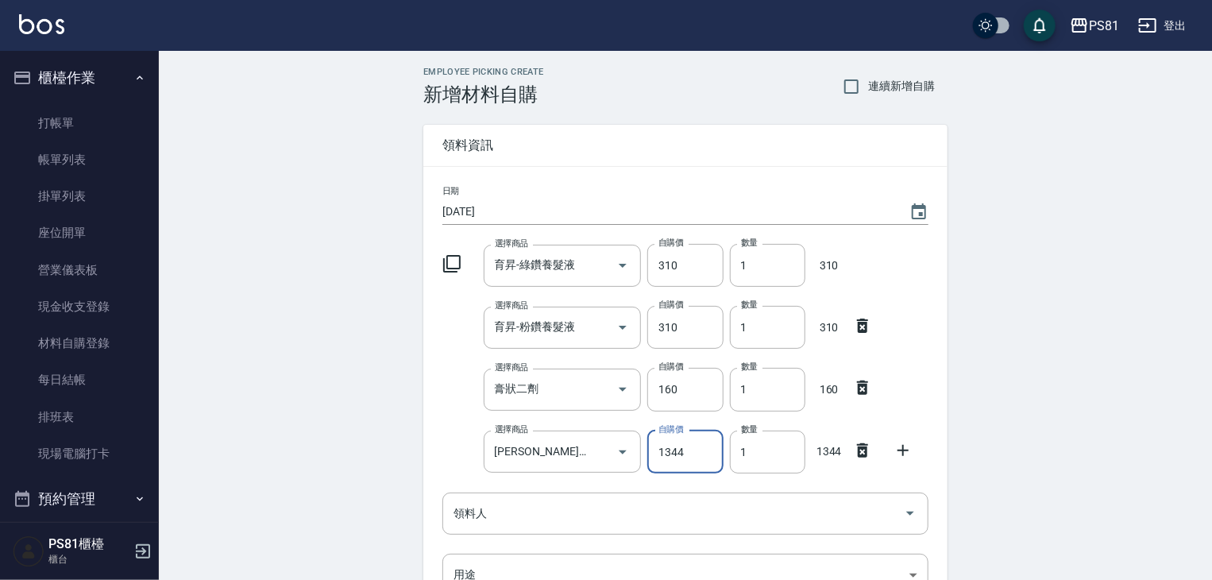
type input "1344"
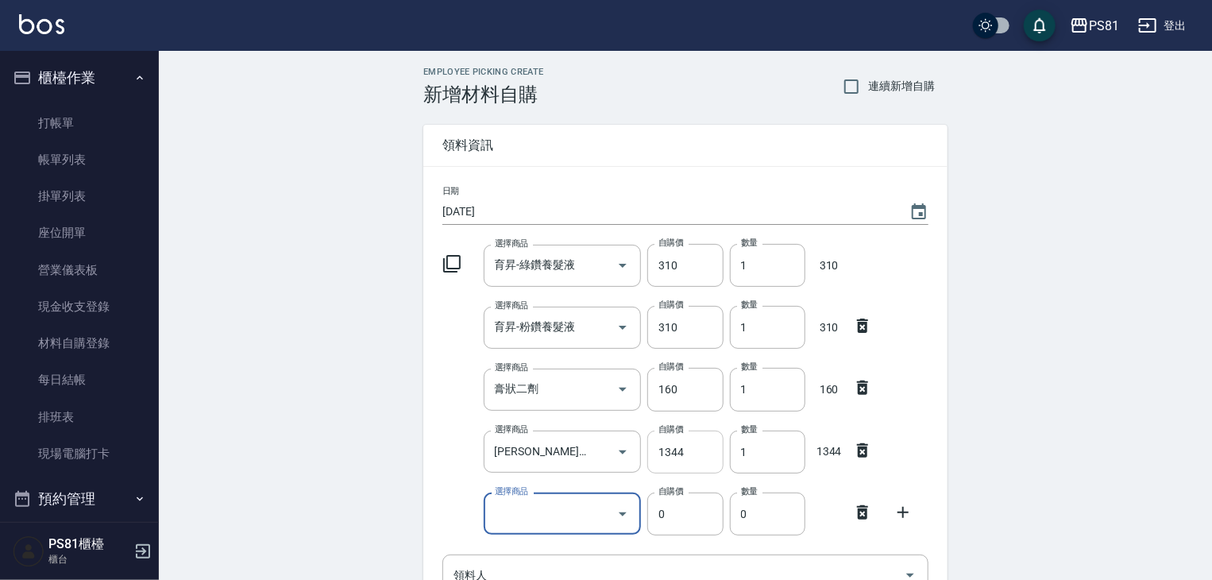
type input "K"
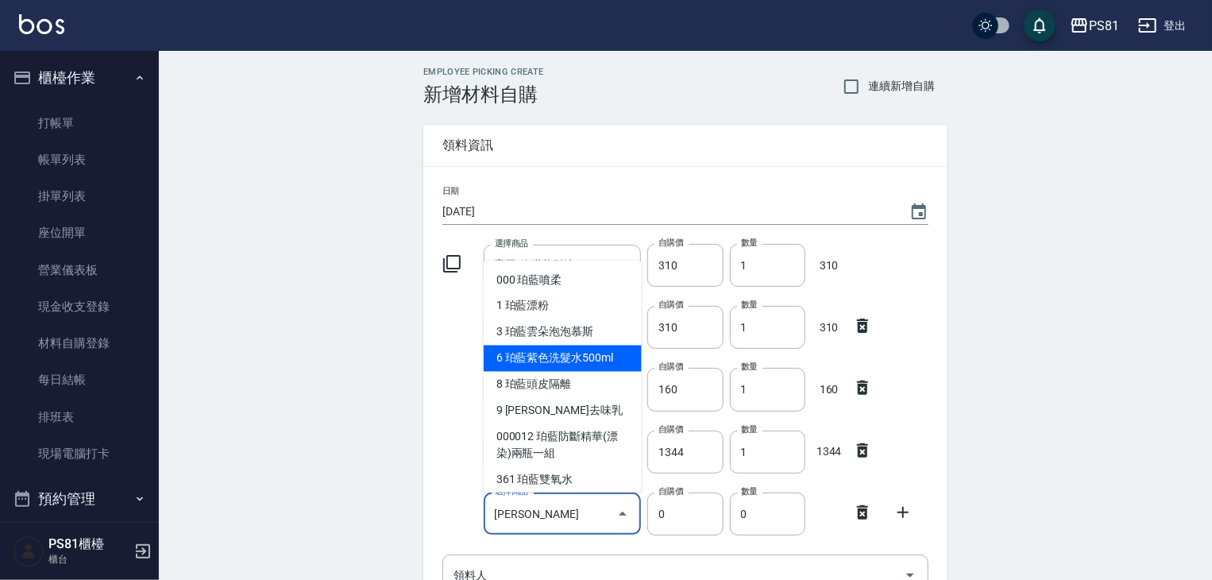
click at [578, 360] on li "6 珀藍紫色洗髮水500ml" at bounding box center [563, 358] width 158 height 26
type input "珀藍紫色洗髮水500ml"
type input "250"
type input "1"
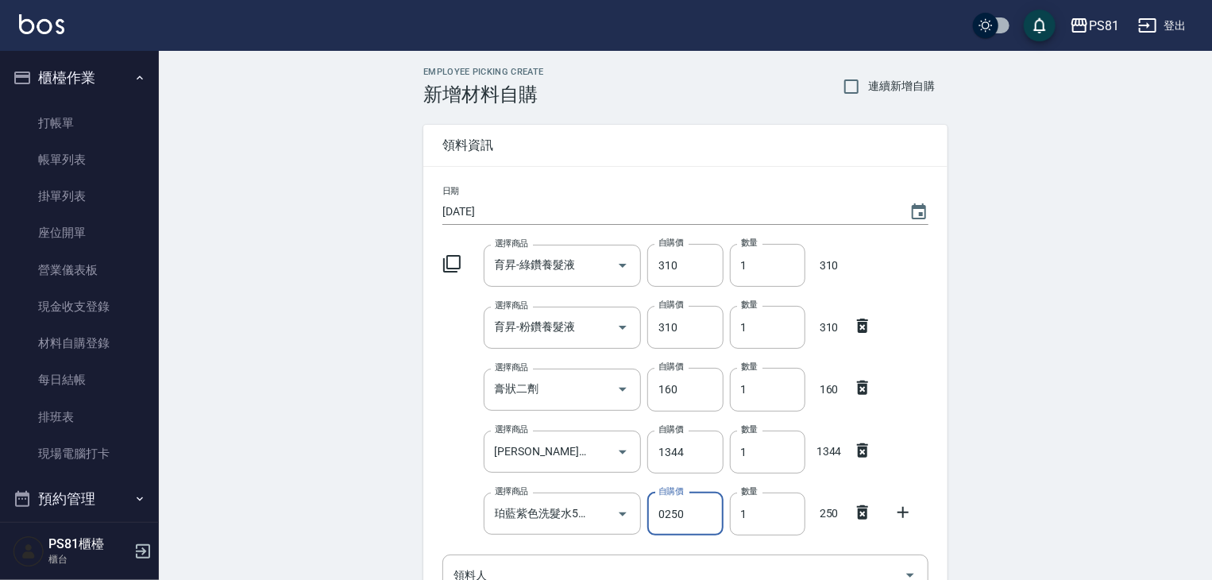
type input "0250"
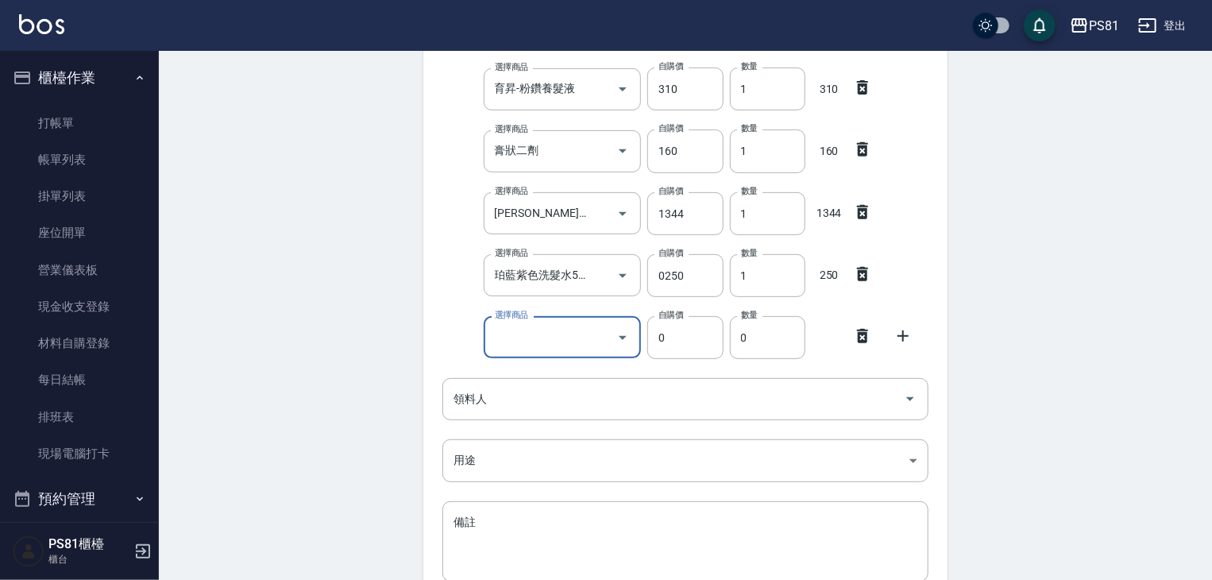
scroll to position [323, 0]
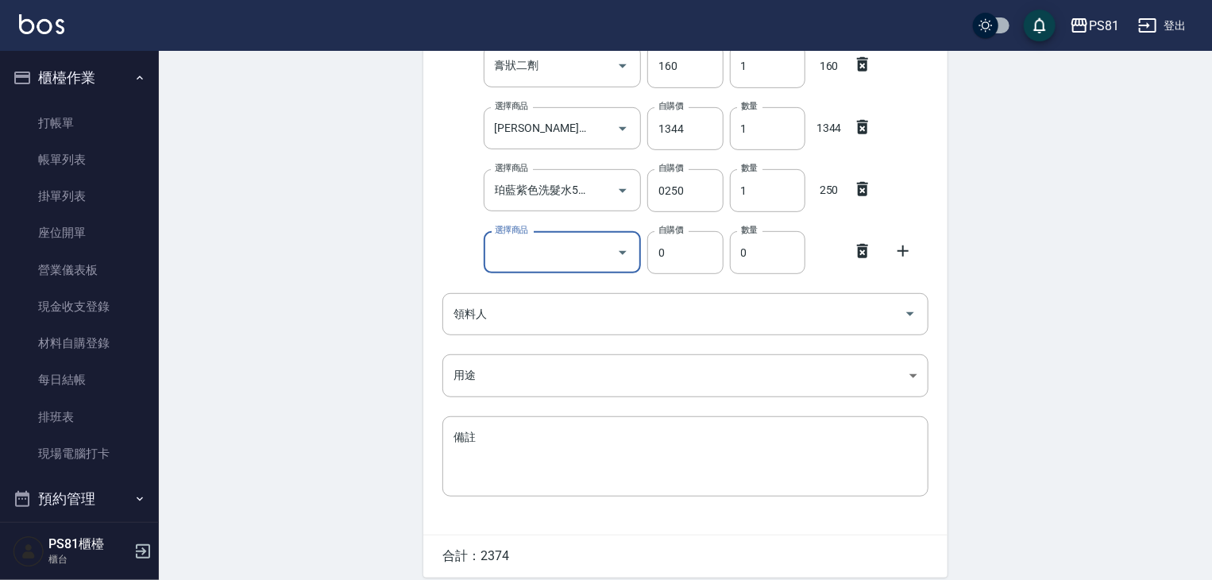
click at [858, 250] on icon at bounding box center [862, 251] width 11 height 14
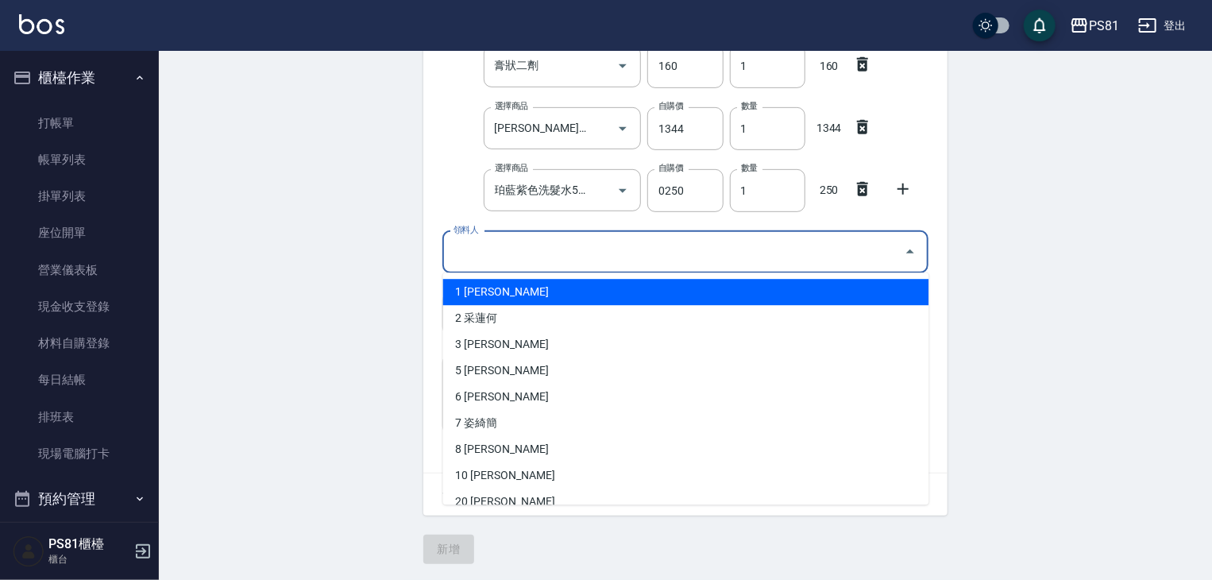
click at [565, 258] on input "領料人" at bounding box center [674, 252] width 448 height 28
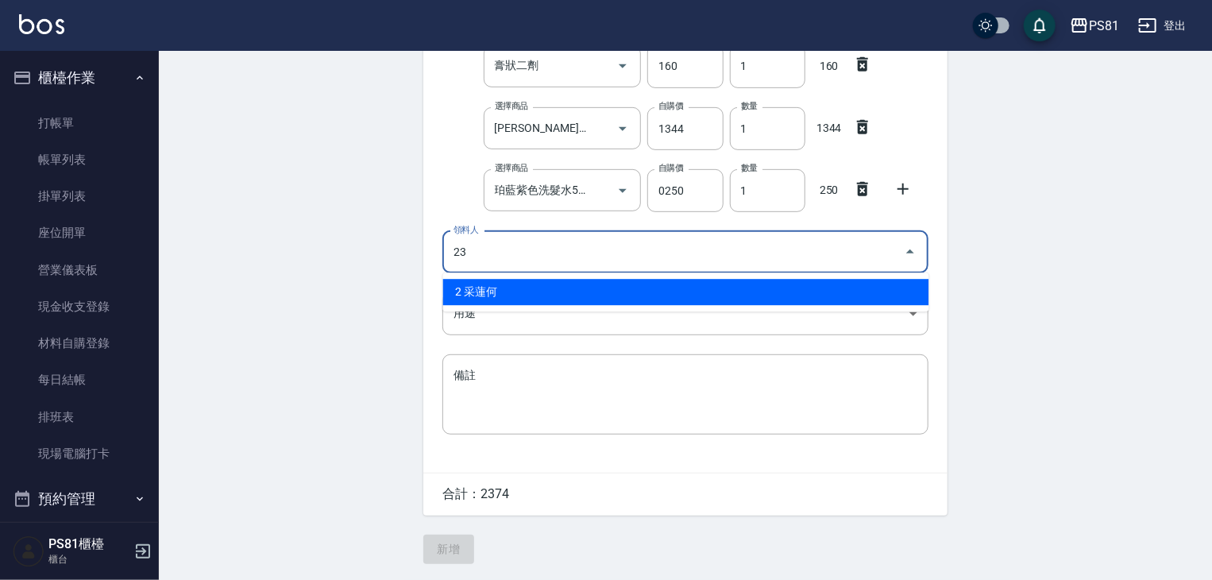
type input "23 吳佩其"
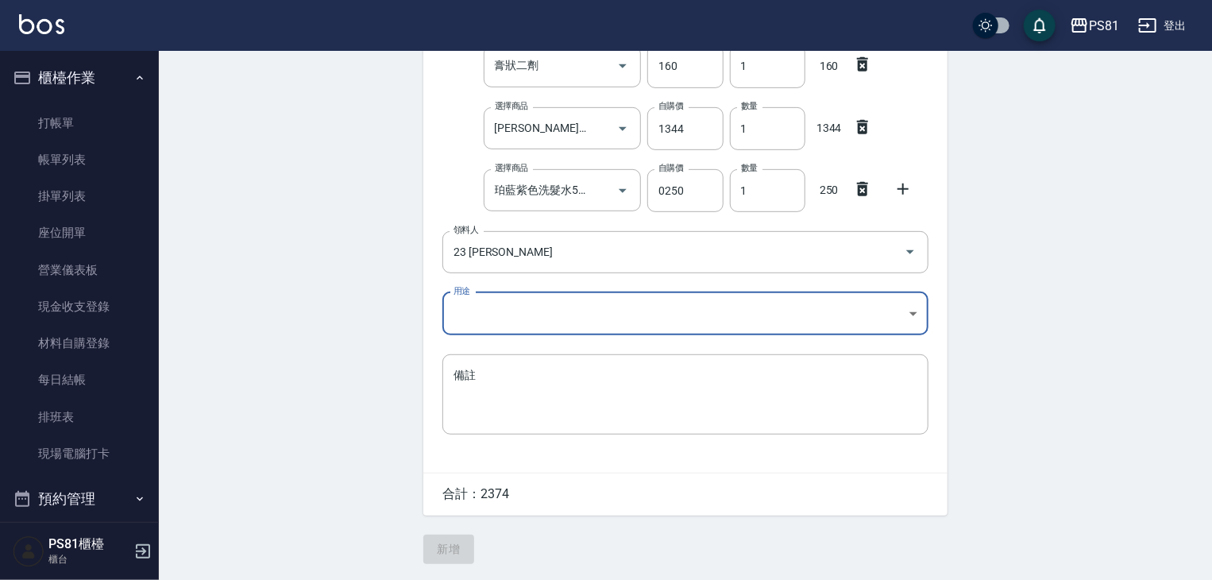
click at [488, 315] on body "PS81 登出 櫃檯作業 打帳單 帳單列表 掛單列表 座位開單 營業儀表板 現金收支登錄 材料自購登錄 每日結帳 排班表 現場電腦打卡 預約管理 預約管理 單…" at bounding box center [606, 128] width 1212 height 903
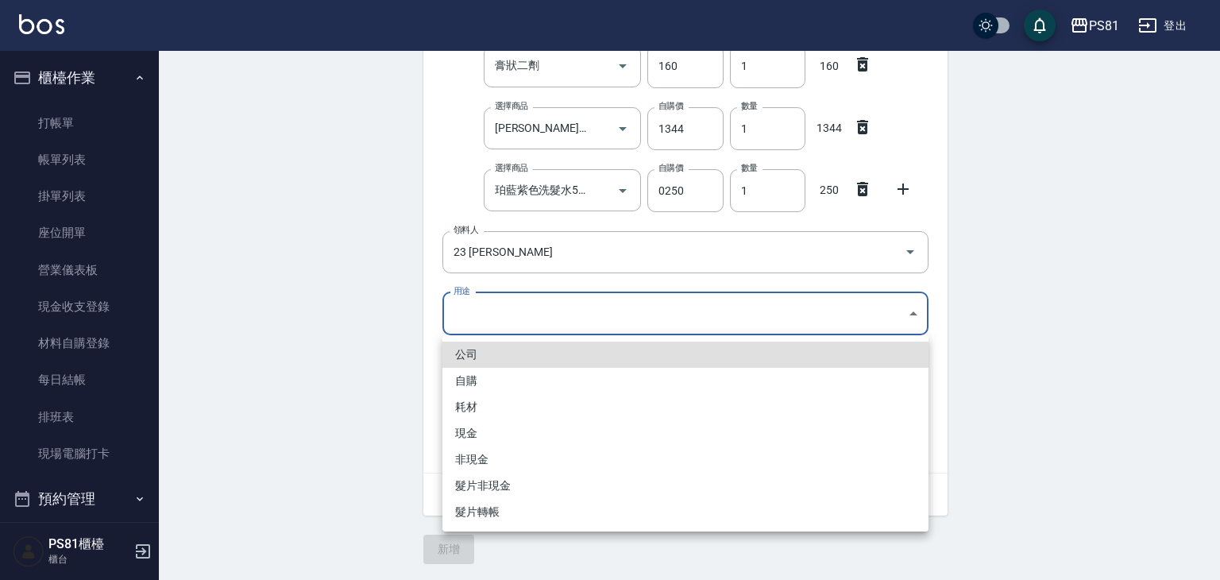
click at [491, 373] on li "自購" at bounding box center [685, 381] width 486 height 26
type input "自購"
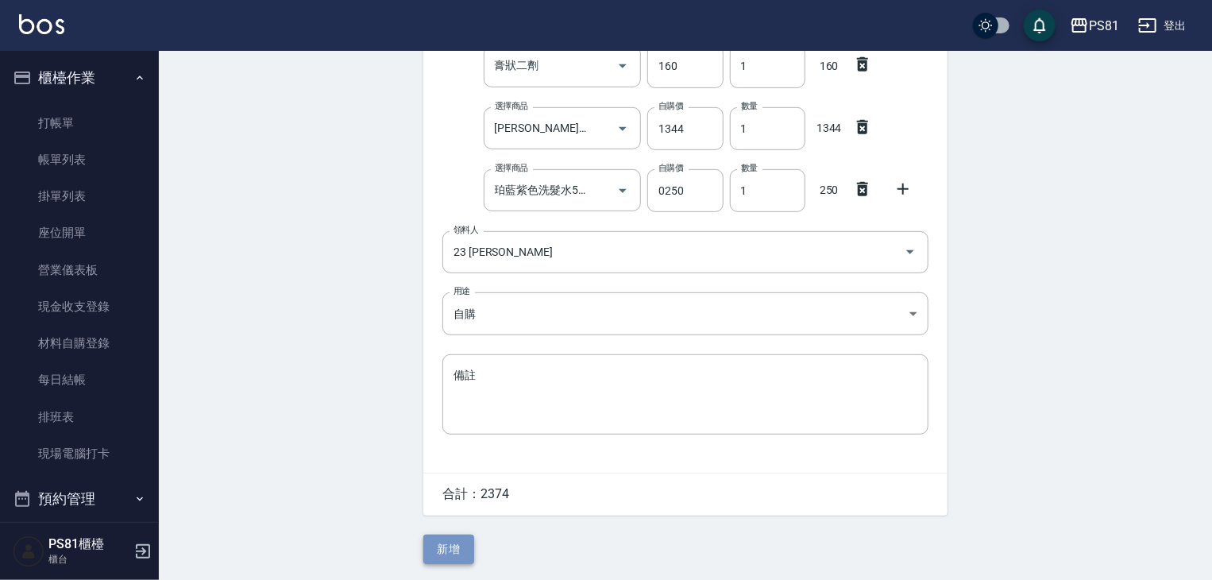
click at [458, 543] on button "新增" at bounding box center [448, 549] width 51 height 29
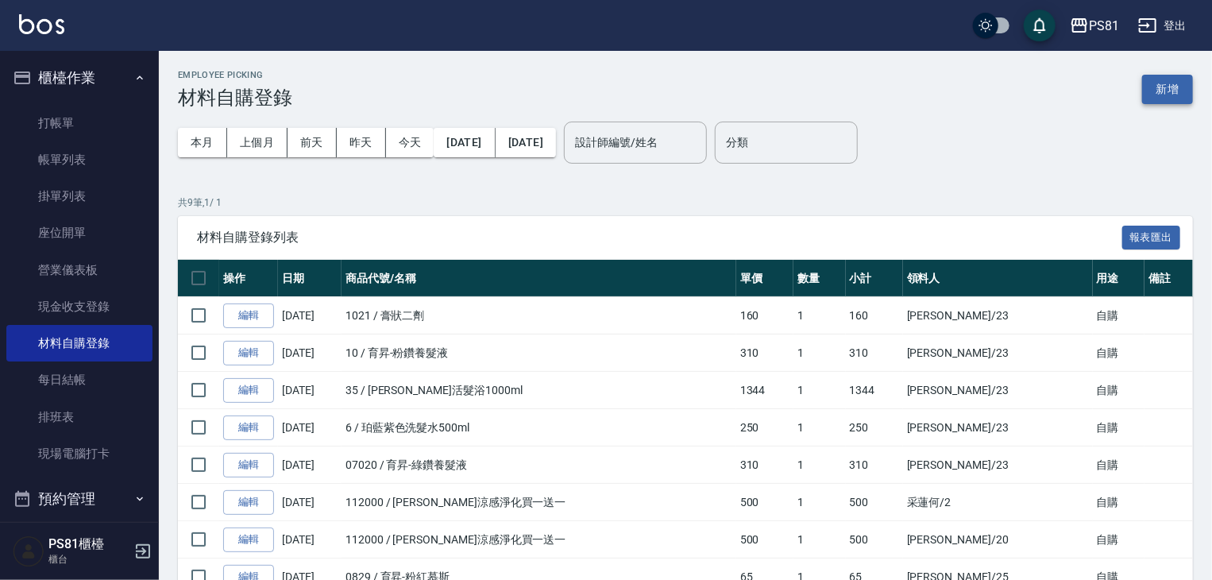
click at [1175, 85] on button "新增" at bounding box center [1167, 89] width 51 height 29
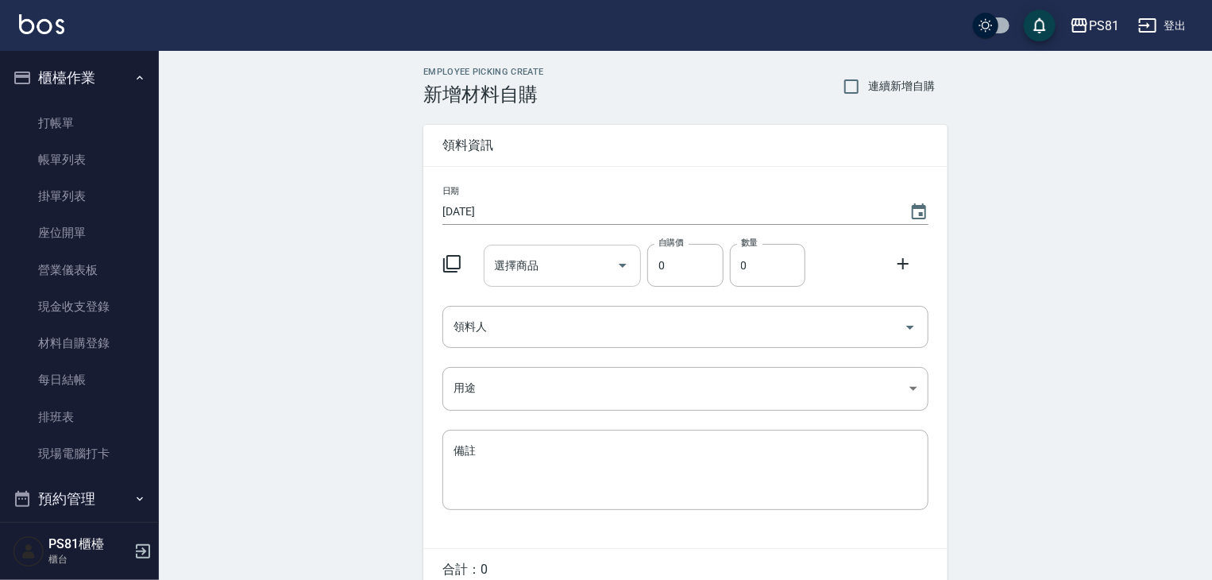
click at [591, 272] on input "選擇商品" at bounding box center [551, 266] width 120 height 28
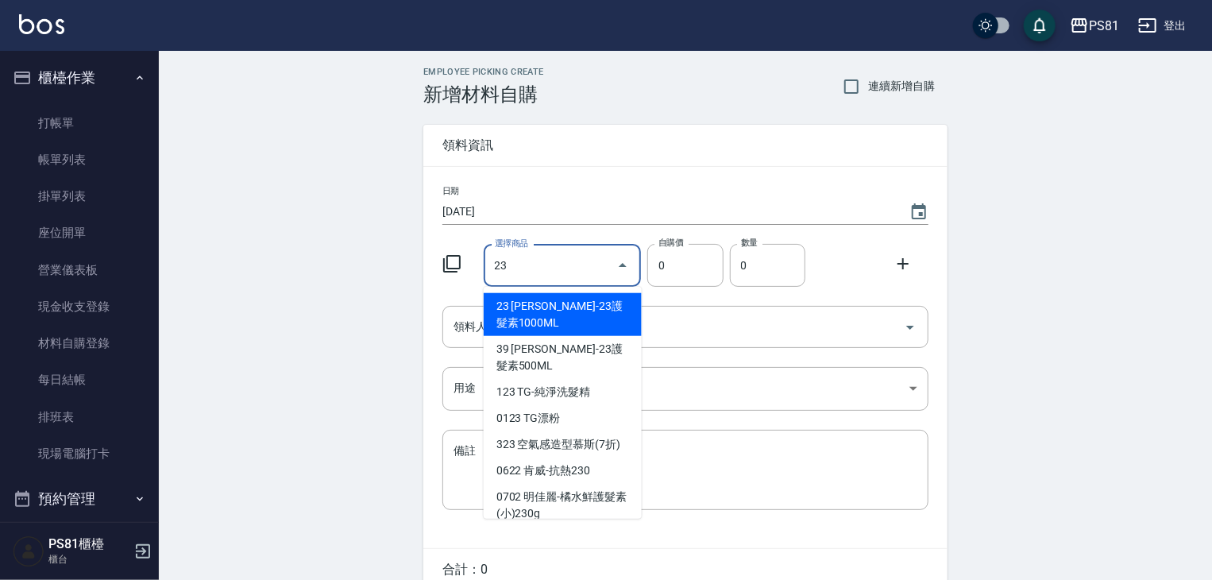
click at [596, 303] on li "23 華旭-23護髮素1000ML" at bounding box center [563, 314] width 158 height 43
type input "華旭-23護髮素1000ML"
type input "400"
type input "1"
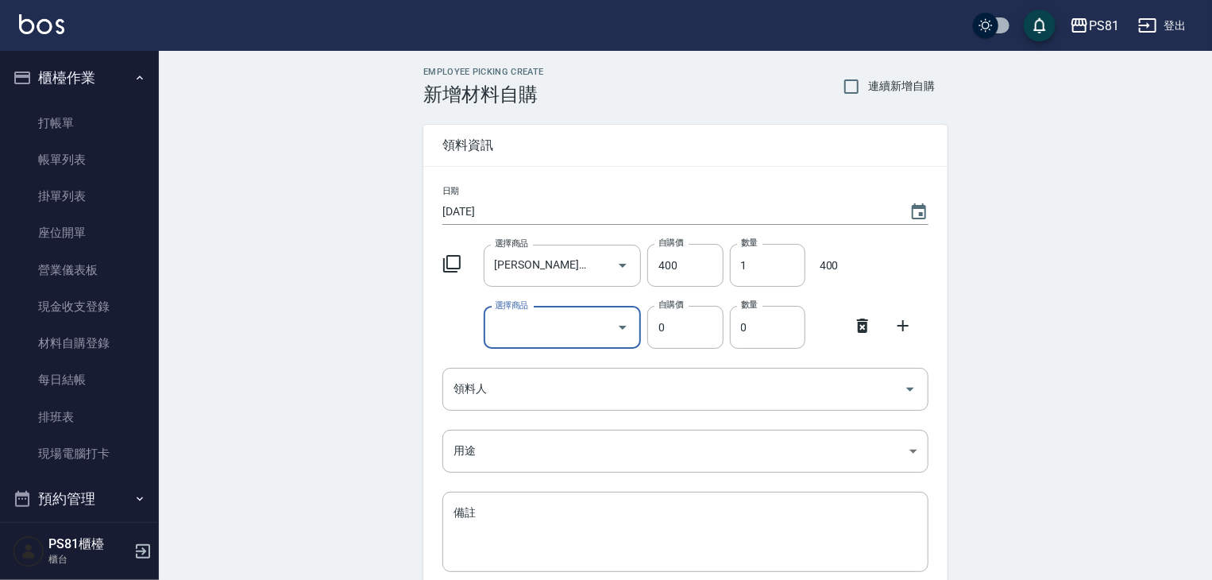
type input "ㄔ"
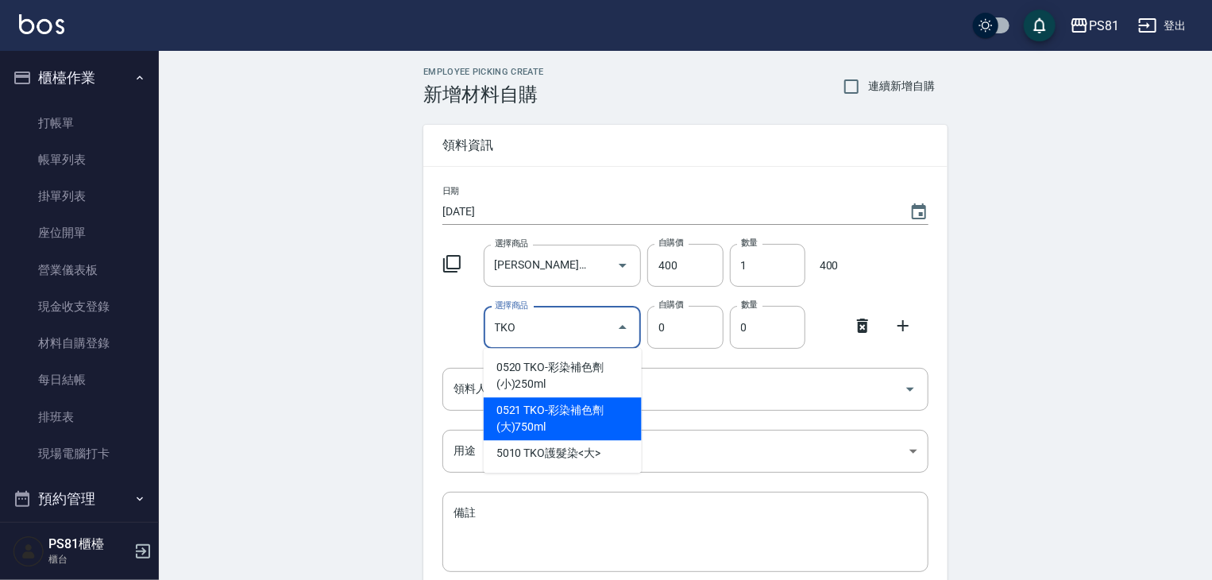
click at [571, 418] on li "0521 TKO-彩染補色劑(大)750ml" at bounding box center [563, 418] width 158 height 43
type input "TKO-彩染補色劑(大)750ml"
type input "400"
type input "1"
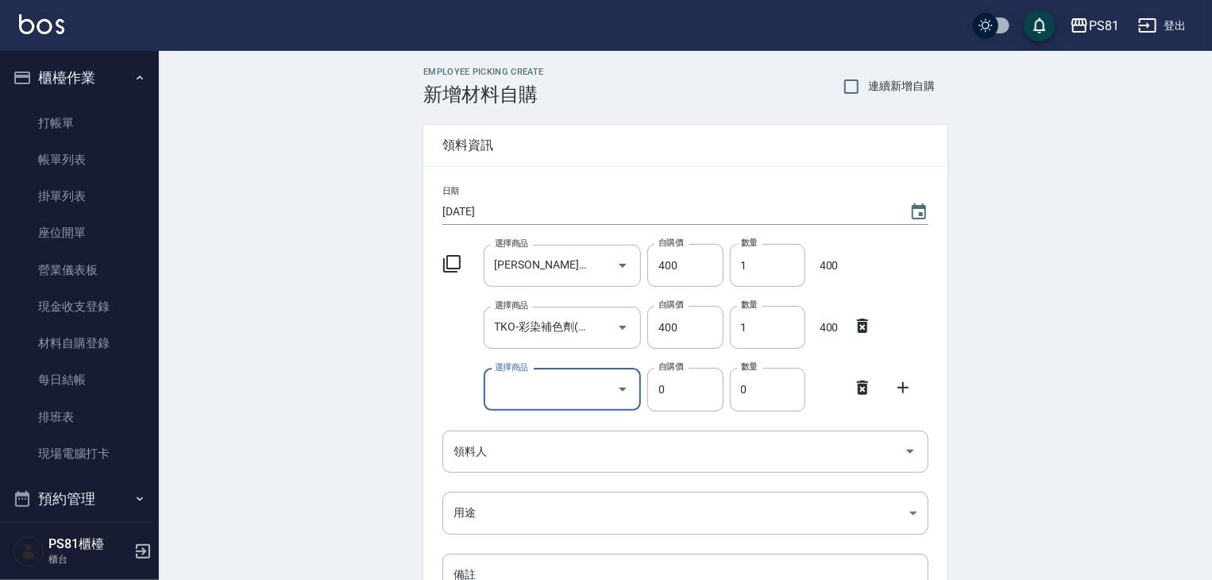
type input "ㄜ"
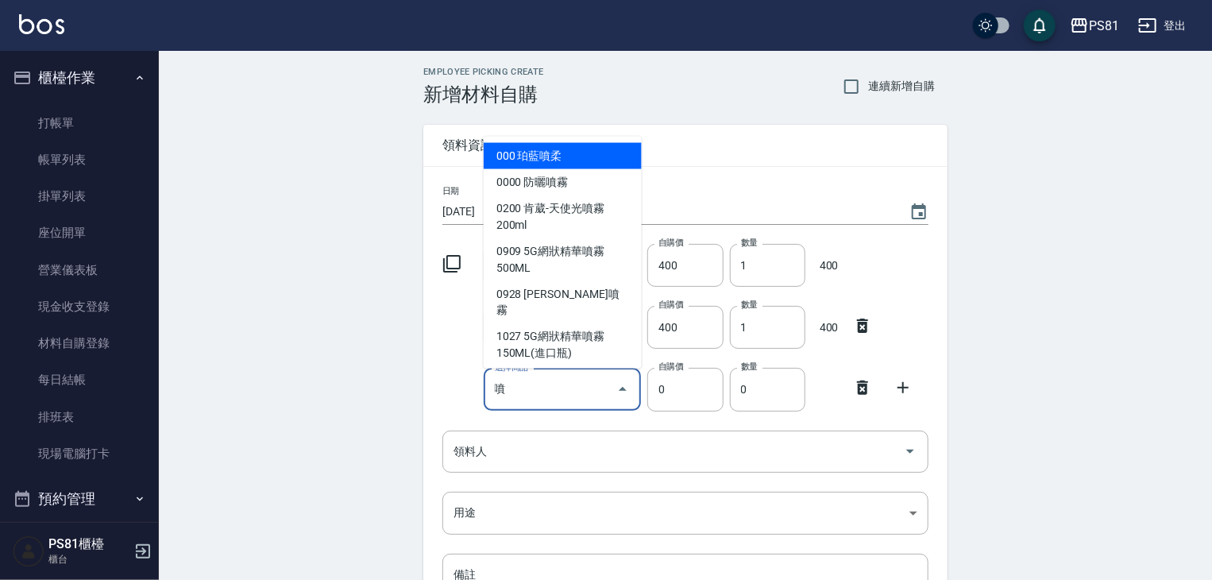
click at [564, 156] on li "000 珀藍噴柔" at bounding box center [563, 156] width 158 height 26
type input "珀藍噴柔"
type input "200"
type input "1"
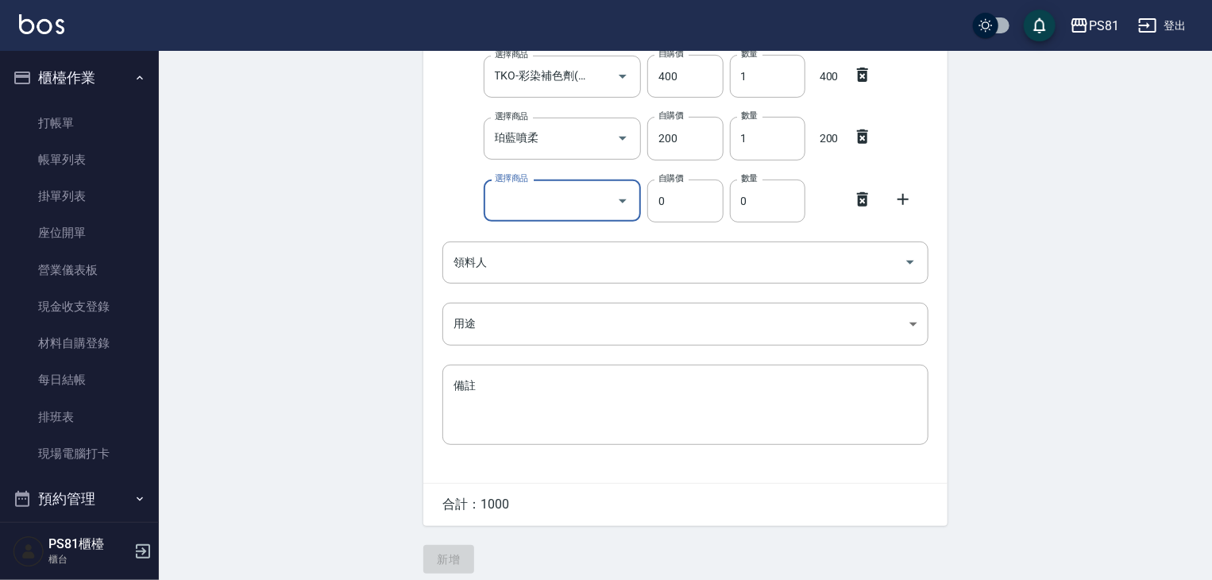
click at [859, 203] on icon at bounding box center [862, 199] width 11 height 14
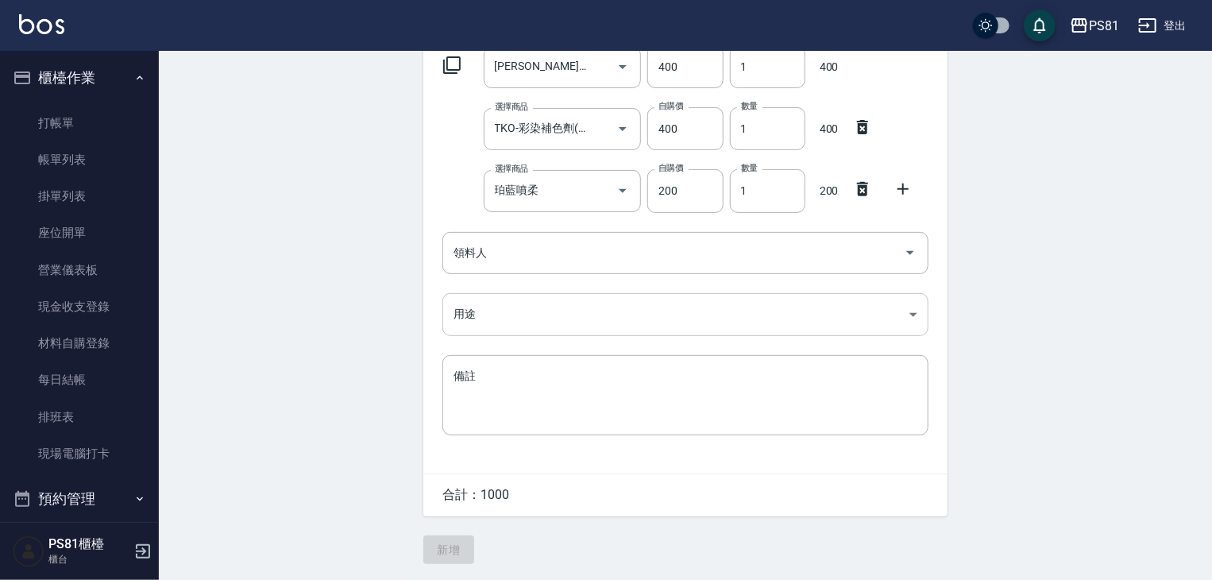
scroll to position [200, 0]
click at [491, 259] on input "領料人" at bounding box center [674, 253] width 448 height 28
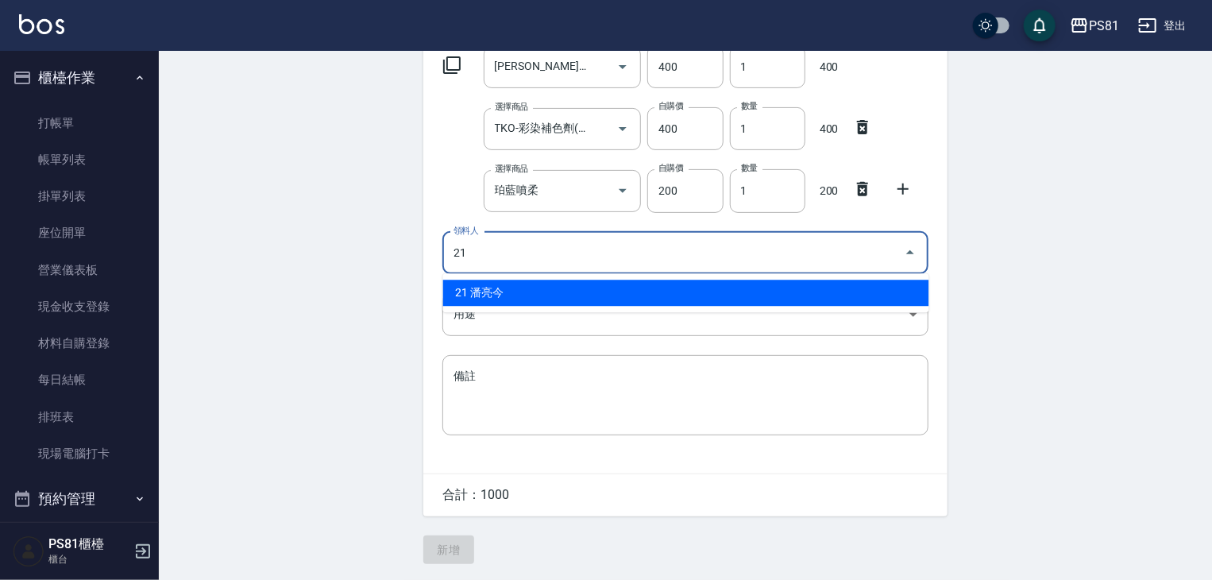
type input "21 潘亮今"
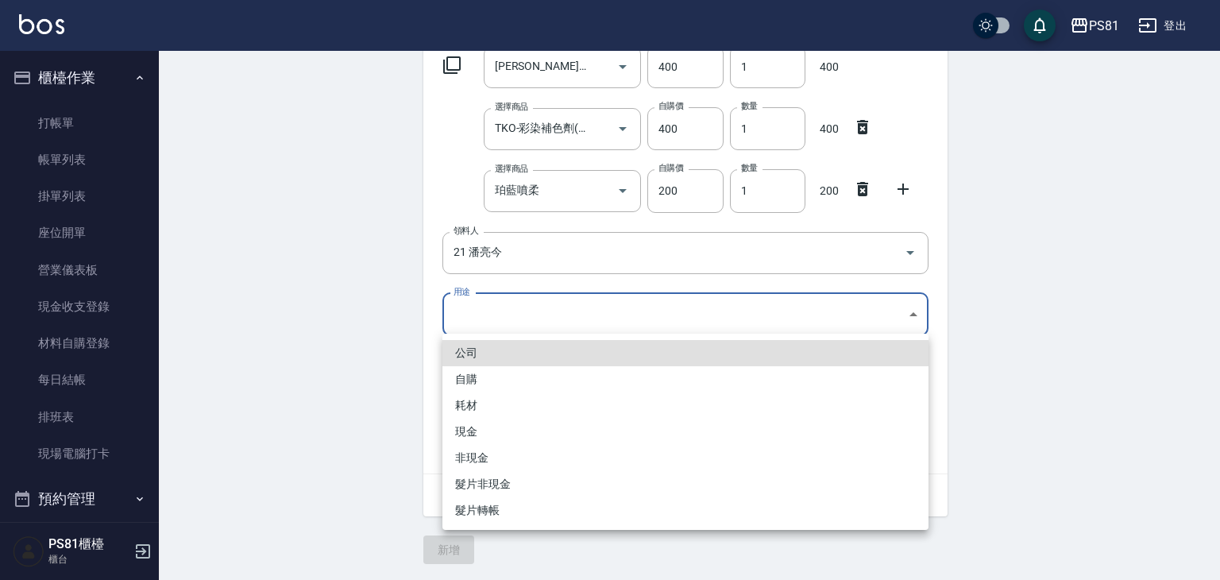
click at [483, 319] on body "PS81 登出 櫃檯作業 打帳單 帳單列表 掛單列表 座位開單 營業儀表板 現金收支登錄 材料自購登錄 每日結帳 排班表 現場電腦打卡 預約管理 預約管理 單…" at bounding box center [610, 190] width 1220 height 778
click at [480, 376] on li "自購" at bounding box center [685, 379] width 486 height 26
type input "自購"
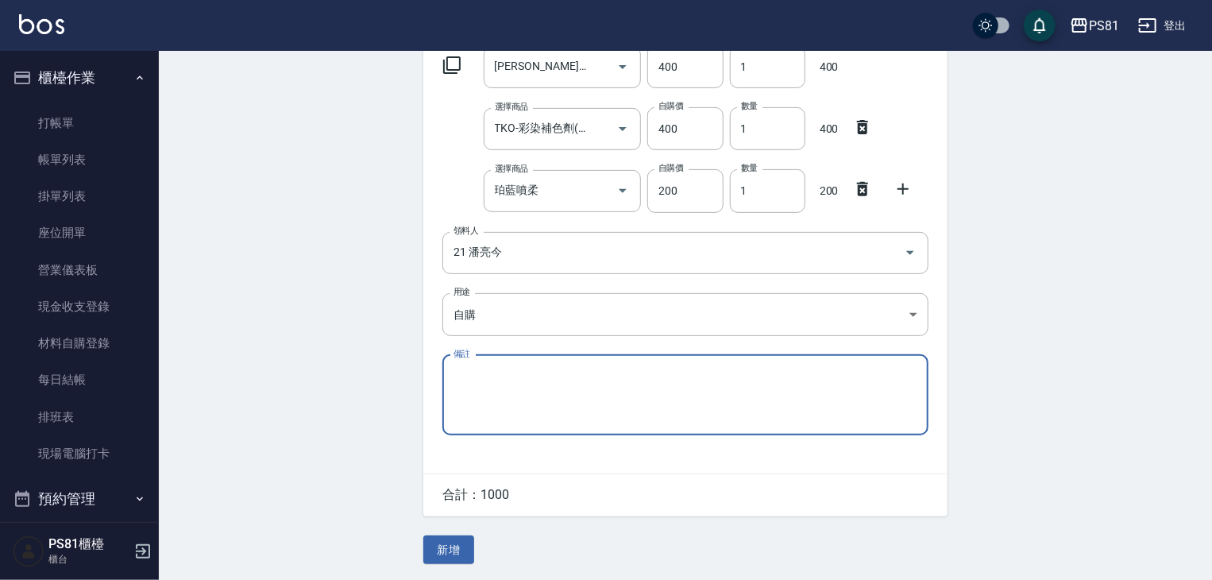
click at [419, 550] on div "Employee Picking Create 新增材料自購 連續新增自購 領料資訊 日期 2025/08/18 選擇商品 華旭-23護髮素1000ML 選擇…" at bounding box center [685, 216] width 556 height 728
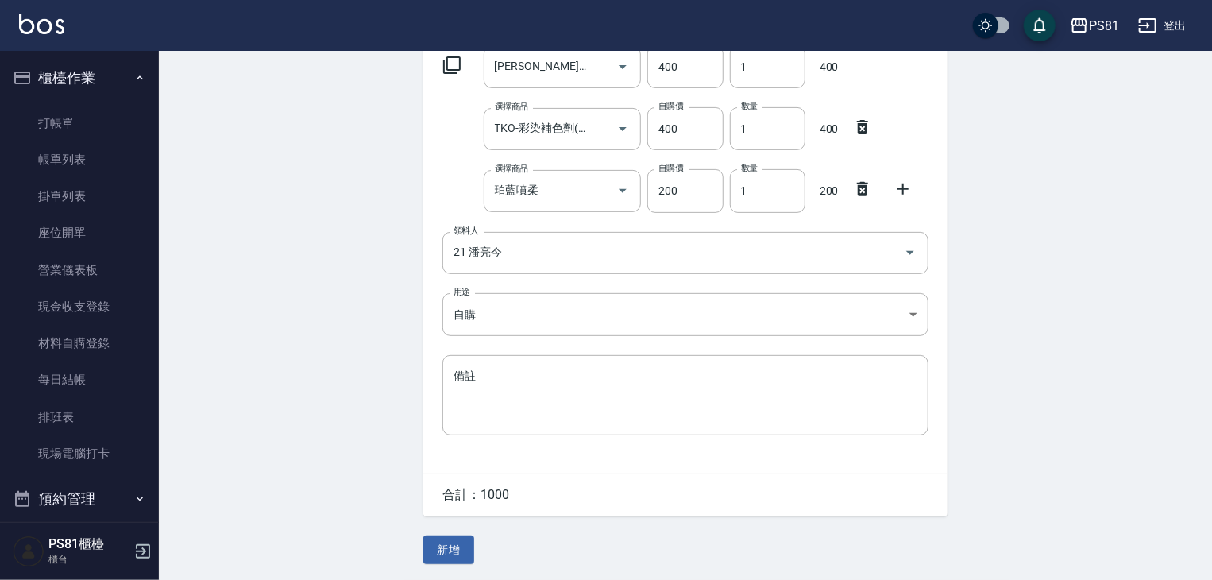
click at [448, 554] on button "新增" at bounding box center [448, 549] width 51 height 29
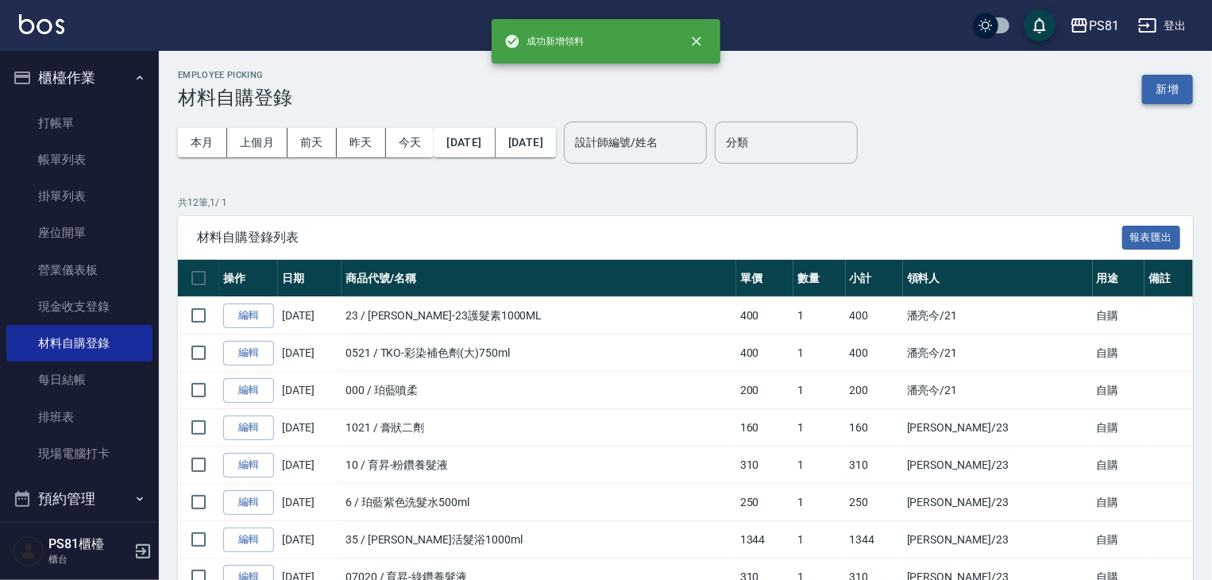
click at [1168, 102] on button "新增" at bounding box center [1167, 89] width 51 height 29
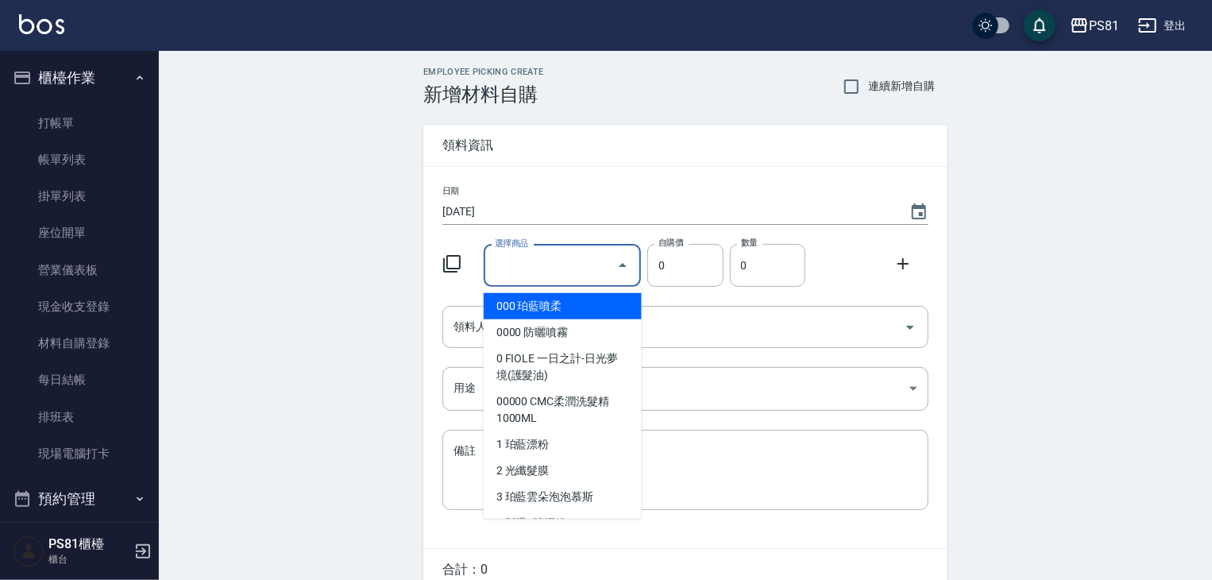
click at [540, 280] on div "選擇商品" at bounding box center [563, 266] width 158 height 42
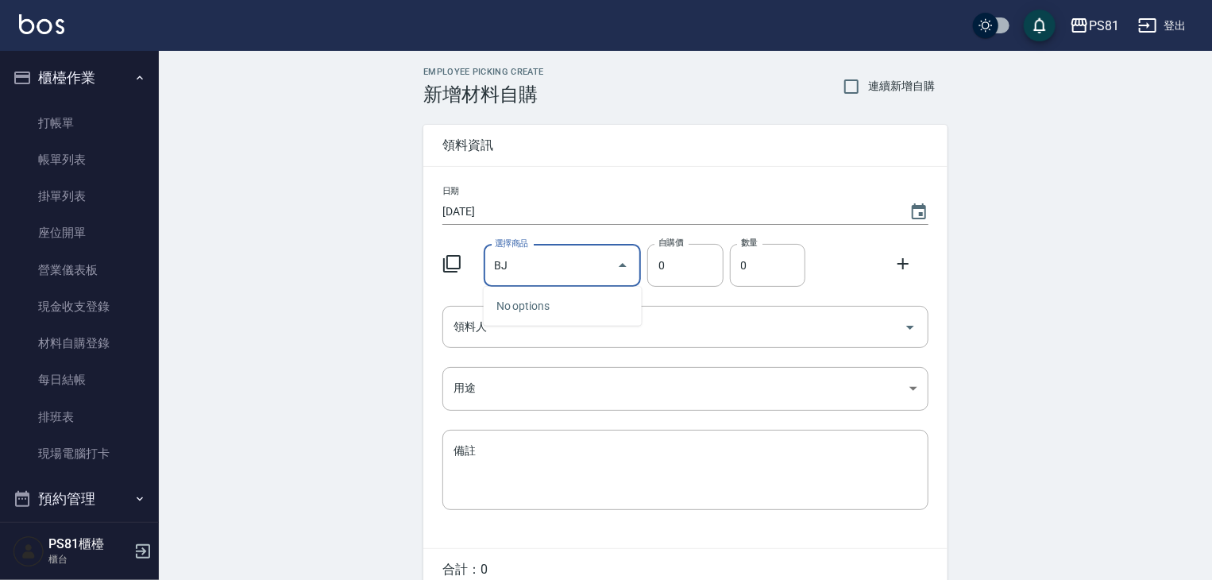
type input "B"
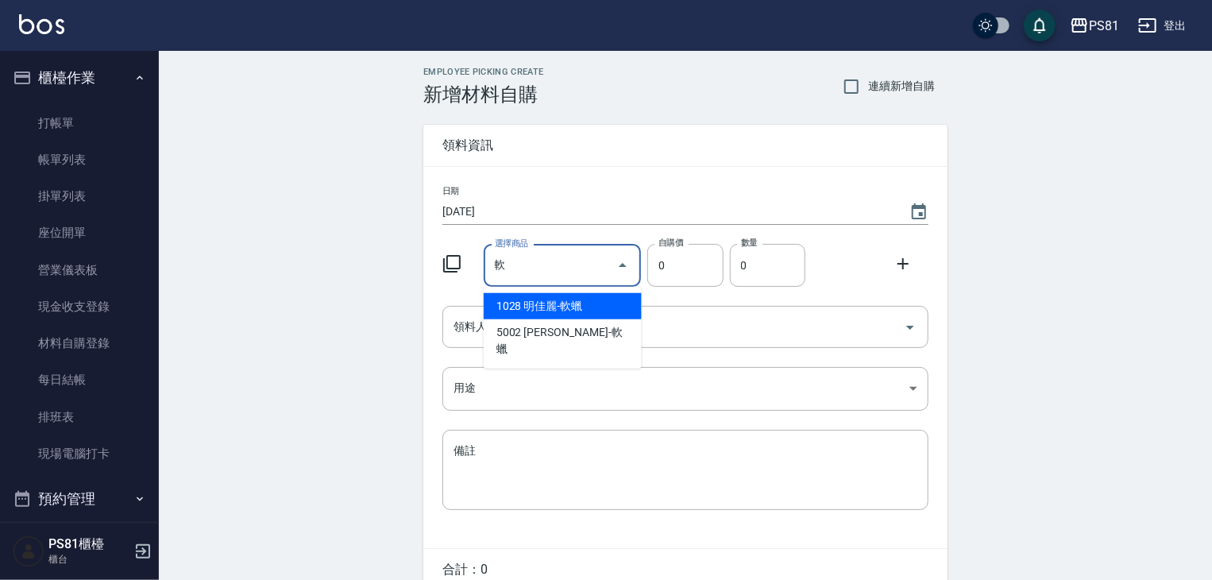
click at [562, 309] on li "1028 明佳麗-軟蠟" at bounding box center [563, 306] width 158 height 26
type input "明佳麗-軟蠟"
type input "340"
type input "1"
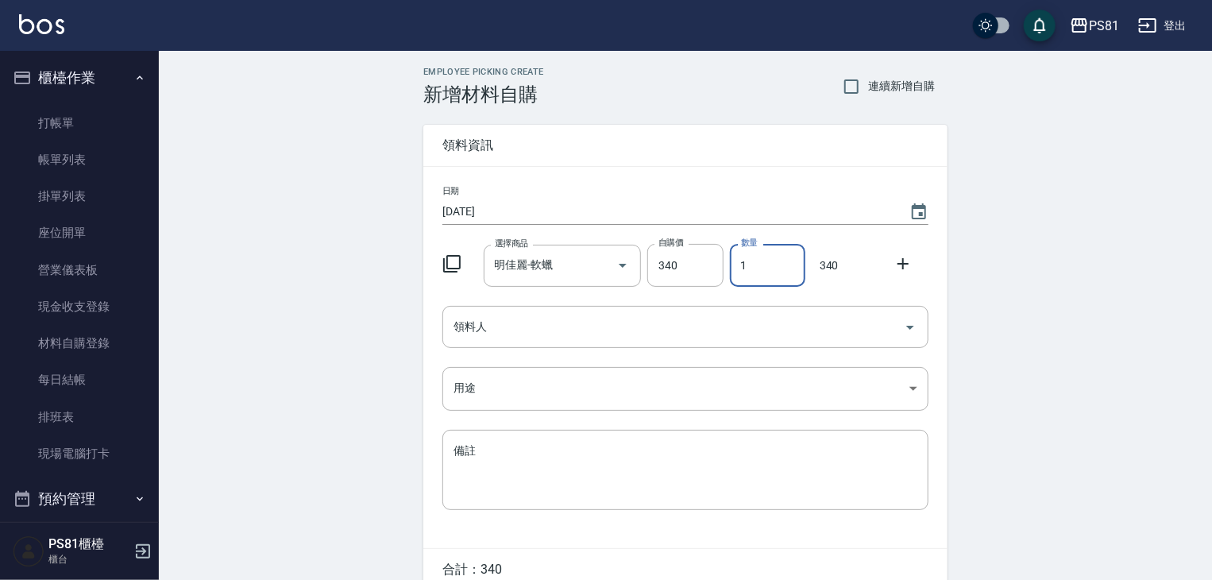
click at [743, 261] on input "1" at bounding box center [767, 265] width 75 height 43
click at [588, 331] on input "領料人" at bounding box center [674, 327] width 448 height 28
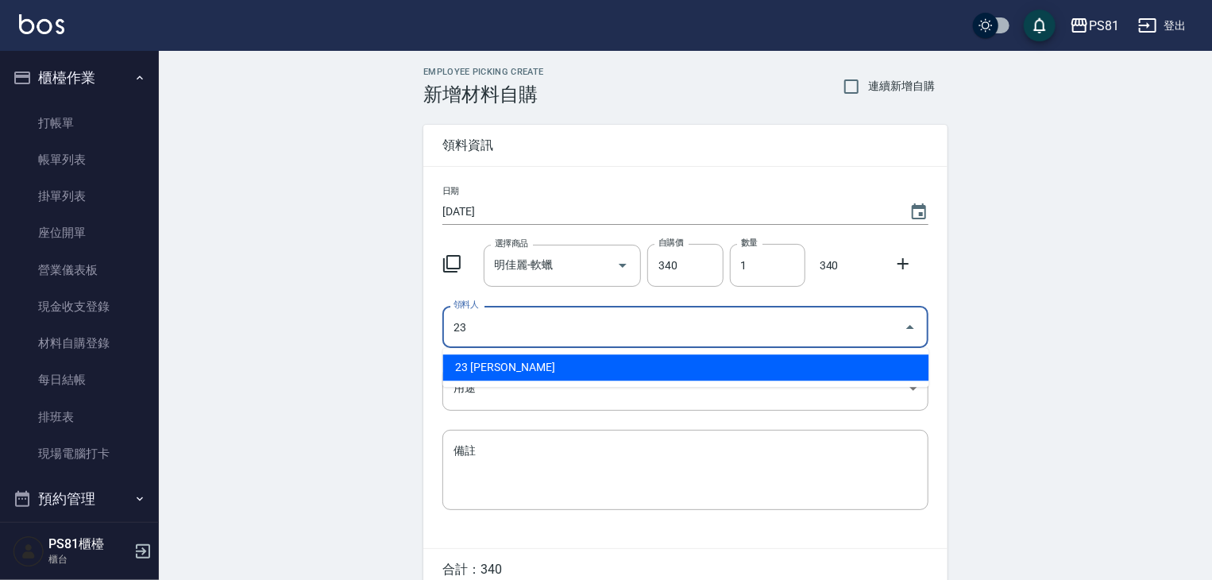
type input "23 吳佩其"
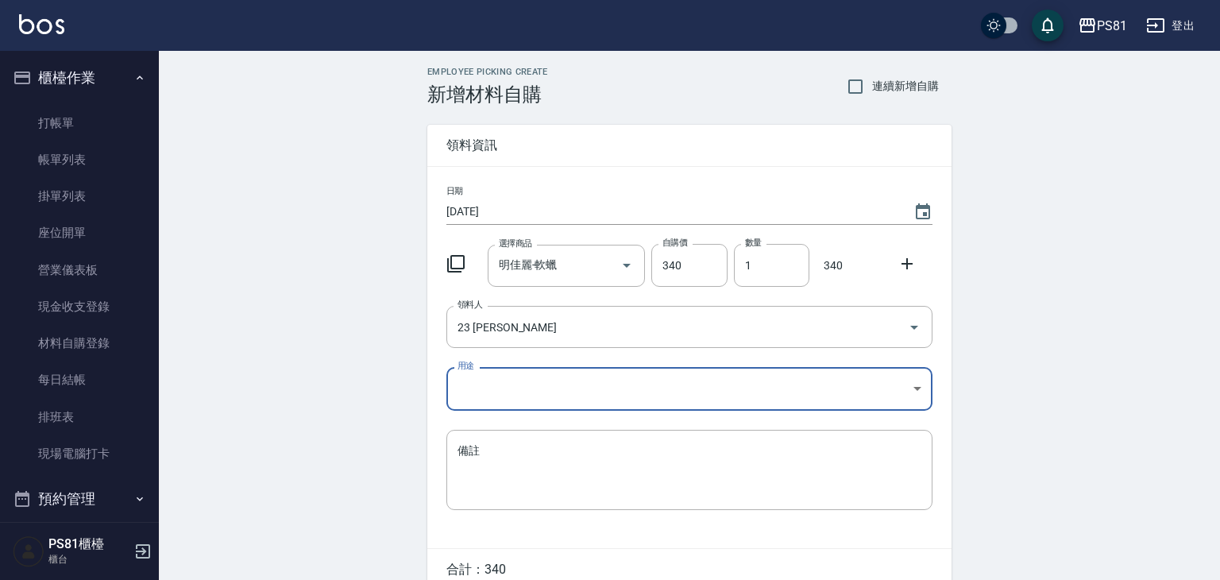
click at [492, 401] on body "PS81 登出 櫃檯作業 打帳單 帳單列表 掛單列表 座位開單 營業儀表板 現金收支登錄 材料自購登錄 每日結帳 排班表 現場電腦打卡 預約管理 預約管理 單…" at bounding box center [610, 327] width 1220 height 654
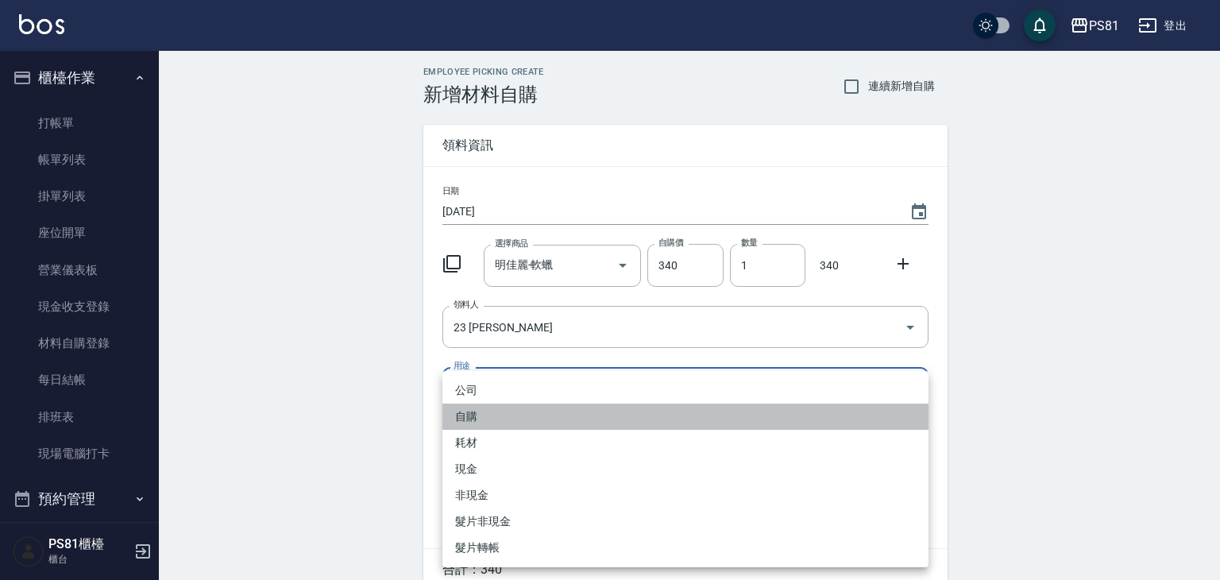
drag, startPoint x: 484, startPoint y: 421, endPoint x: 550, endPoint y: 405, distance: 68.6
click at [484, 419] on li "自購" at bounding box center [685, 416] width 486 height 26
type input "自購"
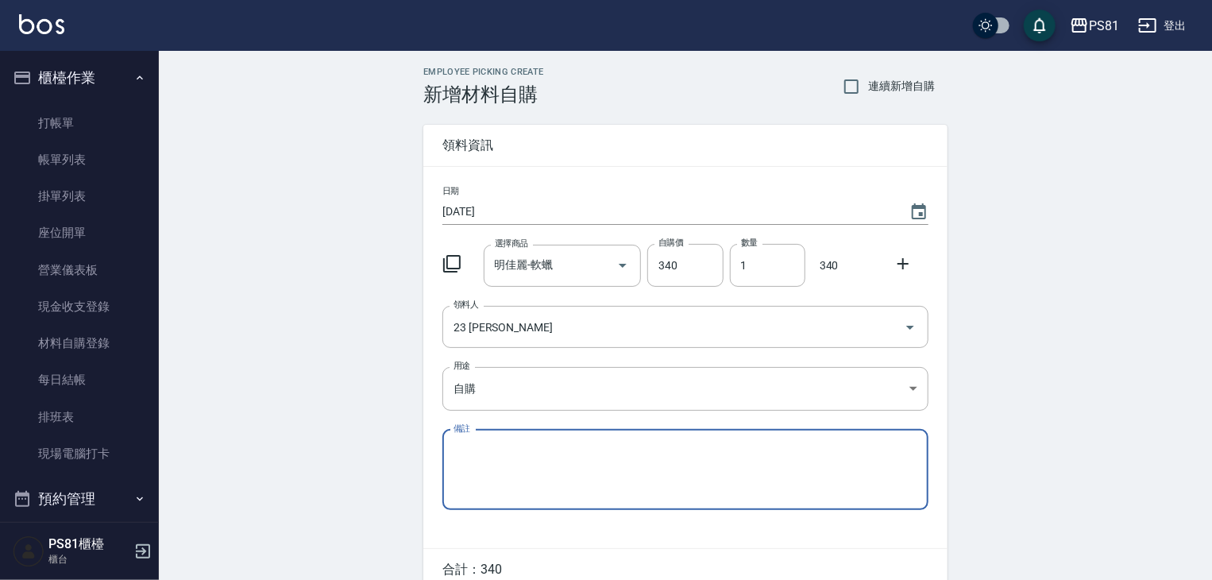
scroll to position [76, 0]
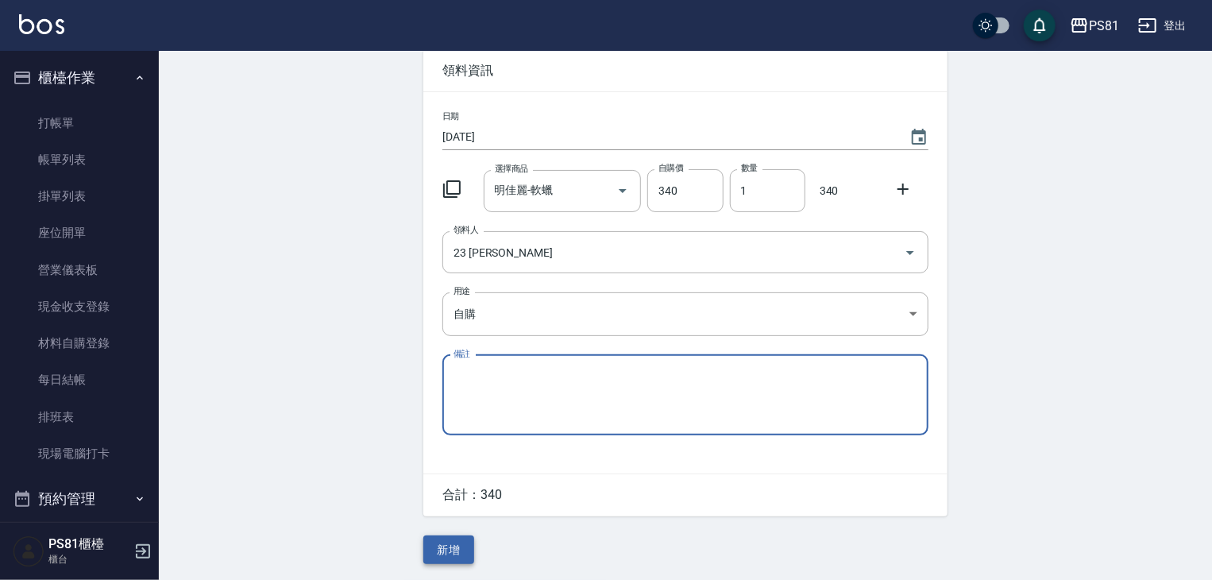
click at [461, 550] on button "新增" at bounding box center [448, 549] width 51 height 29
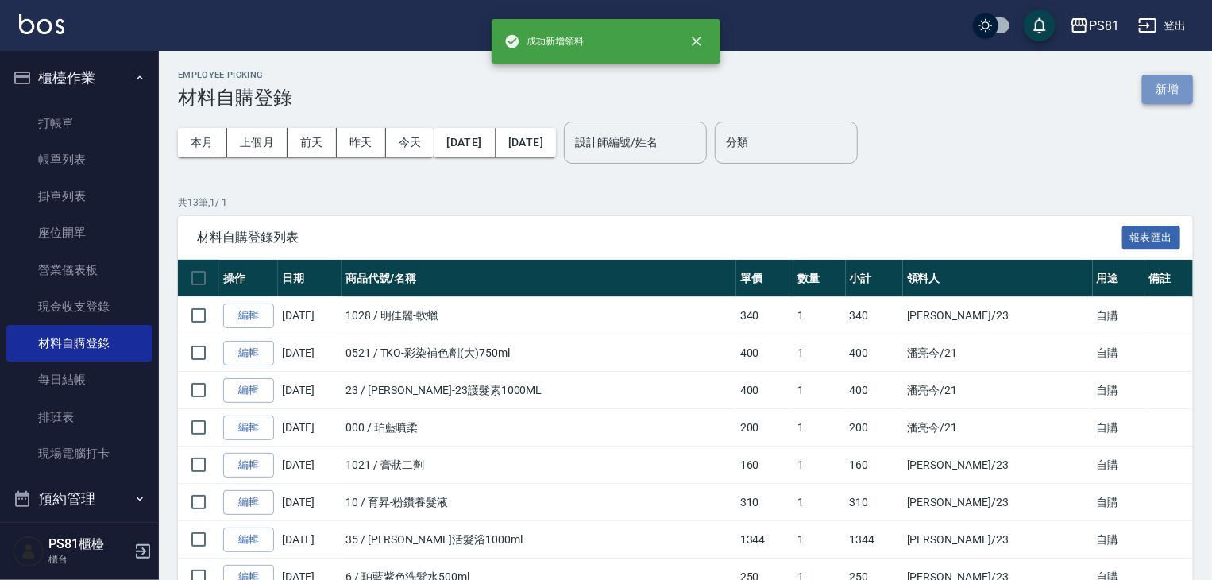
click at [1161, 87] on button "新增" at bounding box center [1167, 89] width 51 height 29
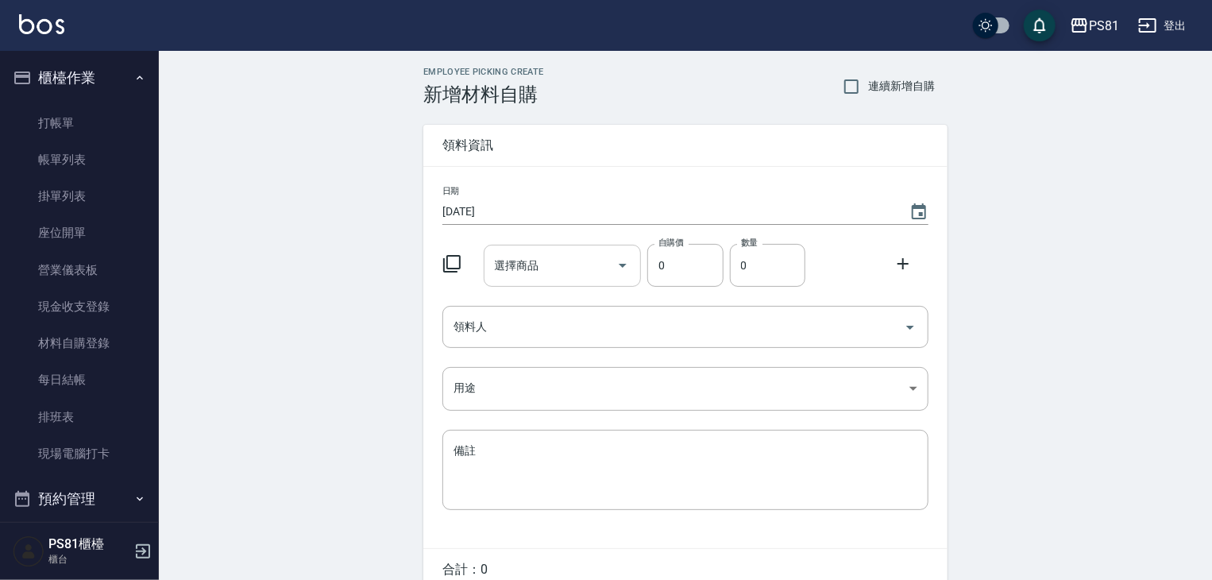
click at [538, 267] on input "選擇商品" at bounding box center [551, 266] width 120 height 28
type input "Q"
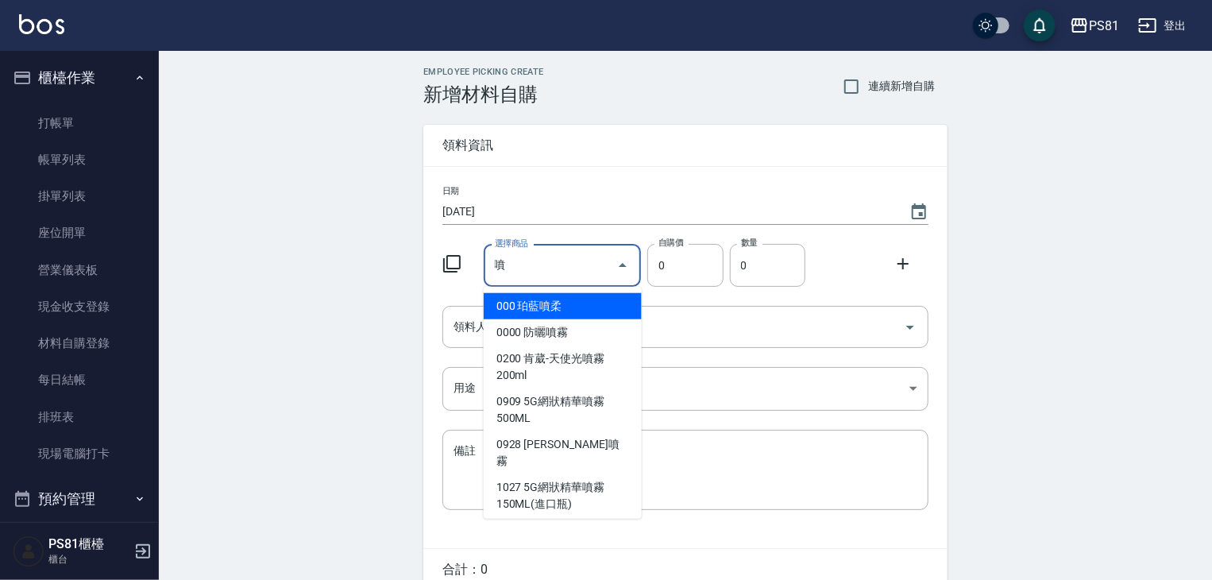
click at [540, 302] on li "000 珀藍噴柔" at bounding box center [563, 306] width 158 height 26
type input "珀藍噴柔"
type input "200"
type input "1"
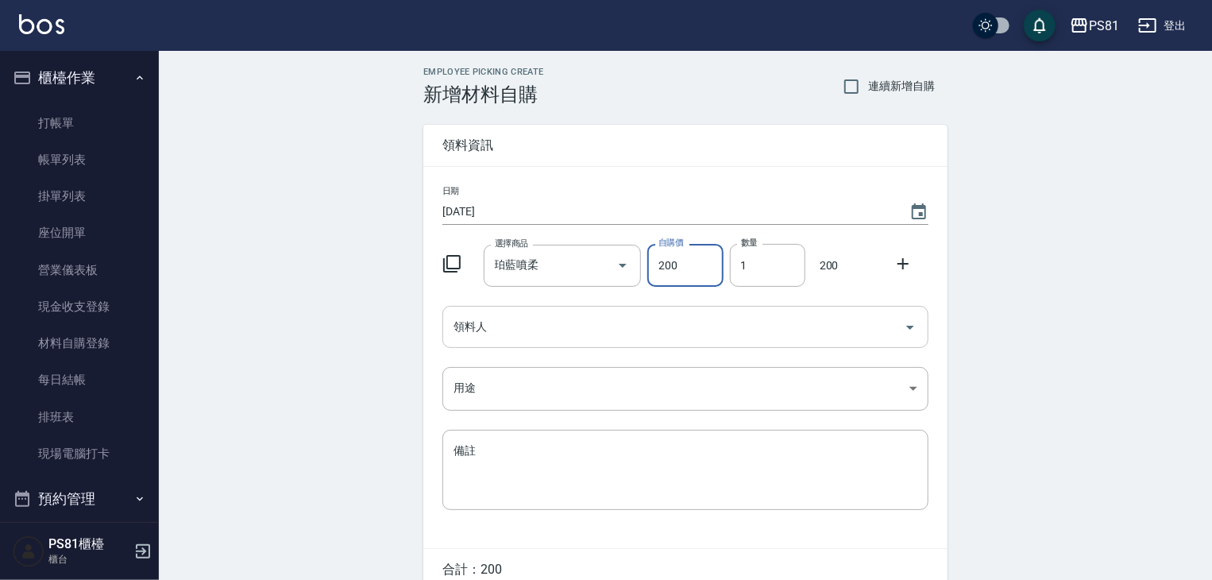
click at [533, 327] on input "領料人" at bounding box center [674, 327] width 448 height 28
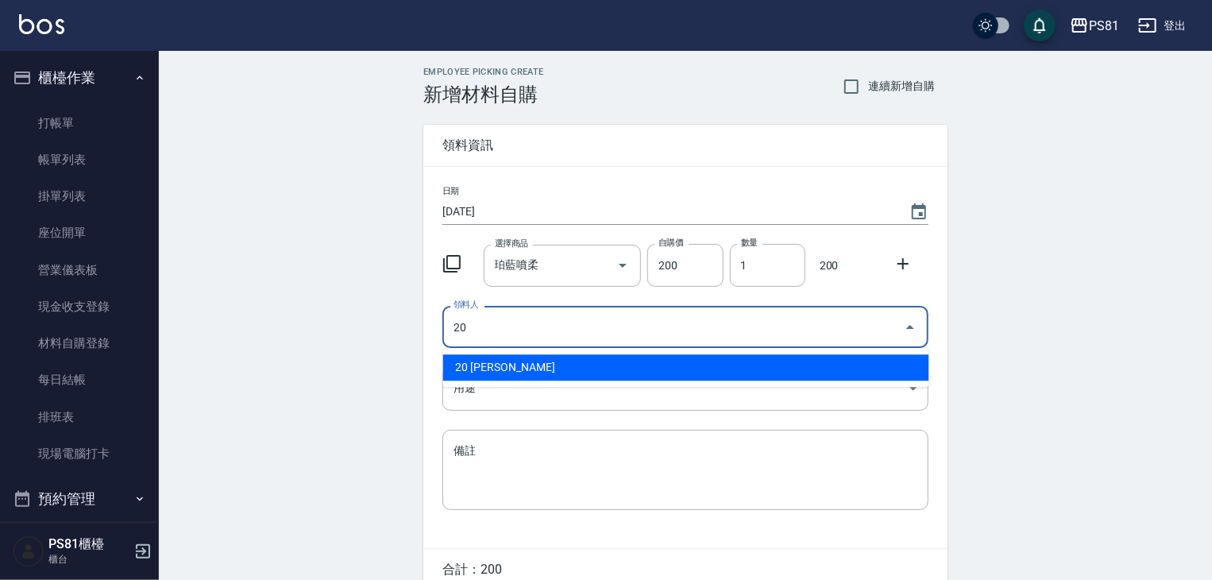
type input "20 陳冠蓉"
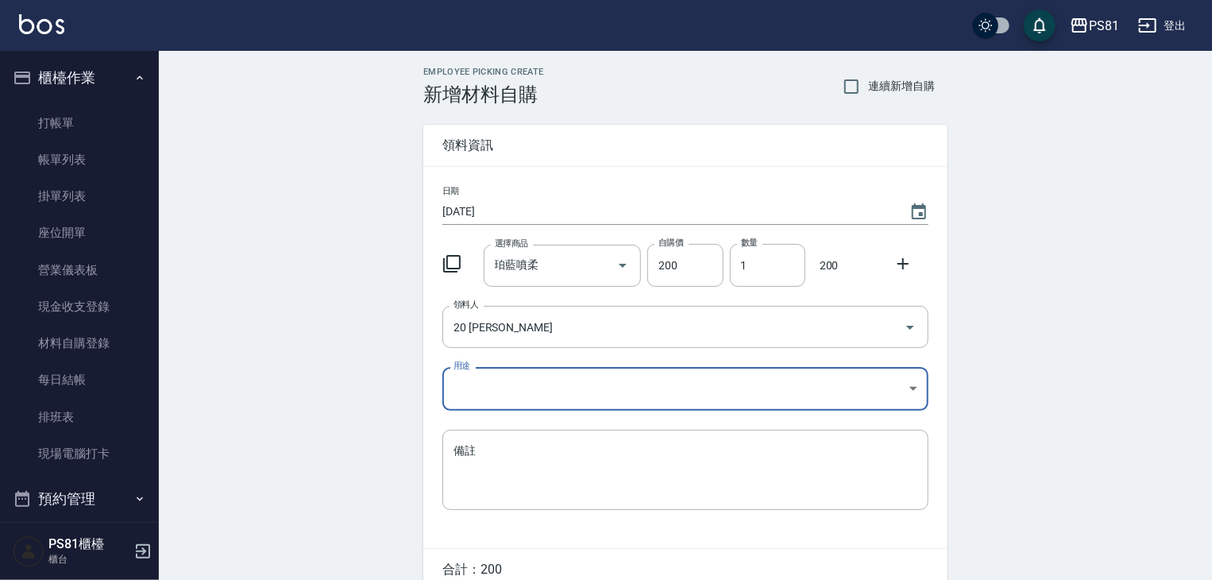
click at [518, 368] on div "日期 2025/08/18 選擇商品 珀藍噴柔 選擇商品 自購價 200 自購價 數量 1 數量 200 領料人 20 陳冠蓉 領料人 用途 ​ 用途 備註 …" at bounding box center [685, 357] width 524 height 381
click at [507, 404] on body "PS81 登出 櫃檯作業 打帳單 帳單列表 掛單列表 座位開單 營業儀表板 現金收支登錄 材料自購登錄 每日結帳 排班表 現場電腦打卡 預約管理 預約管理 單…" at bounding box center [610, 327] width 1220 height 654
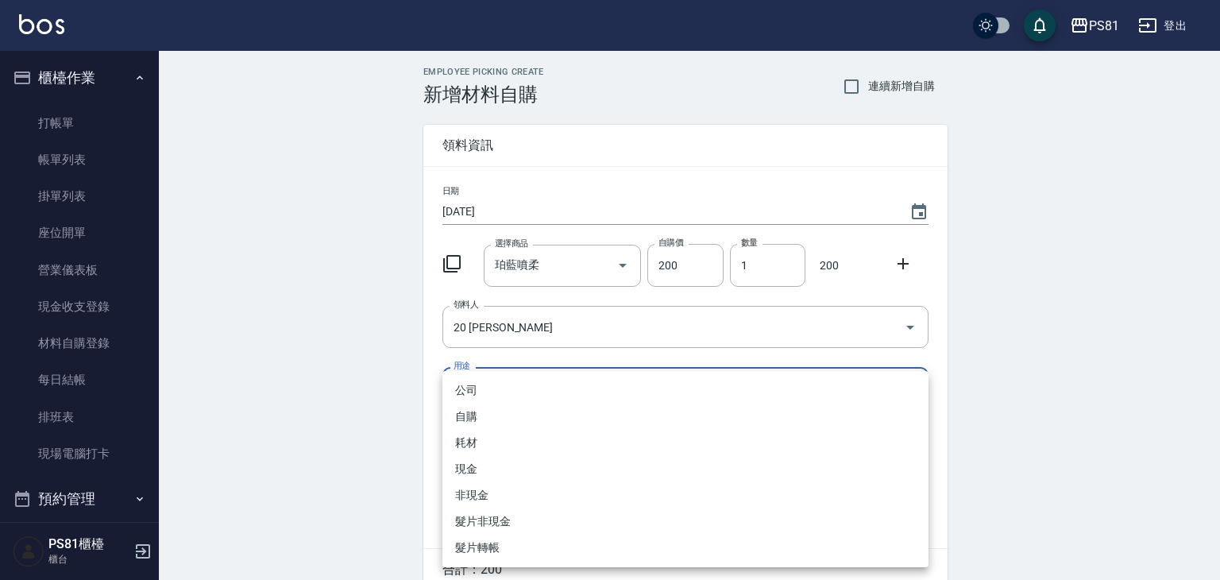
click at [492, 431] on li "耗材" at bounding box center [685, 443] width 486 height 26
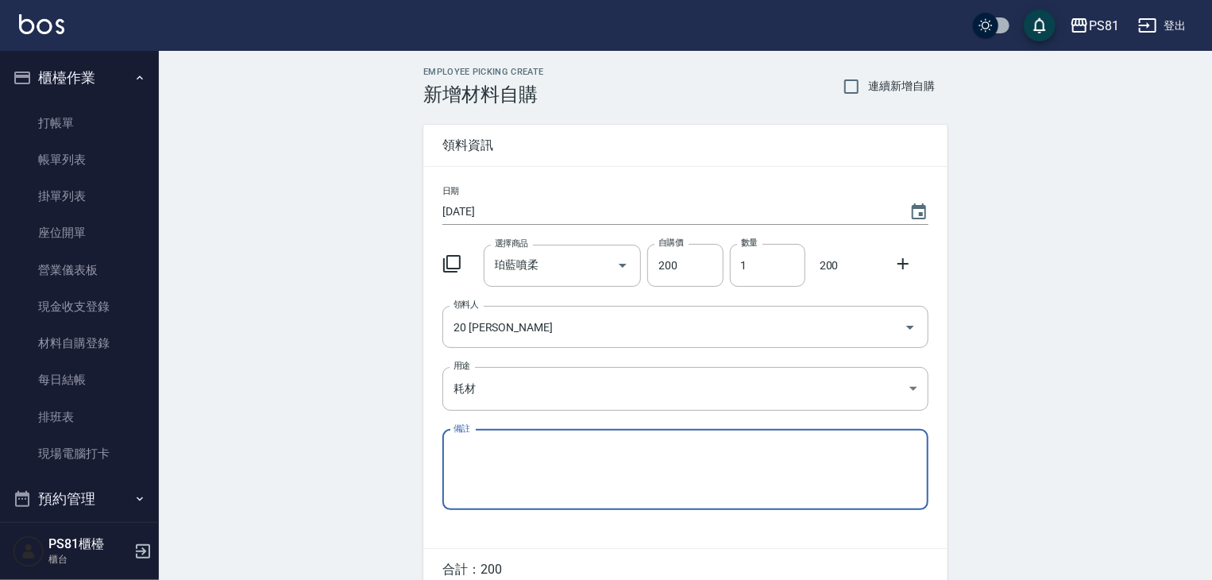
drag, startPoint x: 499, startPoint y: 424, endPoint x: 505, endPoint y: 385, distance: 39.4
click at [505, 392] on ul "公司 自購 耗材 現金 非現金 髮片非現金 髮片轉帳" at bounding box center [686, 443] width 365 height 110
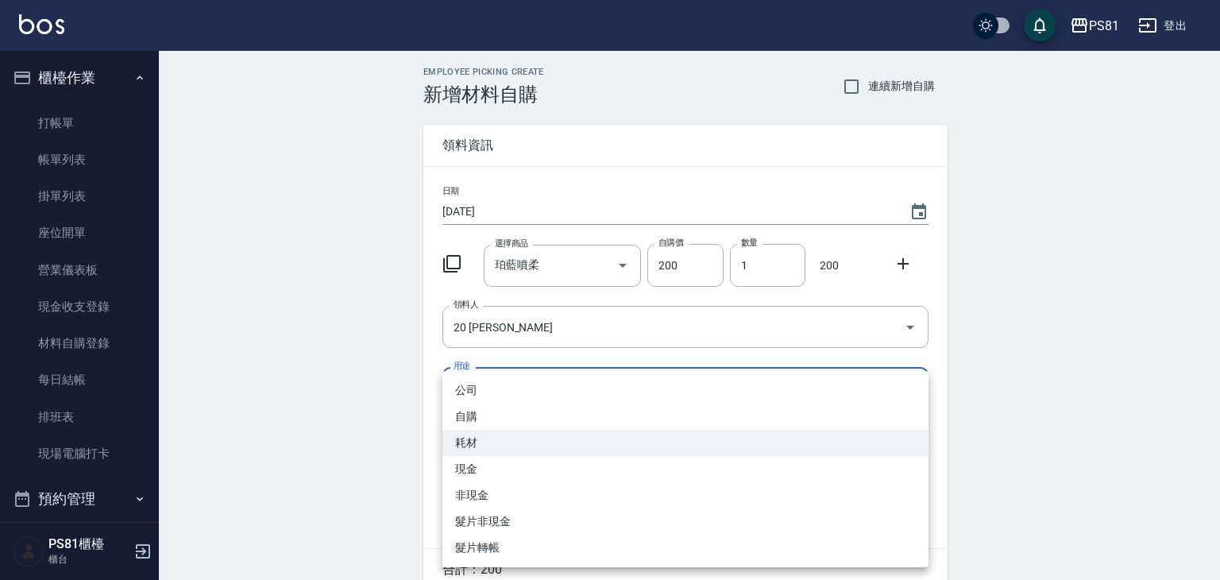
click at [504, 395] on body "PS81 登出 櫃檯作業 打帳單 帳單列表 掛單列表 座位開單 營業儀表板 現金收支登錄 材料自購登錄 每日結帳 排班表 現場電腦打卡 預約管理 預約管理 單…" at bounding box center [610, 327] width 1220 height 654
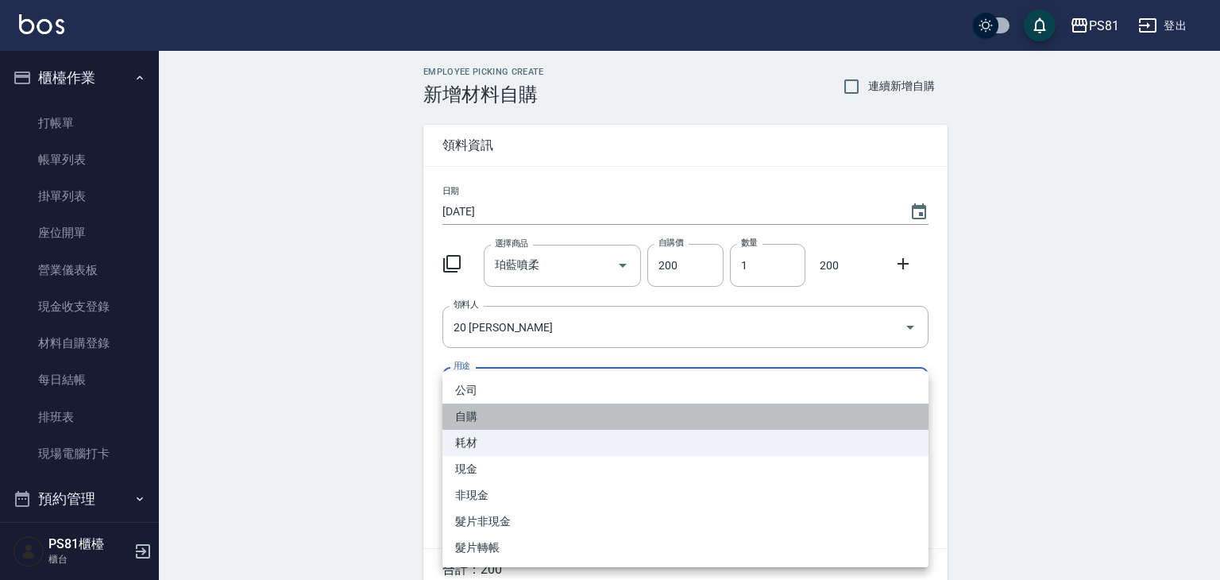
drag, startPoint x: 499, startPoint y: 415, endPoint x: 875, endPoint y: 395, distance: 377.0
click at [501, 413] on li "自購" at bounding box center [685, 416] width 486 height 26
type input "自購"
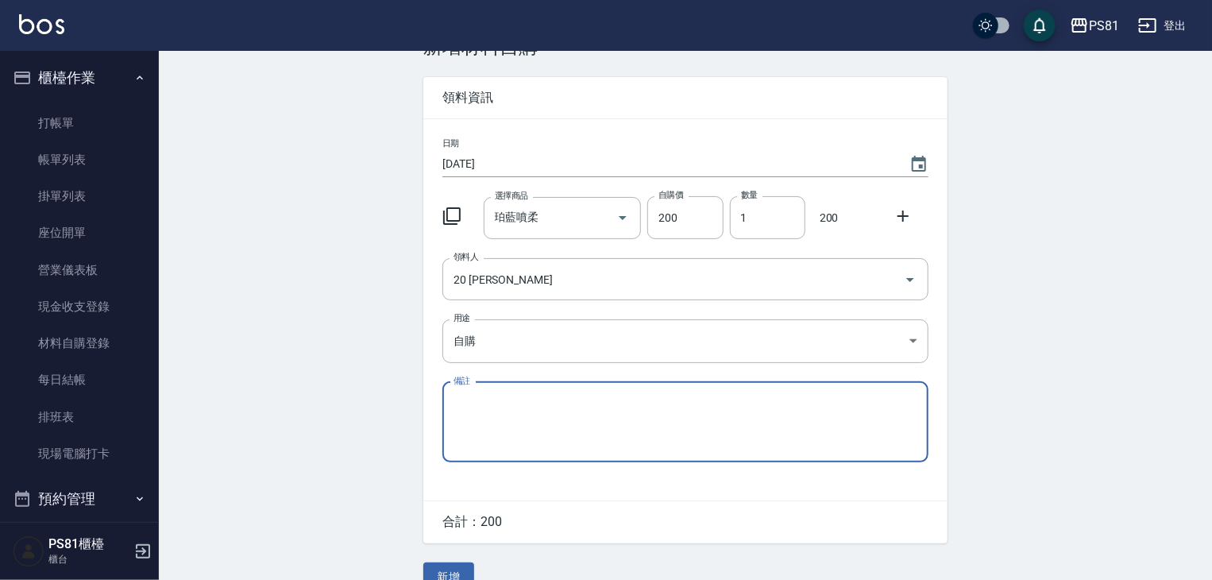
scroll to position [76, 0]
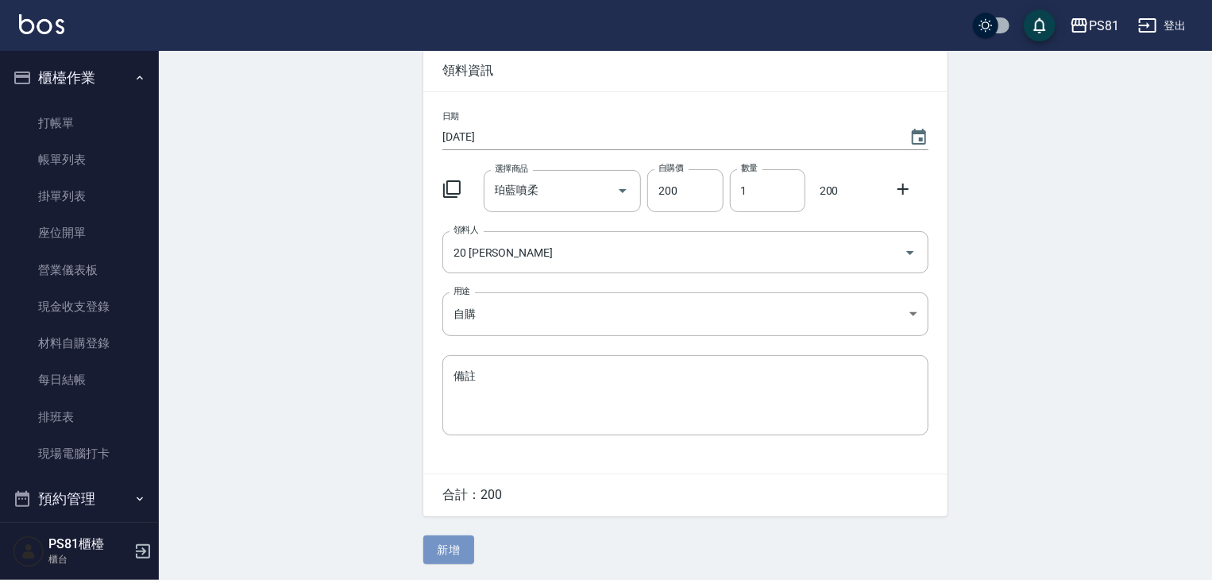
drag, startPoint x: 456, startPoint y: 554, endPoint x: 451, endPoint y: 547, distance: 8.6
click at [457, 554] on button "新增" at bounding box center [448, 549] width 51 height 29
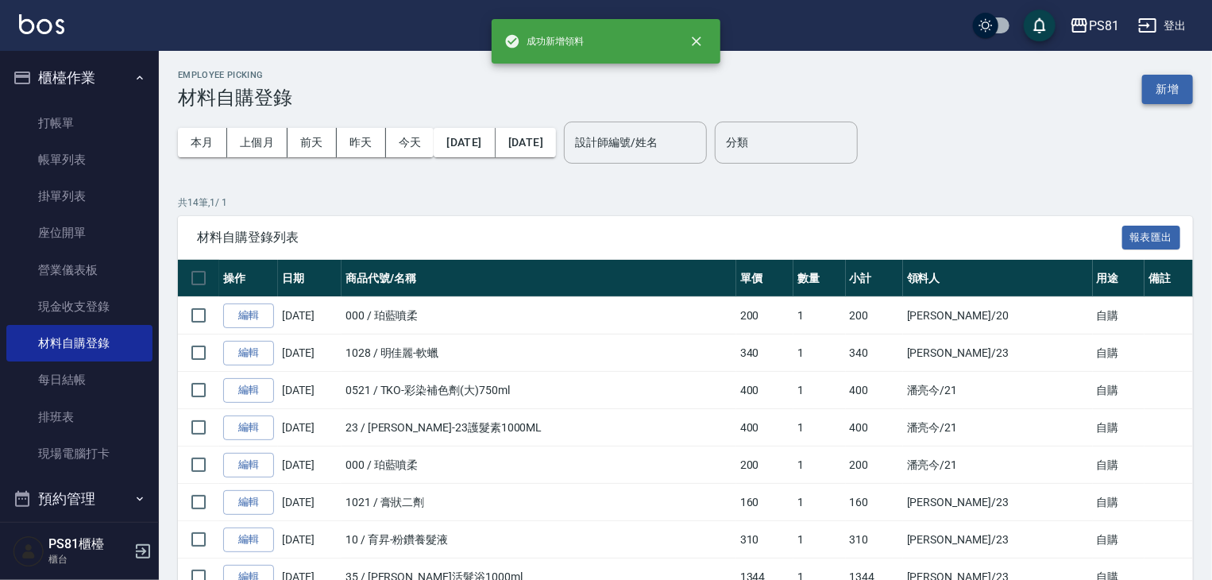
click at [1159, 86] on button "新增" at bounding box center [1167, 89] width 51 height 29
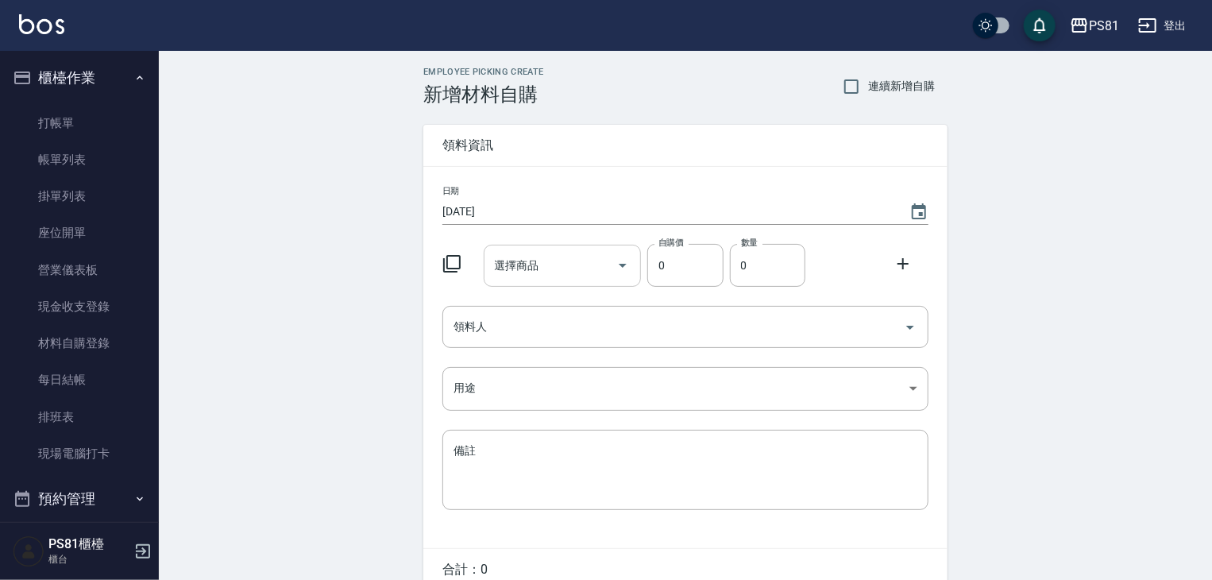
click at [556, 280] on div "選擇商品" at bounding box center [563, 266] width 158 height 42
type input "F"
type input "E"
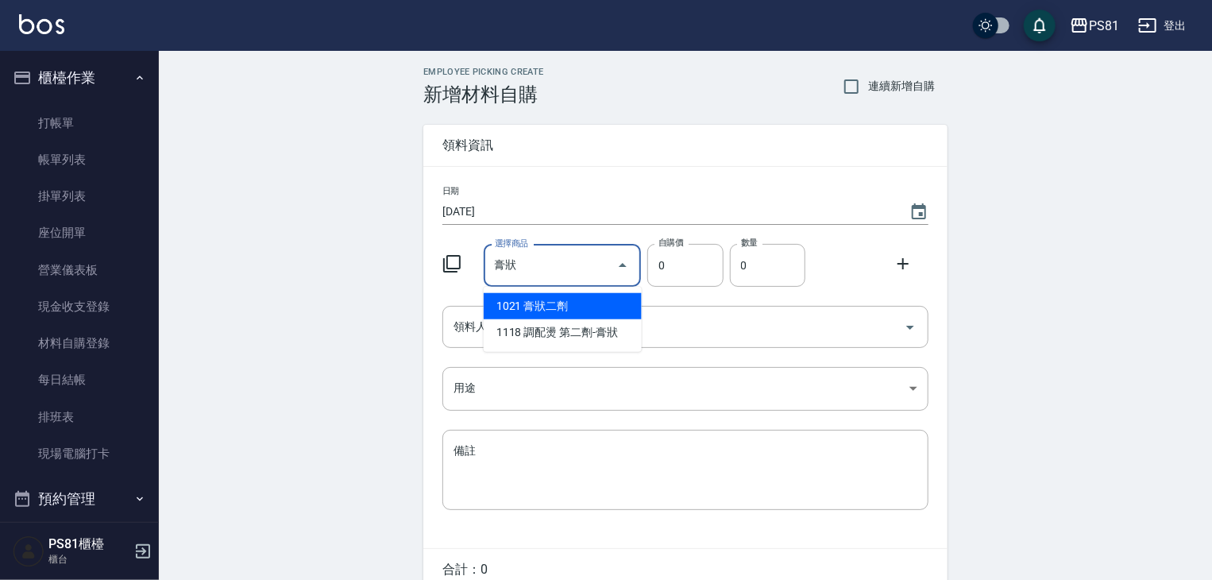
click at [512, 313] on li "1021 膏狀二劑" at bounding box center [563, 306] width 158 height 26
type input "膏狀二劑"
type input "160"
type input "1"
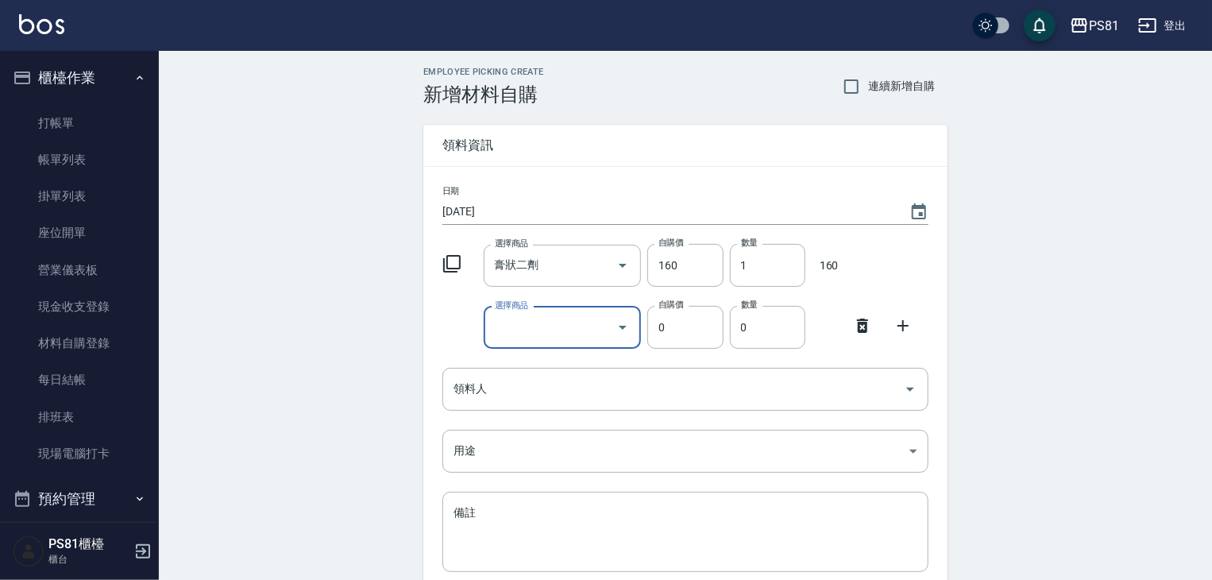
type input "F"
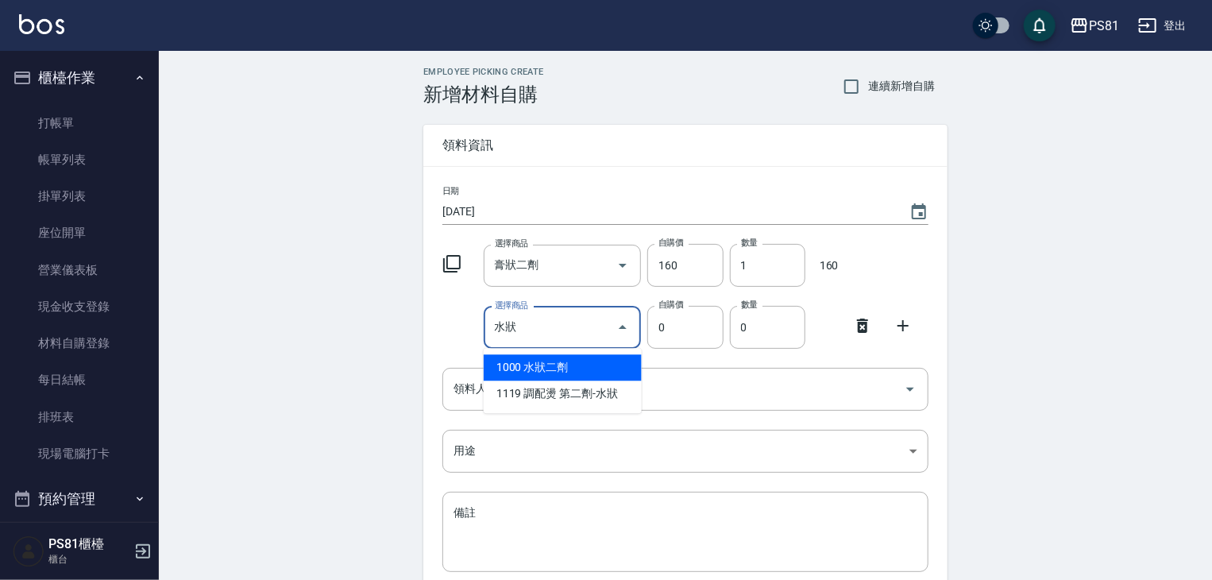
click at [529, 368] on li "1000 水狀二劑" at bounding box center [563, 367] width 158 height 26
type input "水狀二劑"
type input "160"
type input "1"
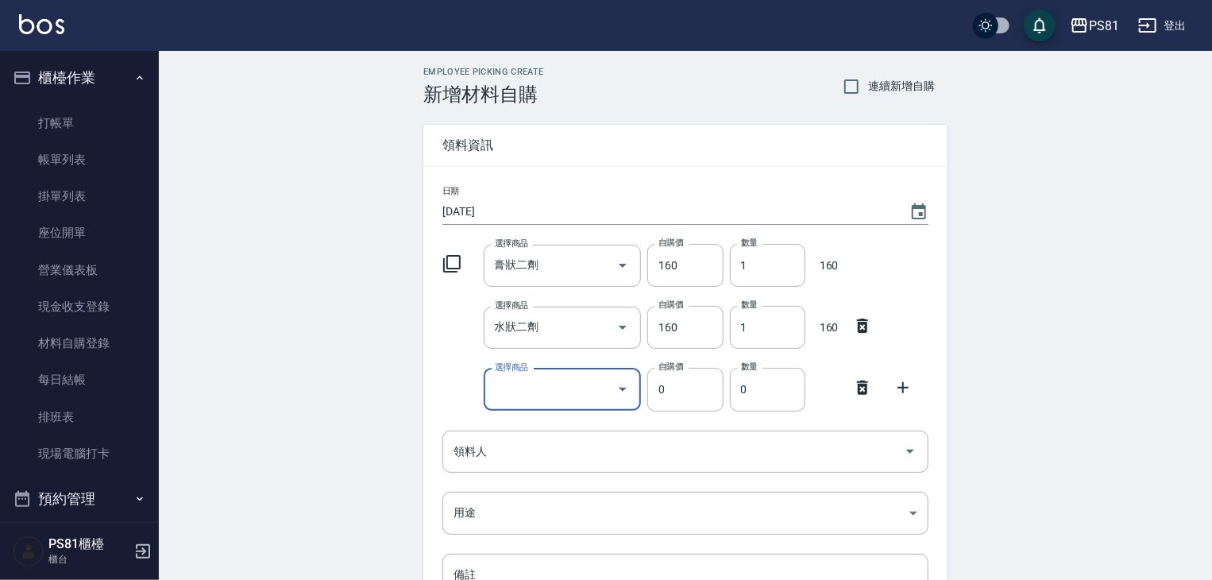
type input "F"
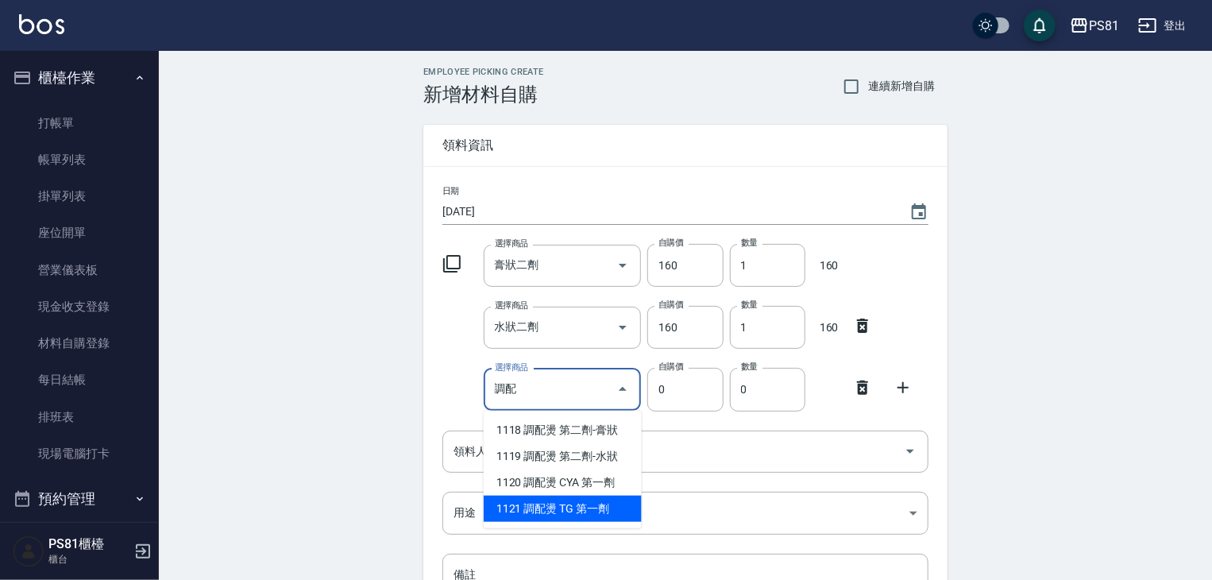
click at [521, 499] on li "1121 調配燙 TG 第一劑" at bounding box center [563, 509] width 158 height 26
type input "調配燙 TG 第一劑"
type input "250"
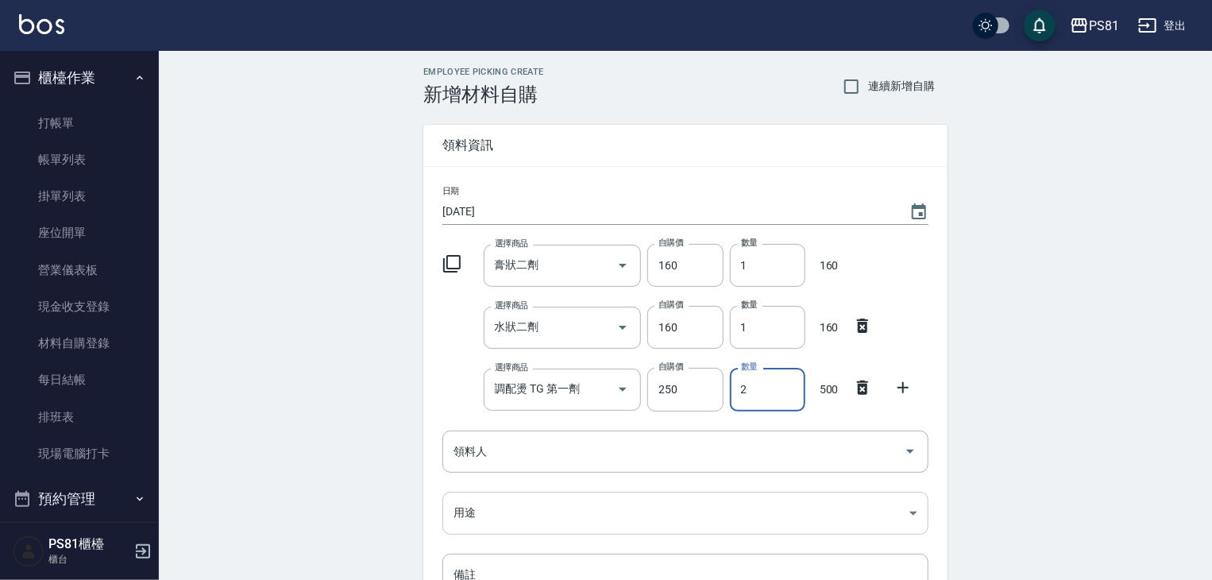
type input "2"
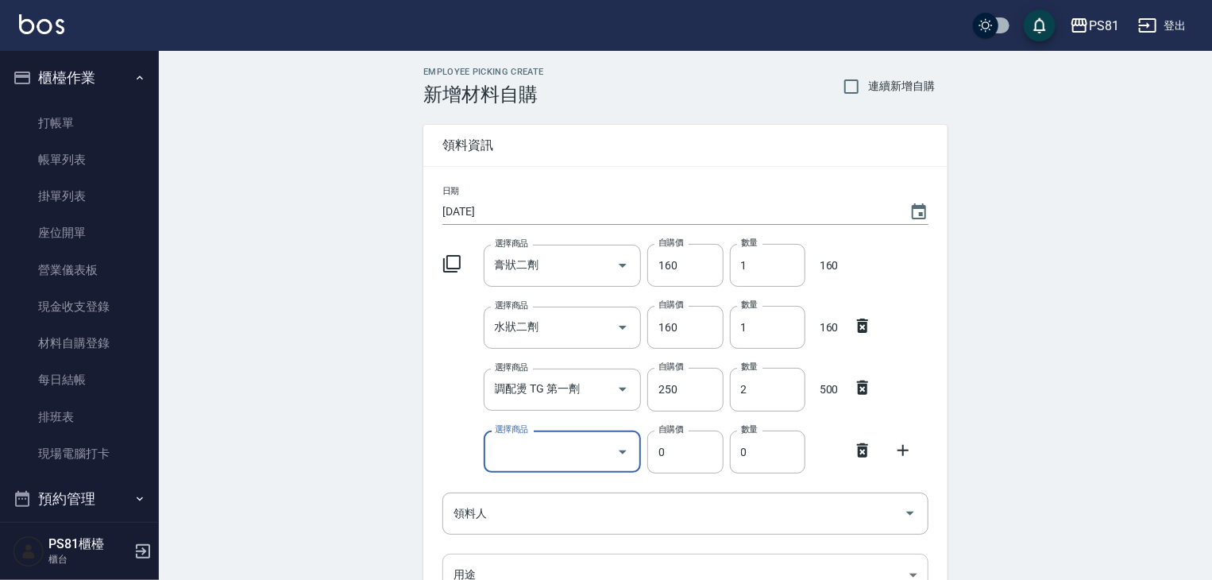
type input "D"
type input "'"
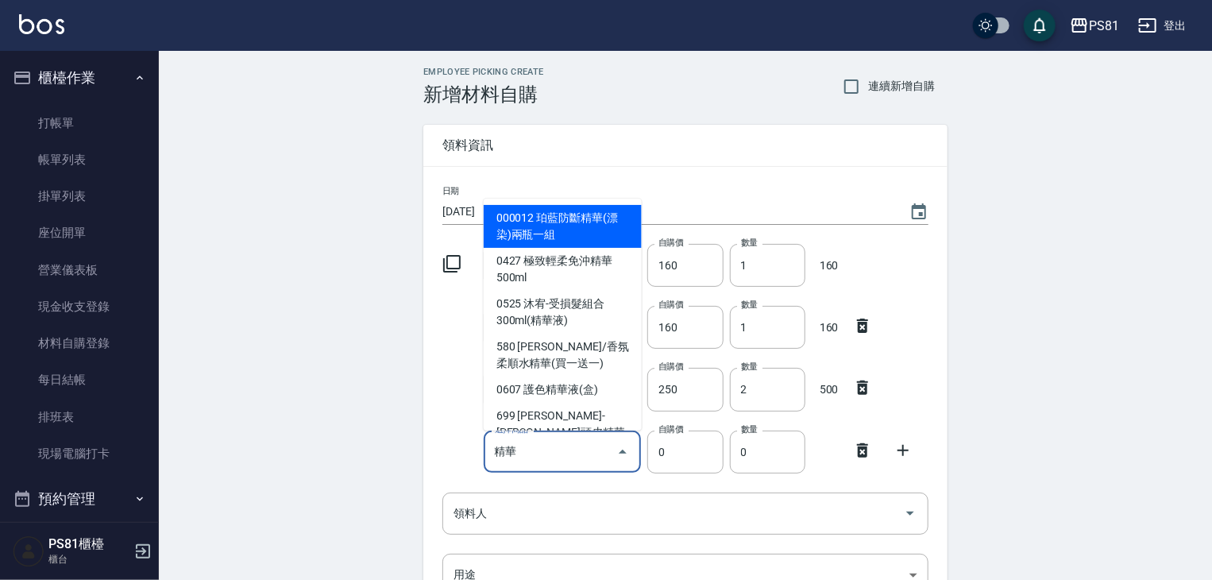
click at [579, 382] on li "0607 護色精華液(盒)" at bounding box center [563, 389] width 158 height 26
type input "護色精華液(盒)"
type input "600"
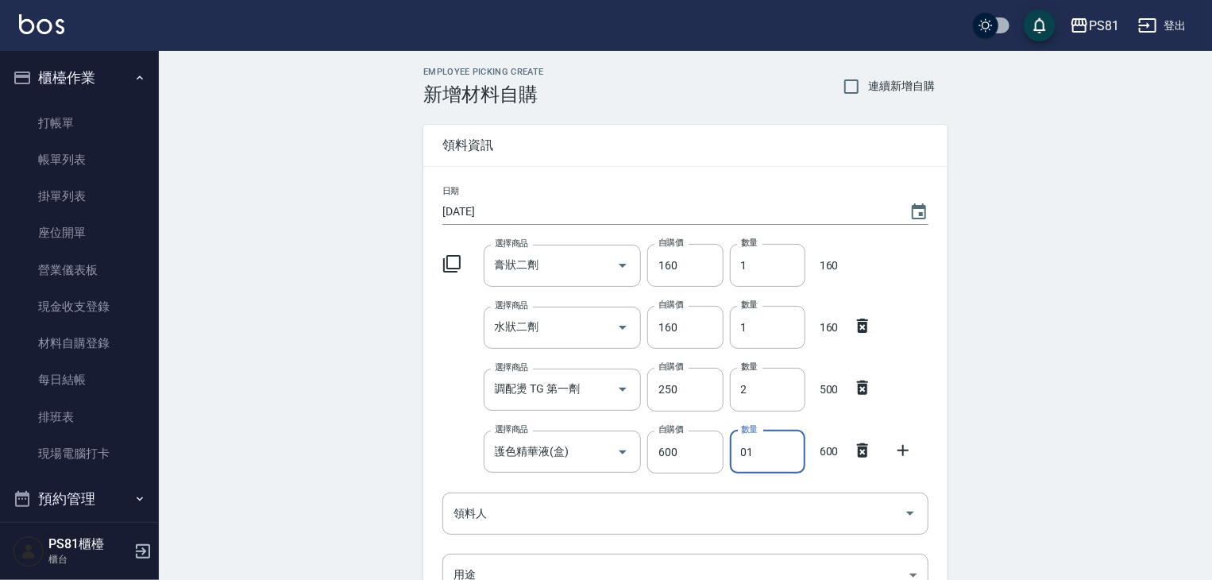
type input "01"
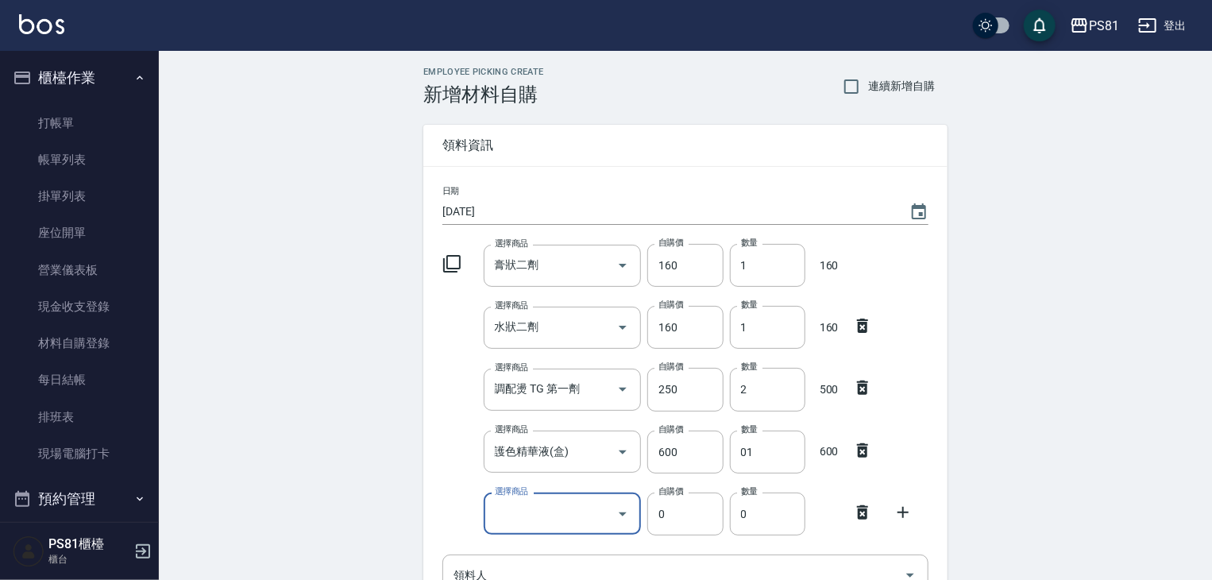
type input "D"
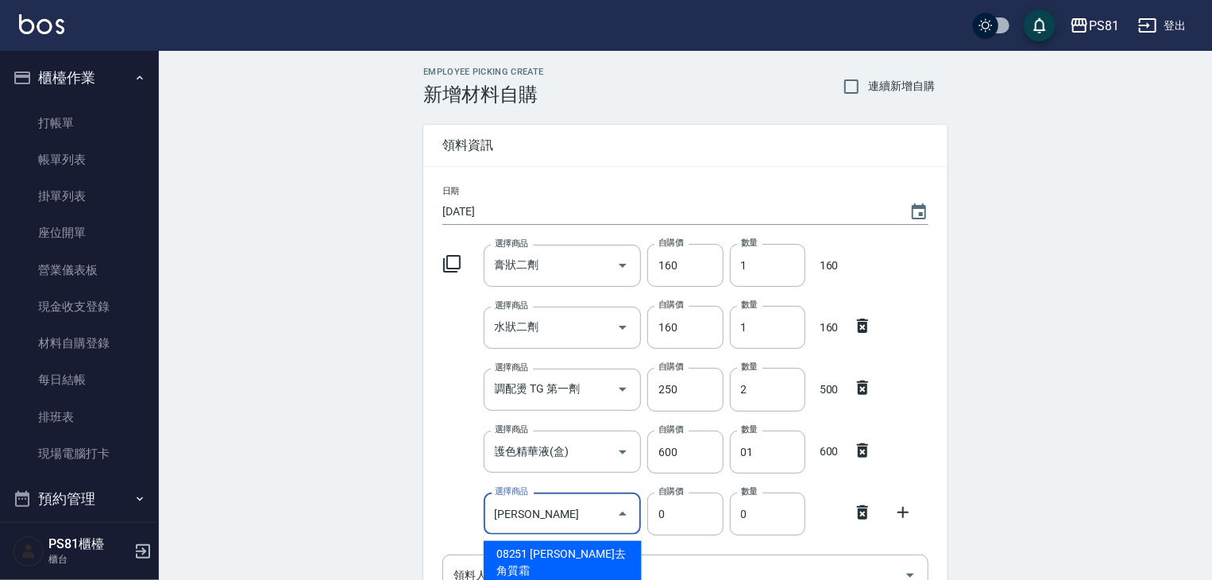
type input "晶沙沙"
click at [585, 553] on div "No options" at bounding box center [563, 554] width 158 height 39
click at [542, 519] on input "晶沙沙" at bounding box center [551, 514] width 120 height 28
click at [552, 553] on li "08251 沐宥-晶沙去角質霜" at bounding box center [563, 562] width 158 height 43
type input "沐宥-晶沙去角質霜"
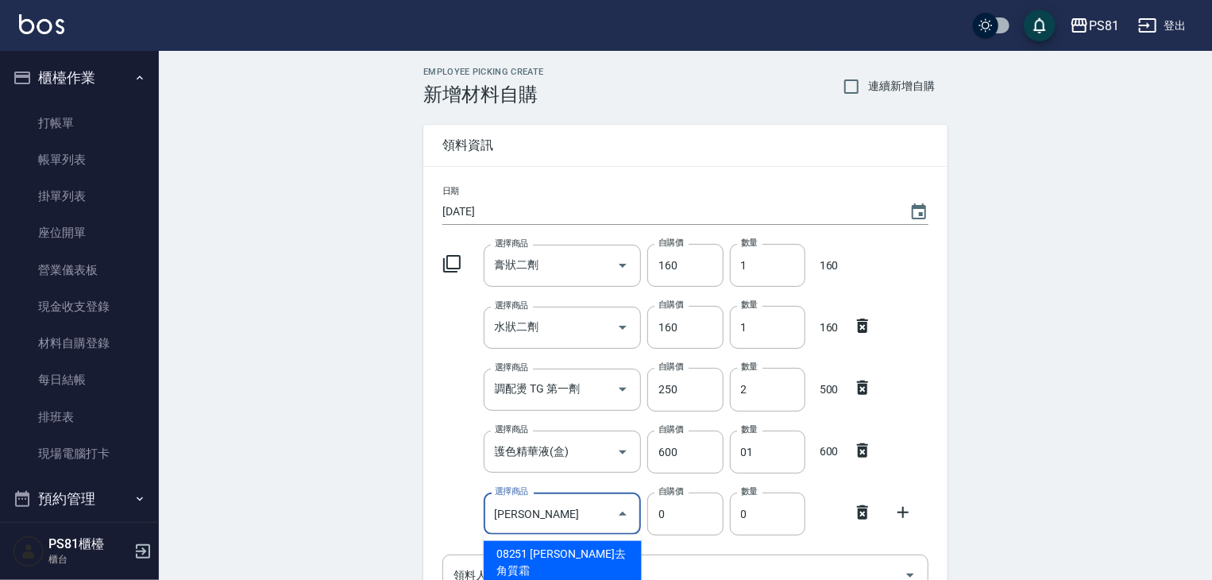
type input "520"
type input "1"
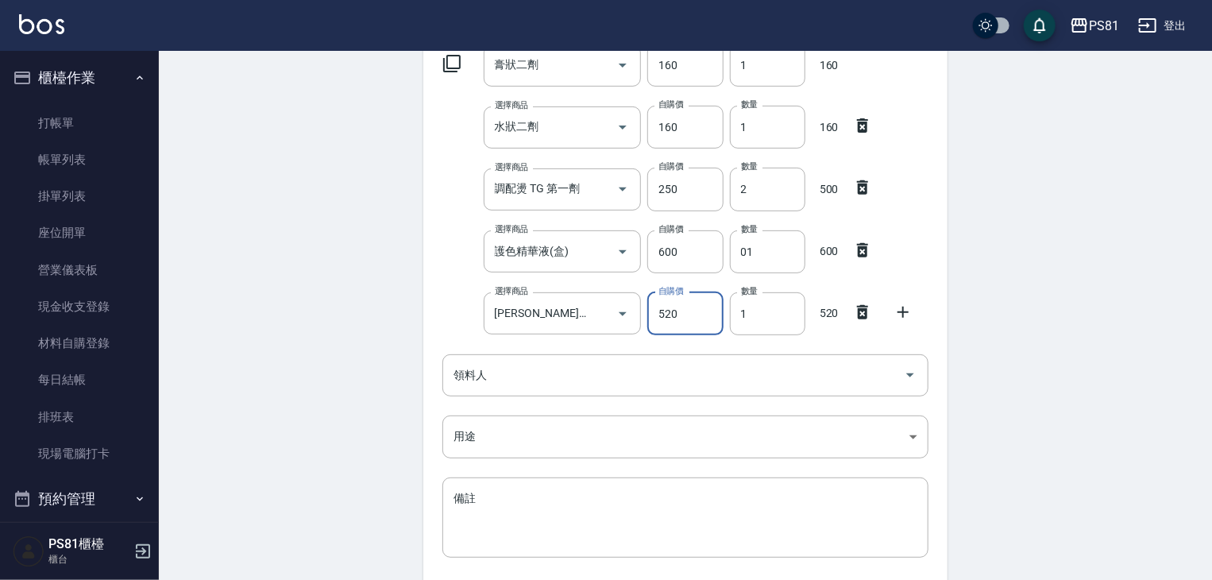
scroll to position [222, 0]
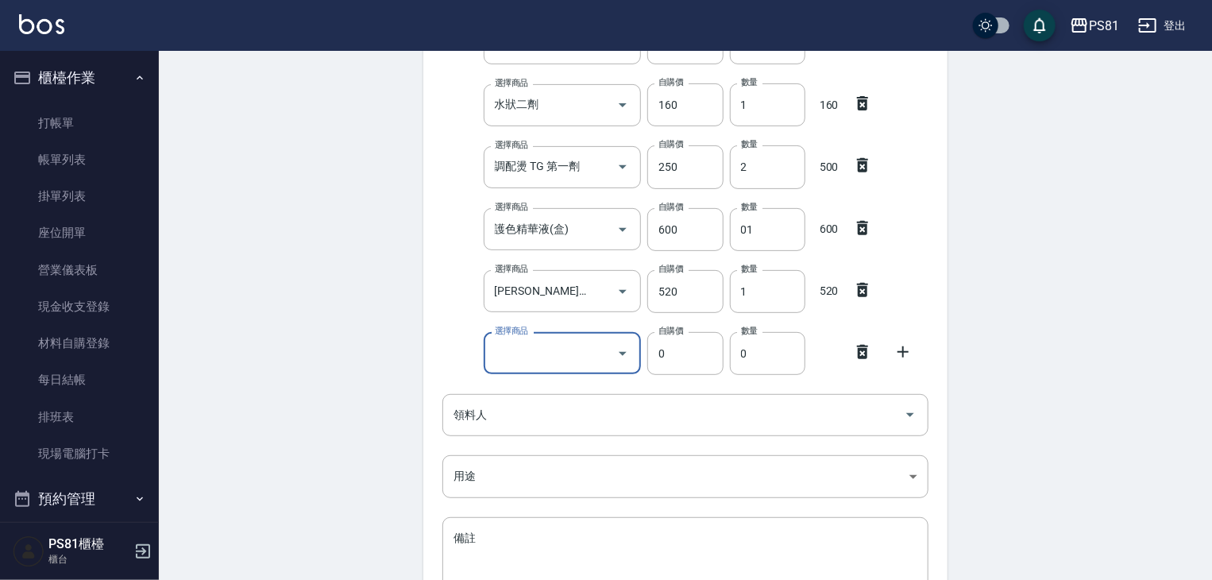
type input "K"
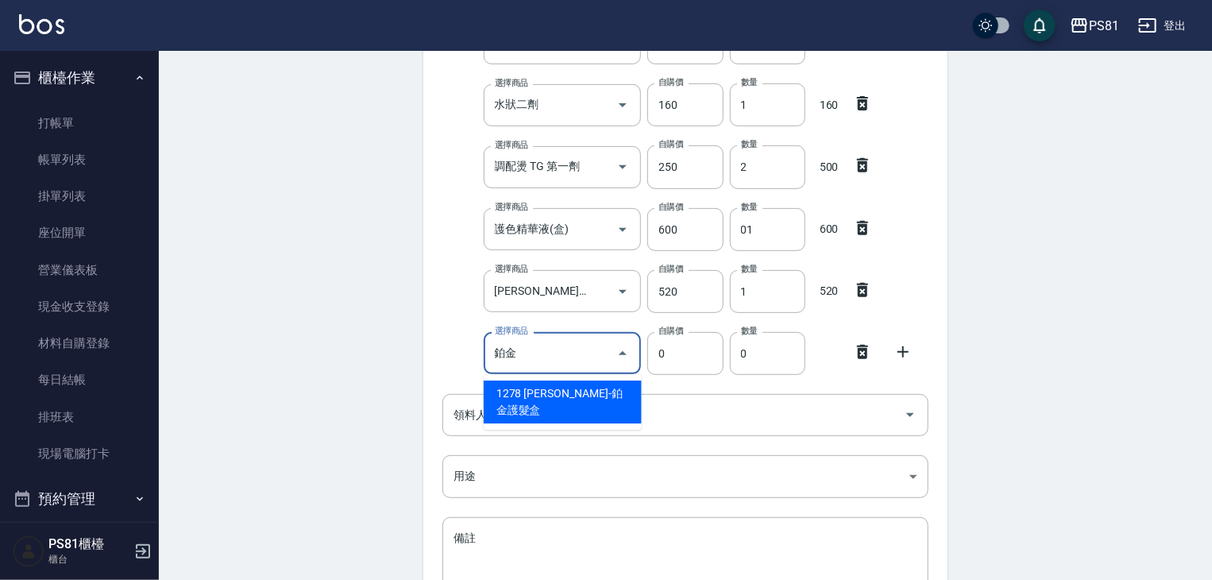
type input "鉑金金"
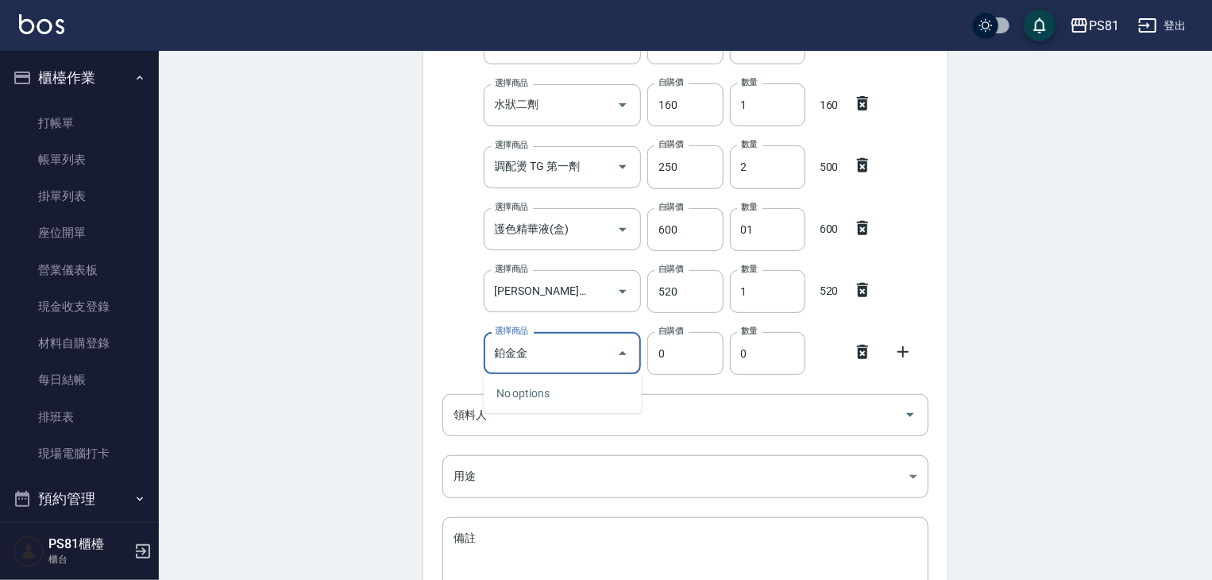
click at [587, 398] on div "No options" at bounding box center [563, 393] width 158 height 39
click at [550, 366] on input "鉑金金" at bounding box center [551, 353] width 120 height 28
click at [556, 392] on div "No options" at bounding box center [563, 393] width 158 height 39
click at [540, 347] on input "鉑金金" at bounding box center [551, 353] width 120 height 28
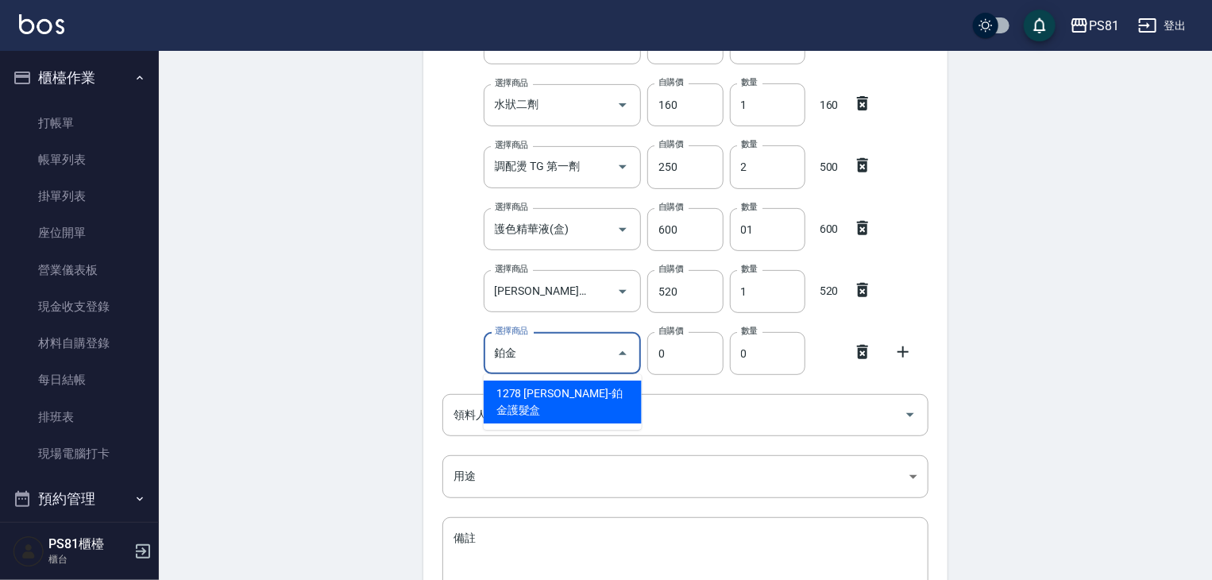
click at [561, 395] on li "1278 沐宥-鉑金護髮盒" at bounding box center [563, 401] width 158 height 43
type input "沐宥-鉑金護髮盒"
type input "600"
type input "1"
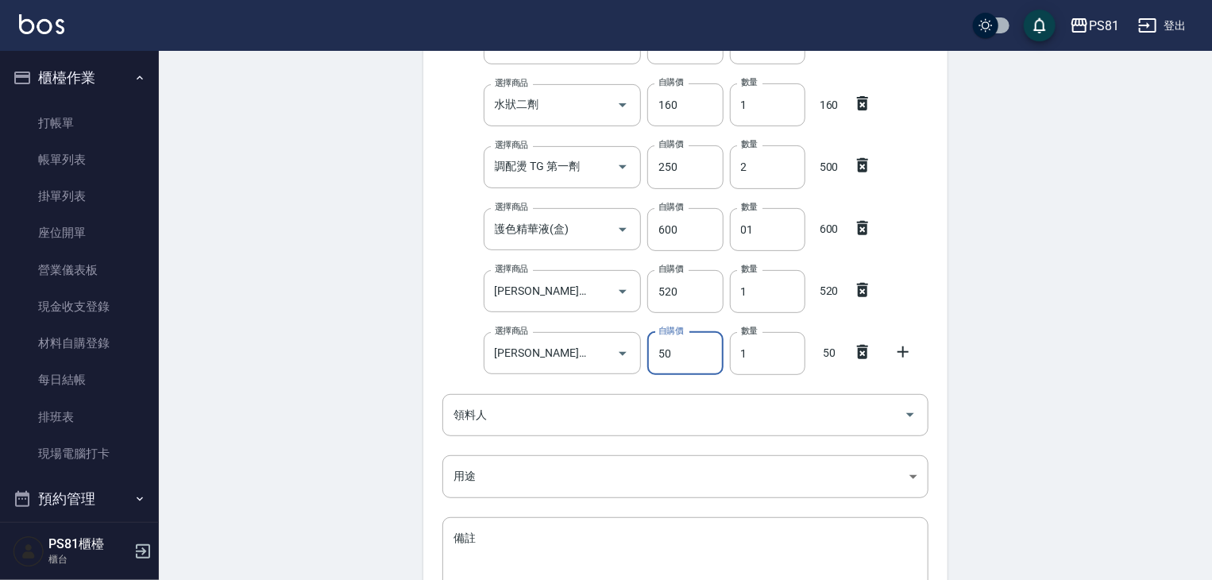
type input "50"
type input "10"
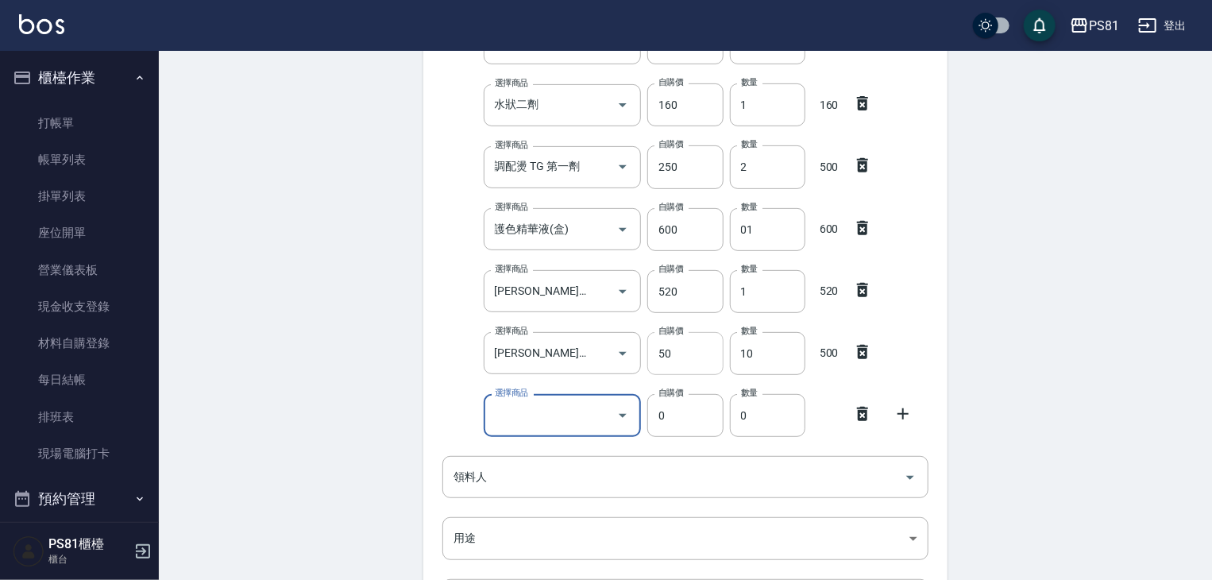
type input "D"
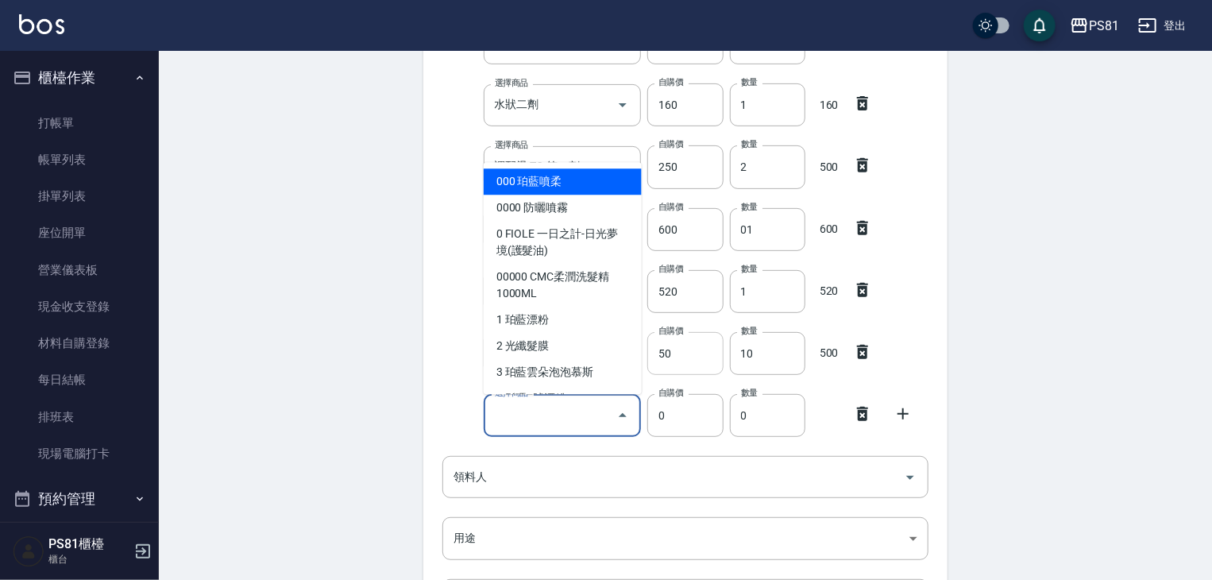
type input "ㄎ"
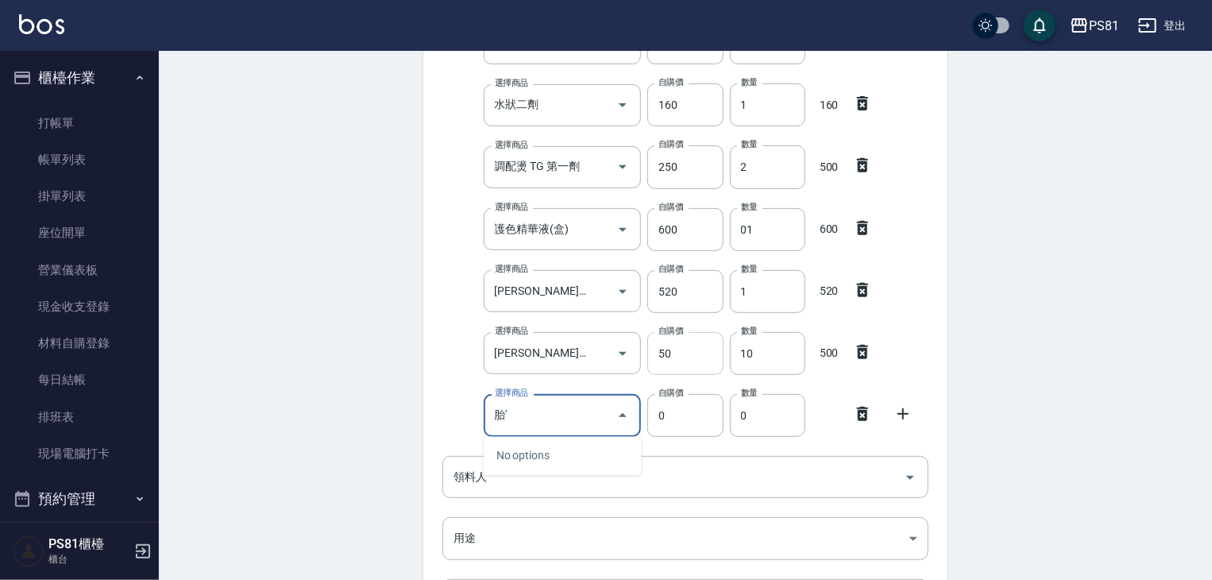
type input "胎"
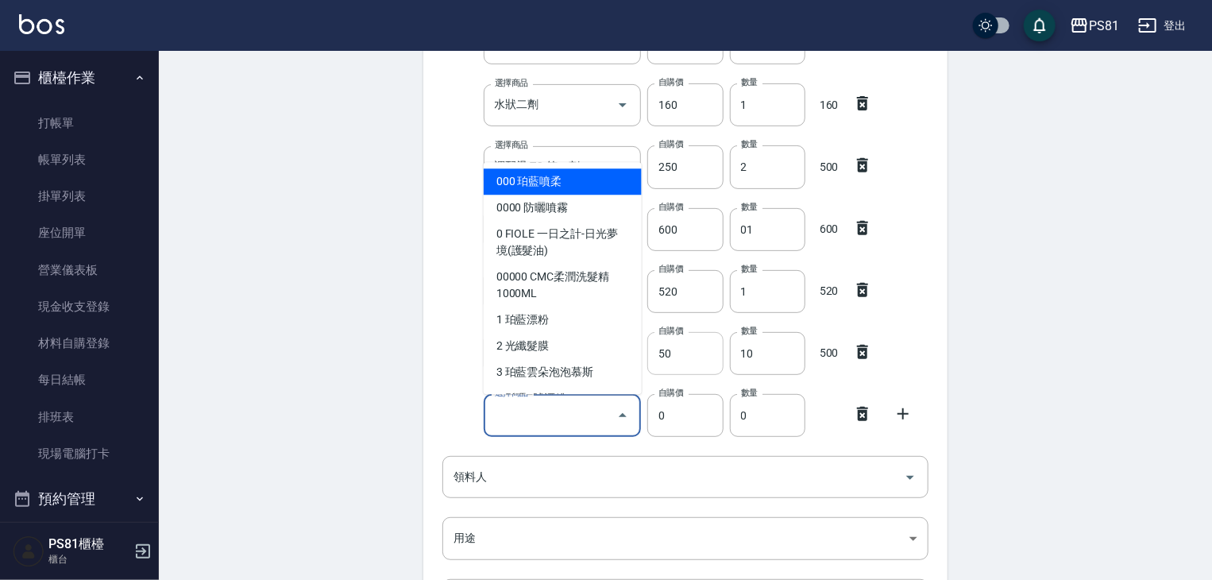
type input "ㄊ"
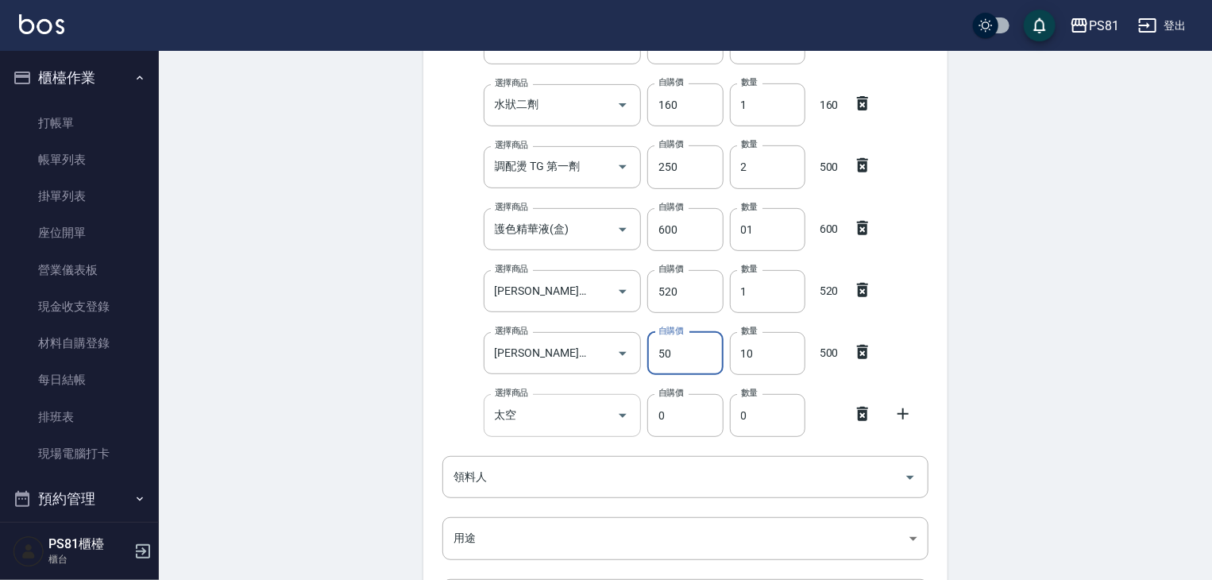
drag, startPoint x: 675, startPoint y: 357, endPoint x: 554, endPoint y: 411, distance: 132.3
click at [554, 411] on input "太空" at bounding box center [551, 415] width 120 height 28
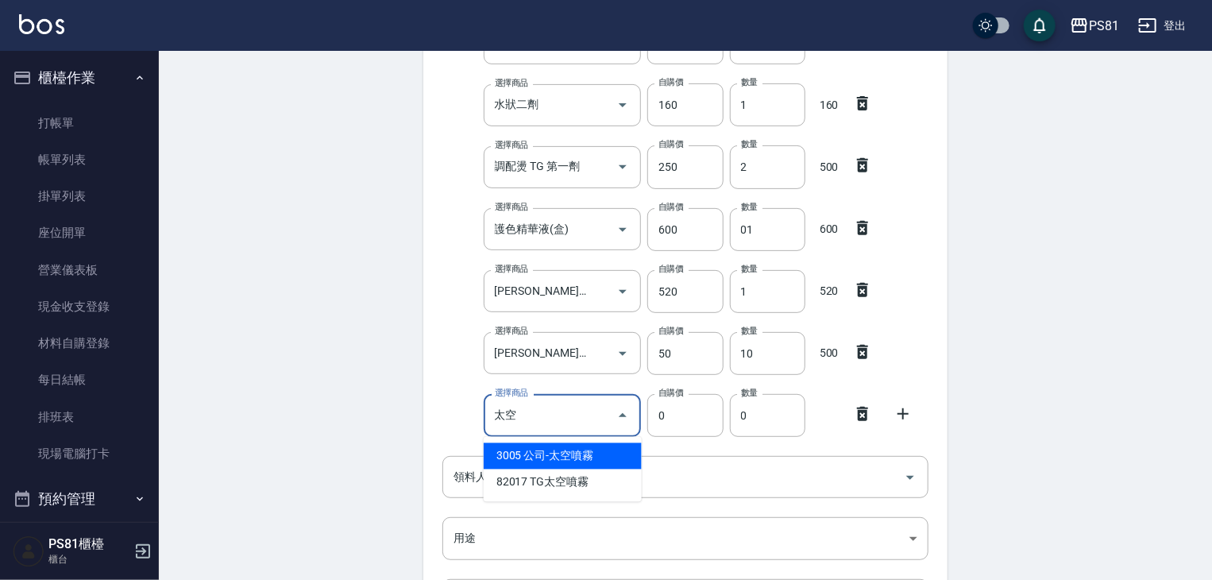
click at [581, 453] on li "3005 公司-太空噴霧" at bounding box center [563, 456] width 158 height 26
type input "公司-太空噴霧"
type input "150"
type input "1"
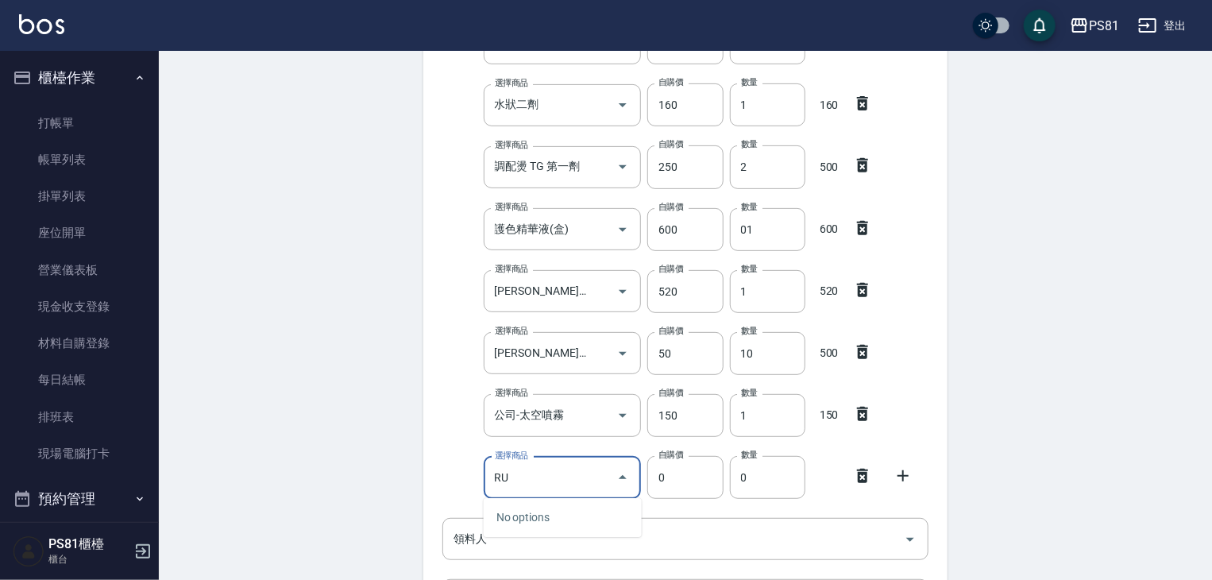
type input "R"
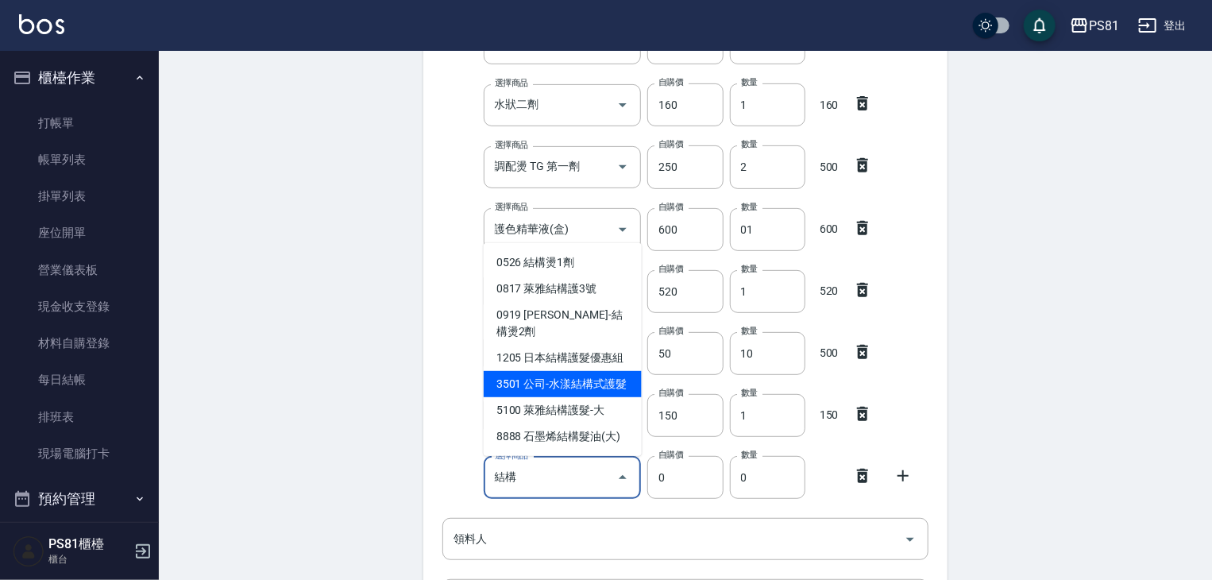
click at [615, 384] on li "3501 公司-水漾結構式護髮" at bounding box center [563, 384] width 158 height 26
type input "公司-水漾結構式護髮"
type input "3040"
type input "1"
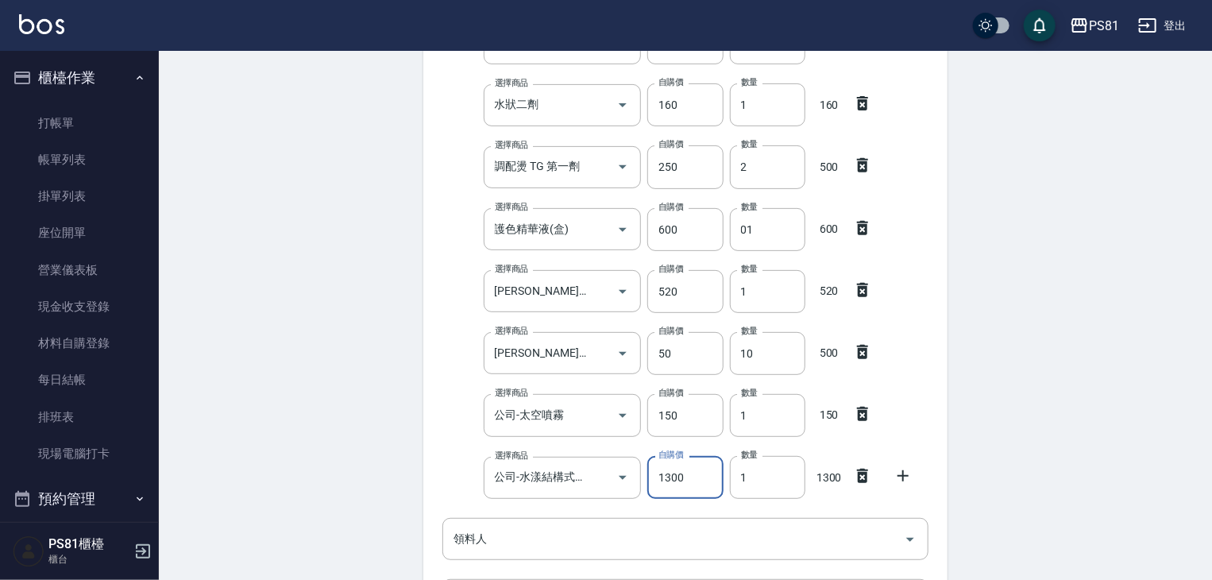
type input "1300"
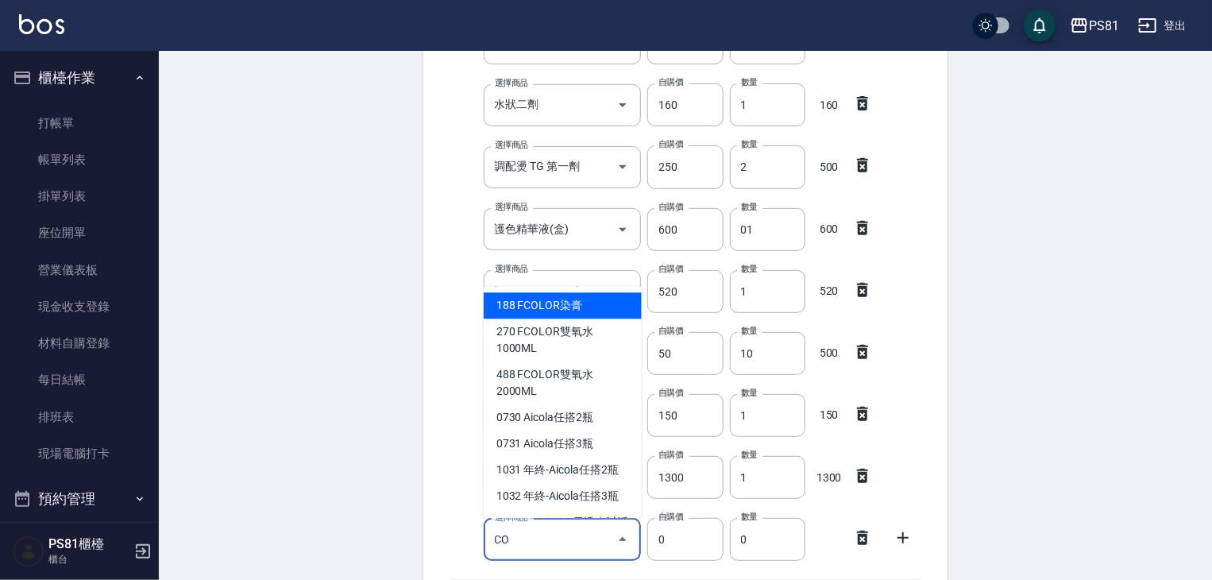
type input "C"
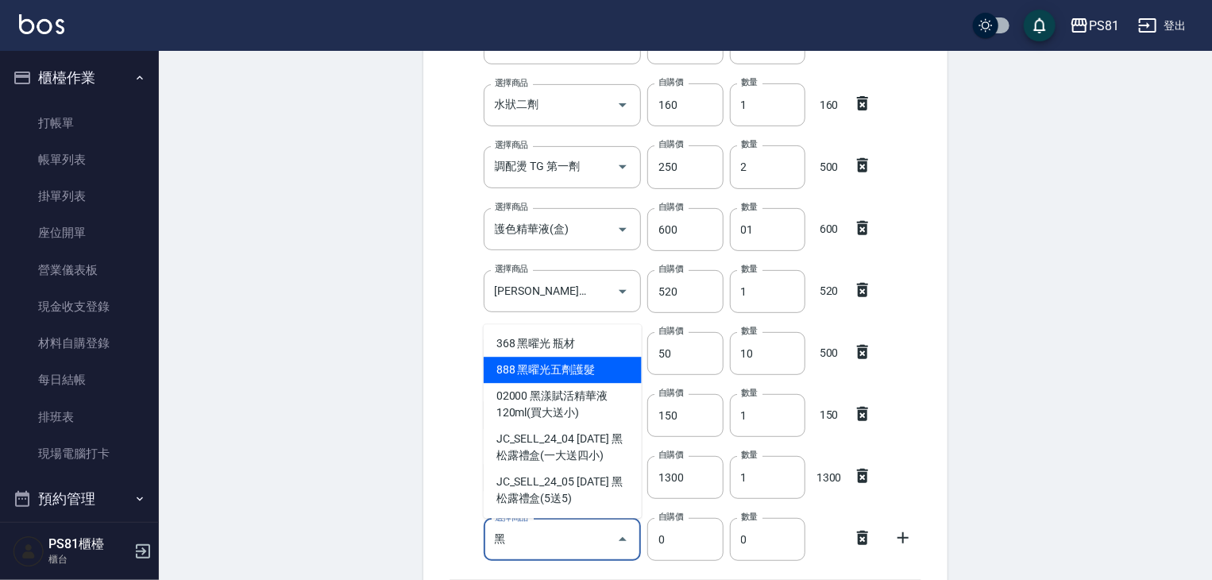
click at [549, 366] on li "888 黑曜光五劑護髮" at bounding box center [563, 370] width 158 height 26
type input "黑曜光五劑護髮"
type input "5063"
type input "1"
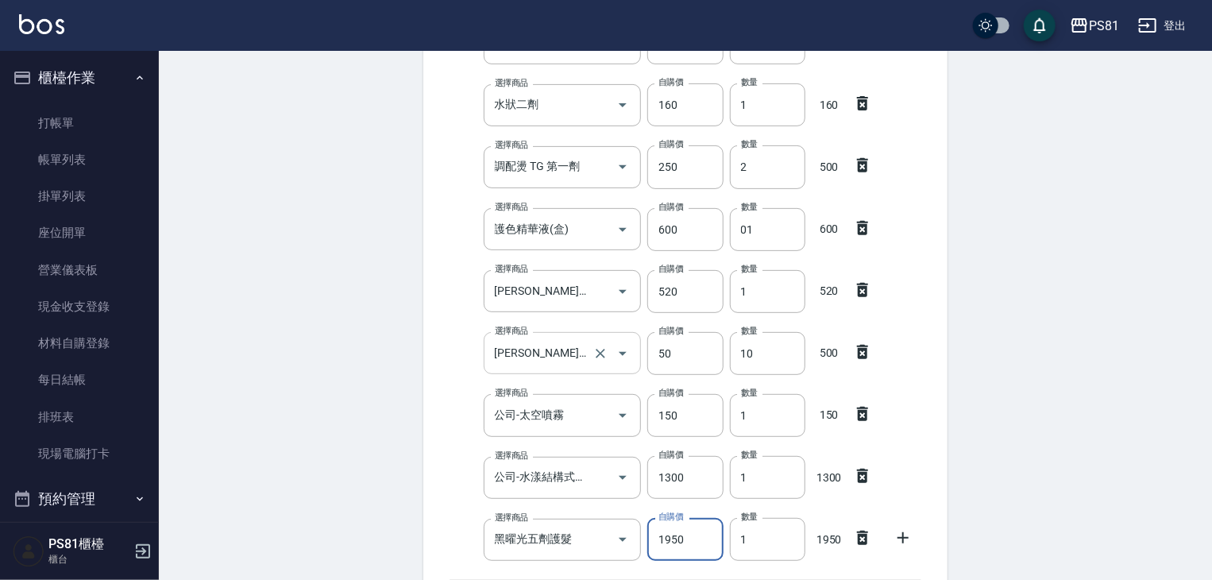
type input "1950"
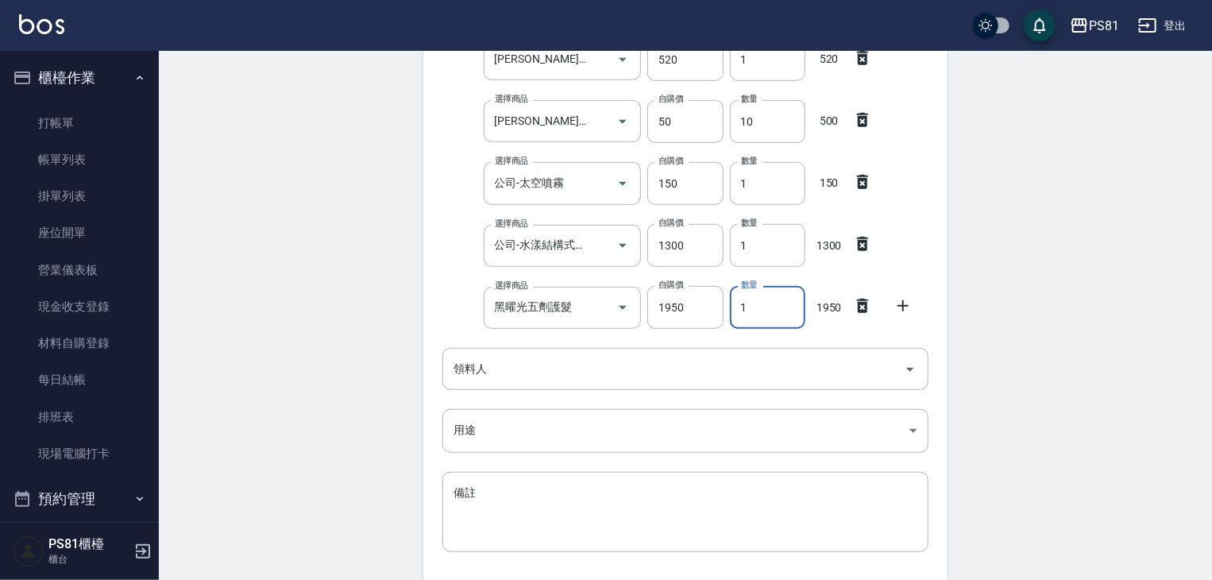
scroll to position [482, 0]
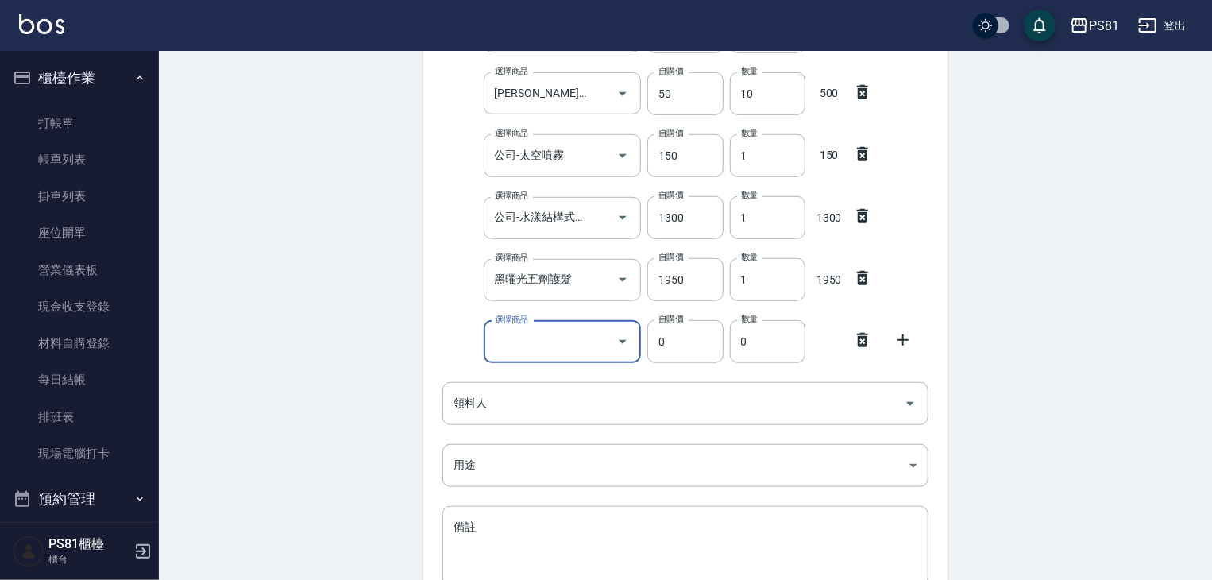
type input "C"
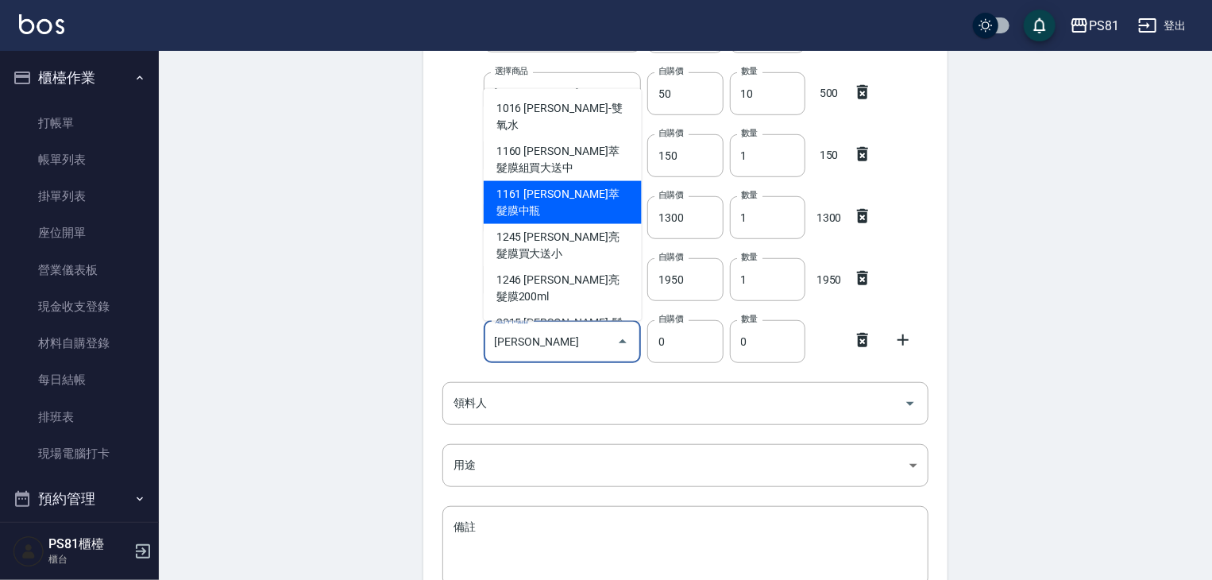
type input "李"
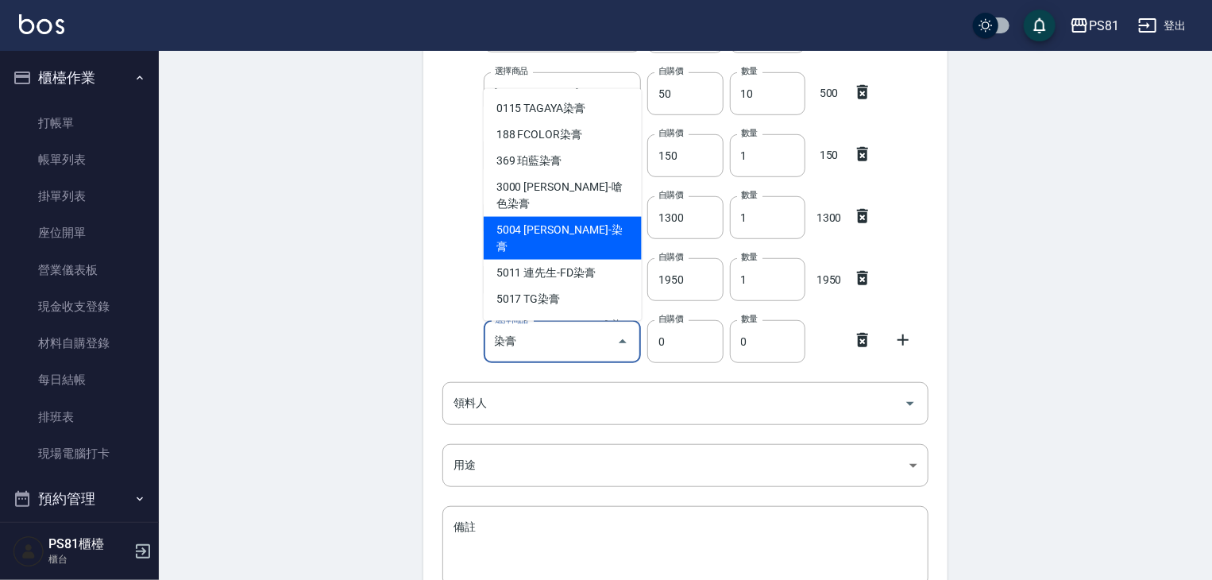
click at [588, 217] on li "5004 里歐-染膏" at bounding box center [563, 238] width 158 height 43
type input "里歐-染膏"
type input "110"
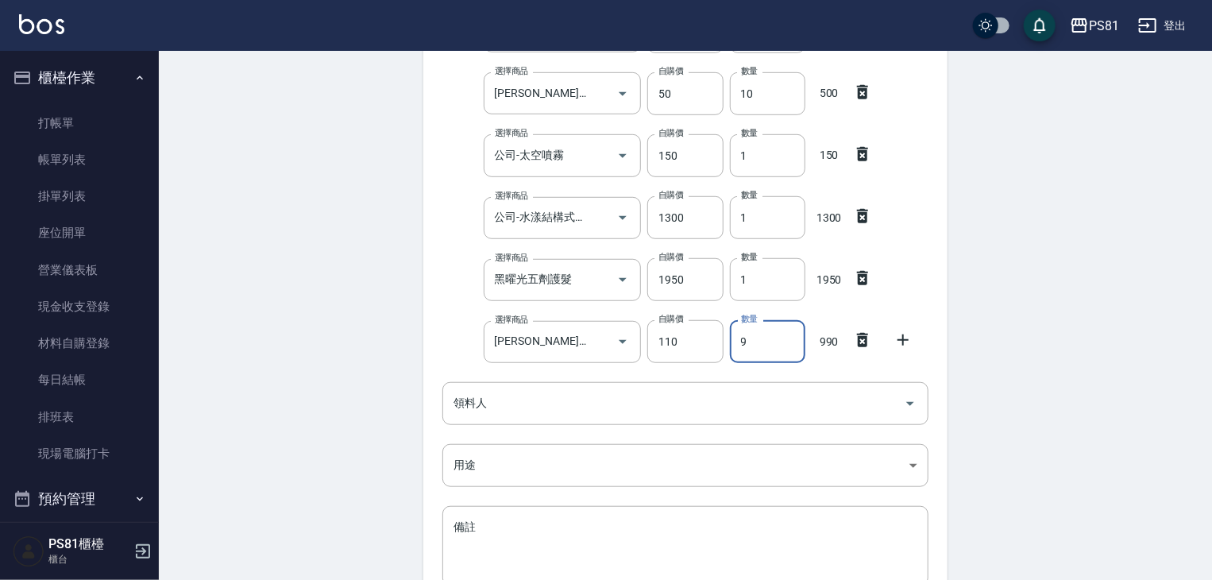
type input "9"
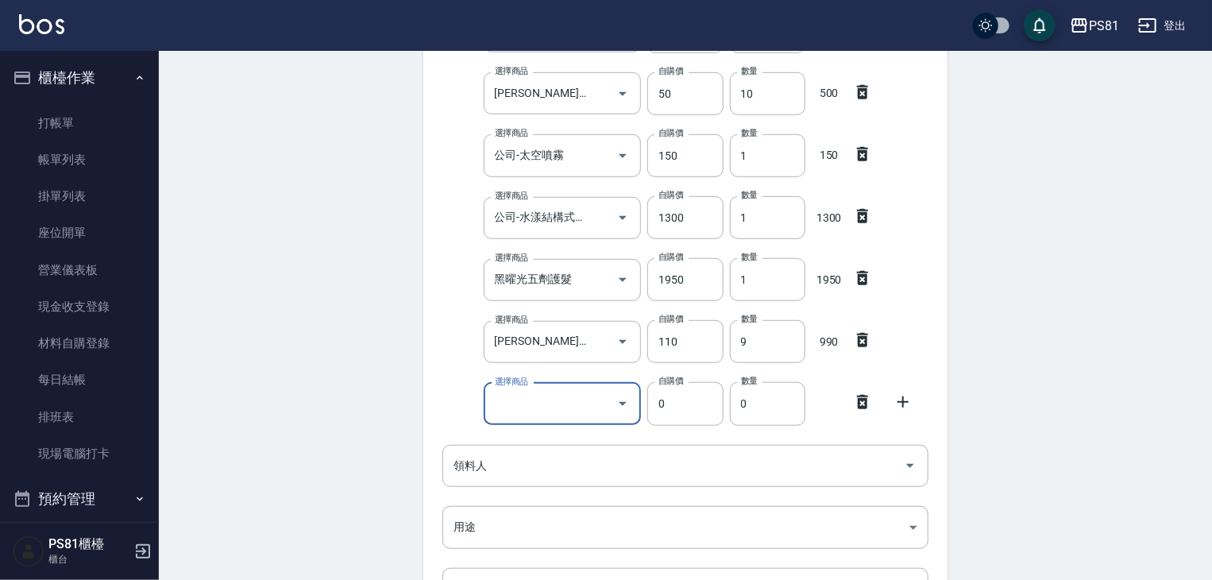
type input "F"
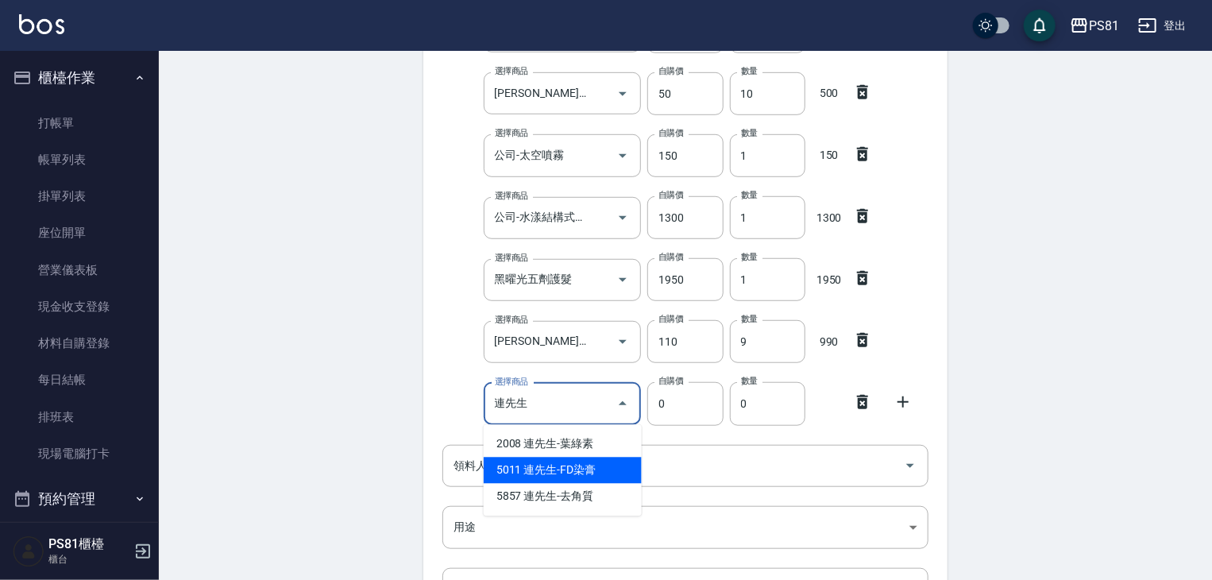
click at [572, 473] on li "5011 連先生-FD染膏" at bounding box center [563, 470] width 158 height 26
type input "連先生-FD染膏"
type input "130"
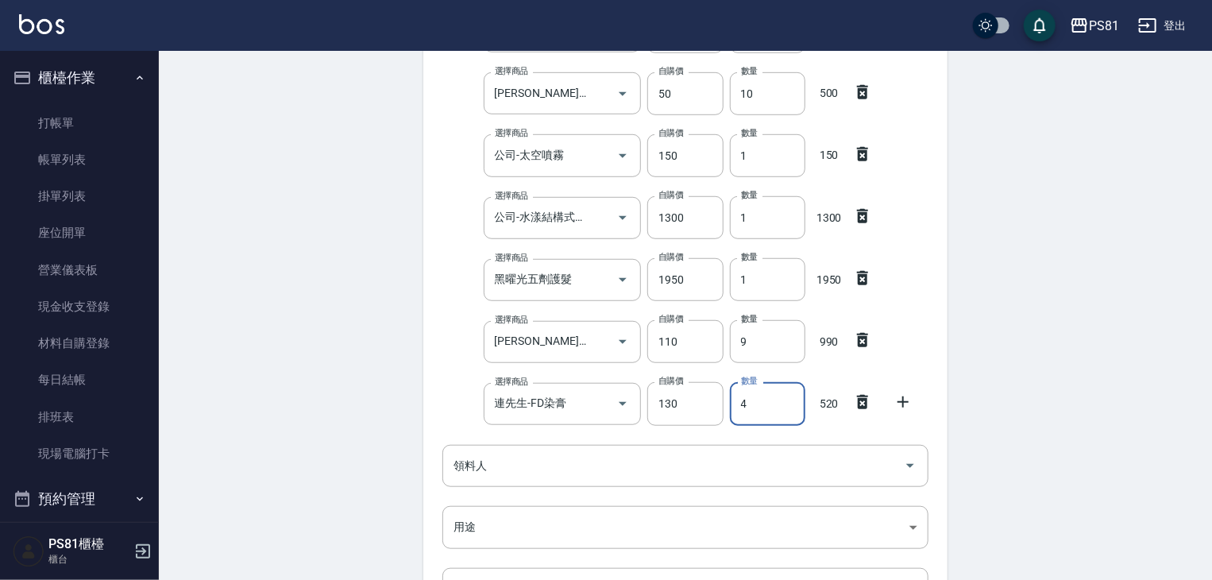
type input "4"
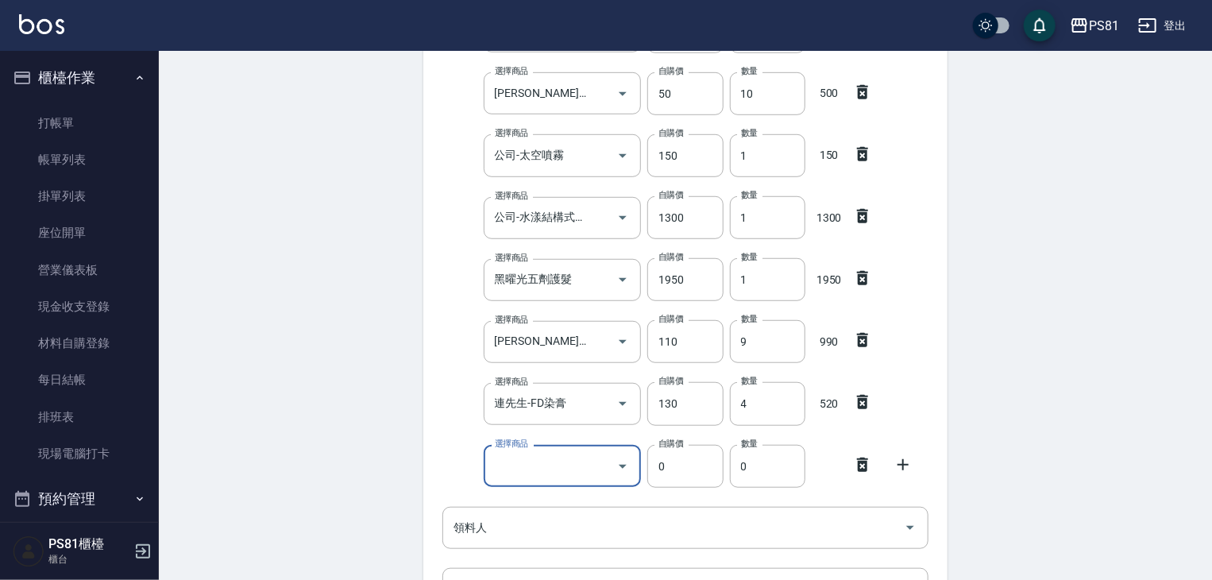
type input "D"
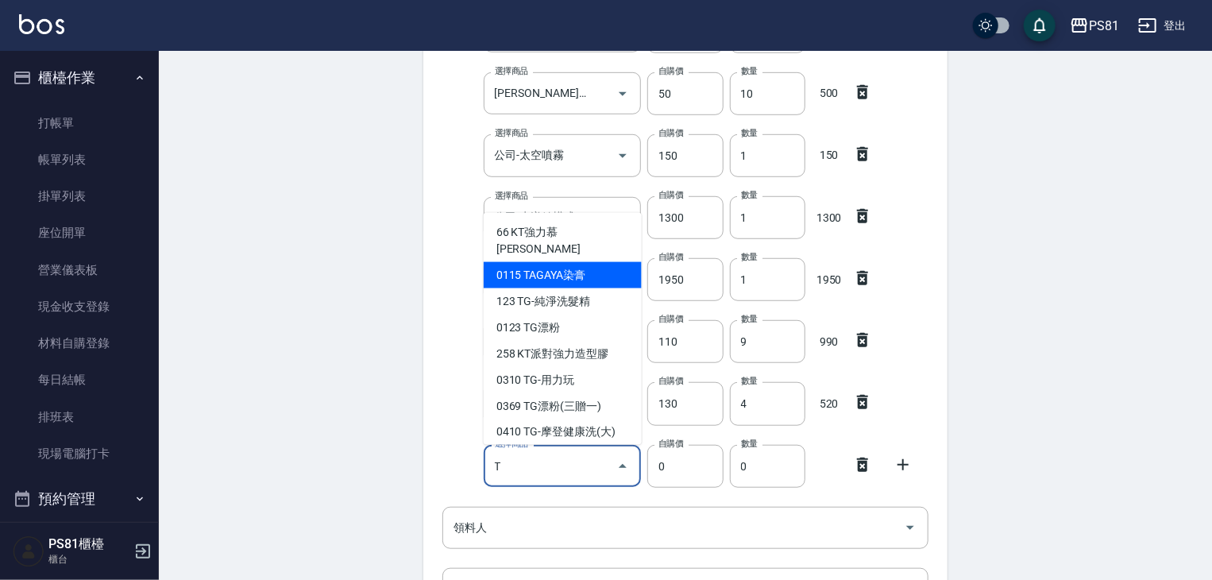
click at [595, 262] on li "0115 TAGAYA染膏" at bounding box center [563, 275] width 158 height 26
type input "TAGAYA染膏"
type input "115"
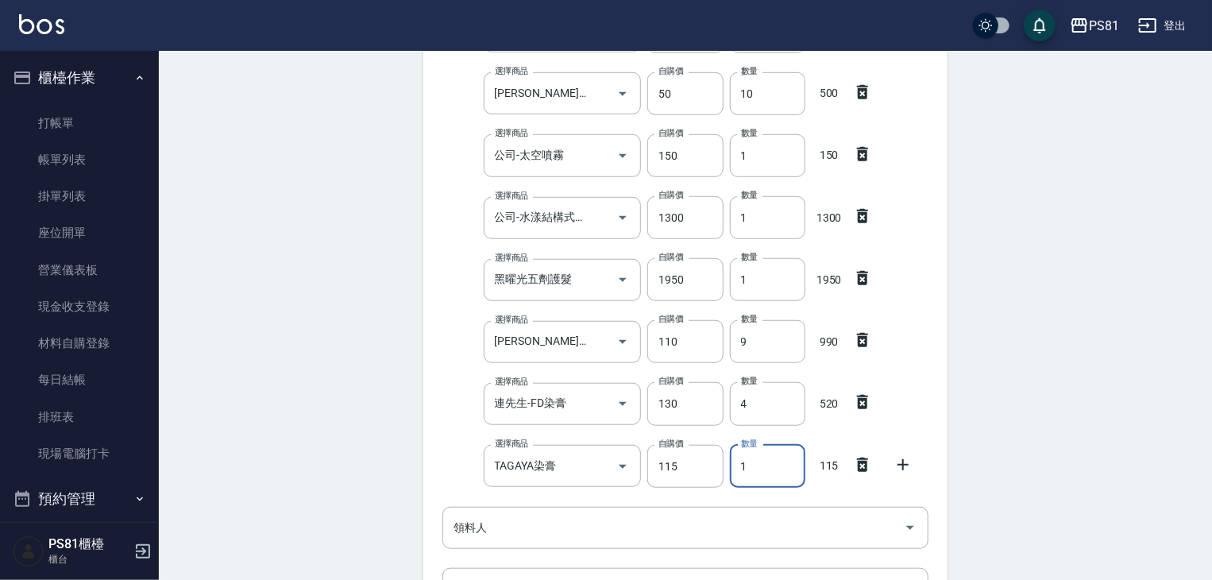
click at [743, 461] on input "1" at bounding box center [767, 466] width 75 height 43
click at [744, 461] on input "1" at bounding box center [767, 466] width 75 height 43
type input "25"
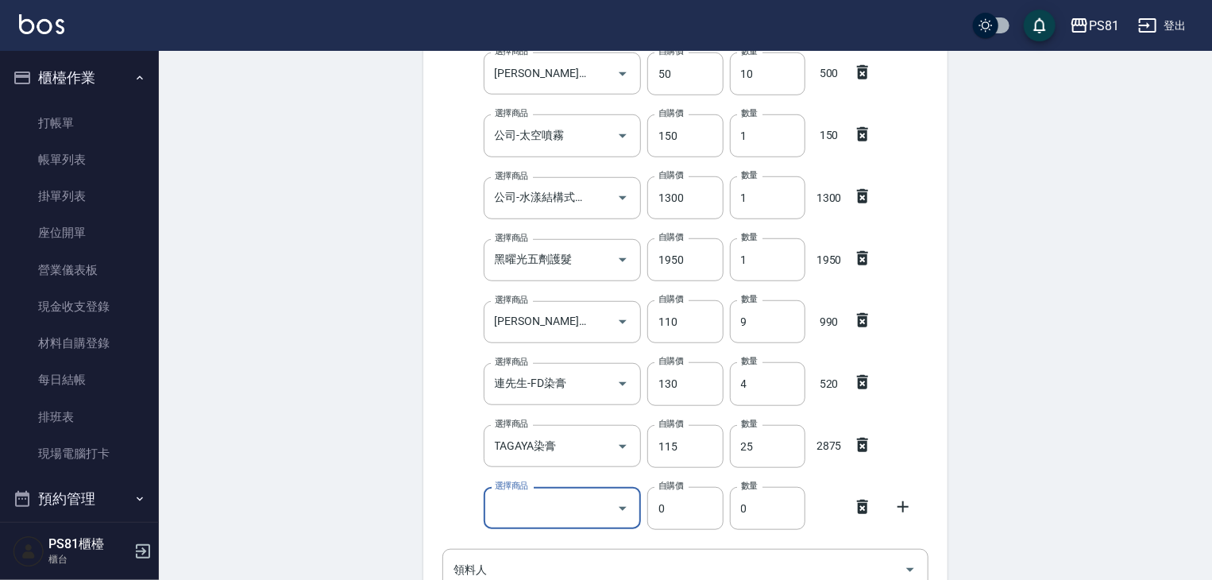
scroll to position [820, 0]
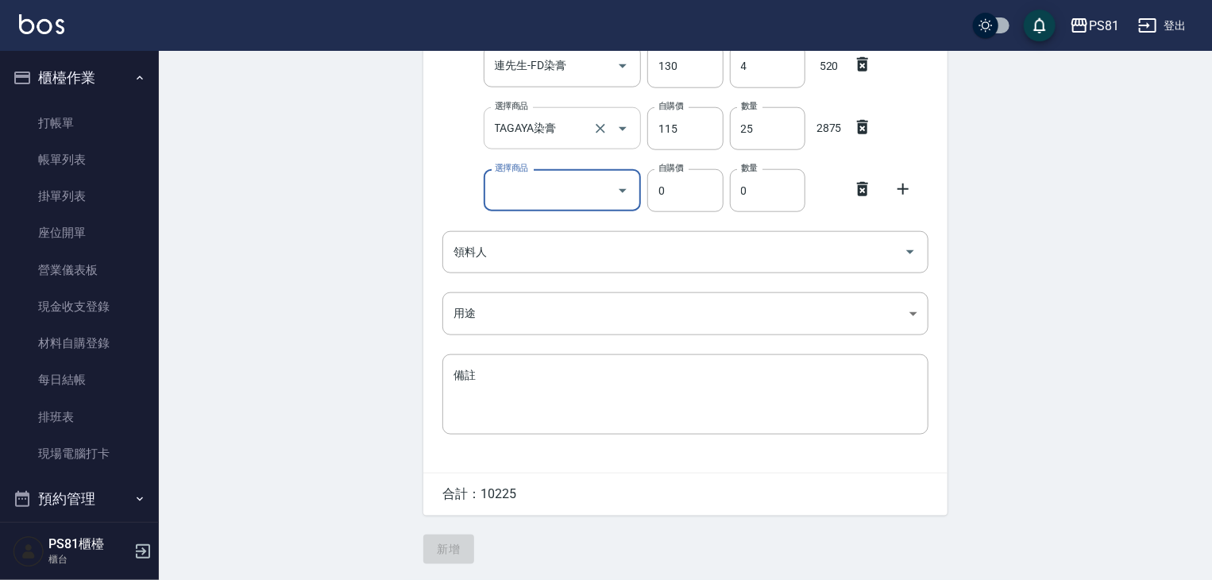
type input "F"
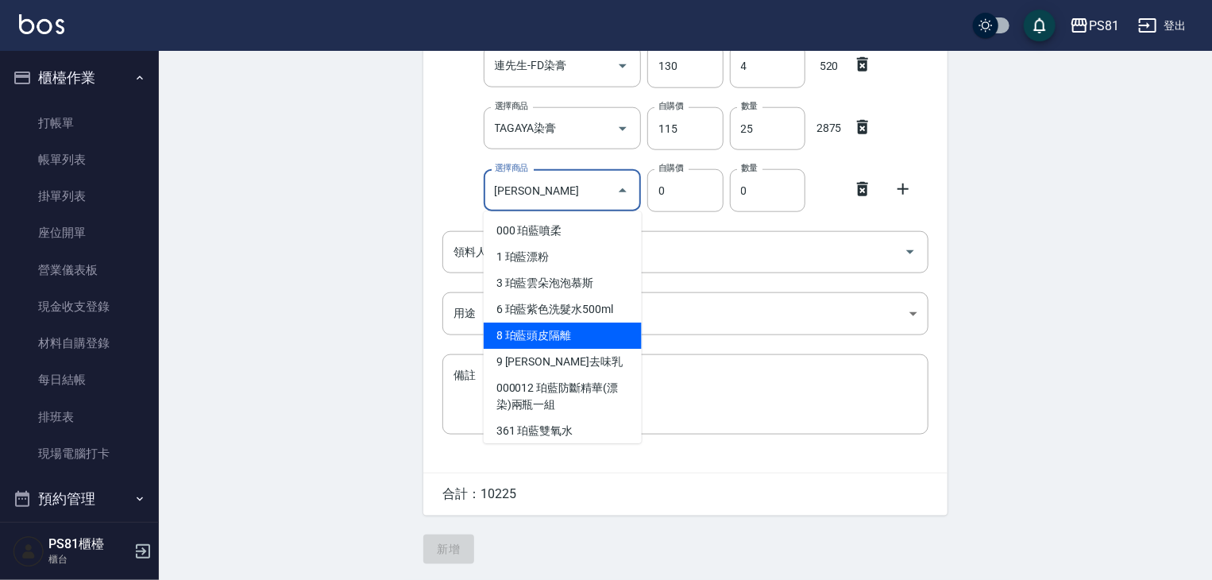
type input "珀藍藍"
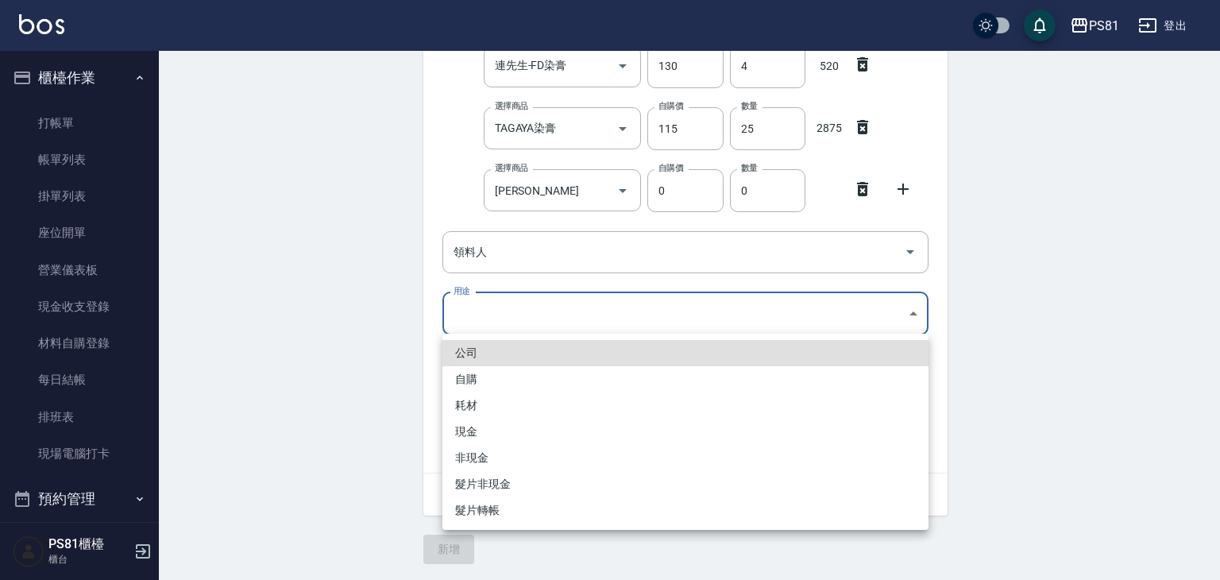
drag, startPoint x: 633, startPoint y: 323, endPoint x: 634, endPoint y: 344, distance: 20.7
click at [546, 179] on div at bounding box center [610, 290] width 1220 height 580
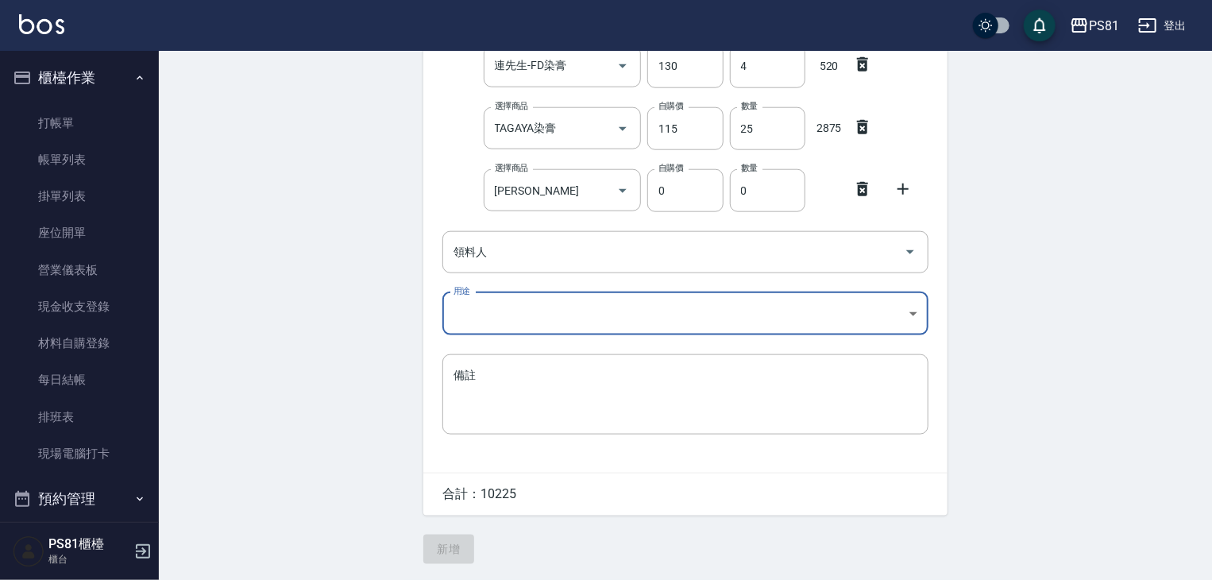
click at [542, 187] on div "公司 自購 耗材 現金 非現金 髮片非現金 髮片轉帳" at bounding box center [606, 290] width 1212 height 580
click at [543, 191] on input "珀藍藍" at bounding box center [551, 190] width 120 height 28
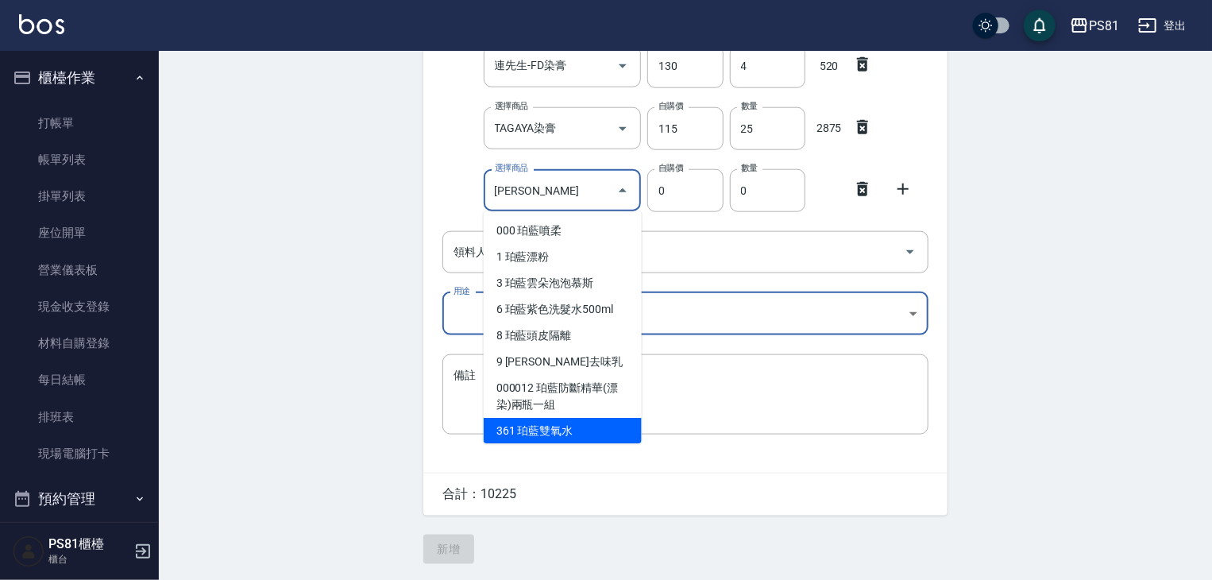
click at [575, 423] on li "361 珀藍雙氧水" at bounding box center [563, 431] width 158 height 26
type input "珀藍雙氧水"
type input "115"
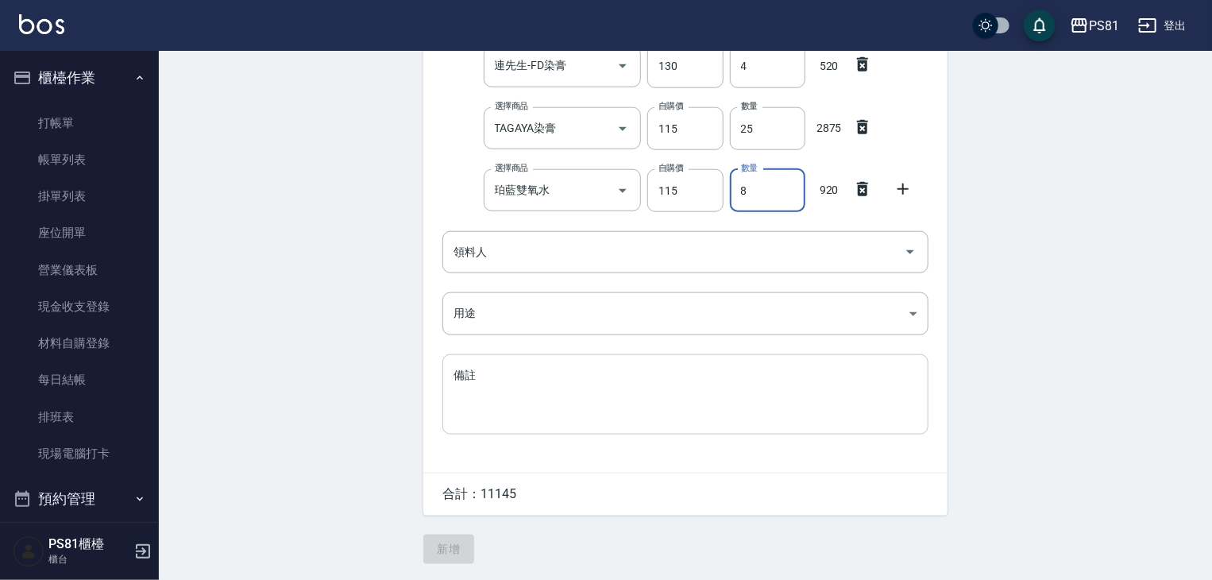
type input "8"
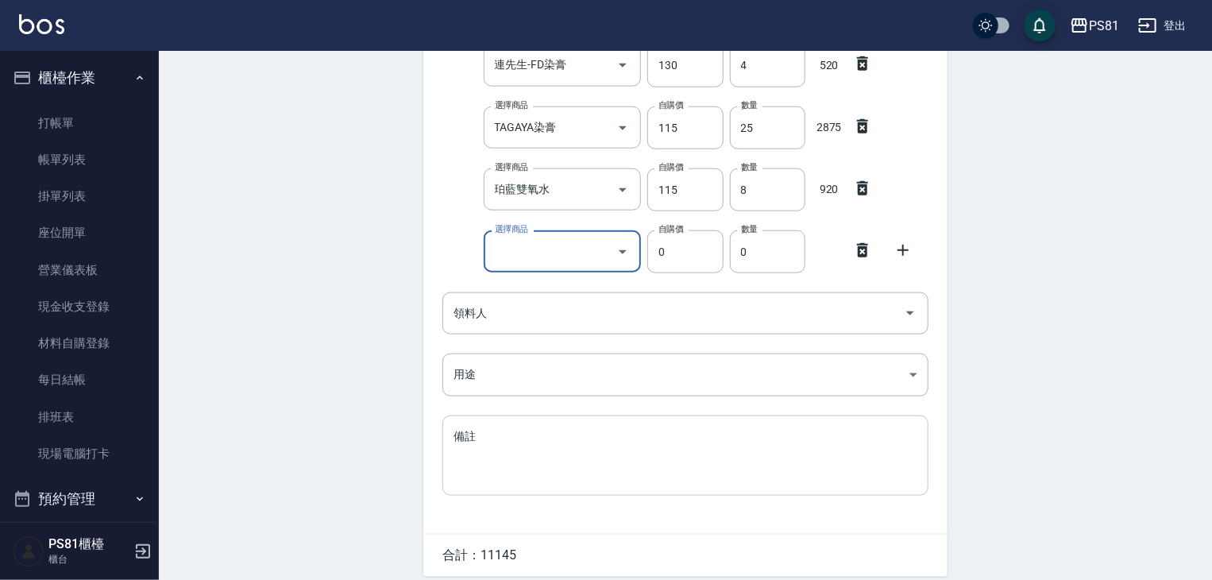
type input "D"
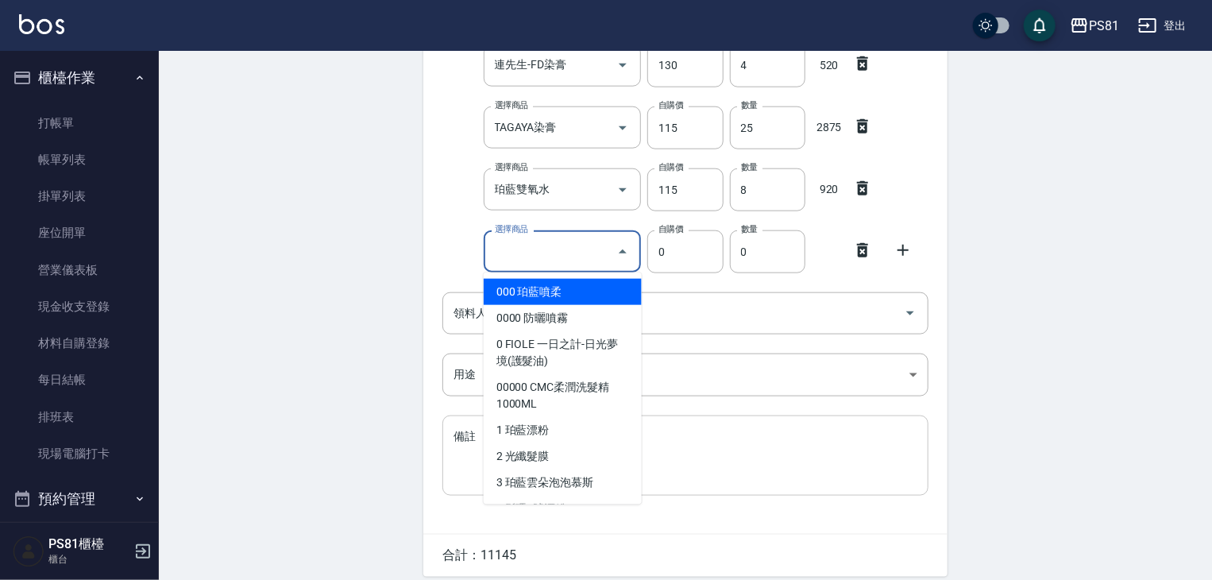
type input "F"
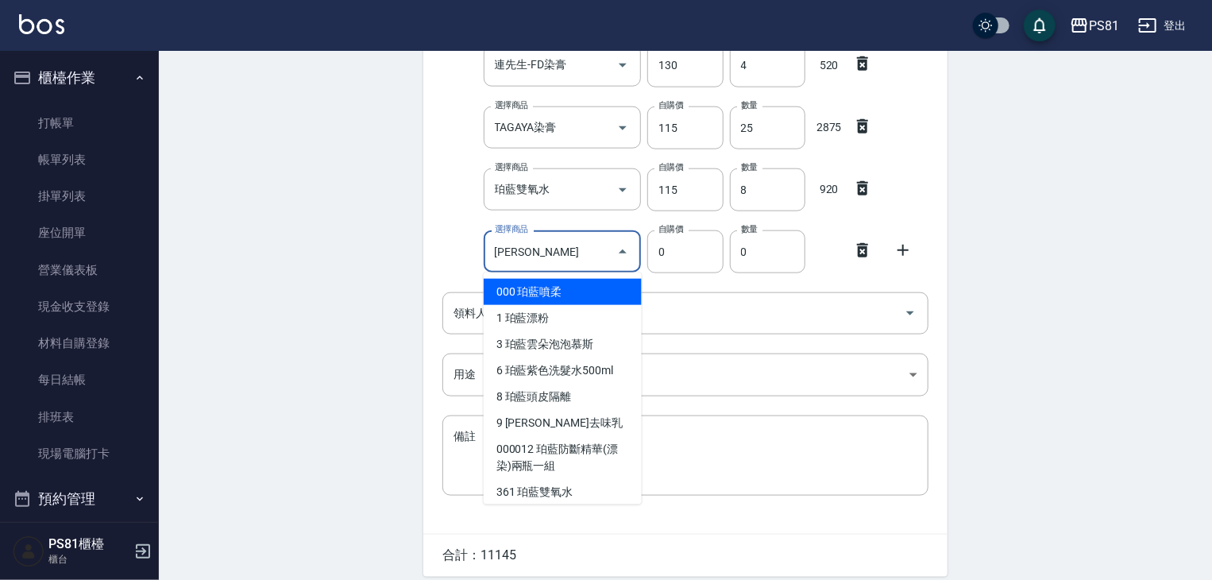
click at [520, 288] on li "000 珀藍噴柔" at bounding box center [563, 292] width 158 height 26
type input "珀藍噴柔"
type input "200"
type input "1"
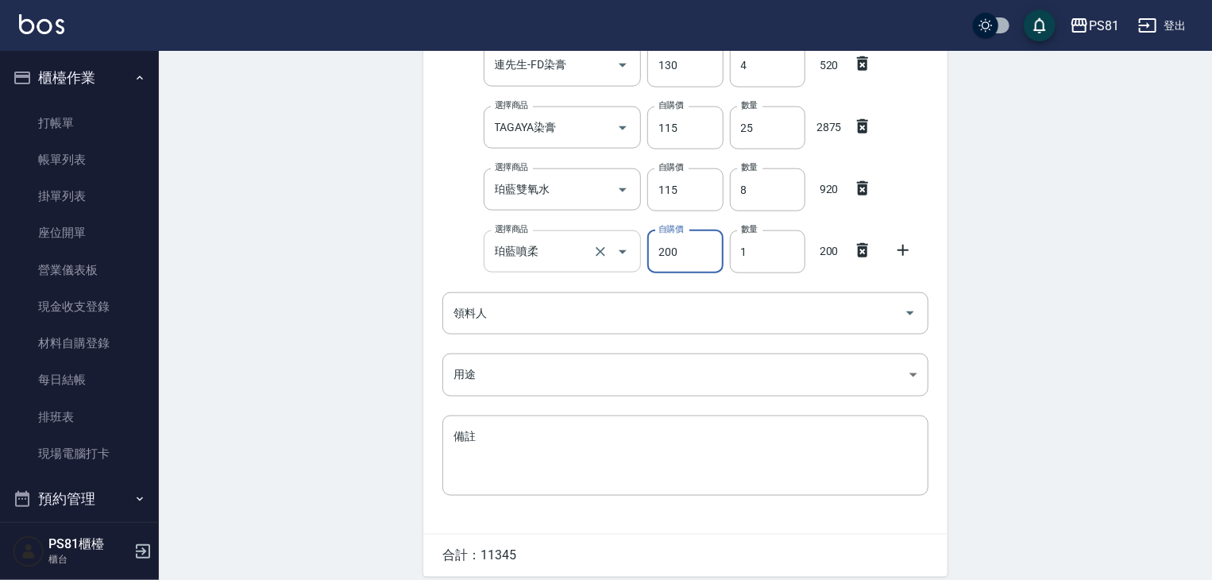
click at [559, 258] on input "珀藍噴柔" at bounding box center [540, 251] width 99 height 28
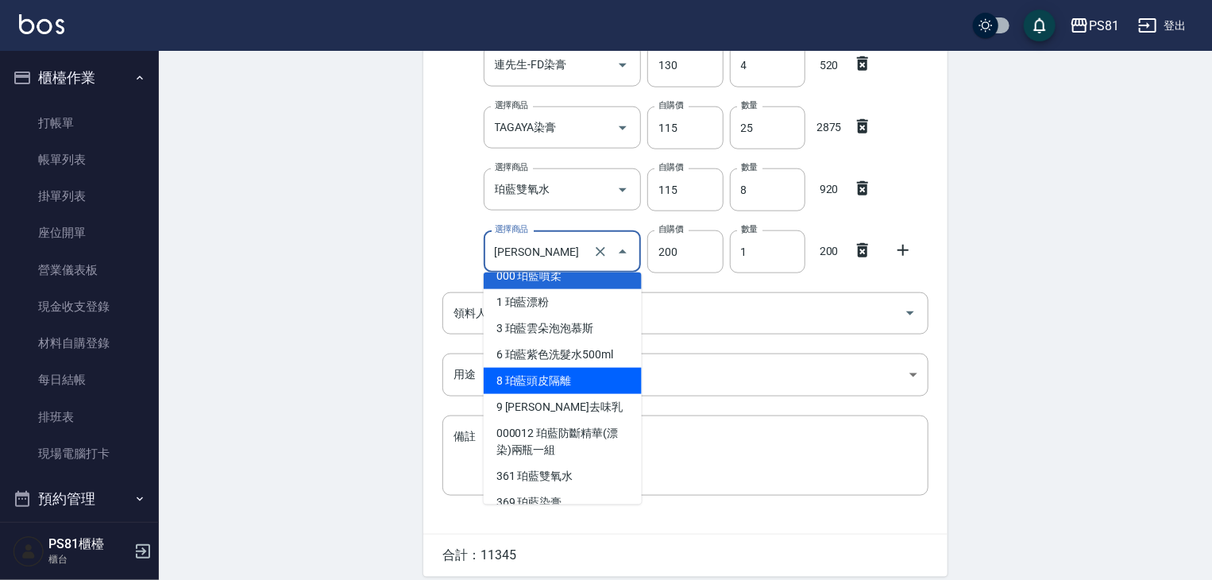
scroll to position [33, 0]
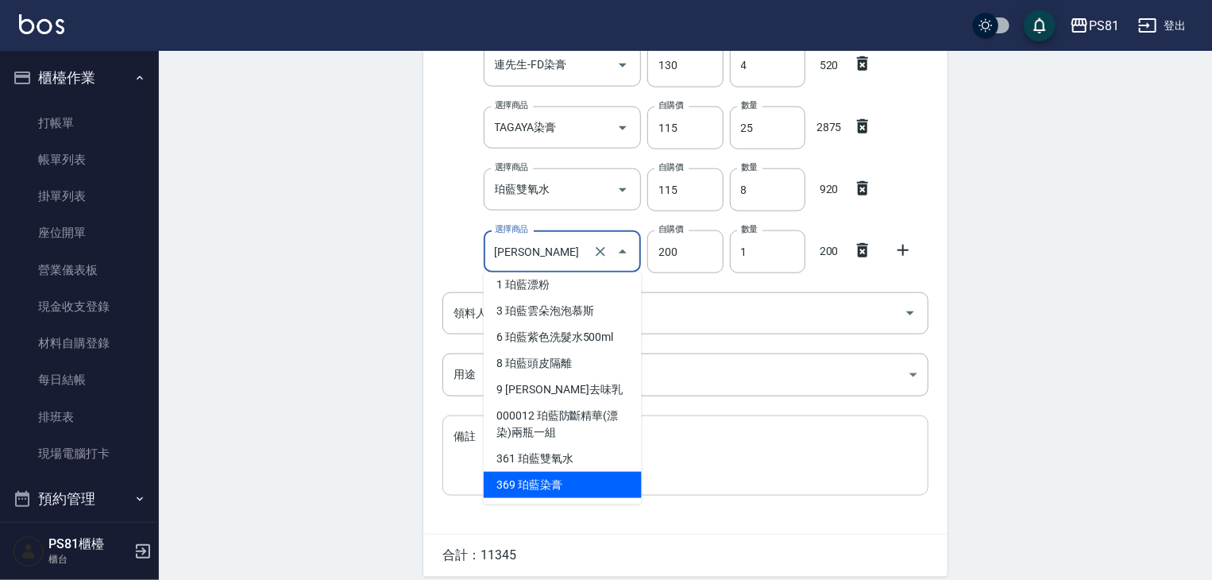
click at [577, 481] on li "369 珀藍染膏" at bounding box center [563, 485] width 158 height 26
type input "珀藍染膏"
type input "90"
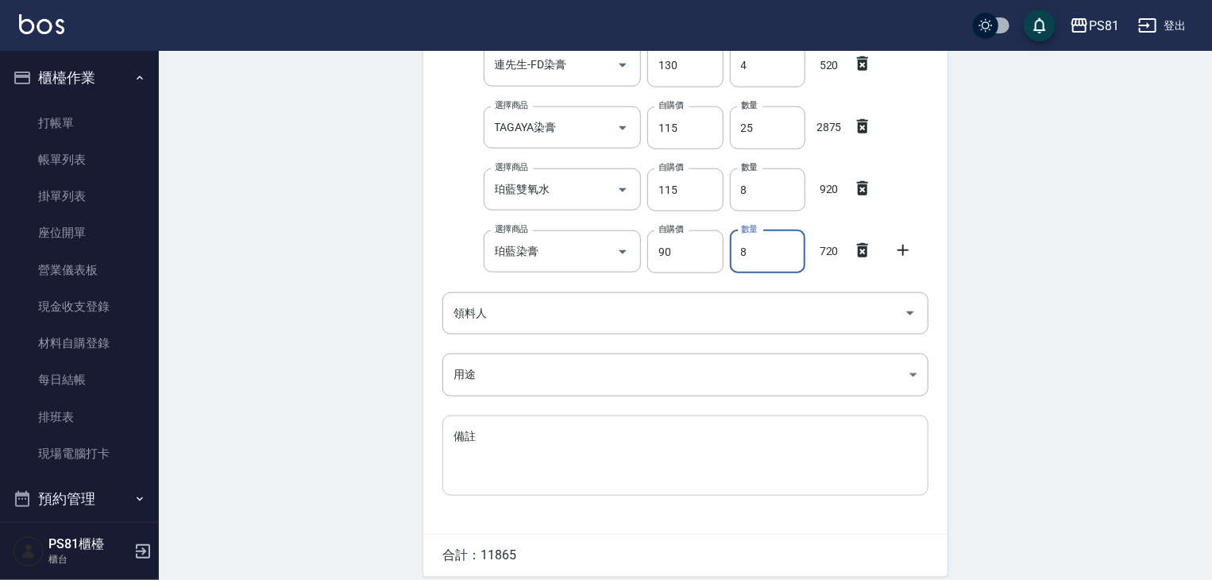
type input "8"
click at [867, 314] on icon at bounding box center [862, 312] width 19 height 19
click at [670, 317] on input "領料人" at bounding box center [674, 313] width 448 height 28
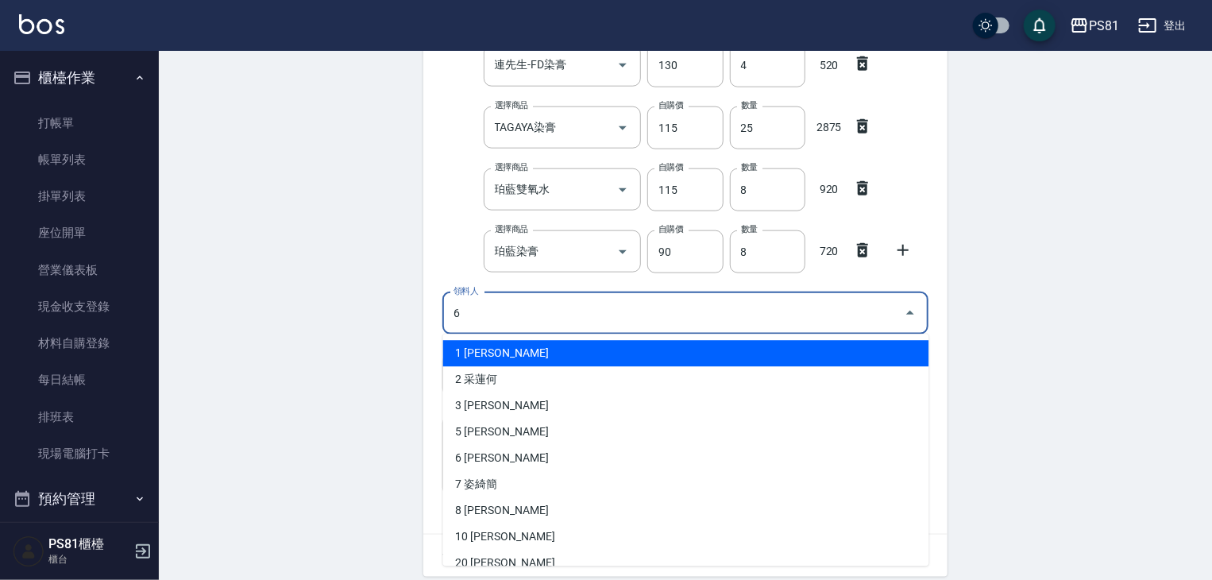
type input "6 蔡欣肴"
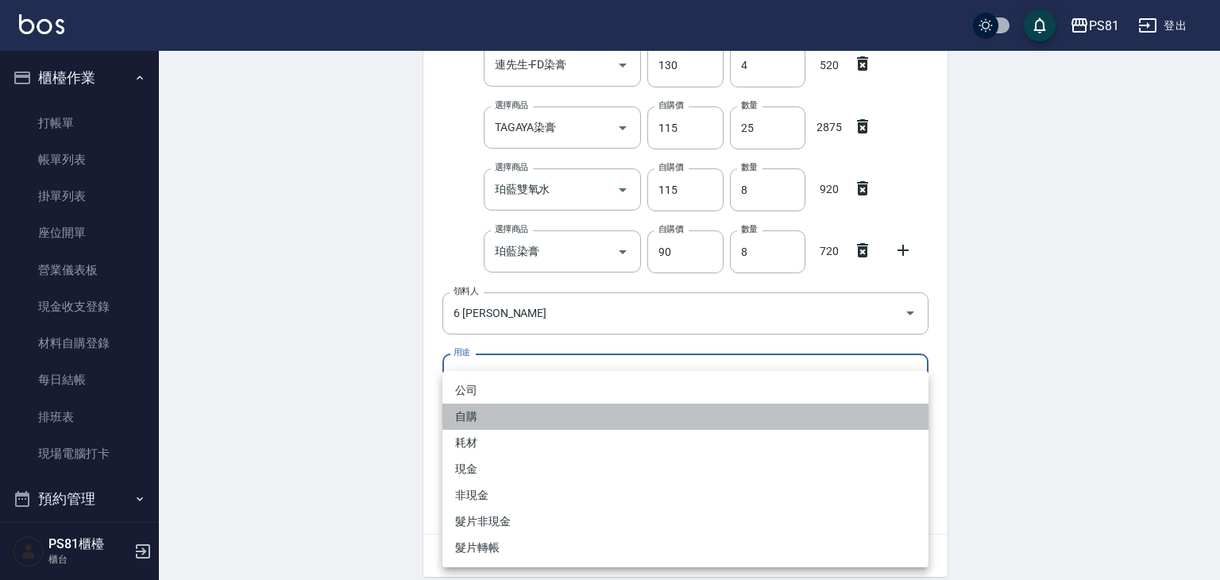
click at [505, 417] on li "自購" at bounding box center [685, 416] width 486 height 26
type input "自購"
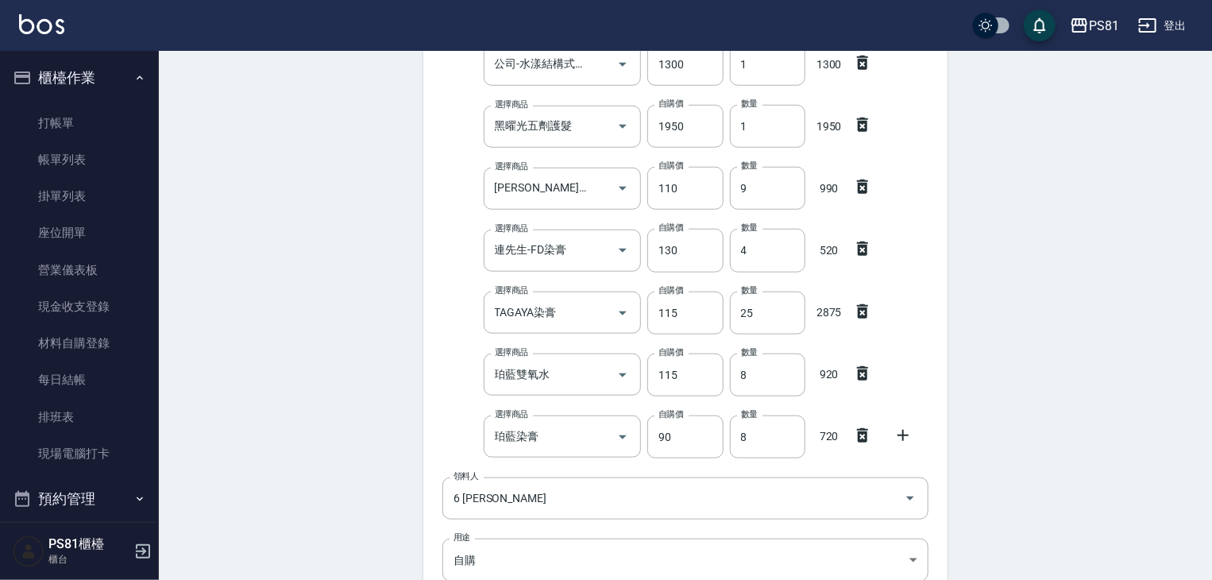
scroll to position [883, 0]
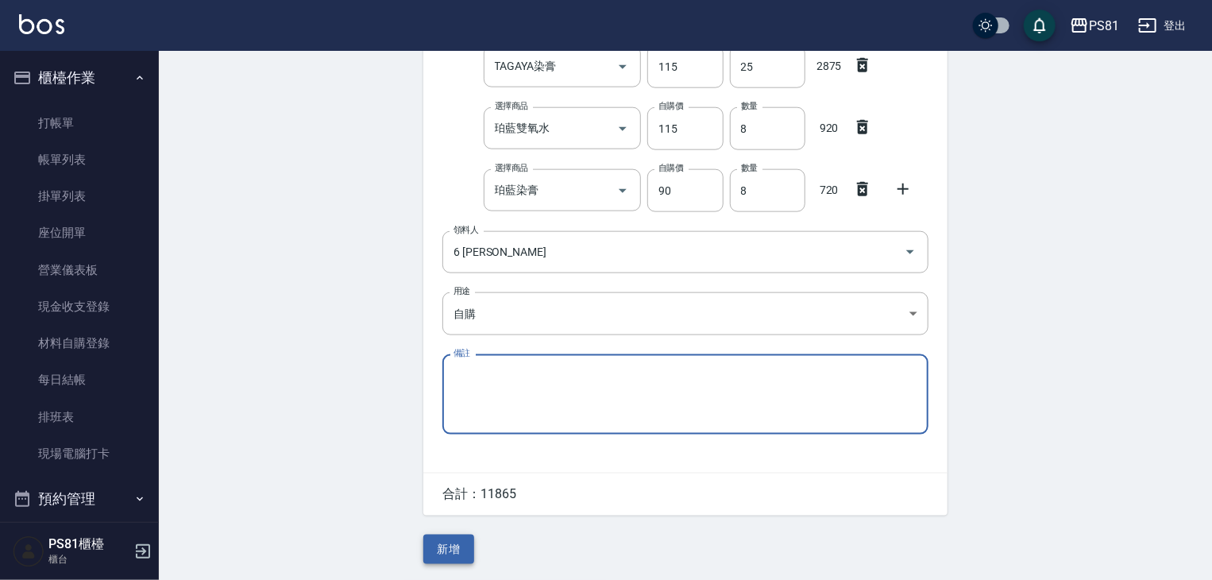
click at [435, 550] on button "新增" at bounding box center [448, 549] width 51 height 29
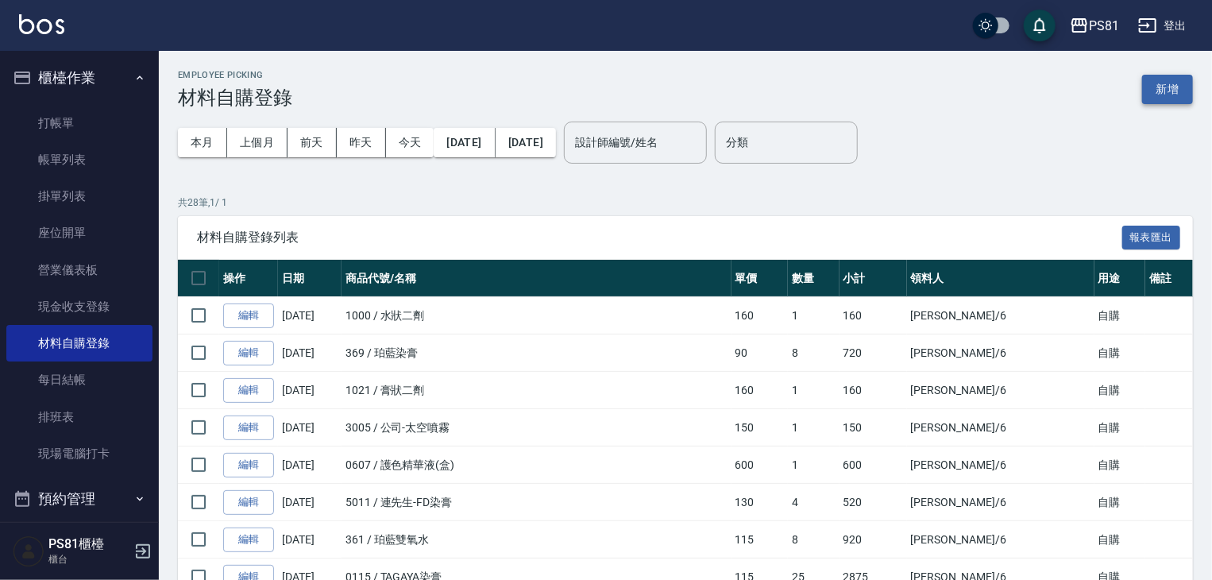
click at [1169, 87] on button "新增" at bounding box center [1167, 89] width 51 height 29
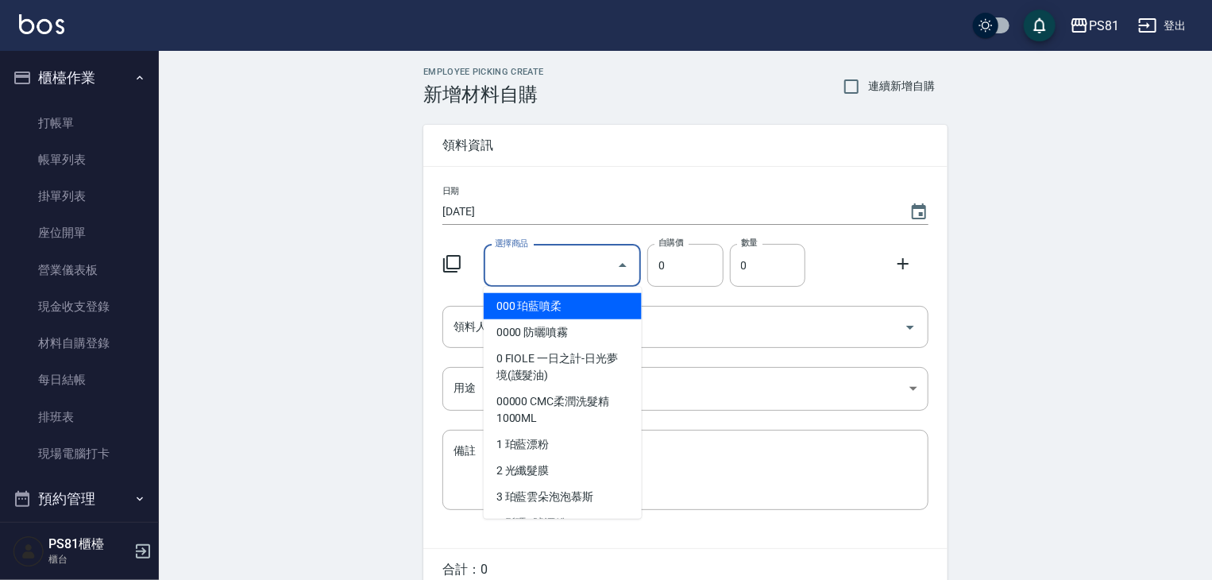
click at [543, 259] on input "選擇商品" at bounding box center [551, 266] width 120 height 28
type input "G"
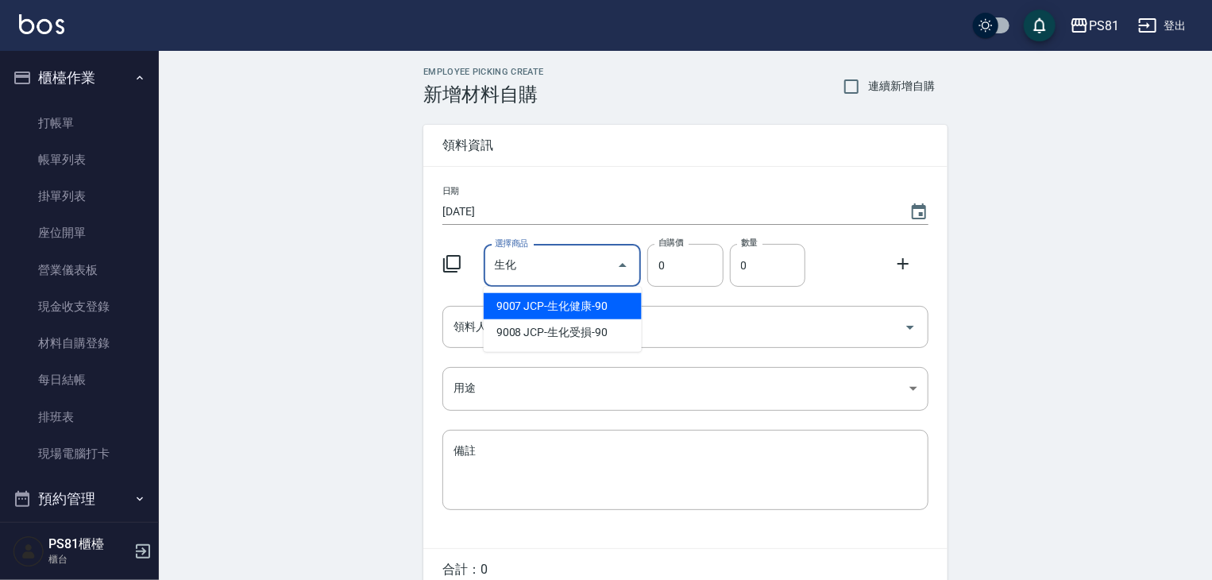
click at [538, 302] on li "9007 JCP-生化健康-90" at bounding box center [563, 306] width 158 height 26
type input "JCP-生化健康-90"
type input "90"
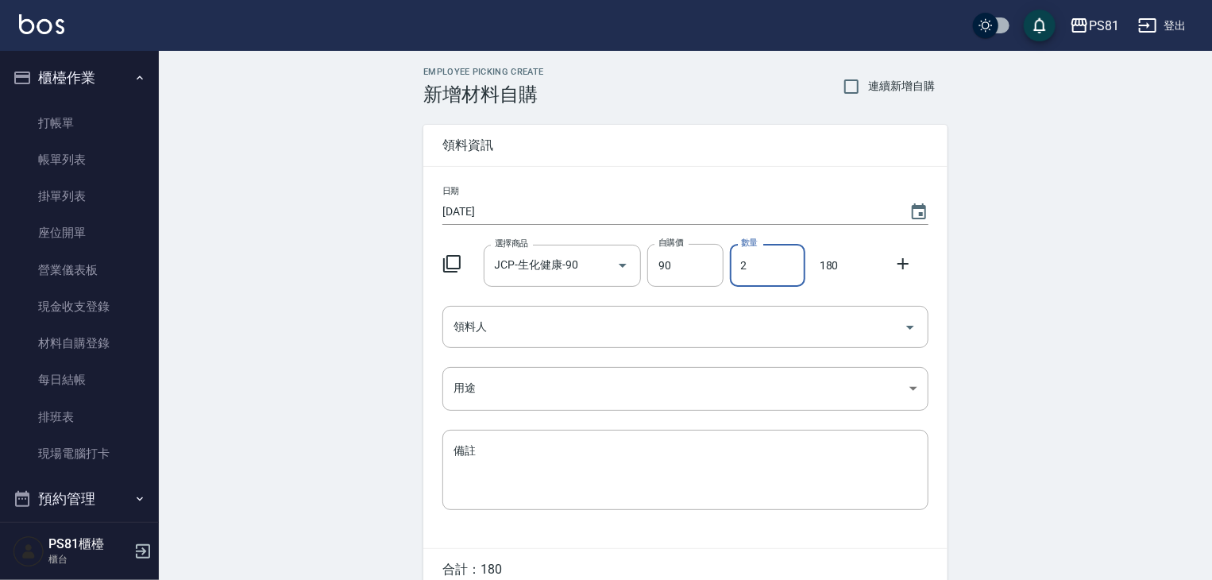
type input "2"
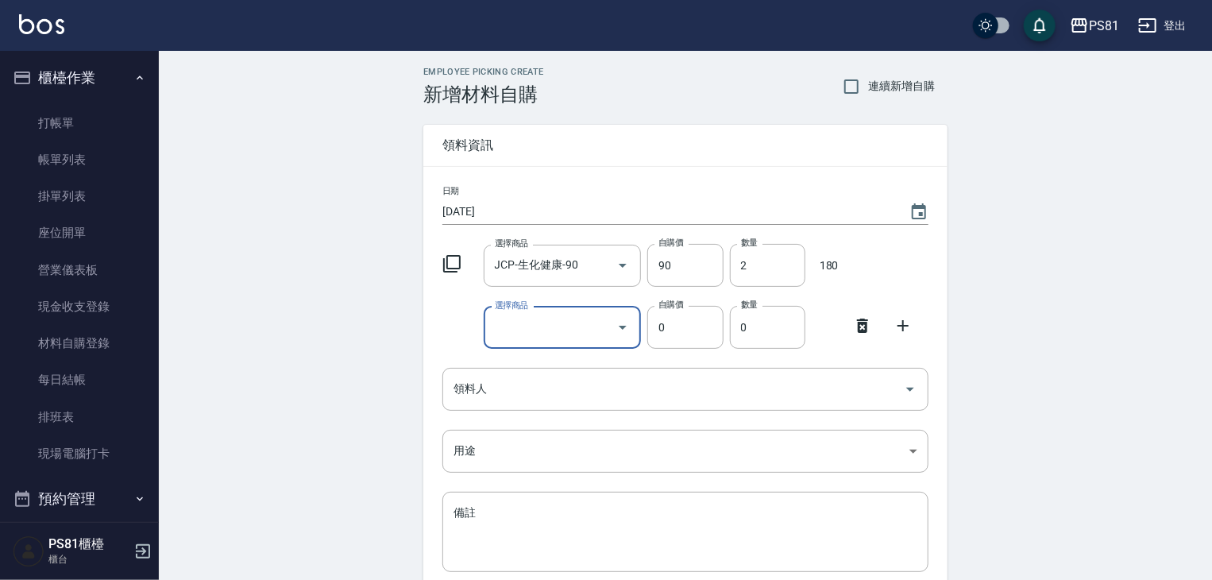
type input "F"
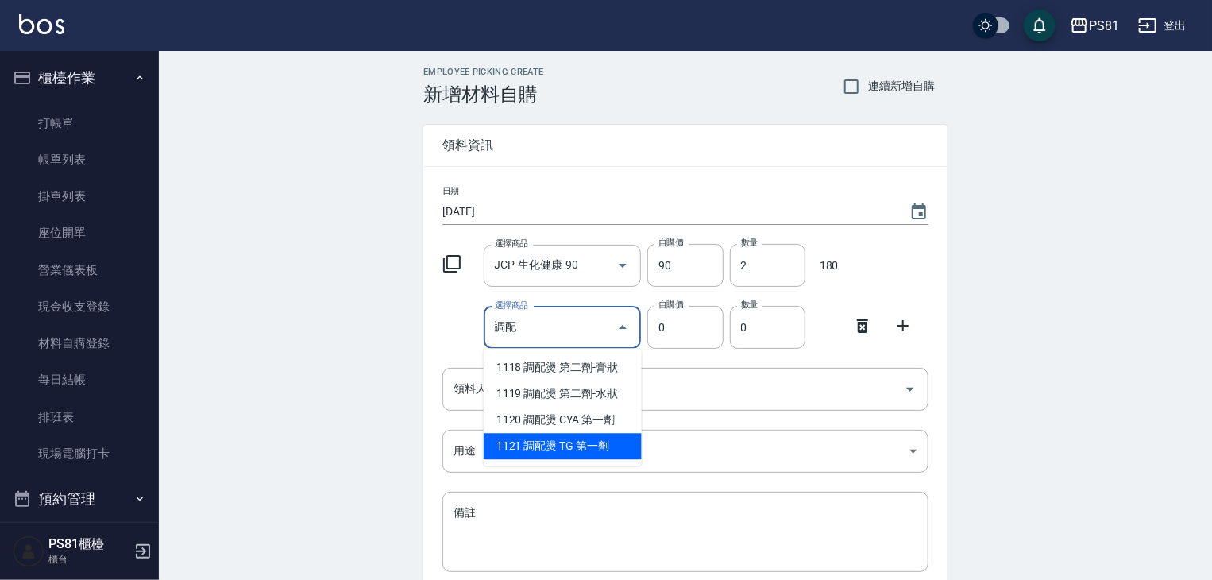
click at [546, 434] on li "1121 調配燙 TG 第一劑" at bounding box center [563, 446] width 158 height 26
type input "調配燙 TG 第一劑"
type input "250"
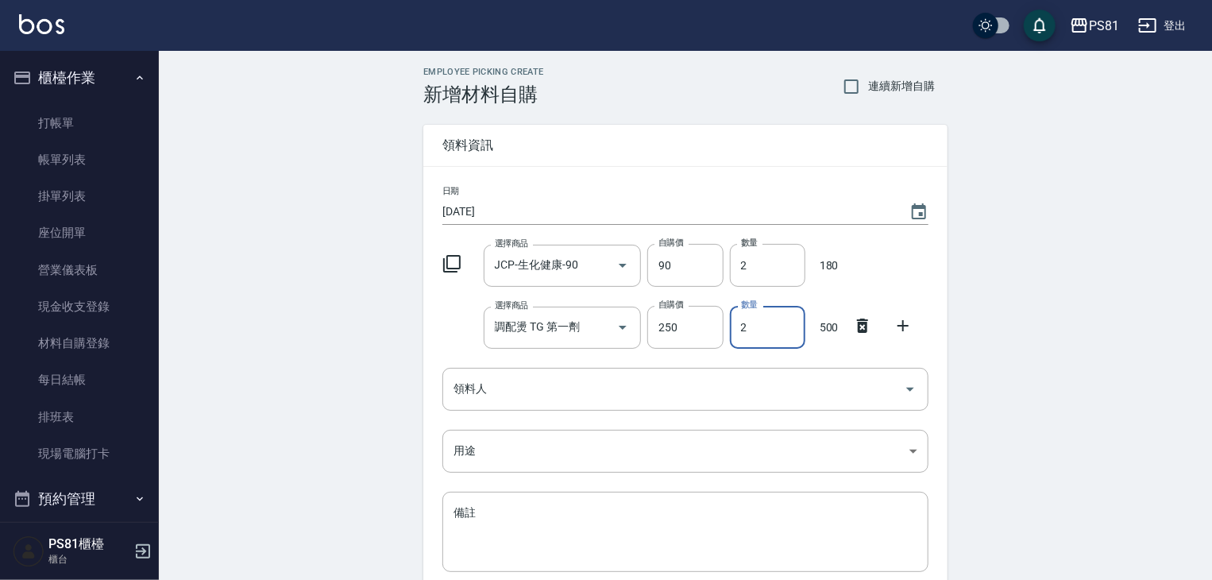
type input "2"
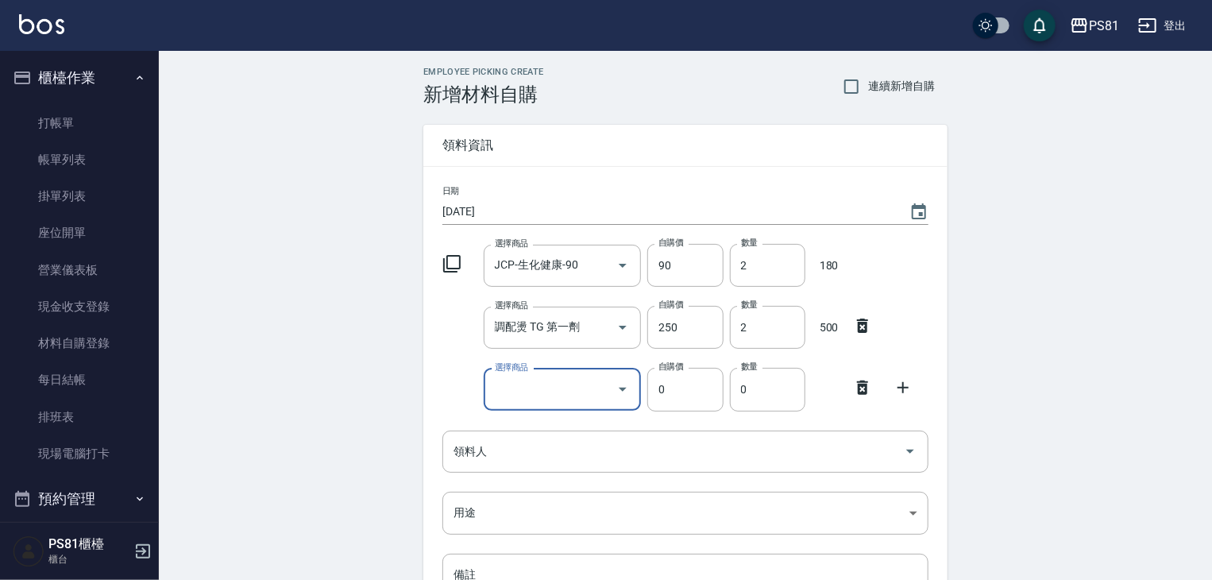
type input "D"
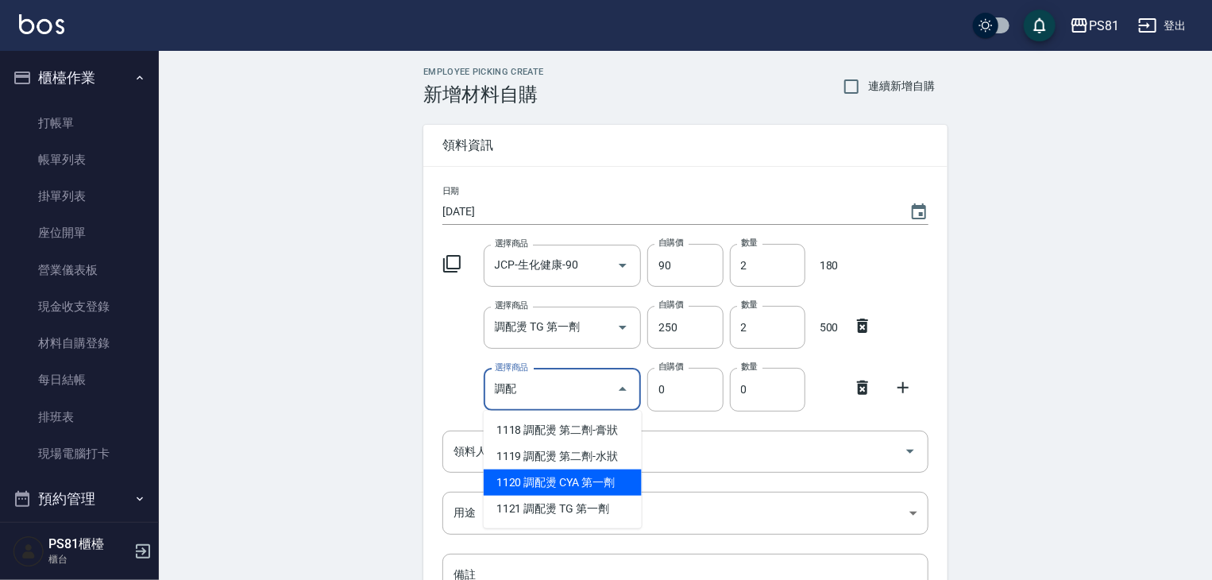
click at [546, 492] on li "1120 調配燙 CYA 第一劑" at bounding box center [563, 482] width 158 height 26
type input "調配燙 CYA 第一劑"
type input "250"
type input "1"
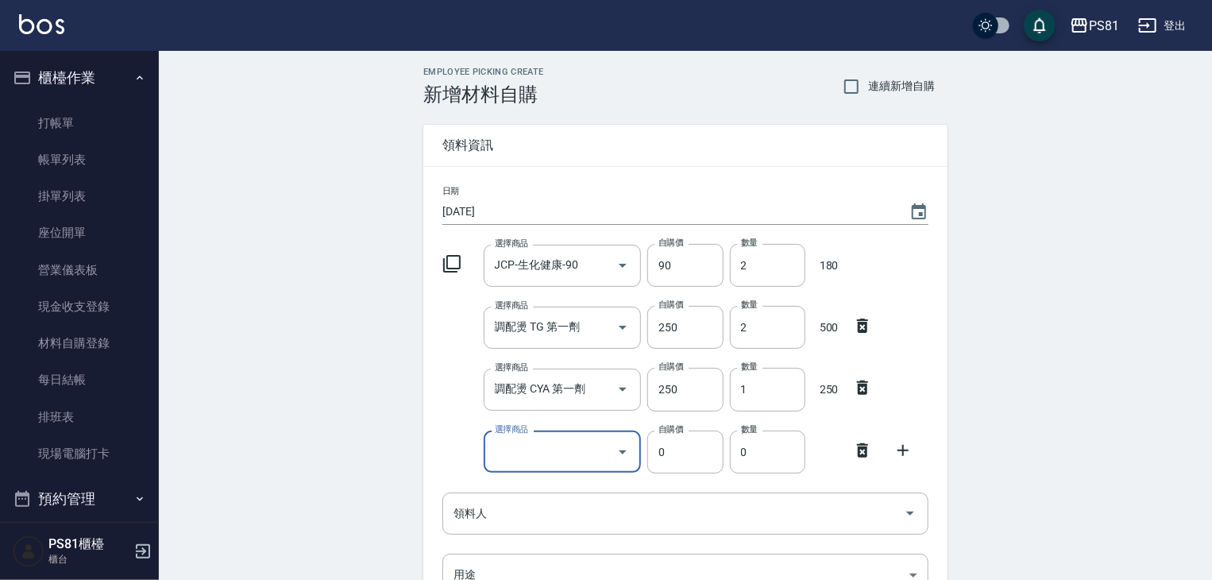
type input "K"
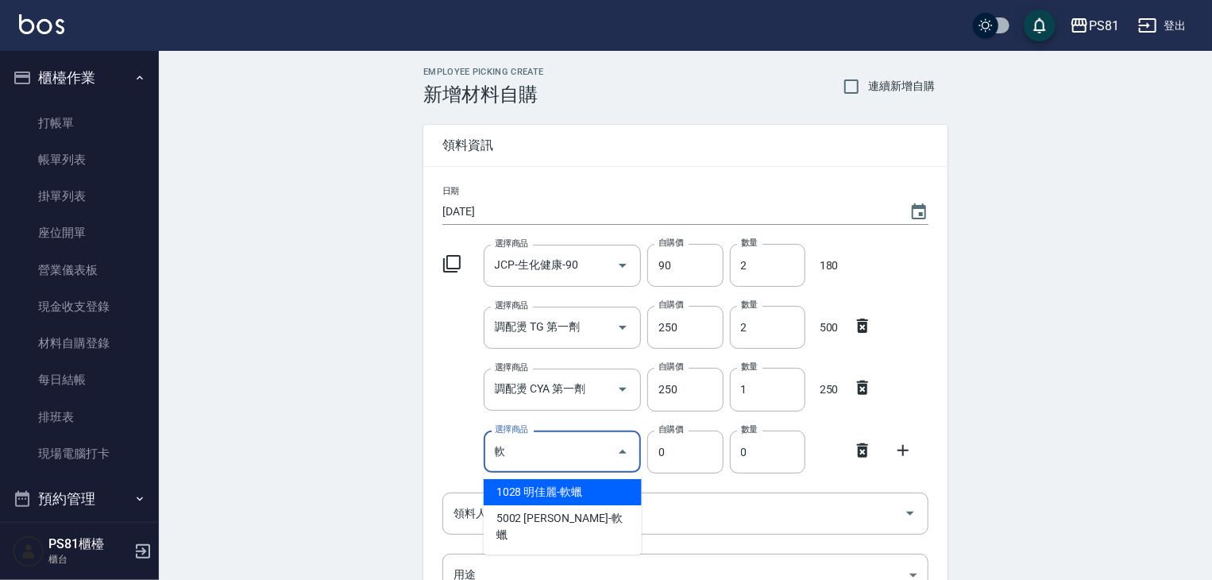
click at [540, 495] on li "1028 明佳麗-軟蠟" at bounding box center [563, 492] width 158 height 26
type input "明佳麗-軟蠟"
type input "340"
type input "1"
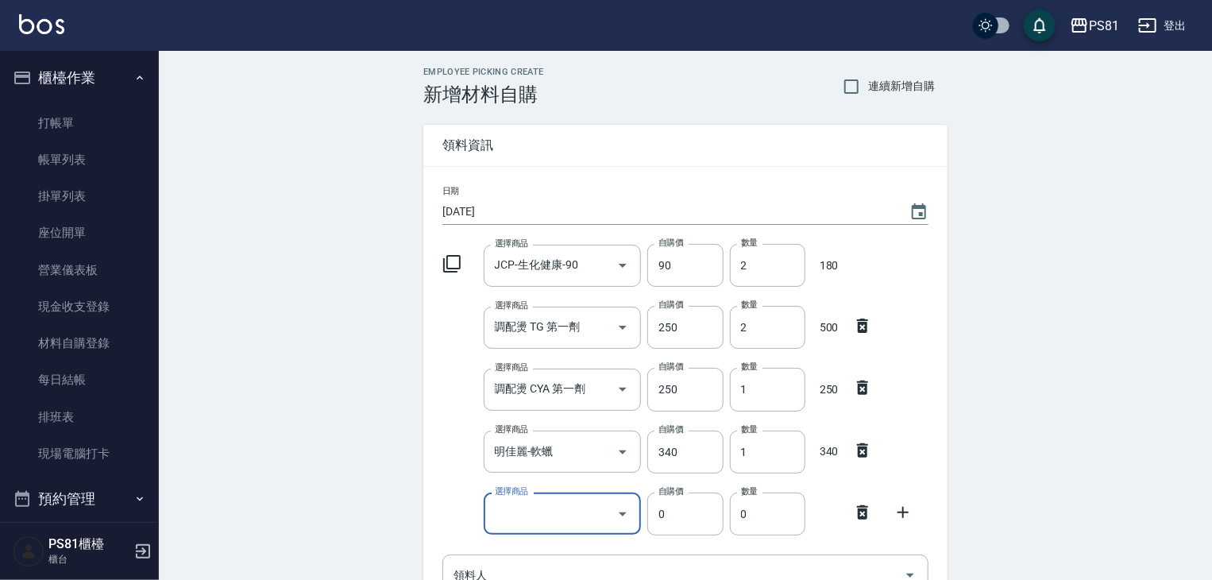
type input "D"
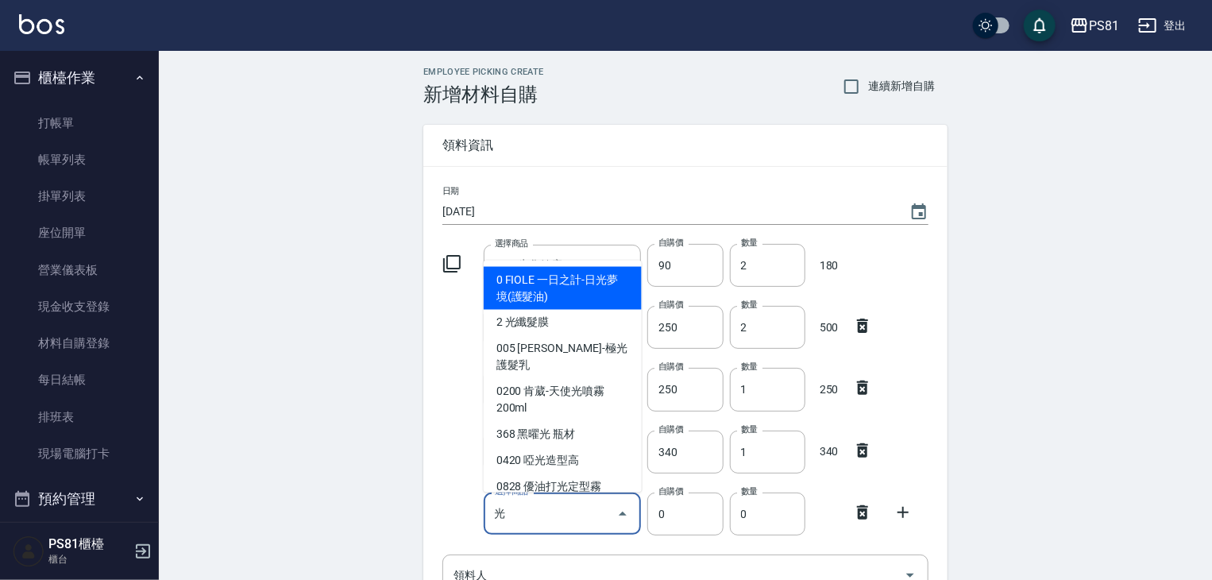
click at [533, 327] on li "2 光纖髮膜" at bounding box center [563, 323] width 158 height 26
type input "光纖髮膜"
type input "450"
type input "1"
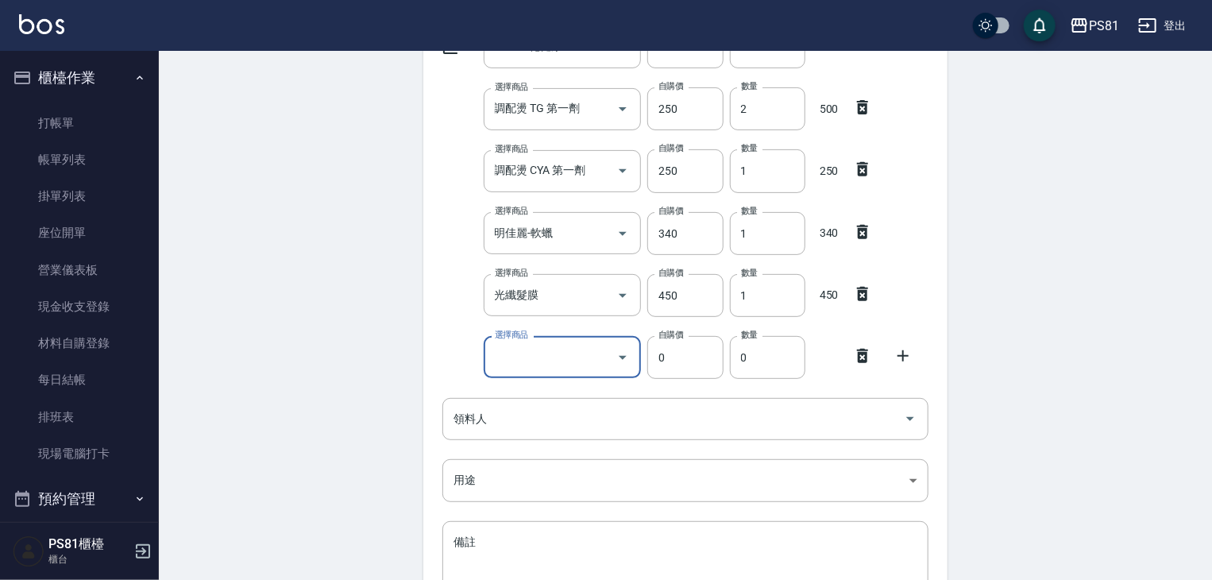
scroll to position [241, 0]
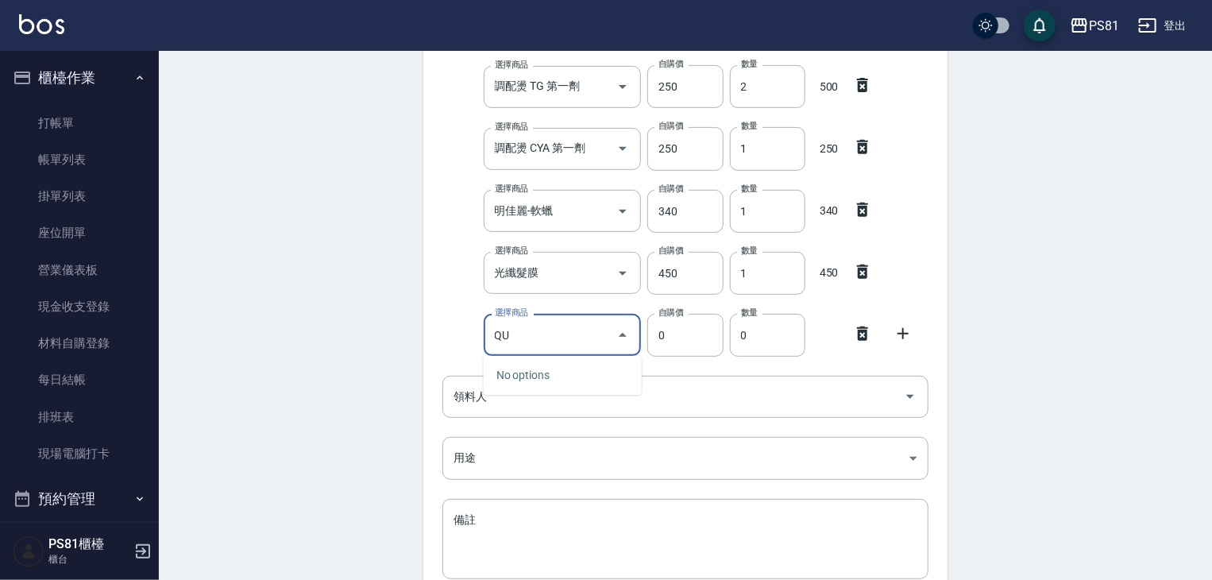
type input "Q"
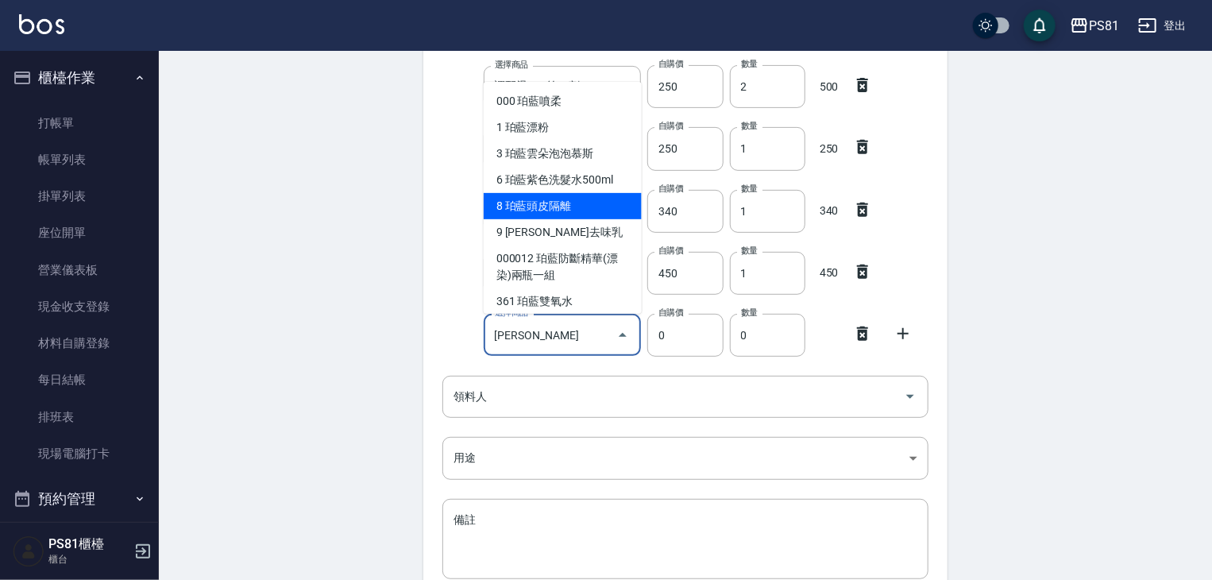
click at [519, 208] on li "8 珀藍頭皮隔離" at bounding box center [563, 206] width 158 height 26
type input "珀藍頭皮隔離"
type input "320"
type input "1"
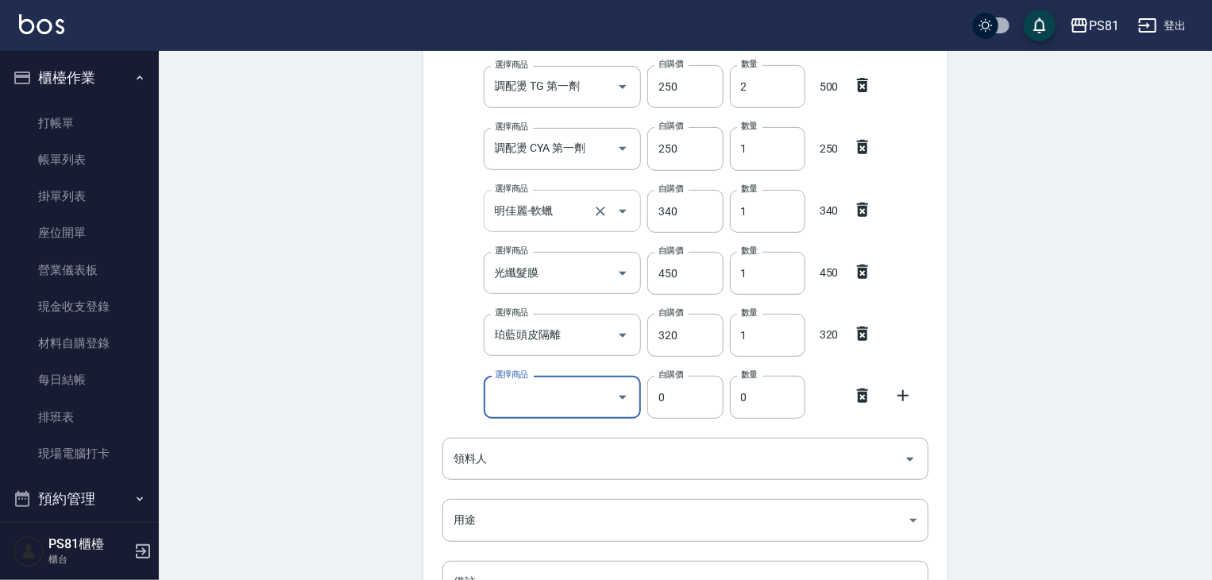
type input "F"
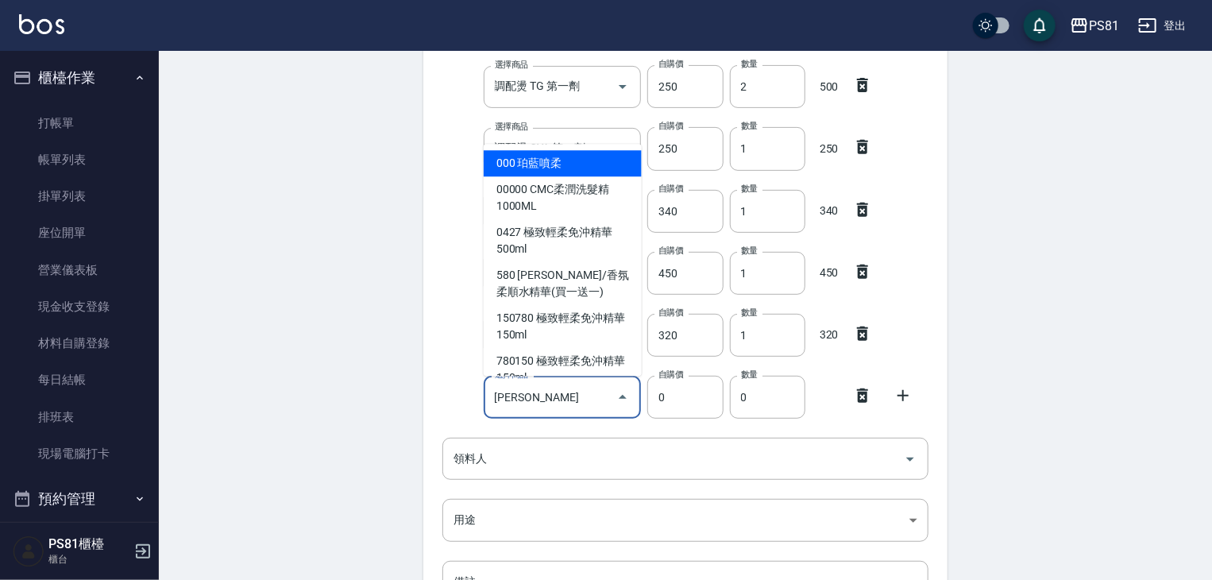
click at [585, 160] on li "000 珀藍噴柔" at bounding box center [563, 163] width 158 height 26
type input "珀藍噴柔"
type input "200"
type input "1"
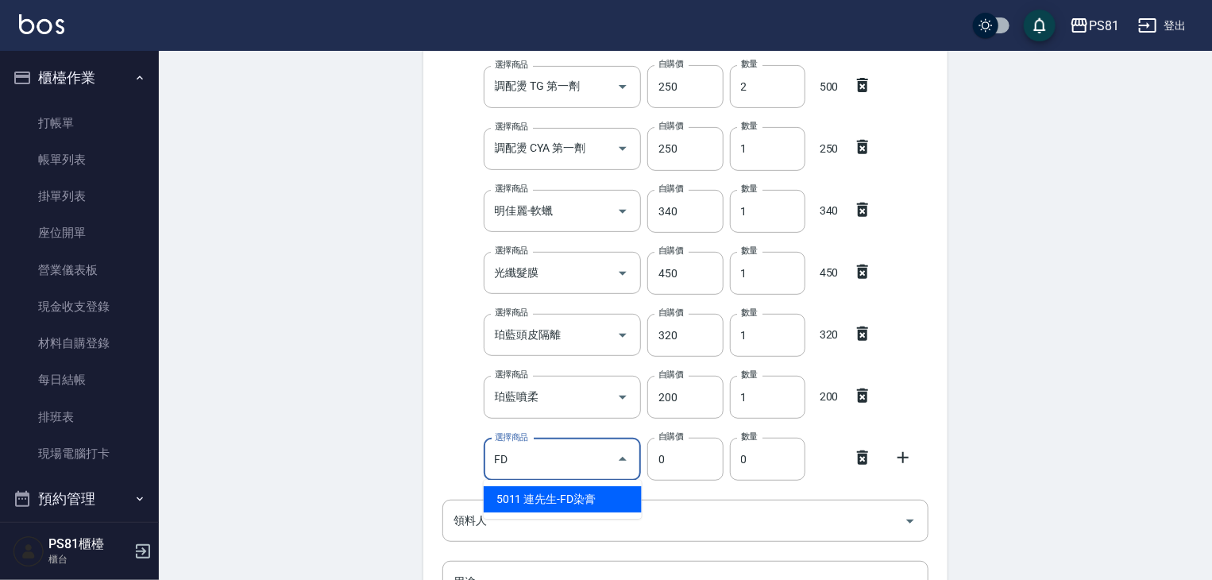
type input "F"
type input "果"
type input "酵"
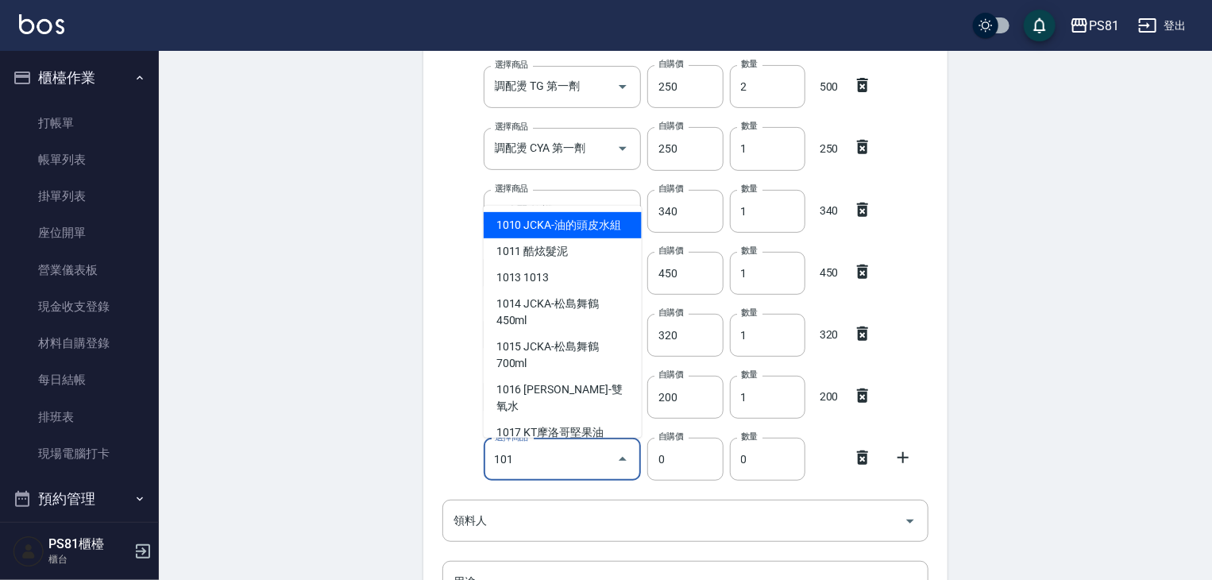
type input "JCKA-油的頭皮水組"
type input "330"
type input "1"
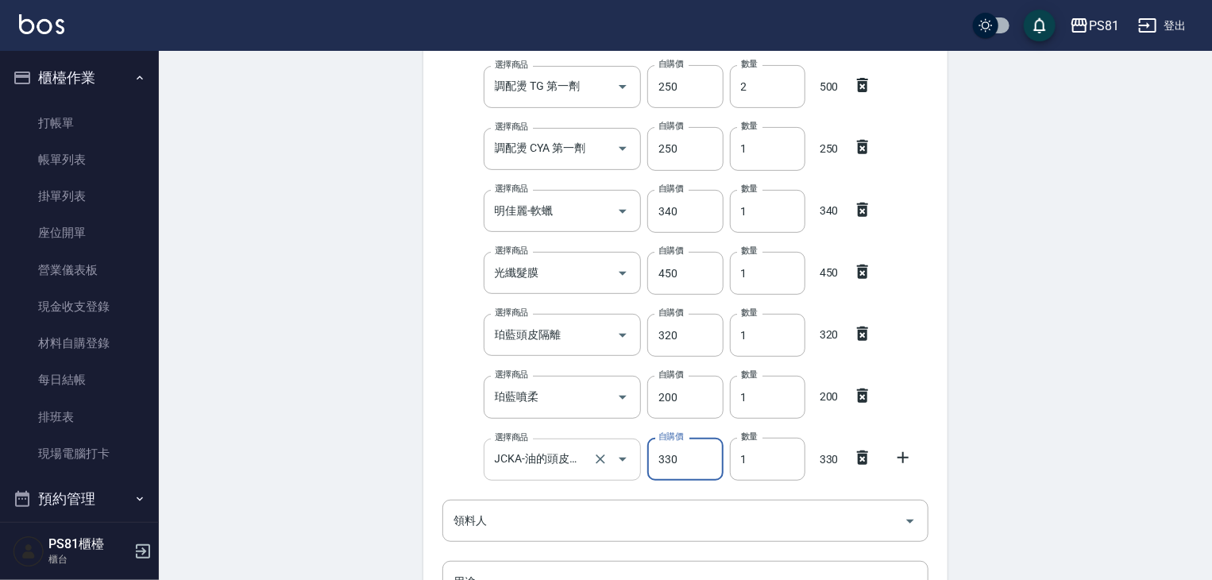
click at [527, 452] on input "JCKA-油的頭皮水組" at bounding box center [540, 460] width 99 height 28
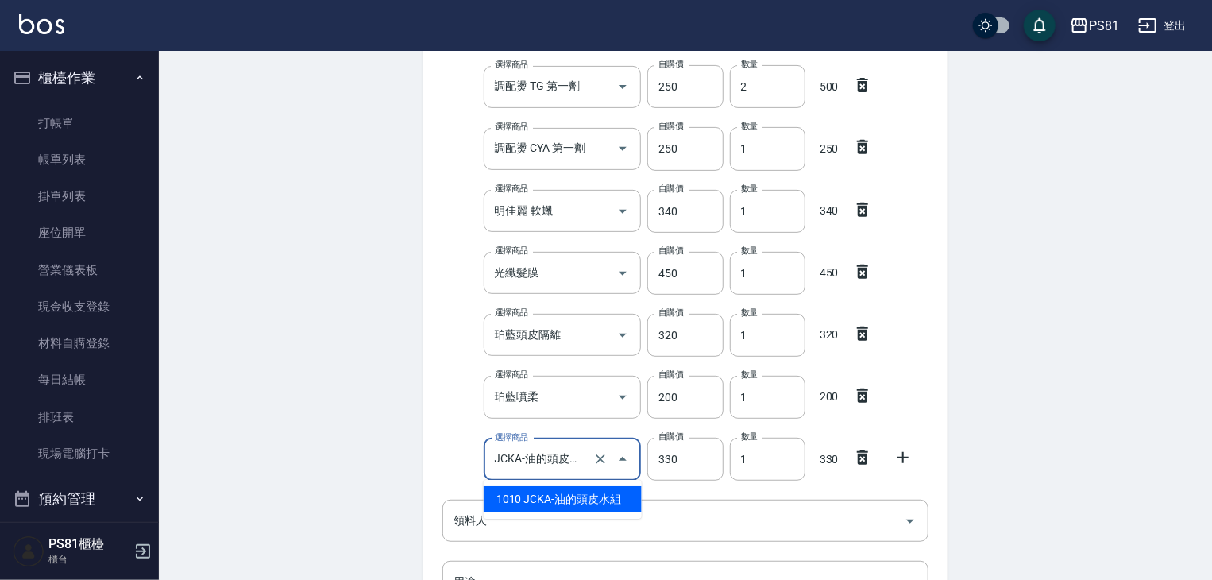
click at [527, 453] on input "JCKA-油的頭皮水組" at bounding box center [540, 460] width 99 height 28
click at [527, 454] on input "JCKA-油的頭皮水組" at bounding box center [540, 460] width 99 height 28
type input "G"
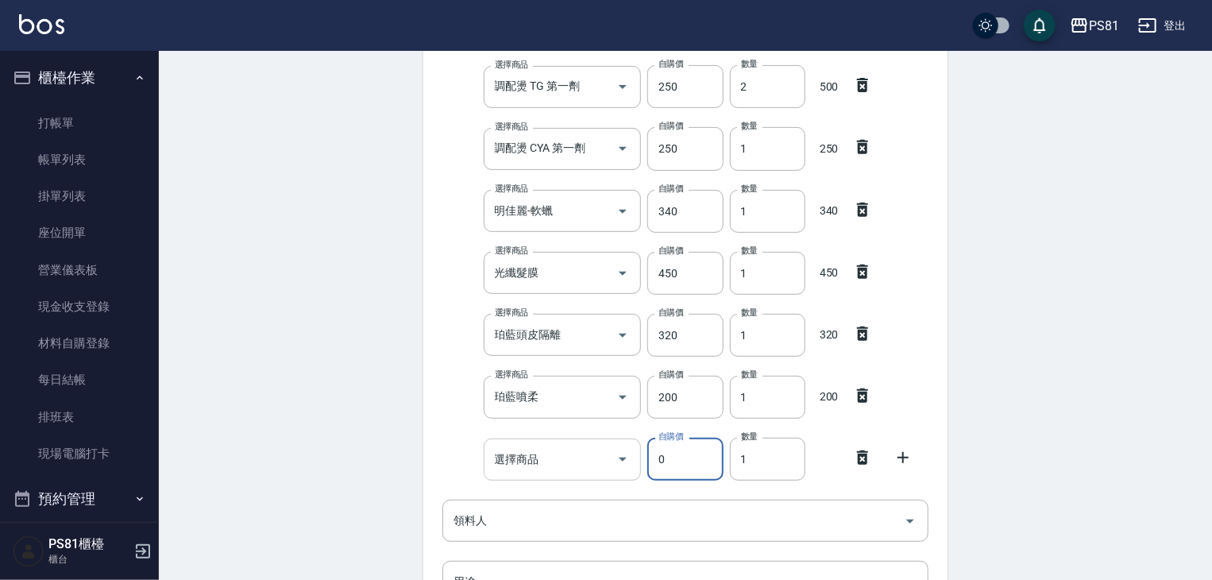
type input "0"
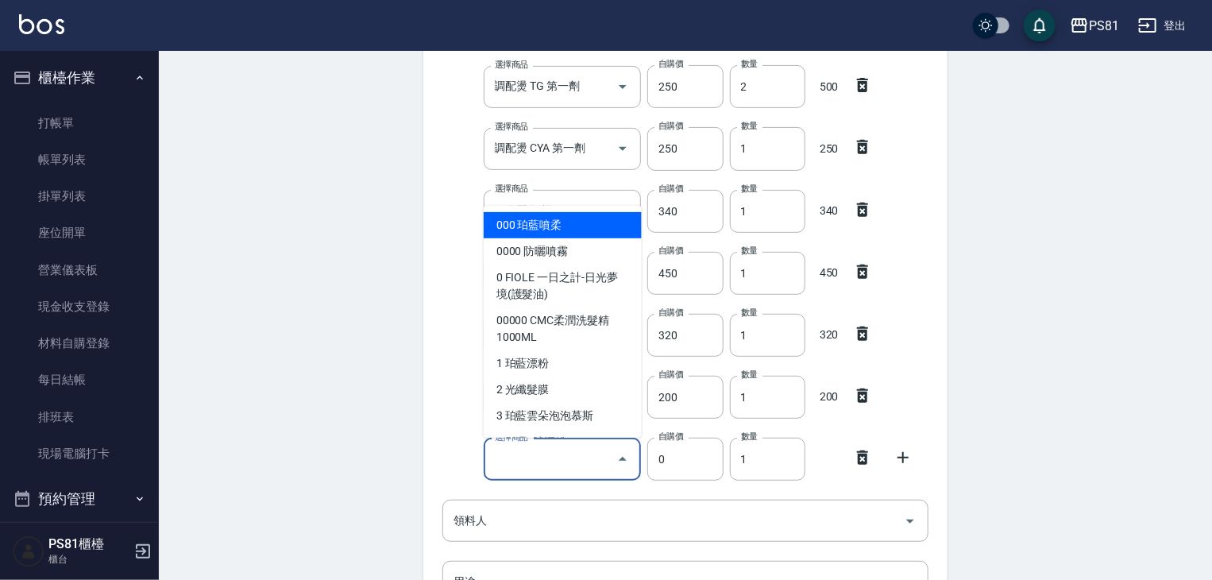
drag, startPoint x: 527, startPoint y: 454, endPoint x: 535, endPoint y: 460, distance: 9.7
click at [535, 460] on input "選擇商品" at bounding box center [551, 460] width 120 height 28
type input "D"
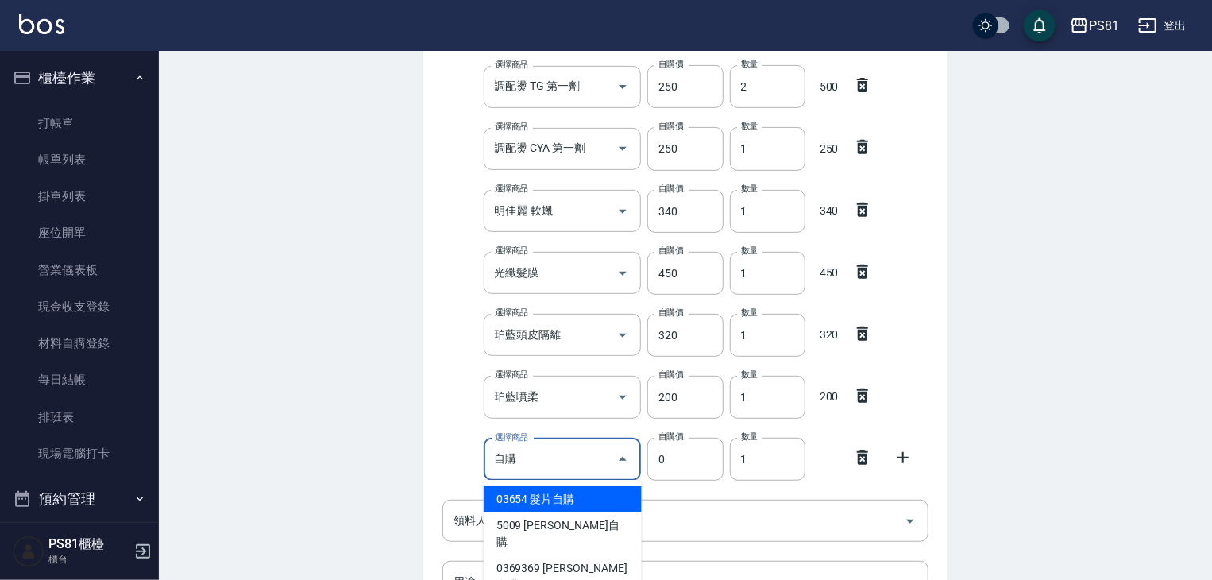
click at [556, 467] on input "自購" at bounding box center [551, 460] width 120 height 28
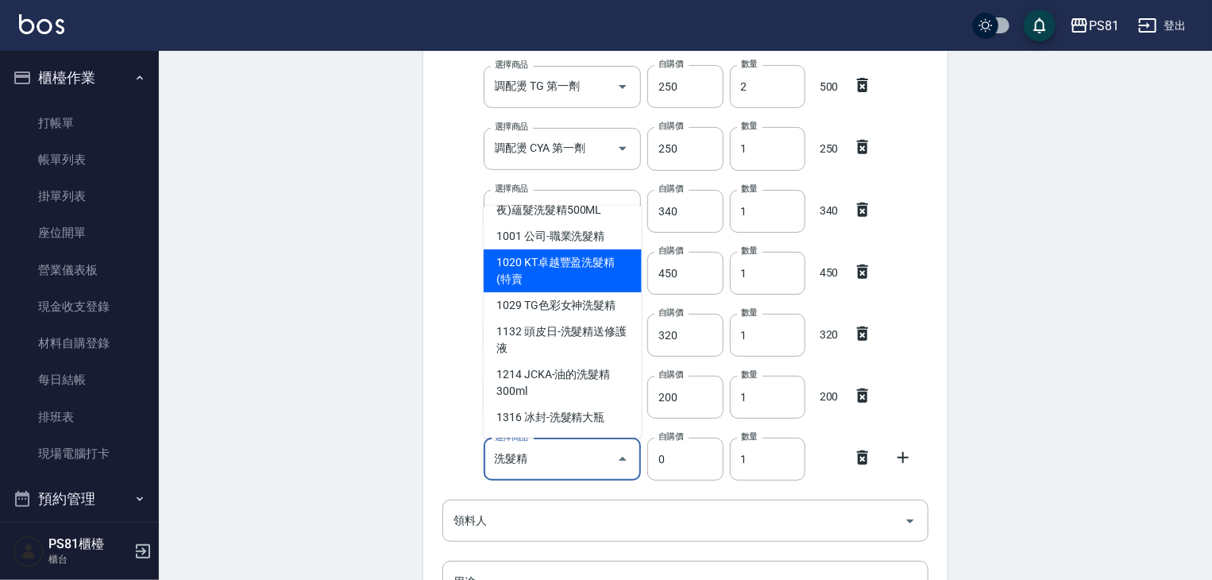
scroll to position [363, 0]
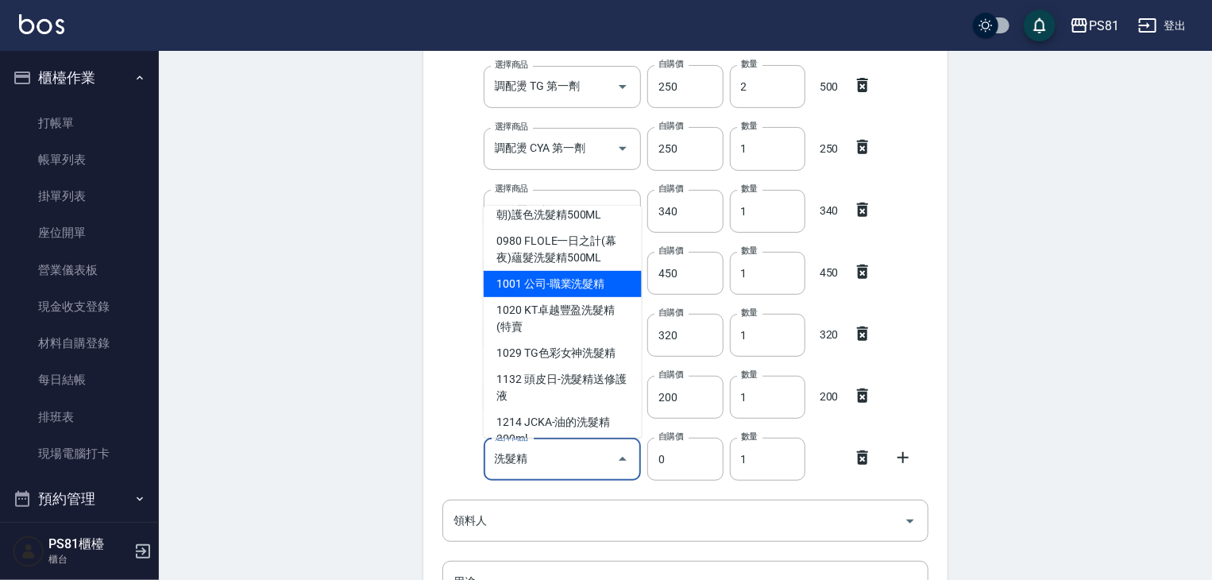
click at [591, 287] on li "1001 公司-職業洗髮精" at bounding box center [563, 284] width 158 height 26
type input "公司-職業洗髮精"
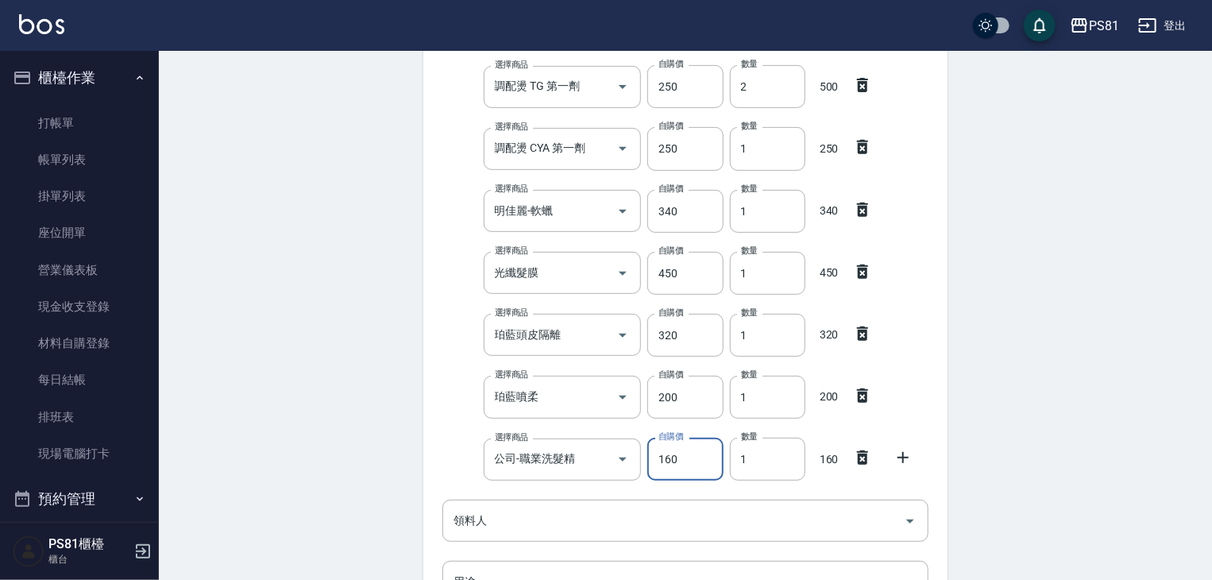
click at [685, 471] on input "160" at bounding box center [684, 459] width 75 height 43
click at [683, 471] on input "160" at bounding box center [684, 459] width 75 height 43
type input "800"
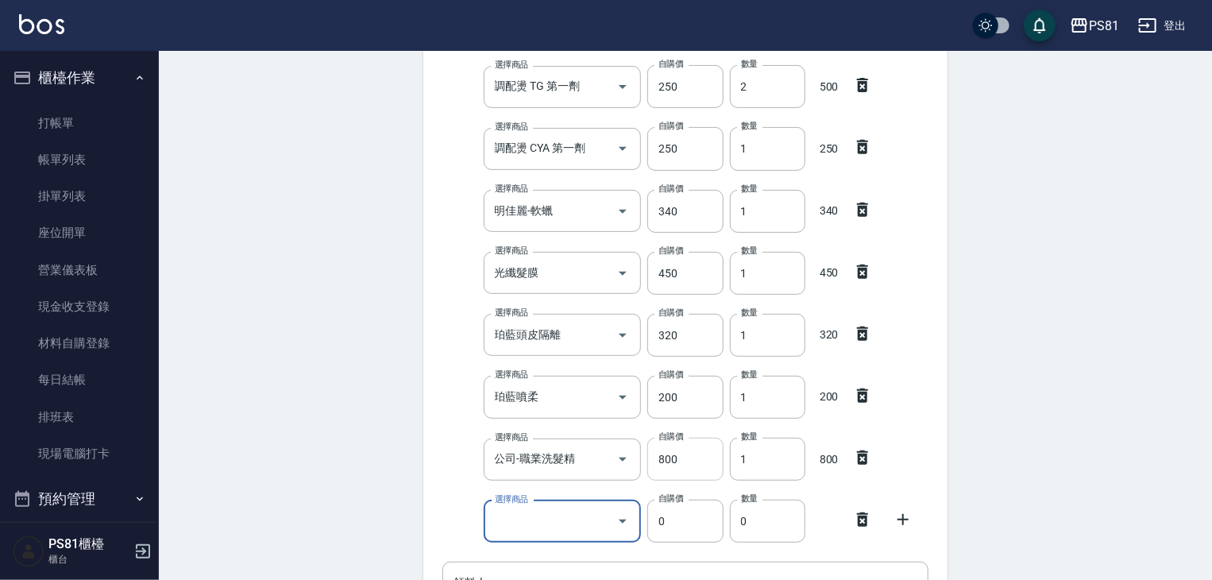
type input "F"
type input "1"
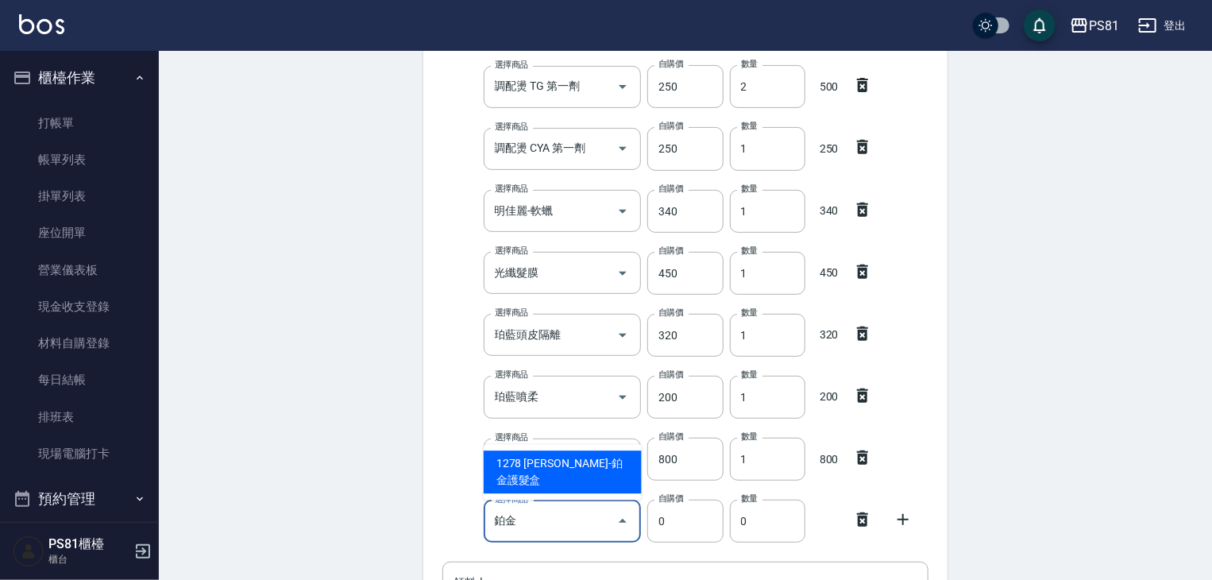
click at [574, 480] on li "1278 沐宥-鉑金護髮盒" at bounding box center [563, 471] width 158 height 43
type input "沐宥-鉑金護髮盒"
type input "600"
type input "1"
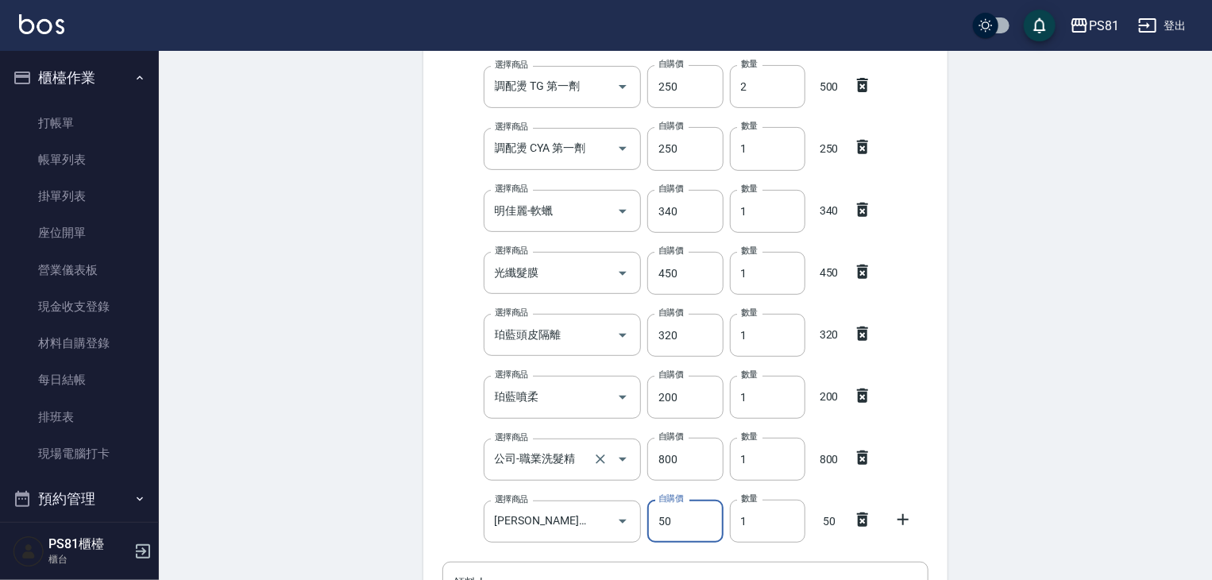
type input "50"
type input "3"
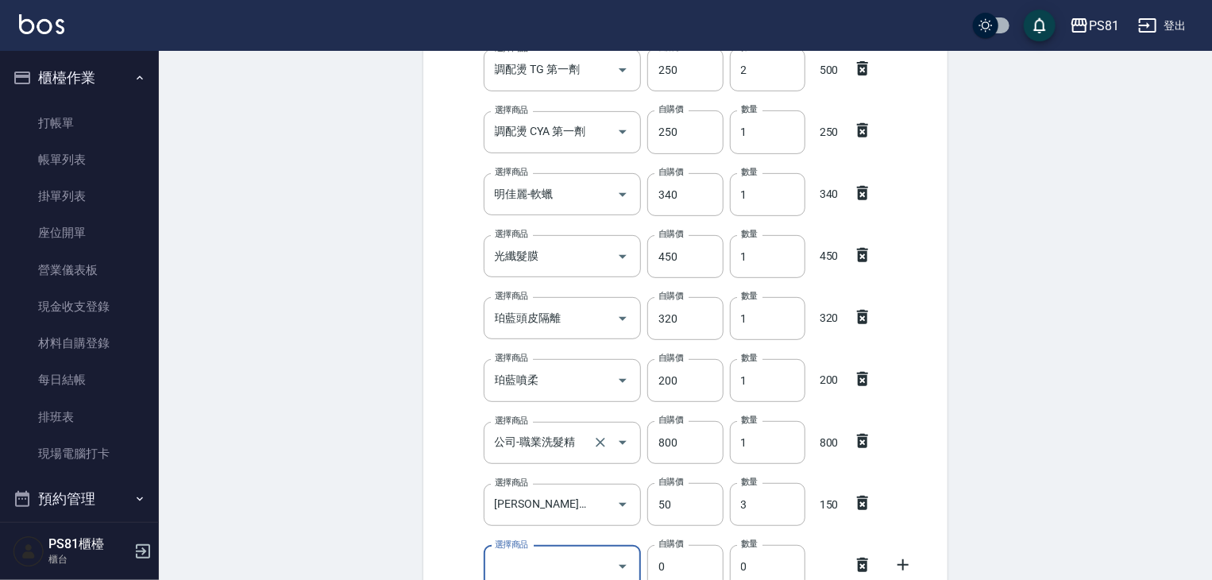
type input "F"
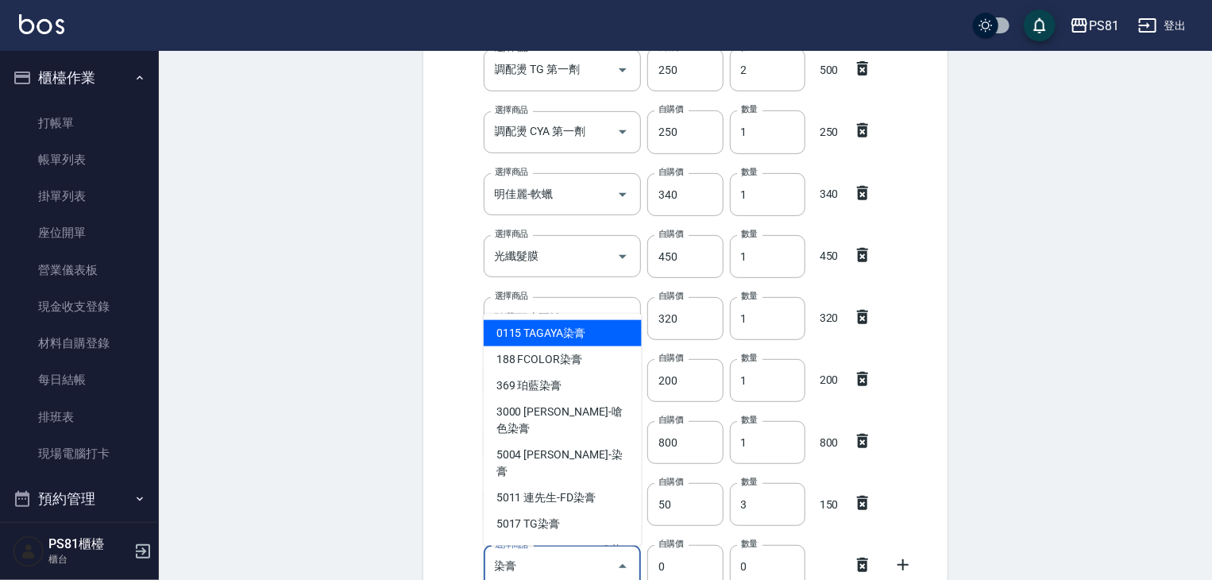
click at [578, 429] on li "3000 里歐-嗆色染膏" at bounding box center [563, 420] width 158 height 43
type input "里歐-嗆色染膏"
type input "160"
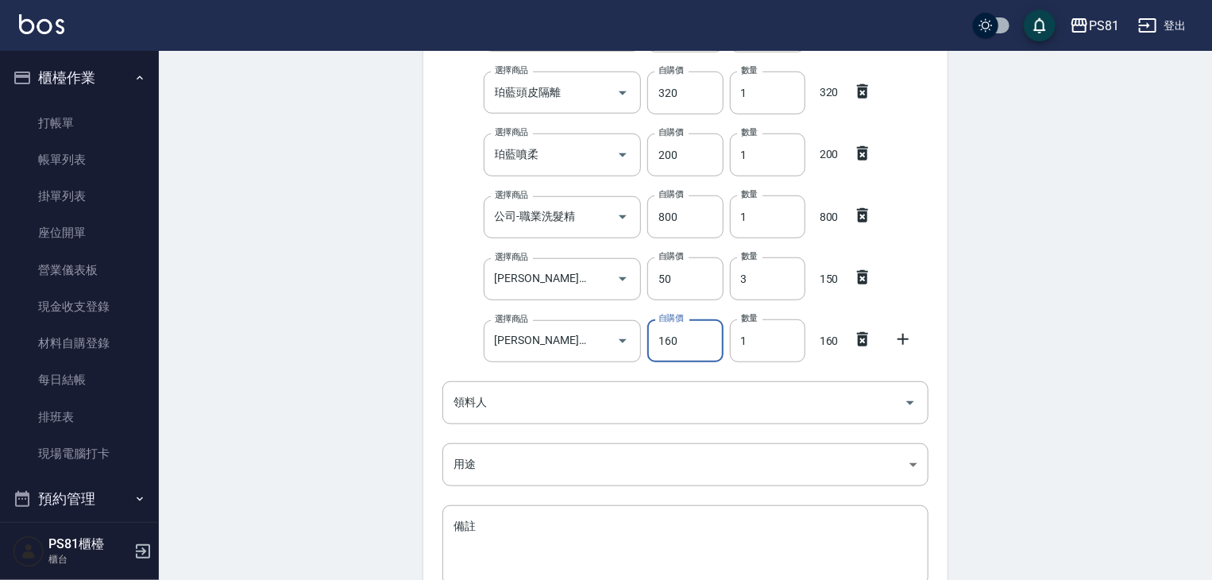
scroll to position [521, 0]
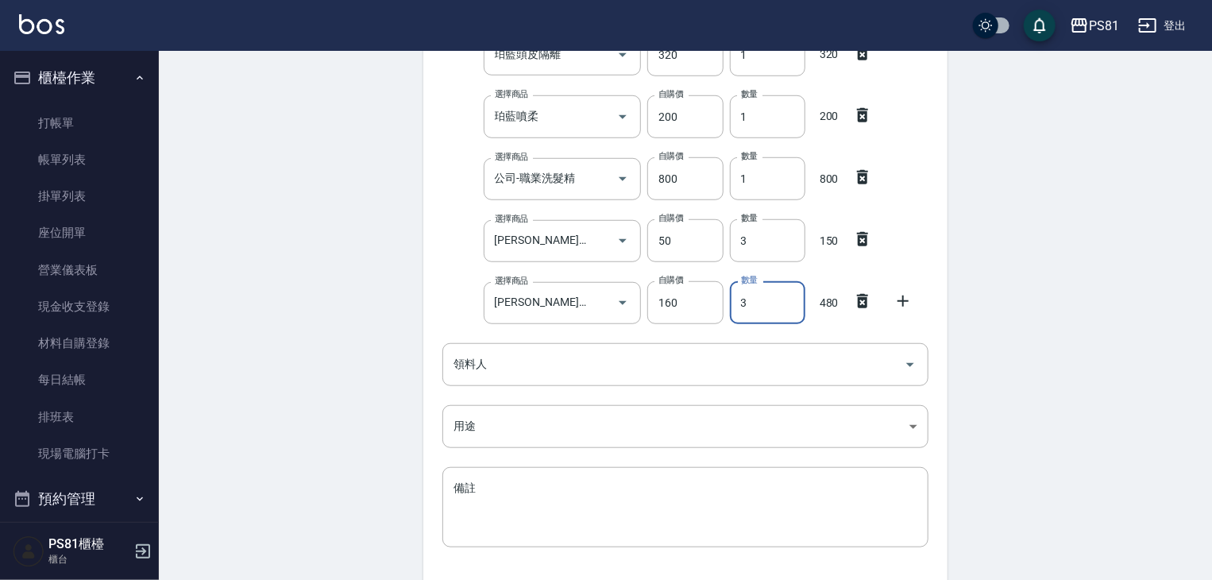
type input "3"
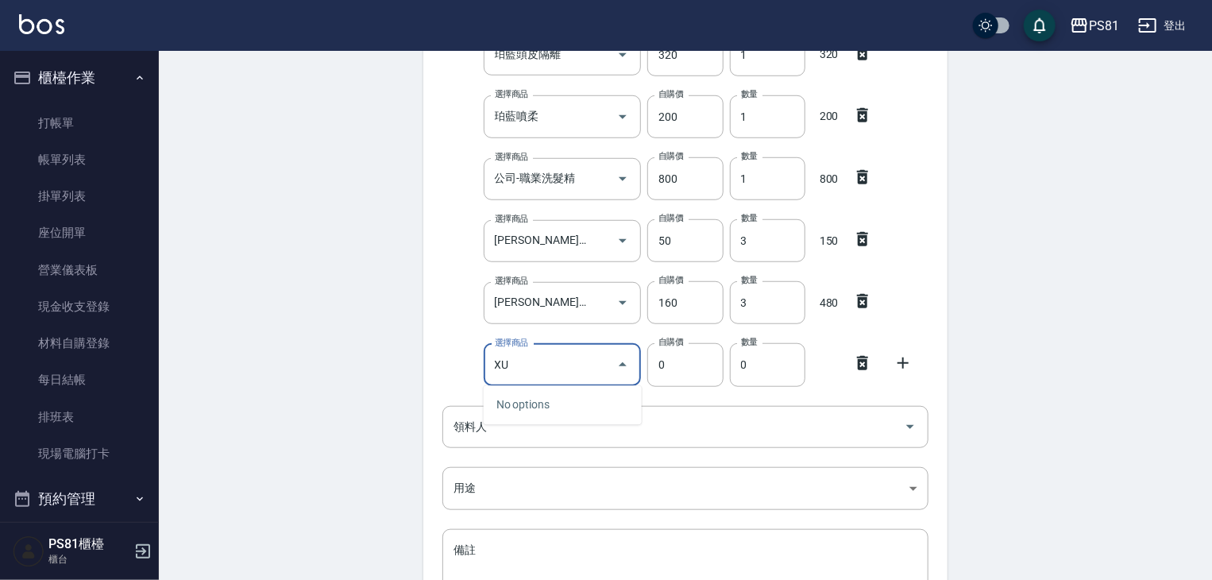
type input "X"
type input "連先生連先生"
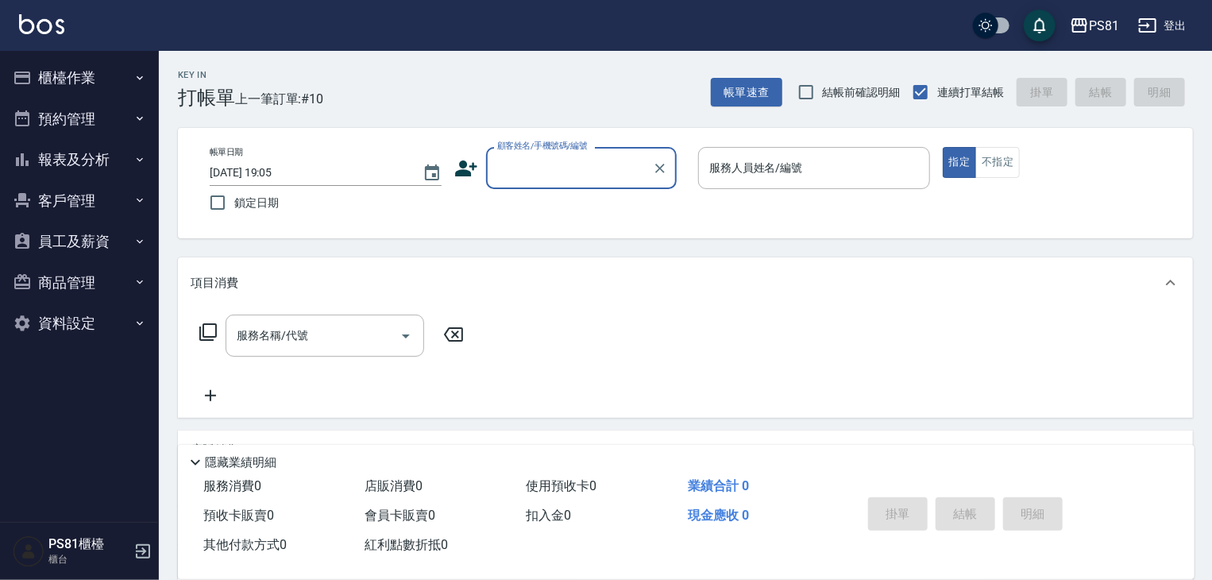
click at [98, 77] on button "櫃檯作業" at bounding box center [79, 77] width 146 height 41
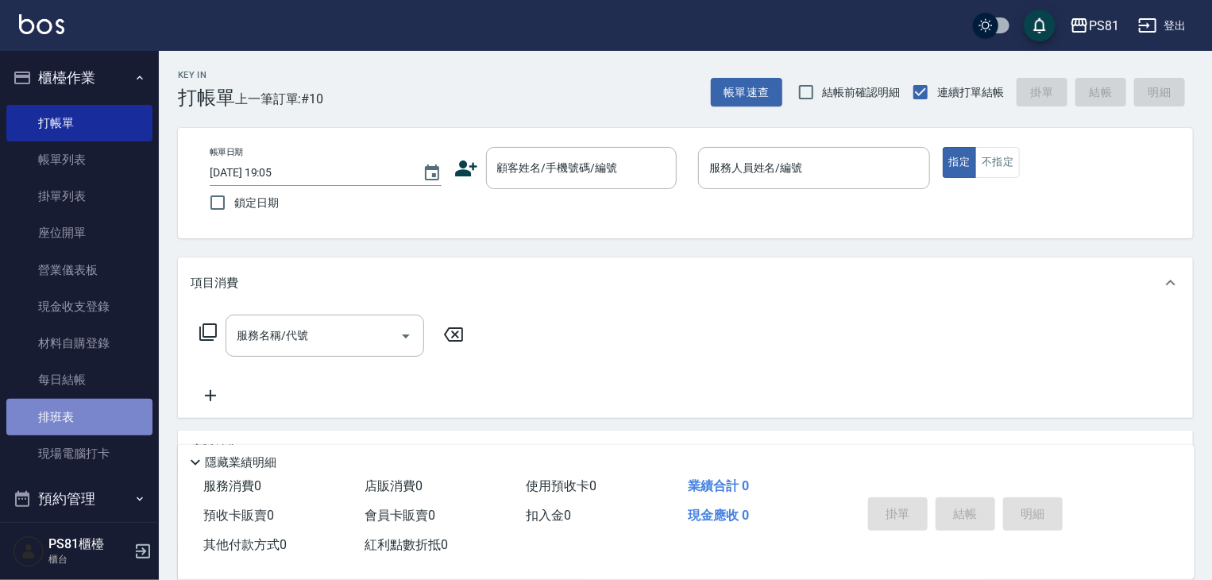
click at [102, 419] on link "排班表" at bounding box center [79, 417] width 146 height 37
